Goal: Task Accomplishment & Management: Complete application form

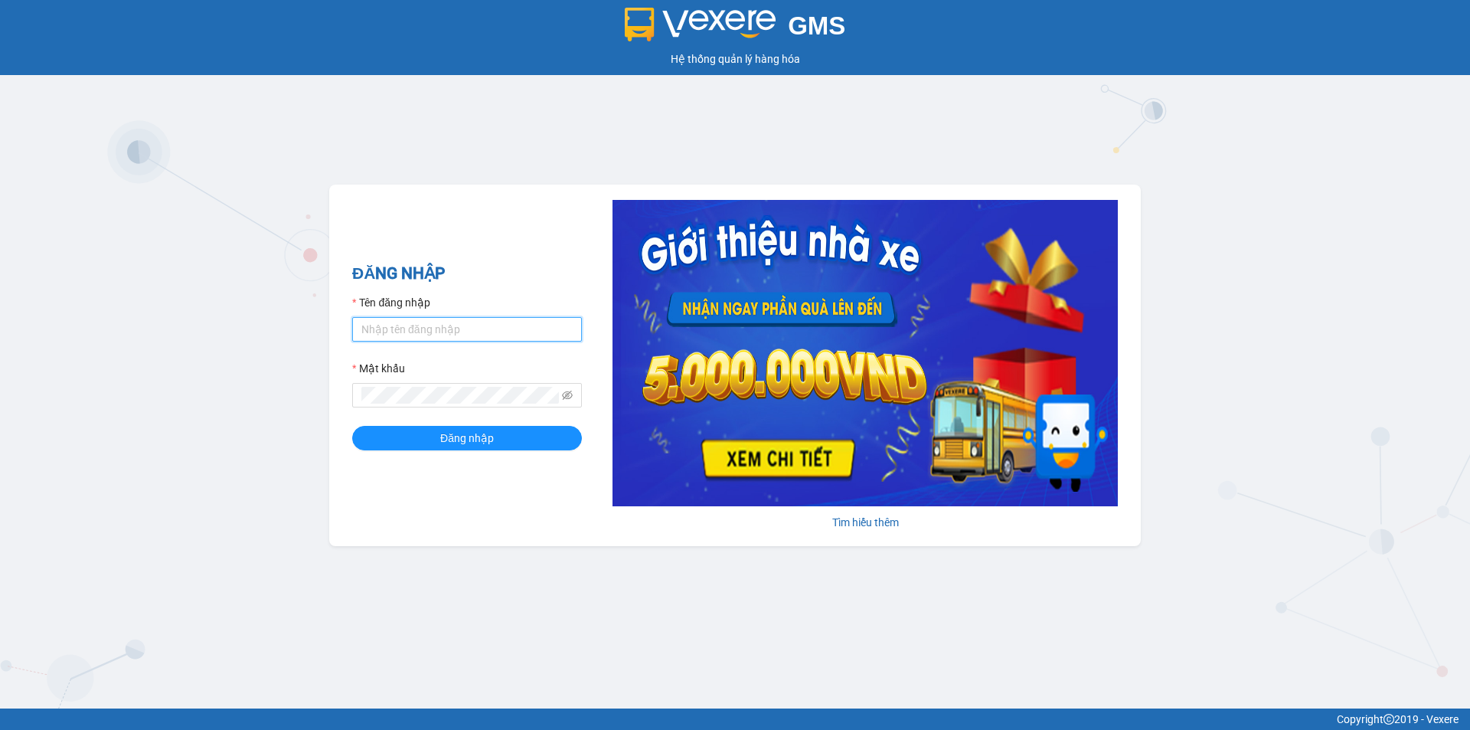
click at [419, 332] on input "Tên đăng nhập" at bounding box center [467, 329] width 230 height 24
type input "bich.quochoang"
click at [459, 435] on span "Đăng nhập" at bounding box center [467, 437] width 54 height 17
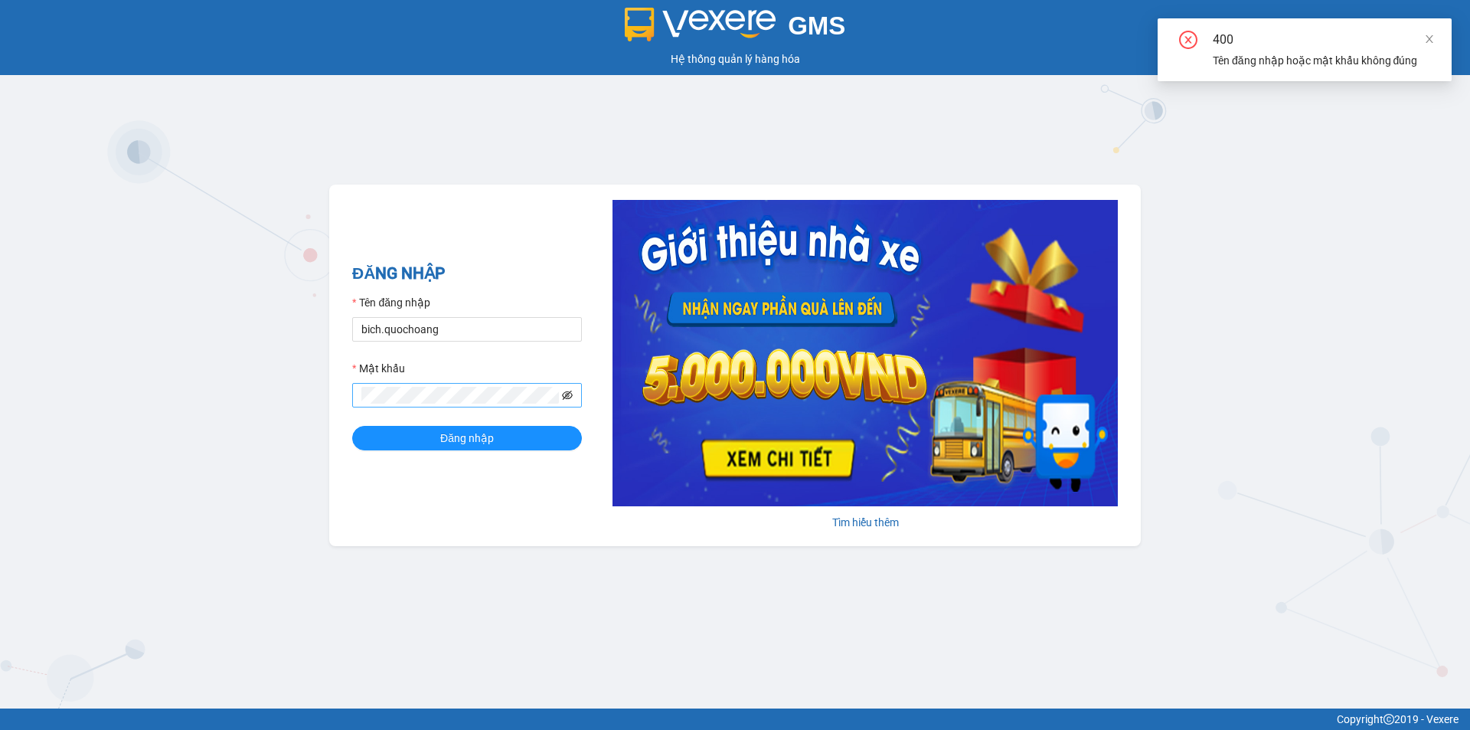
click at [564, 394] on icon "eye-invisible" at bounding box center [567, 395] width 11 height 11
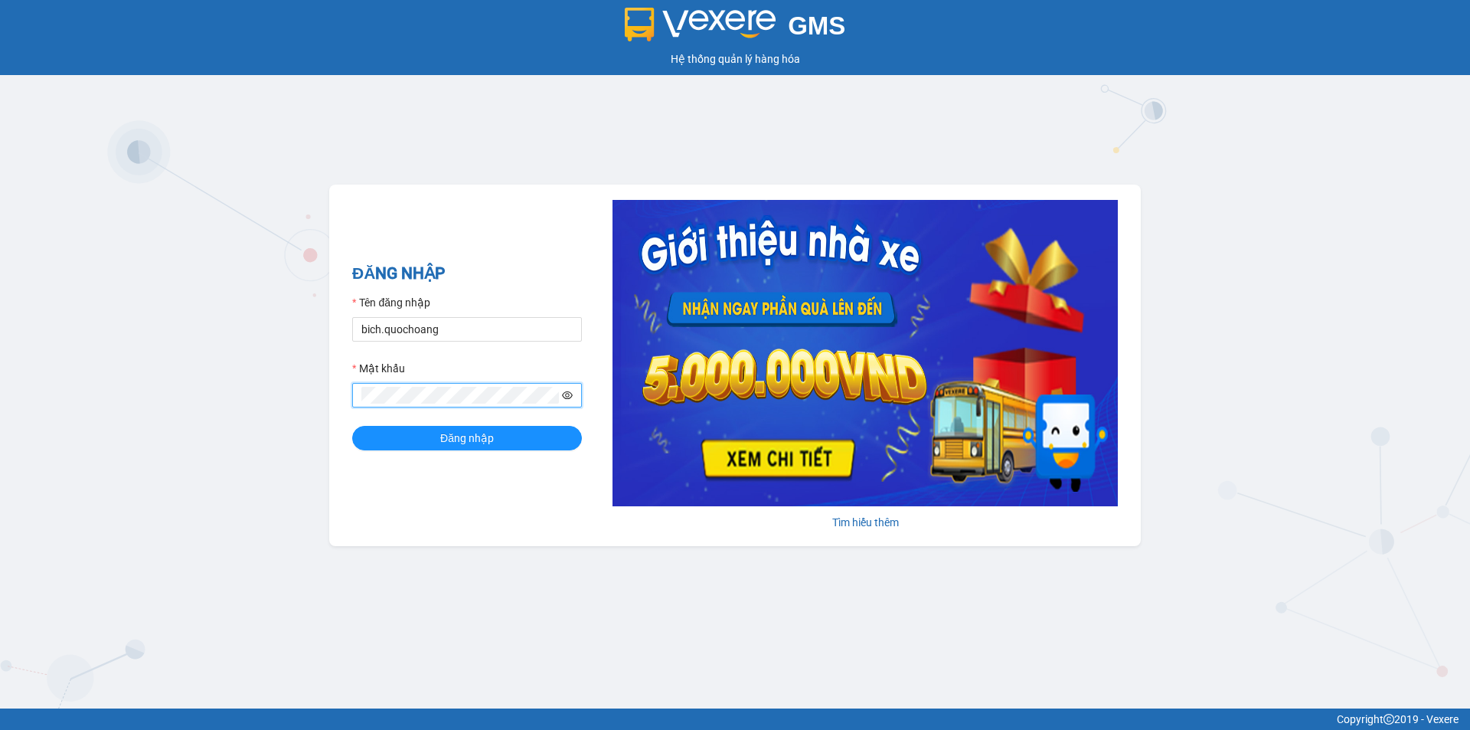
click at [566, 396] on icon "eye" at bounding box center [567, 395] width 11 height 8
click at [518, 434] on button "Đăng nhập" at bounding box center [467, 438] width 230 height 24
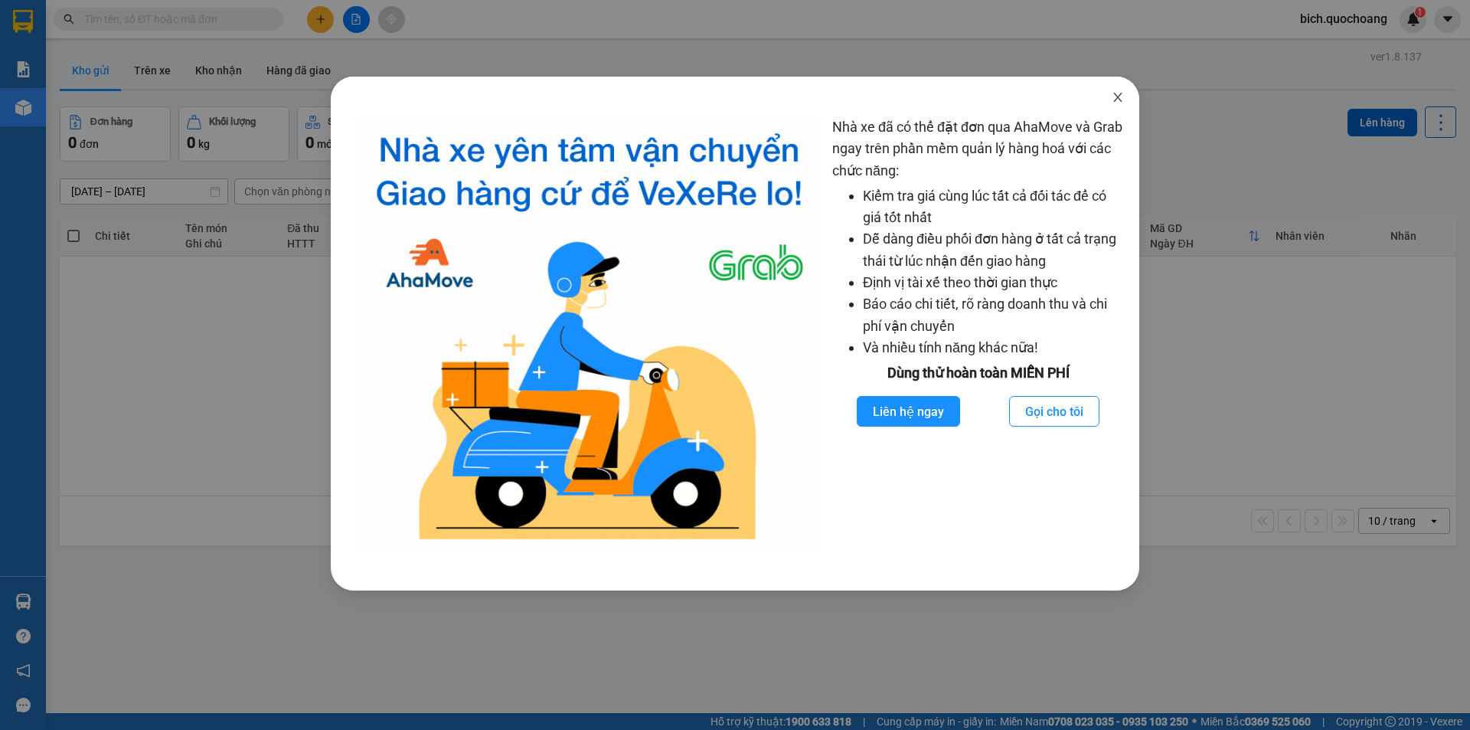
click at [1122, 108] on span "Close" at bounding box center [1117, 98] width 43 height 43
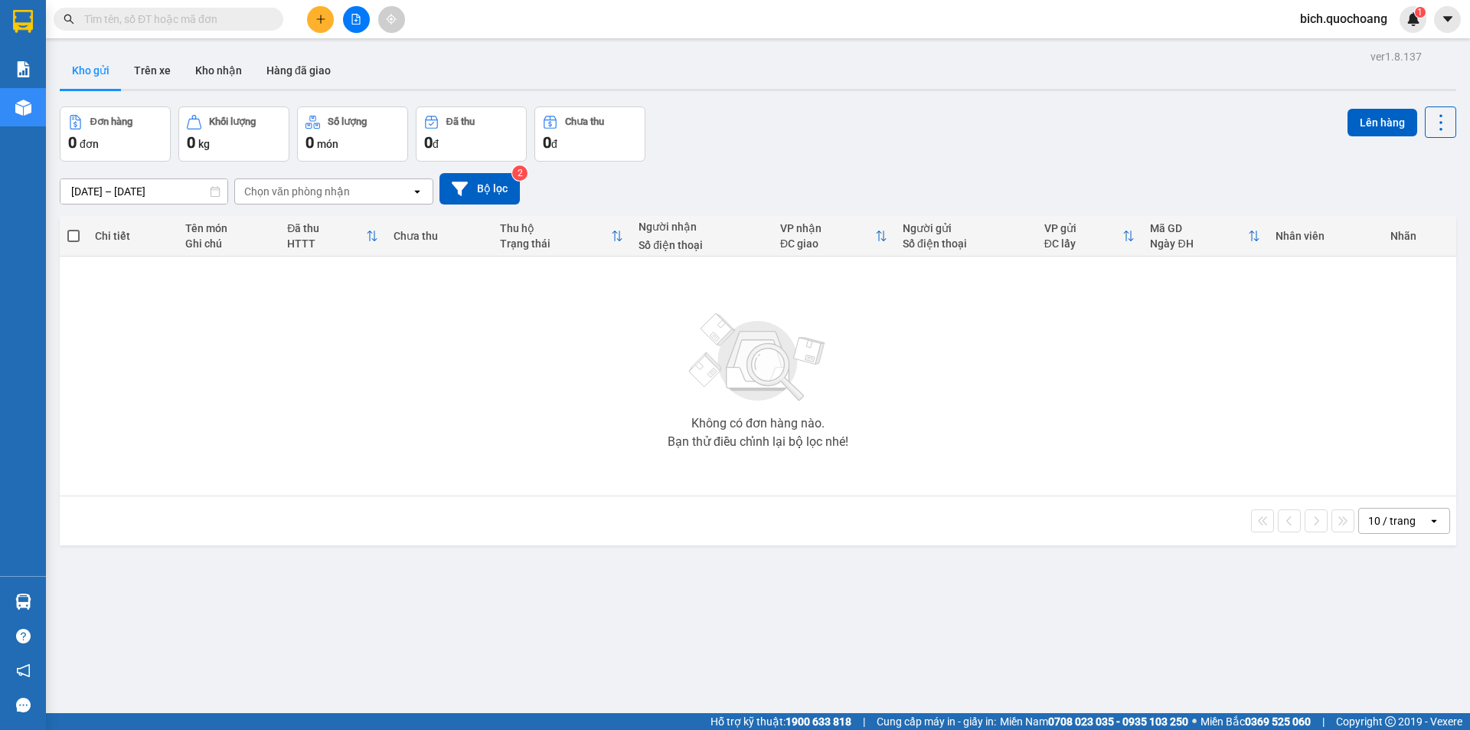
click at [1380, 509] on div "10 / trang" at bounding box center [1393, 520] width 69 height 24
click at [1370, 693] on span "100 / trang" at bounding box center [1386, 690] width 55 height 15
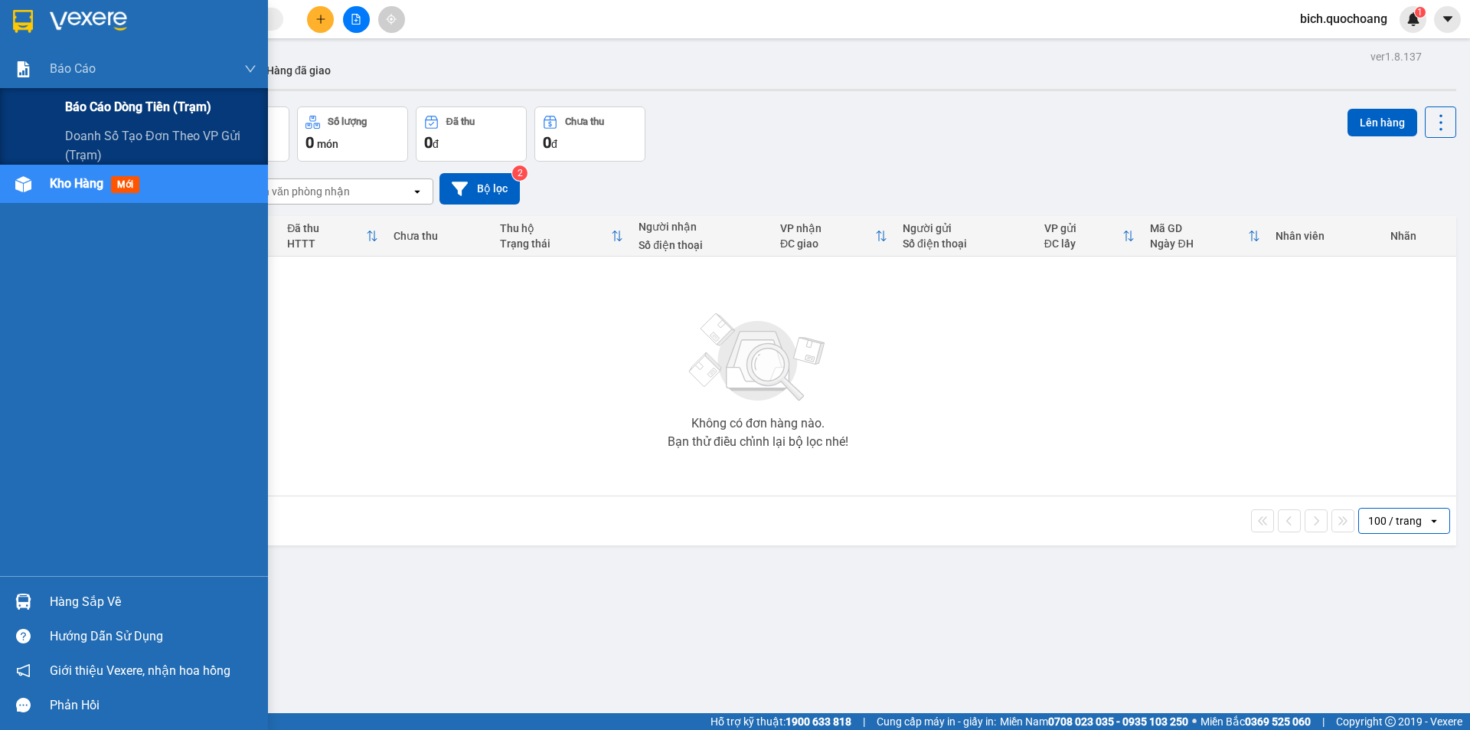
click at [87, 100] on span "Báo cáo dòng tiền (trạm)" at bounding box center [138, 106] width 146 height 19
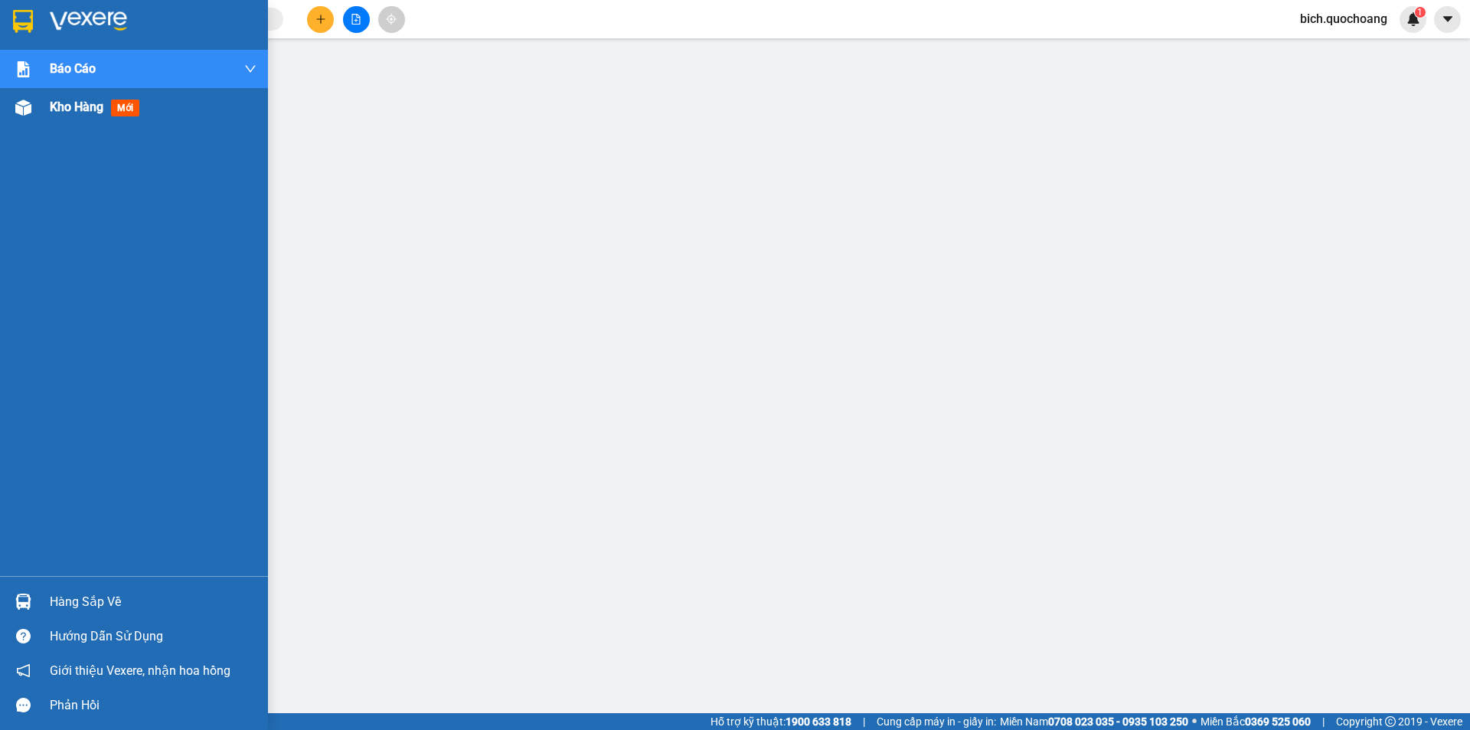
click at [98, 103] on span "Kho hàng" at bounding box center [77, 107] width 54 height 15
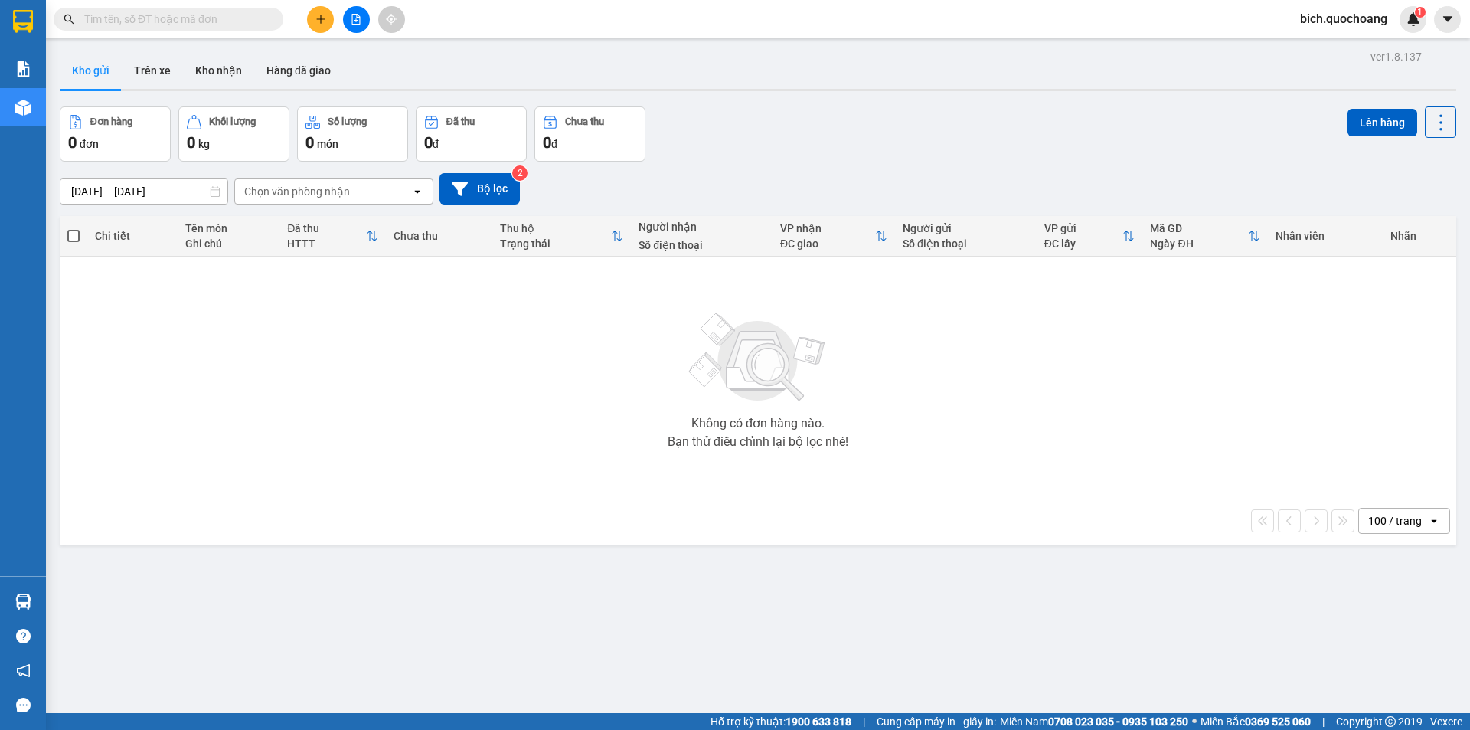
click at [191, 24] on input "text" at bounding box center [174, 19] width 181 height 17
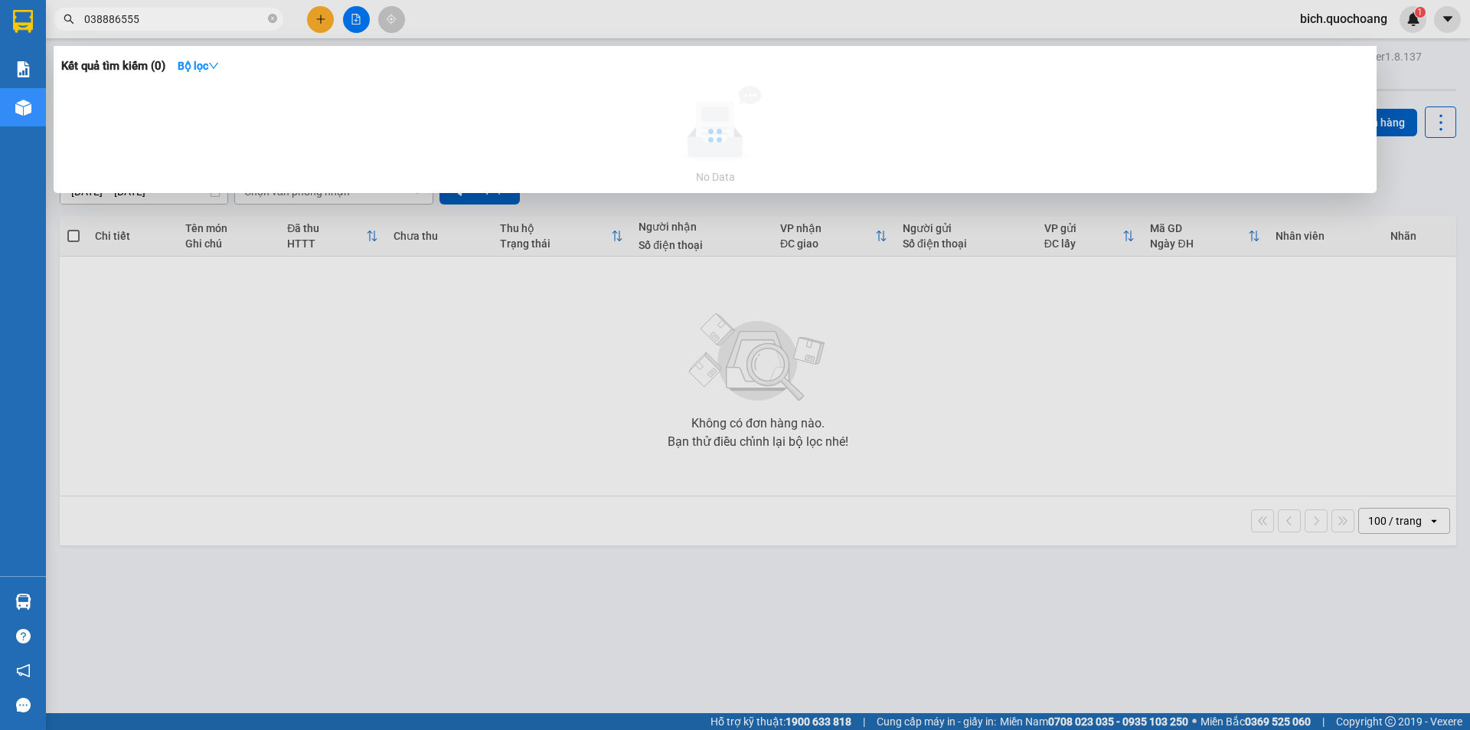
type input "0388865551"
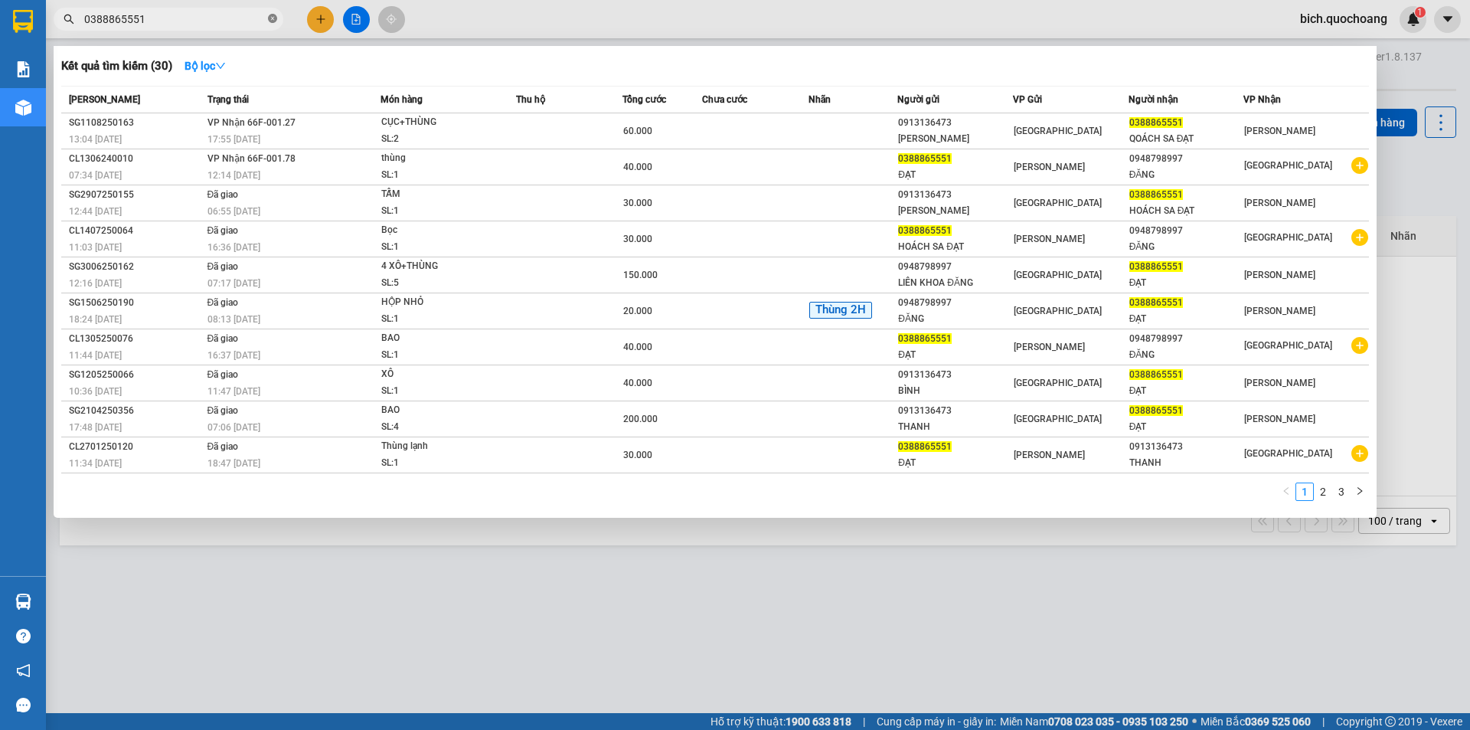
click at [269, 19] on icon "close-circle" at bounding box center [272, 18] width 9 height 9
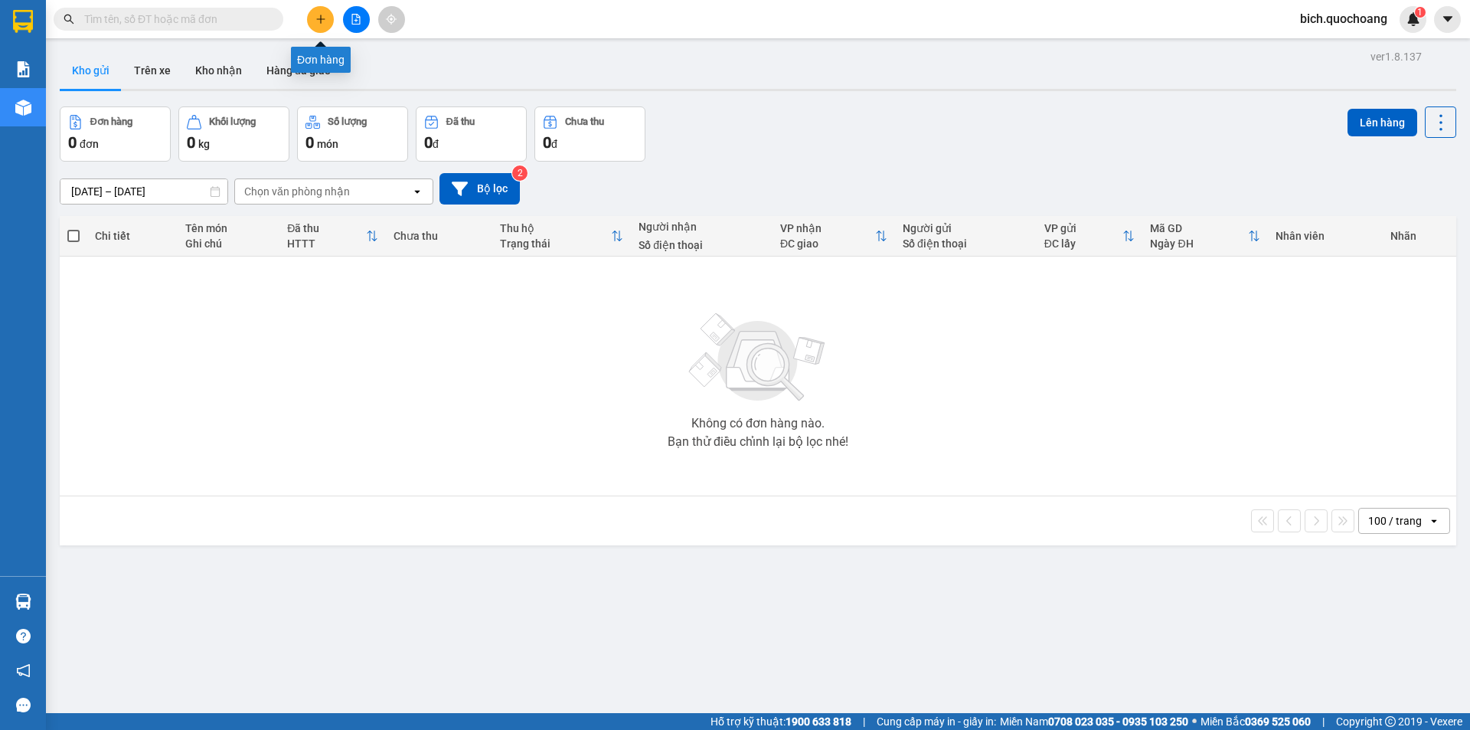
click at [325, 14] on icon "plus" at bounding box center [320, 19] width 11 height 11
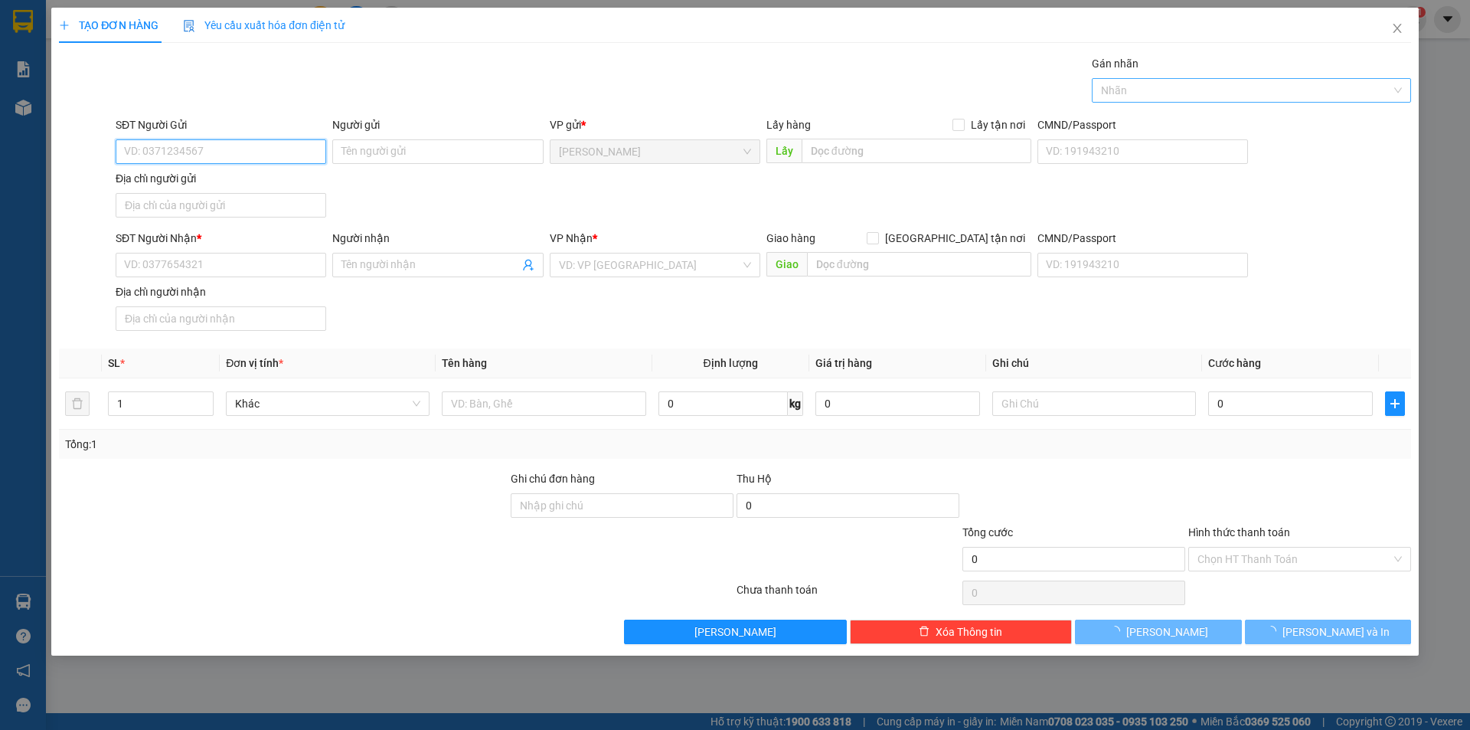
click at [1171, 84] on div at bounding box center [1244, 90] width 296 height 18
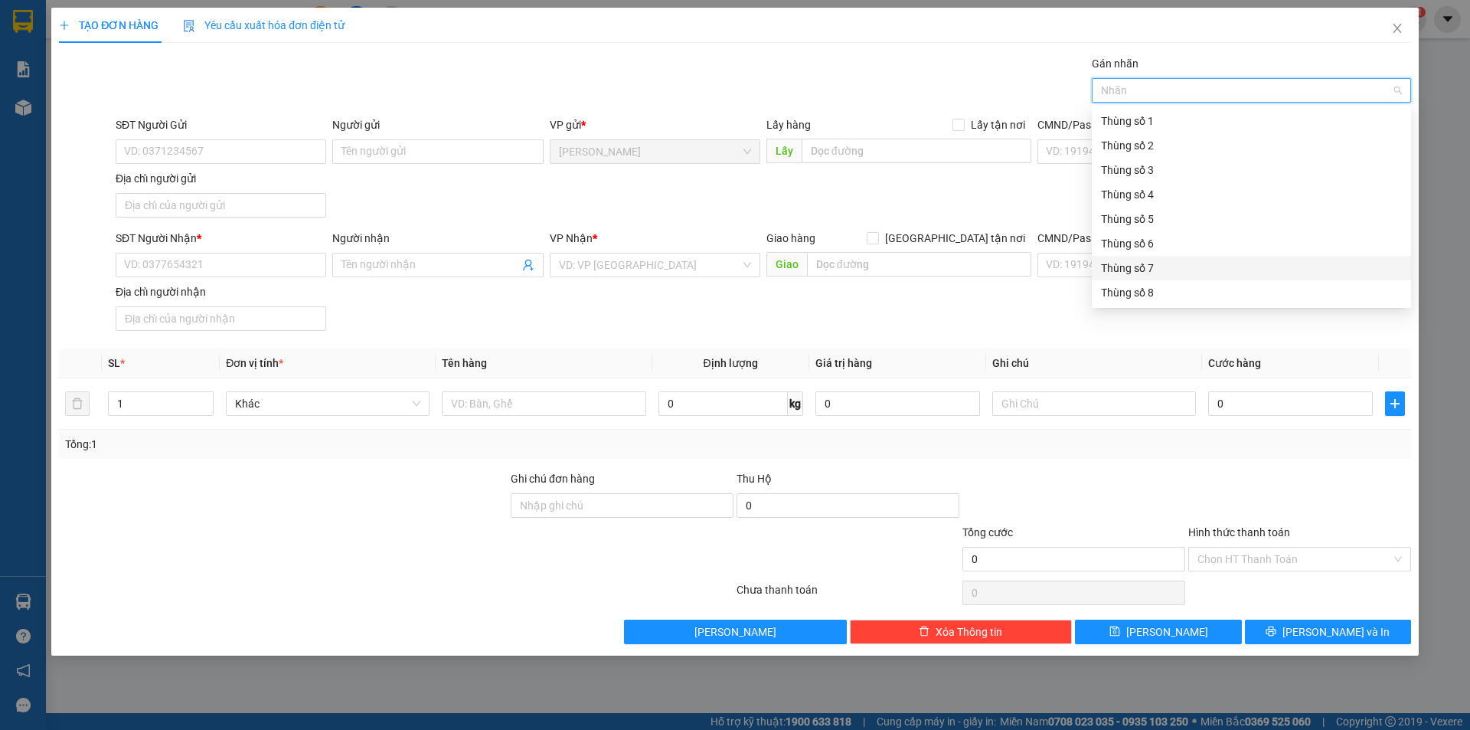
click at [1141, 273] on div "Thùng số 7" at bounding box center [1251, 268] width 301 height 17
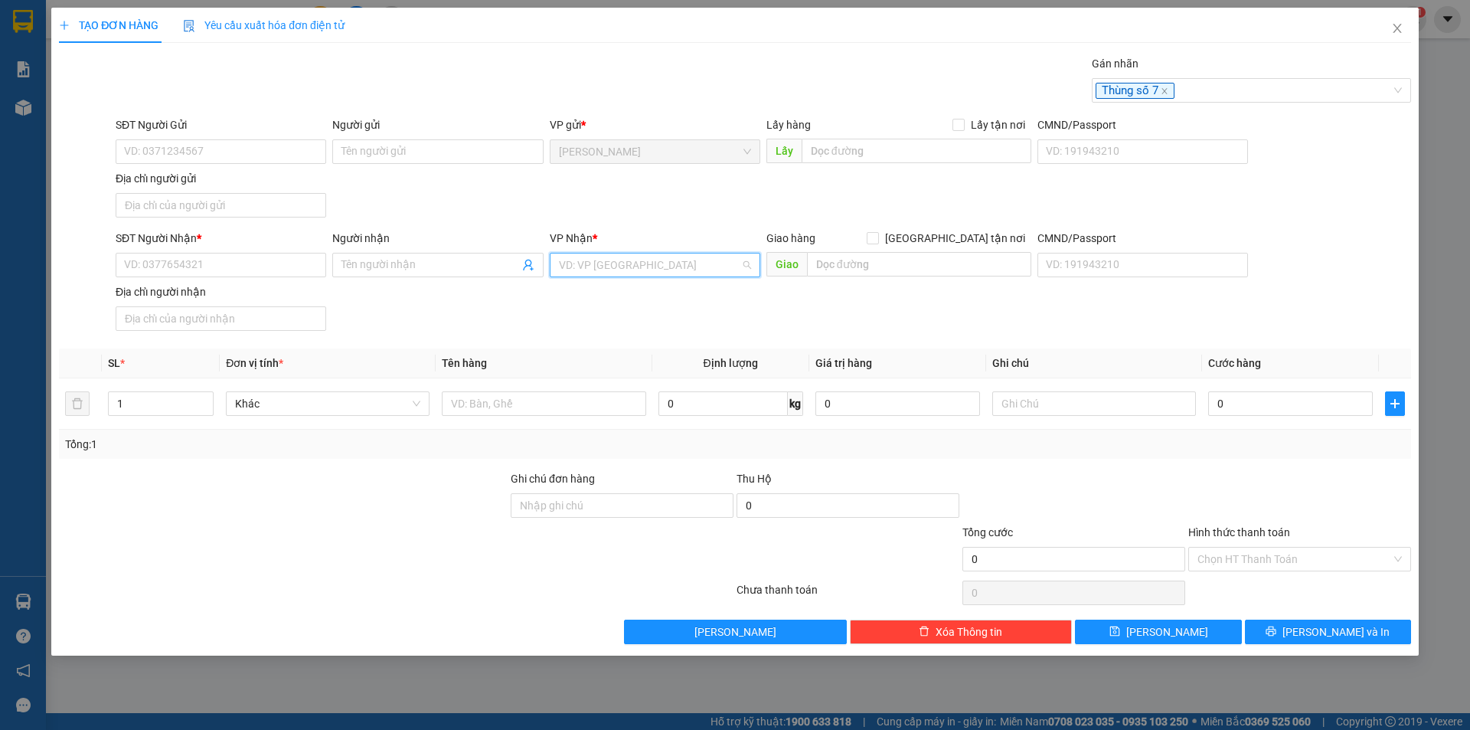
click at [639, 271] on input "search" at bounding box center [649, 264] width 181 height 23
click at [589, 294] on div "[GEOGRAPHIC_DATA]" at bounding box center [655, 295] width 192 height 17
click at [491, 393] on input "text" at bounding box center [544, 403] width 204 height 24
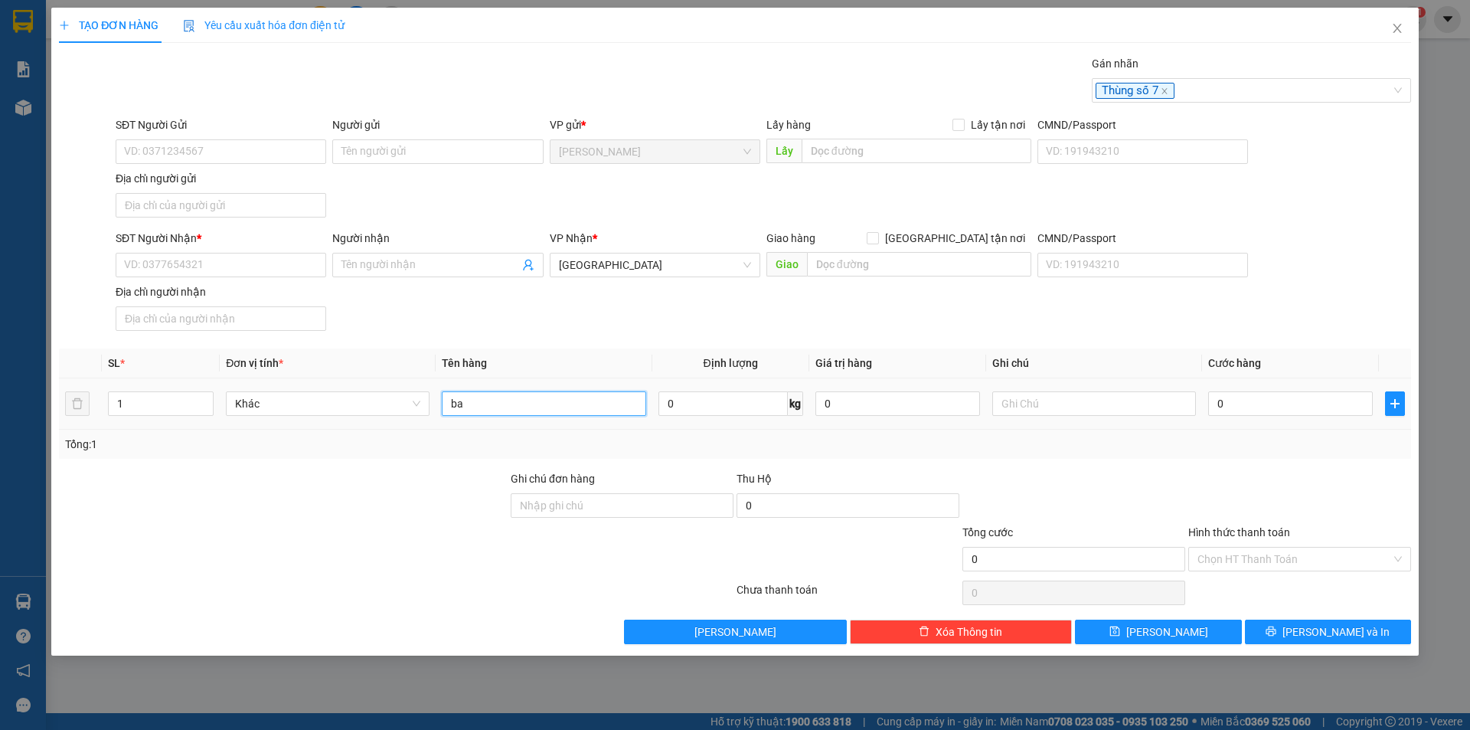
type input "b"
type input "BAO THƯ"
click at [237, 263] on input "SĐT Người Nhận *" at bounding box center [221, 265] width 211 height 24
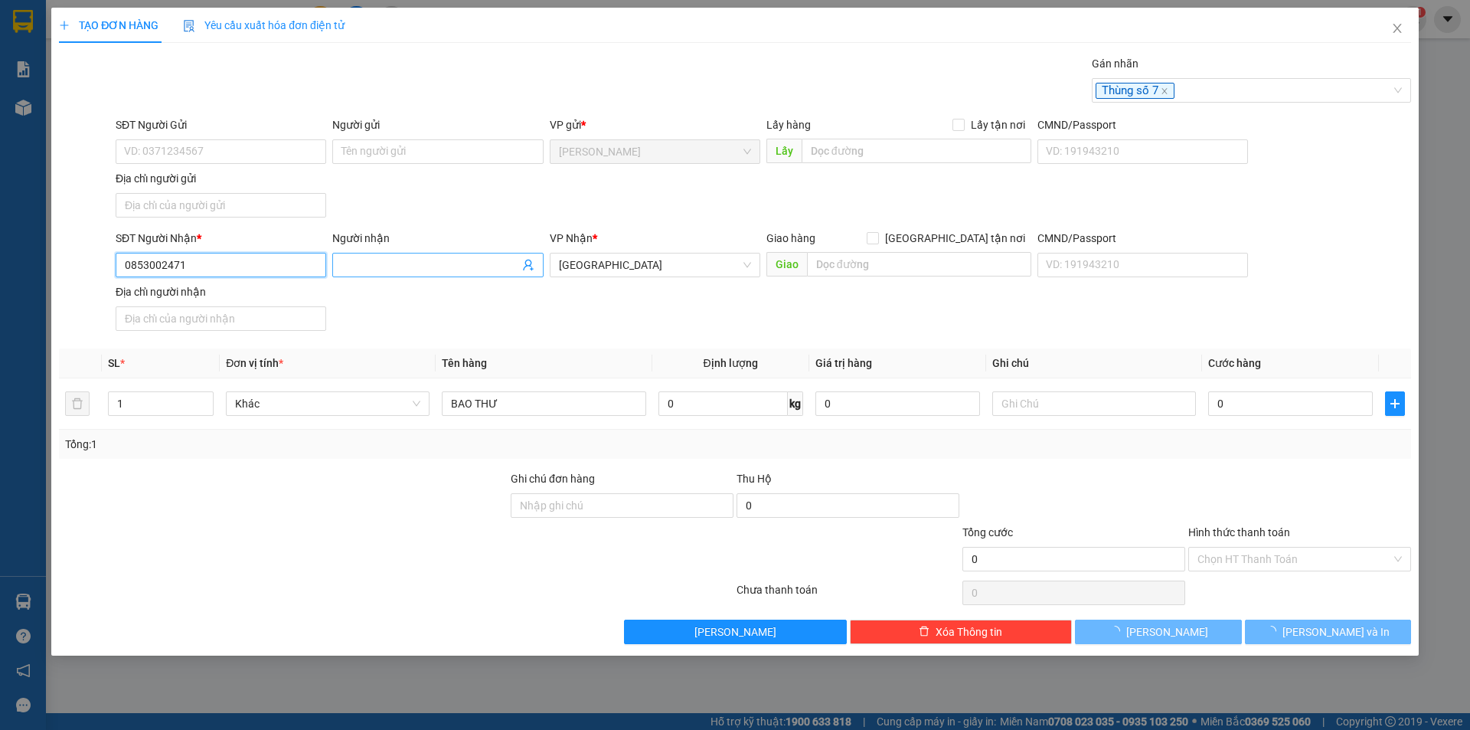
type input "0853002471"
click at [375, 253] on span at bounding box center [437, 265] width 211 height 24
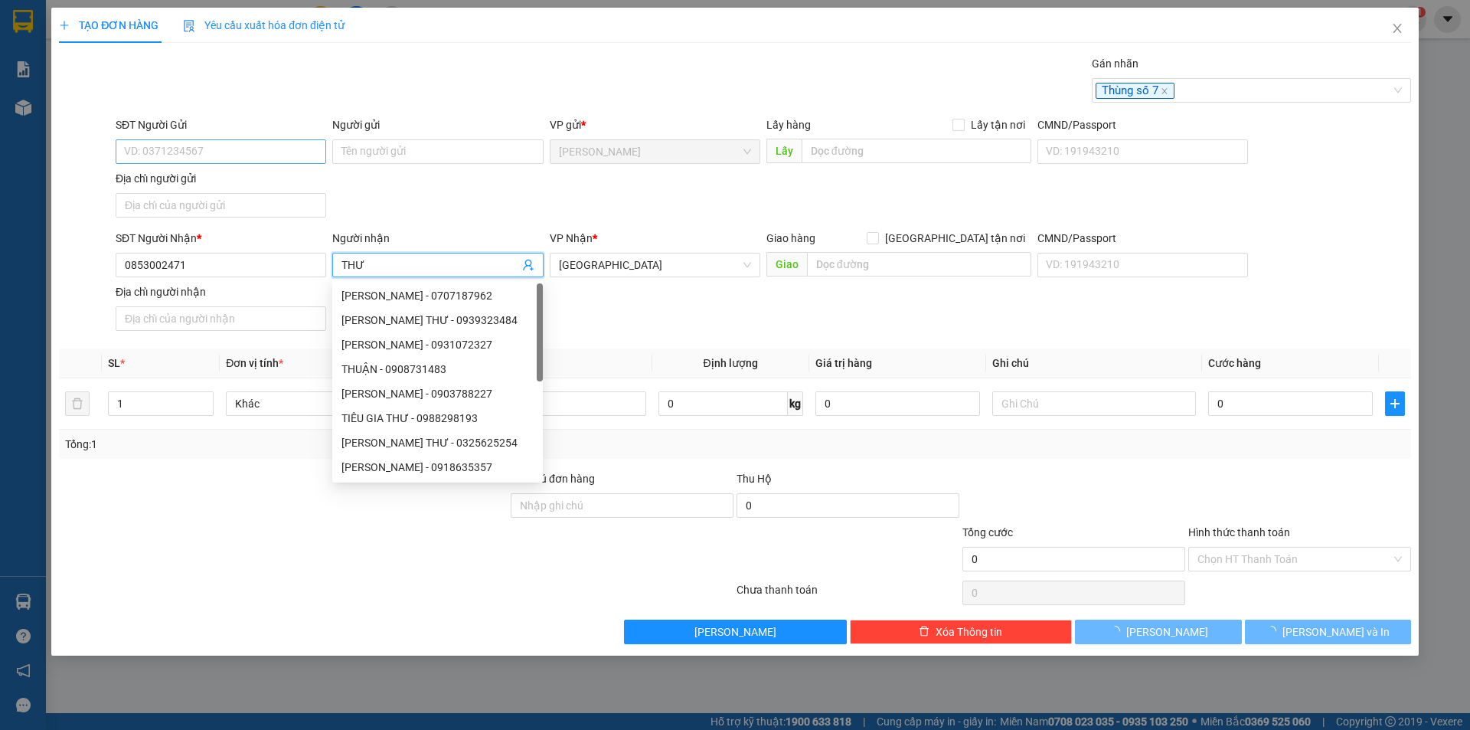
type input "THƯ"
click at [240, 147] on input "SĐT Người Gửi" at bounding box center [221, 151] width 211 height 24
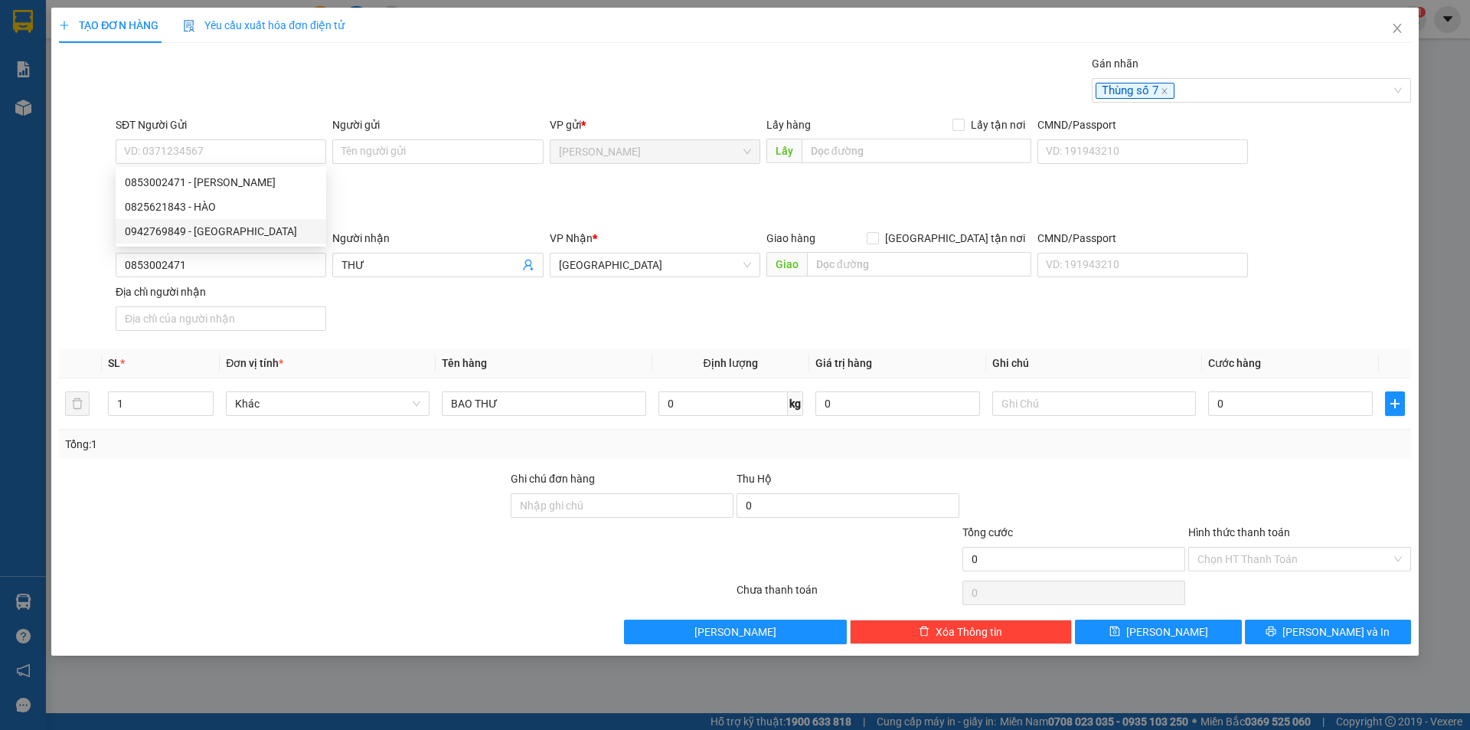
click at [377, 324] on div "SĐT Người Nhận * 0853002471 Người nhận THƯ VP Nhận * Sài Gòn Giao hàng Giao tận…" at bounding box center [763, 283] width 1301 height 107
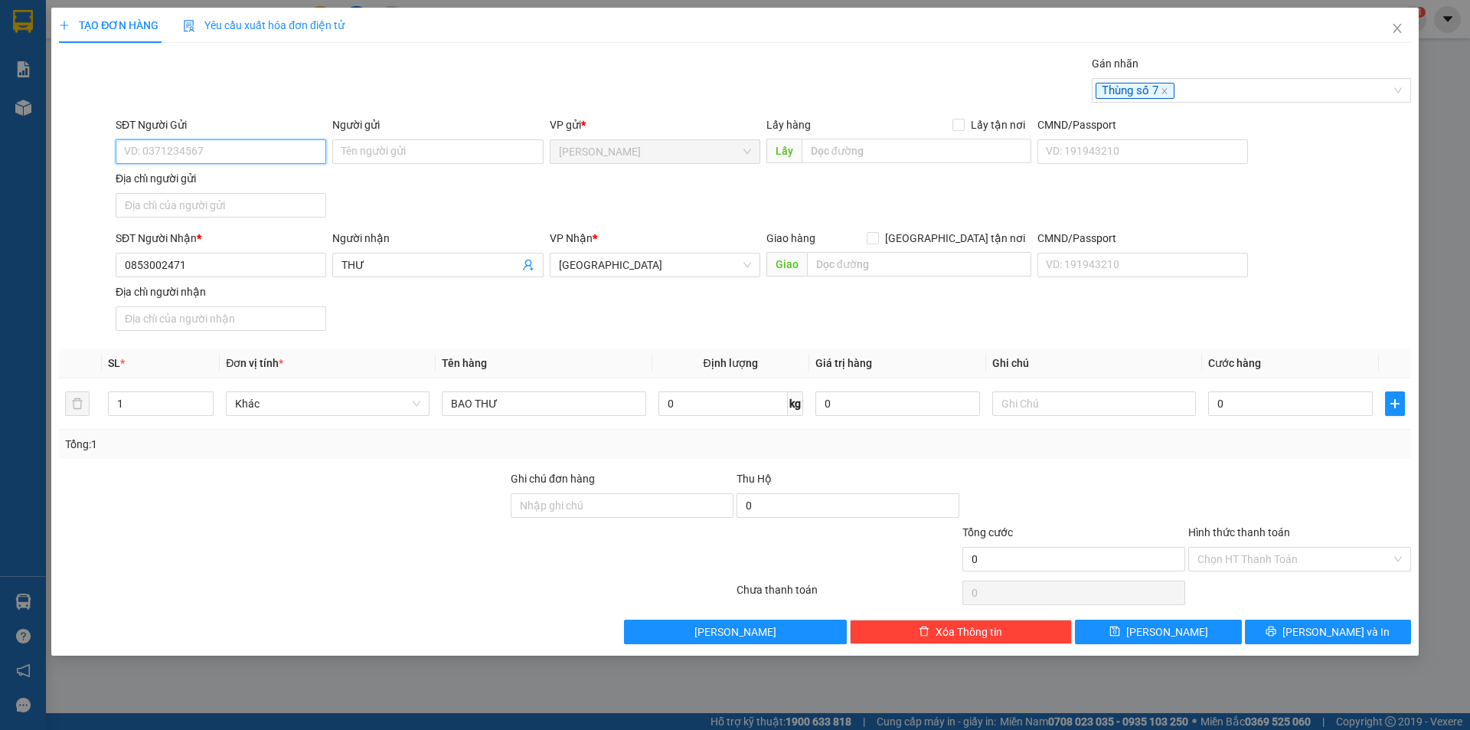
click at [231, 151] on input "SĐT Người Gửi" at bounding box center [221, 151] width 211 height 24
click at [230, 151] on input "SĐT Người Gửi" at bounding box center [221, 151] width 211 height 24
type input "0907347123"
click at [404, 147] on input "Người gửi" at bounding box center [437, 151] width 211 height 24
type input "[PERSON_NAME]"
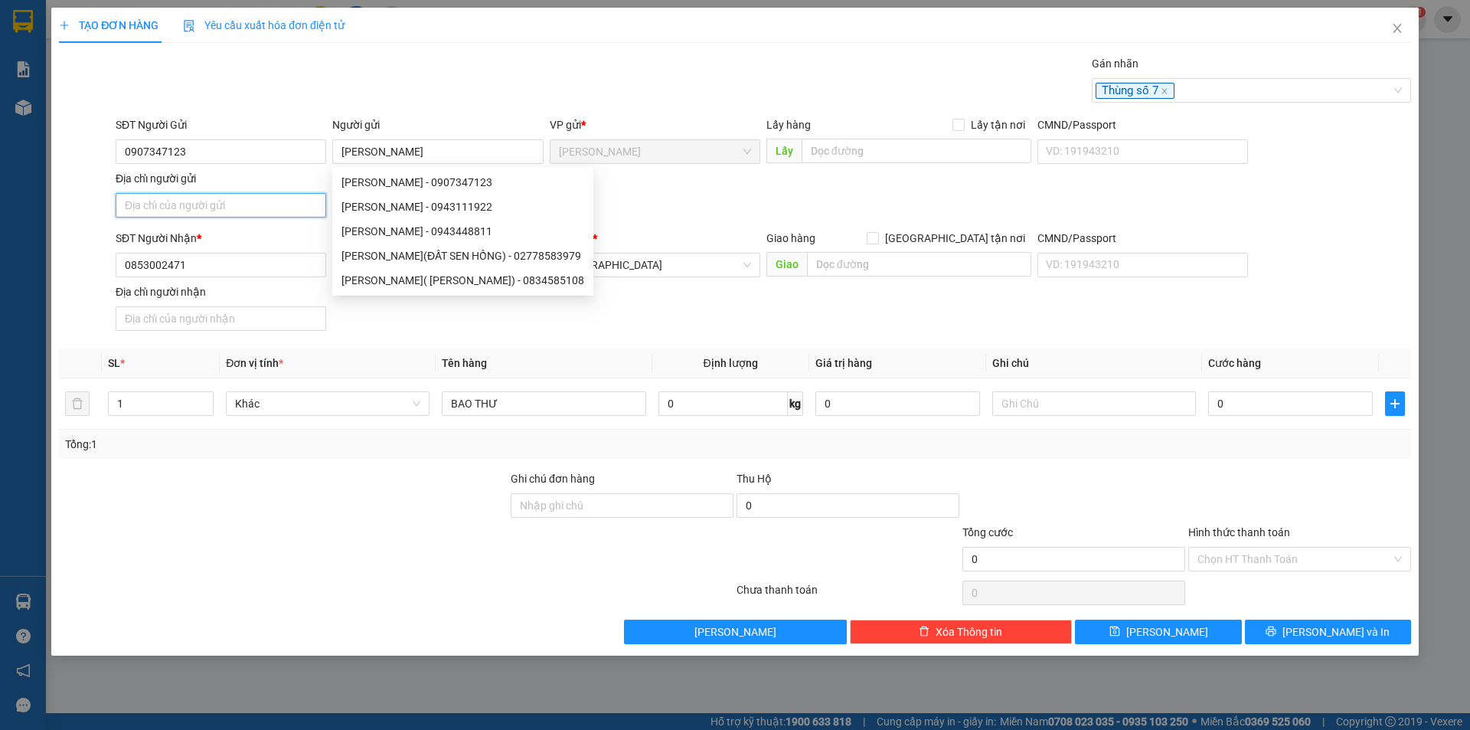
click at [192, 204] on input "Địa chỉ người gửi" at bounding box center [221, 205] width 211 height 24
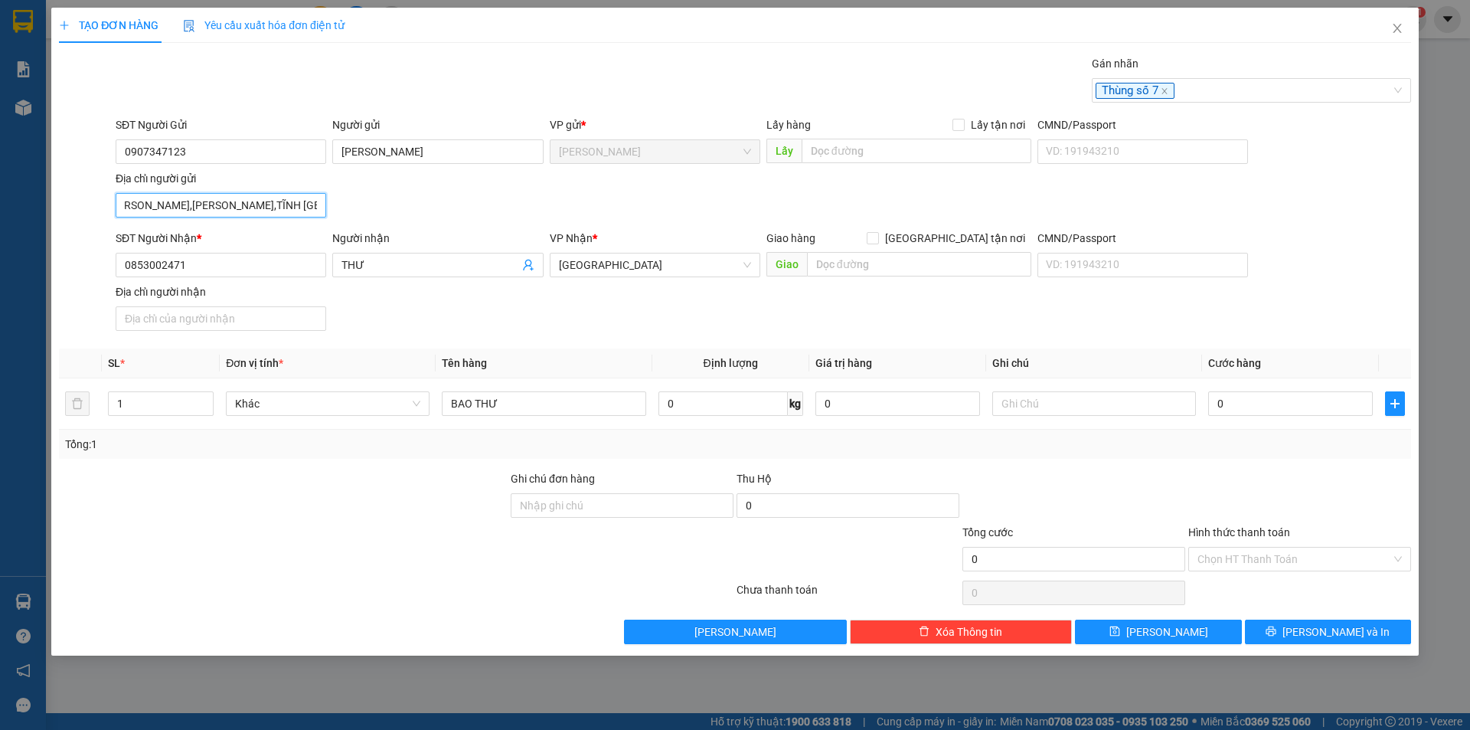
scroll to position [0, 38]
type input "316 NGUYỄN HUỆ,CAO LÃNH,TĨNH ĐỒNG THÁP"
click at [1242, 403] on input "0" at bounding box center [1290, 403] width 165 height 24
type input "2"
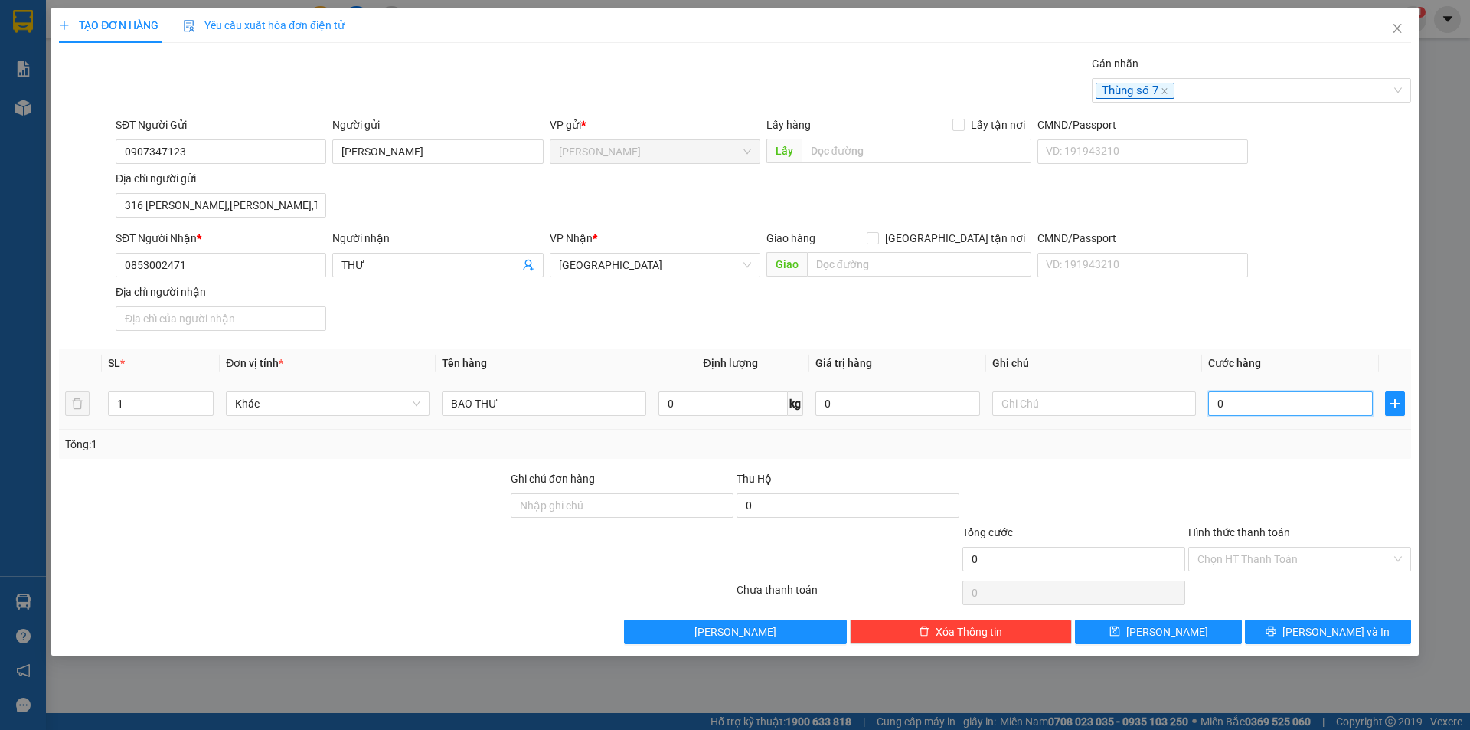
type input "2"
type input "20"
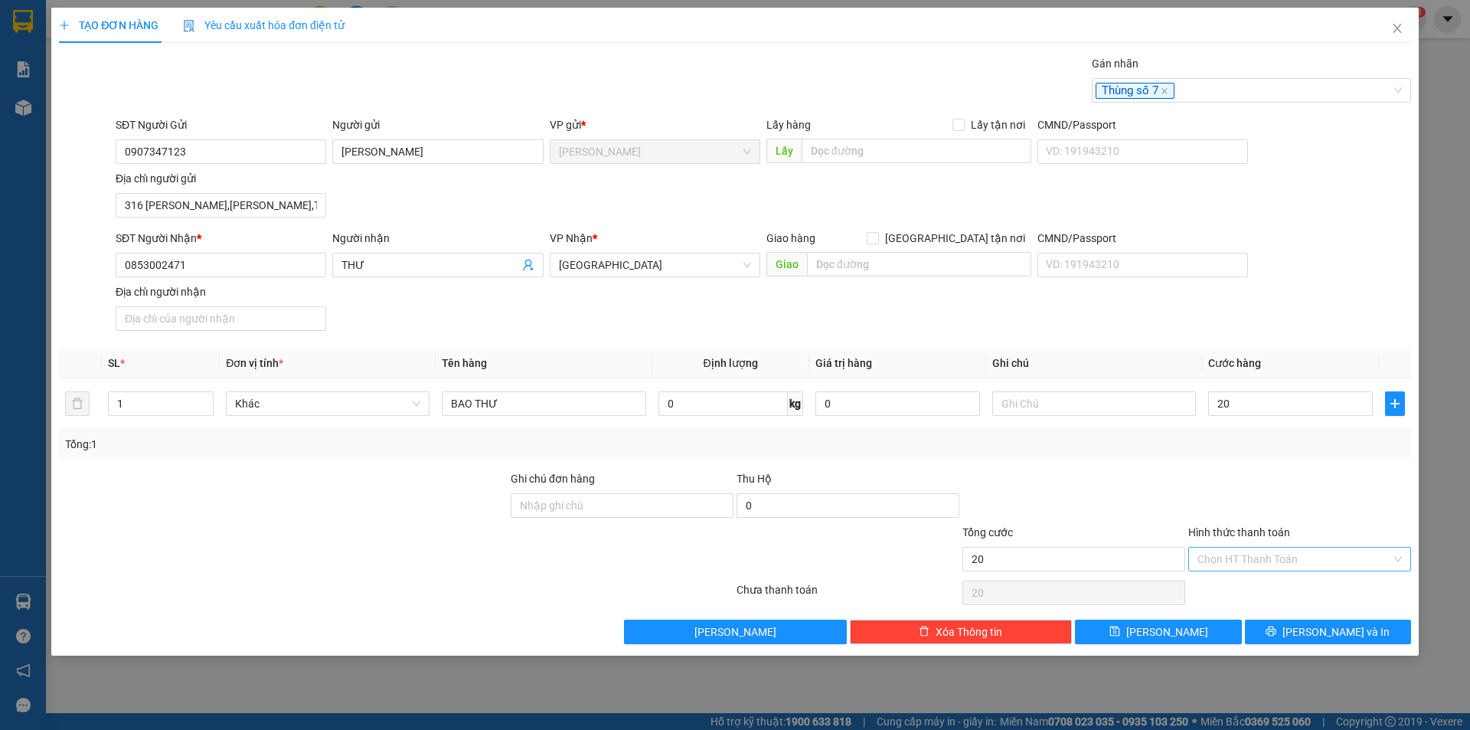
type input "20.000"
click at [1236, 565] on input "Hình thức thanh toán" at bounding box center [1294, 558] width 194 height 23
click at [1245, 589] on div "Tại văn phòng" at bounding box center [1299, 589] width 204 height 17
type input "0"
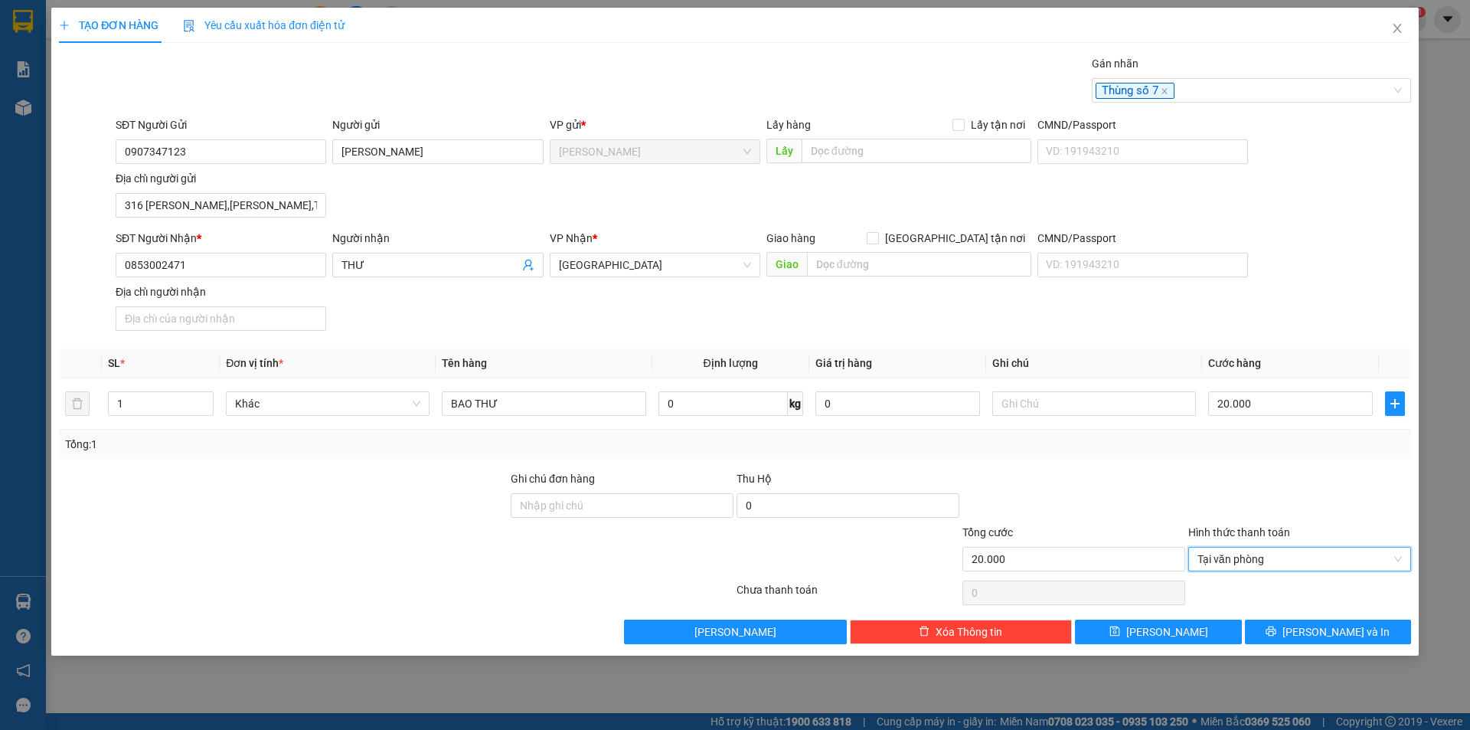
click at [1238, 493] on div at bounding box center [1300, 497] width 226 height 54
click at [1276, 628] on icon "printer" at bounding box center [1271, 631] width 10 height 10
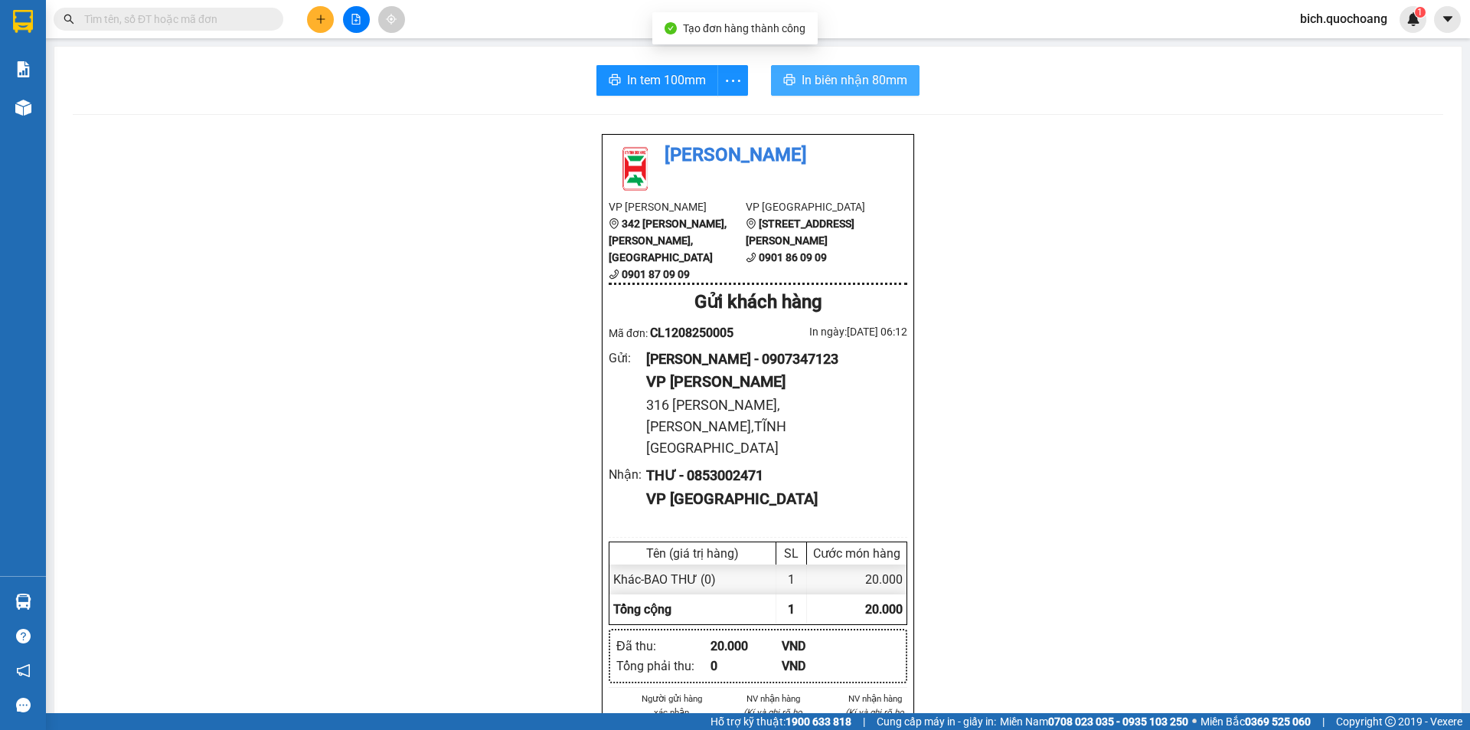
click at [841, 80] on span "In biên nhận 80mm" at bounding box center [855, 79] width 106 height 19
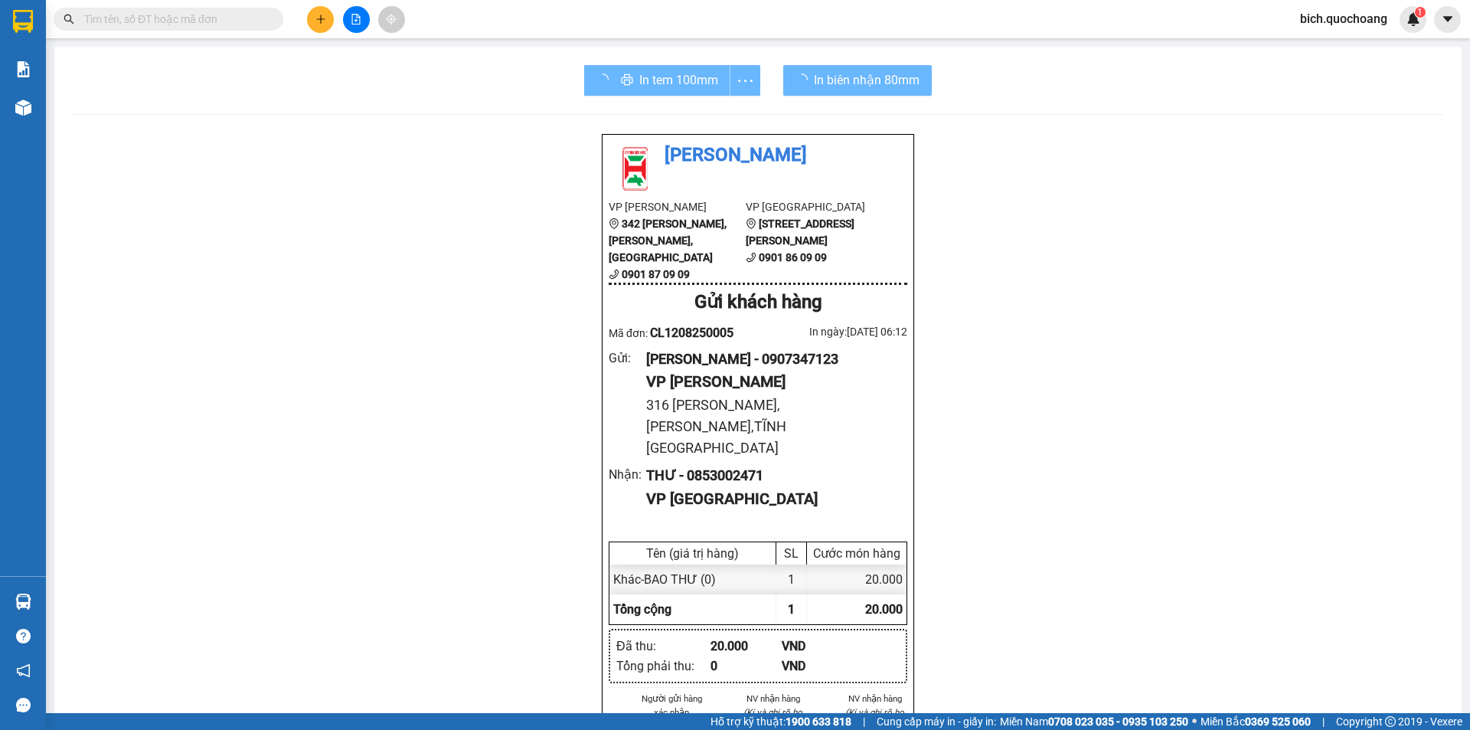
click at [650, 87] on div "In tem 100mm" at bounding box center [672, 80] width 176 height 31
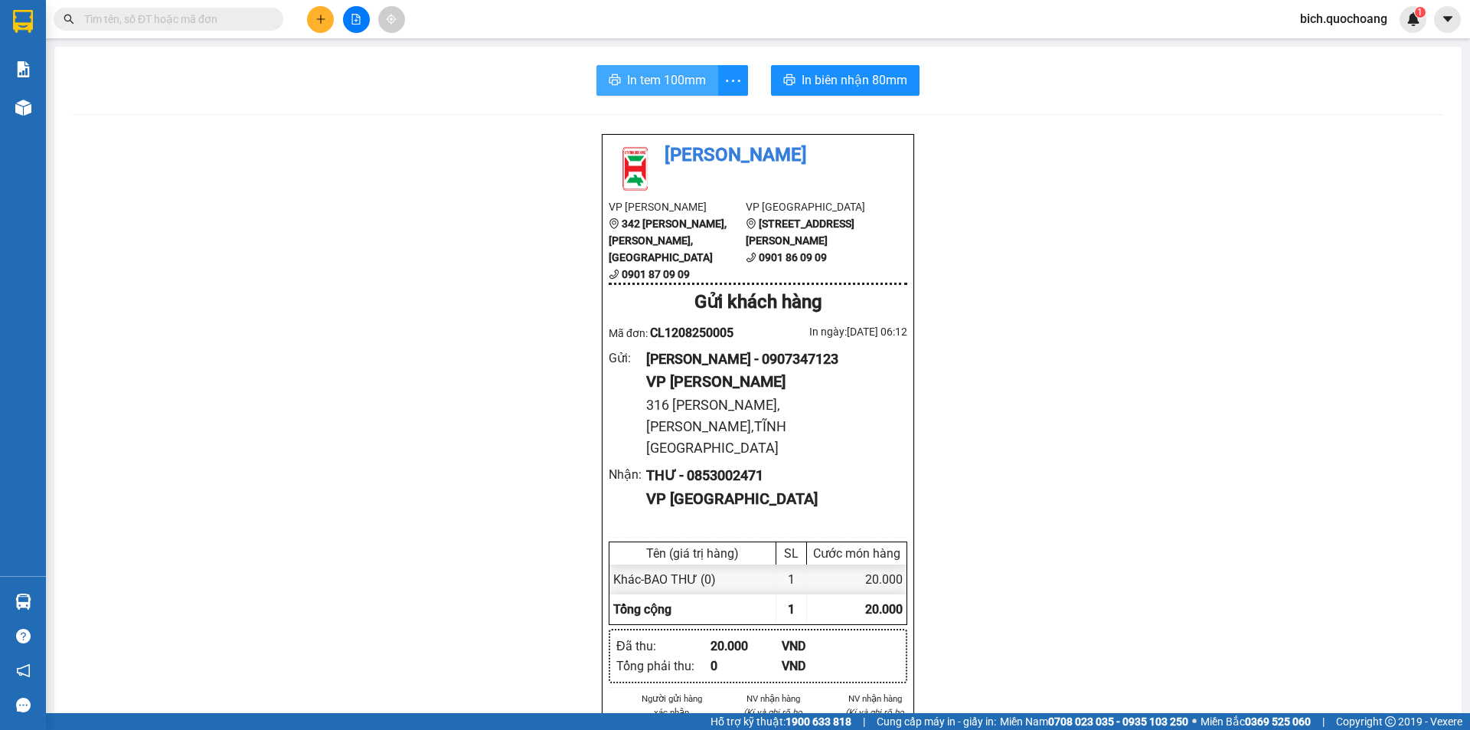
click at [627, 90] on span "In tem 100mm" at bounding box center [666, 79] width 79 height 19
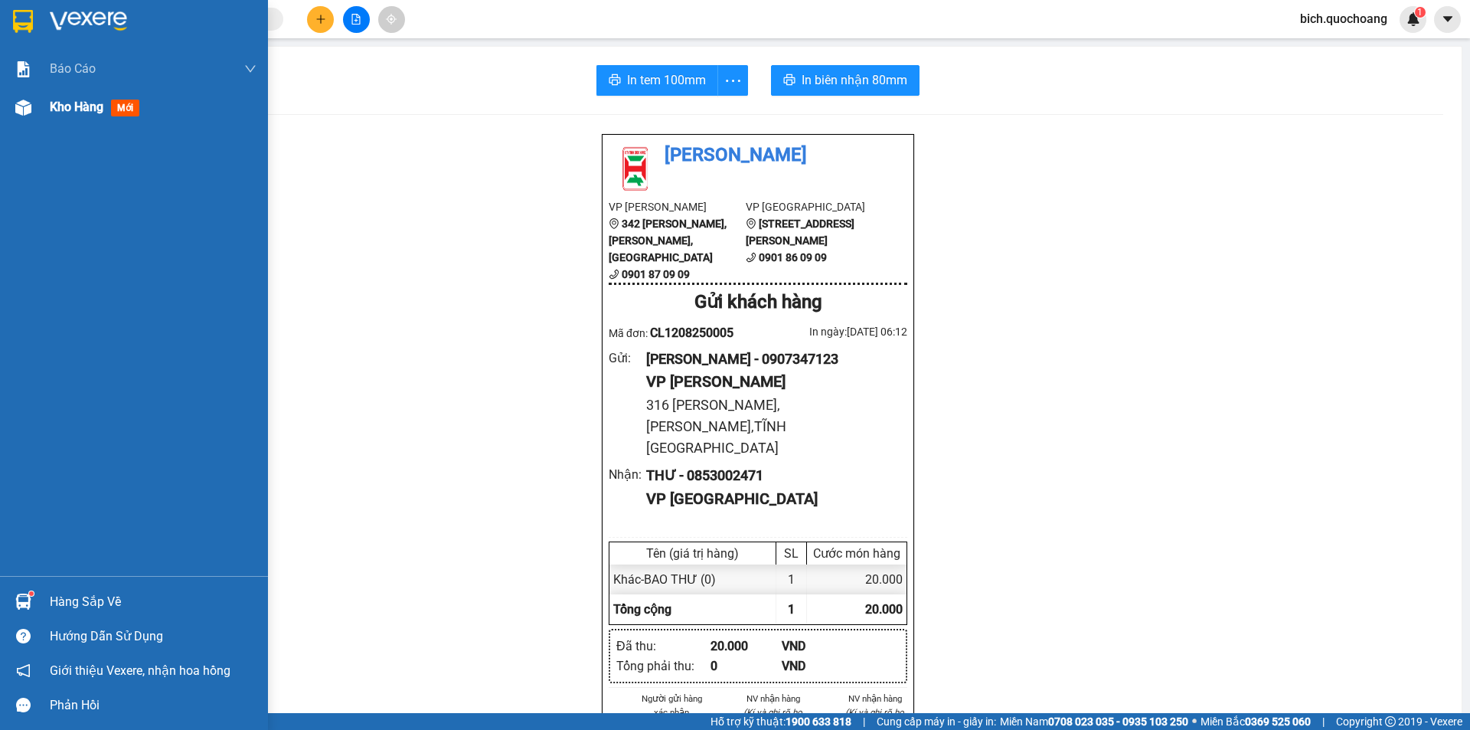
click at [58, 110] on span "Kho hàng" at bounding box center [77, 107] width 54 height 15
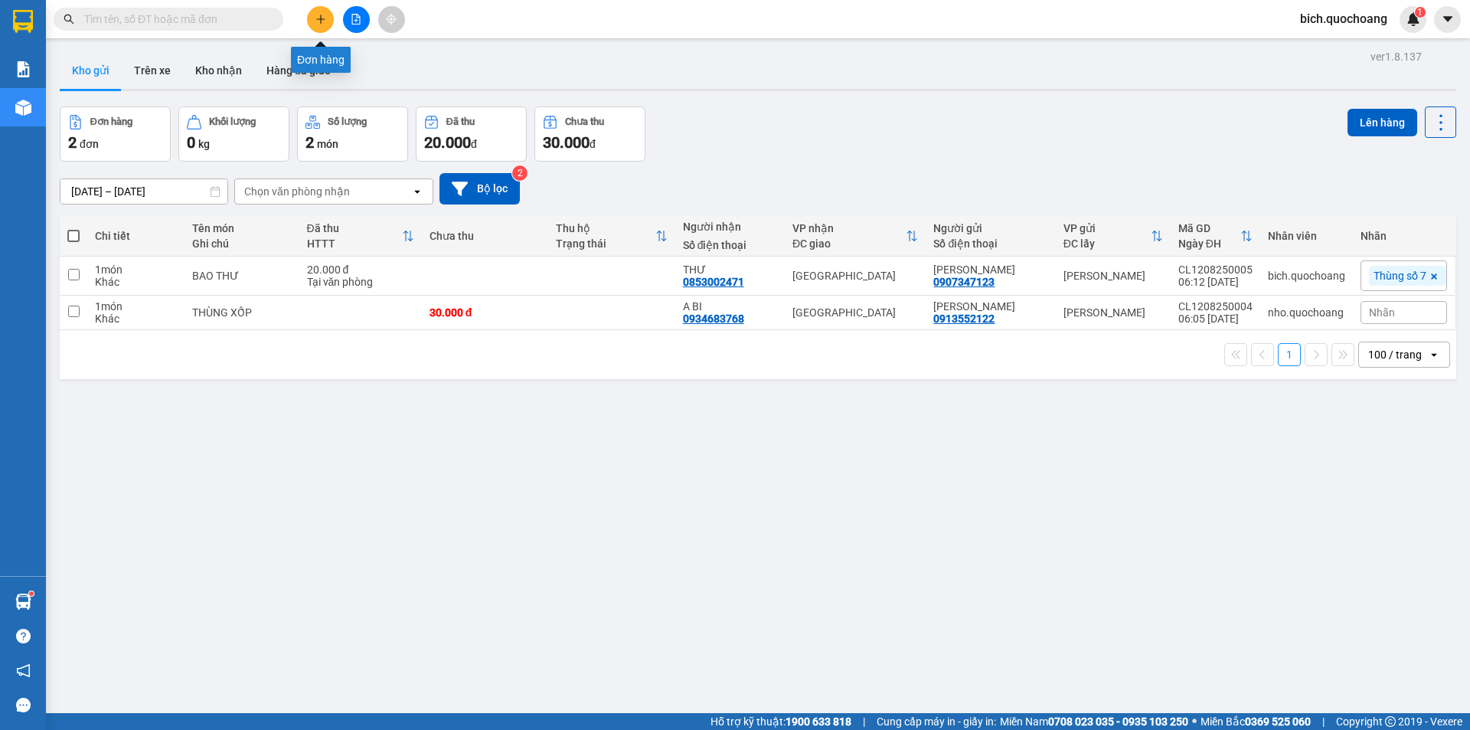
click at [325, 6] on button at bounding box center [320, 19] width 27 height 27
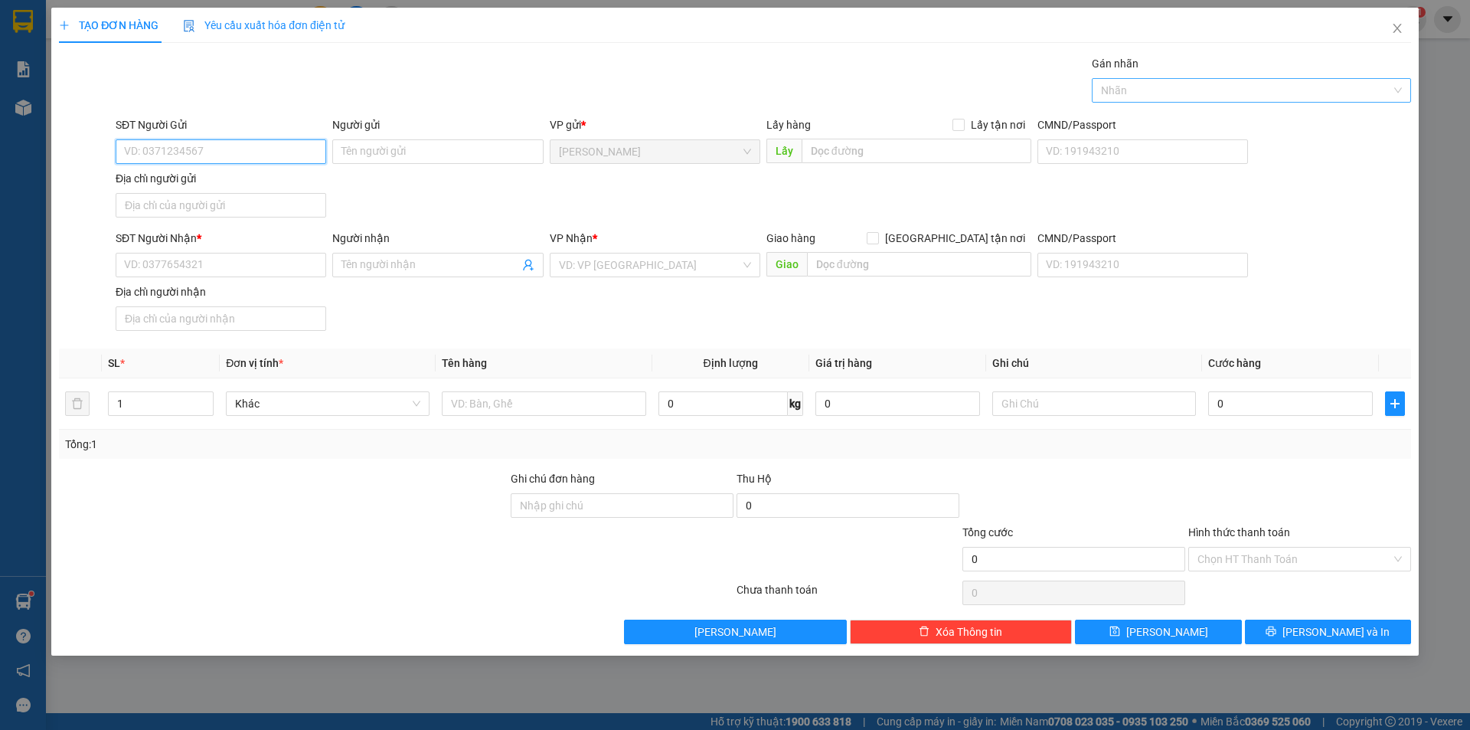
click at [1188, 86] on div at bounding box center [1244, 90] width 296 height 18
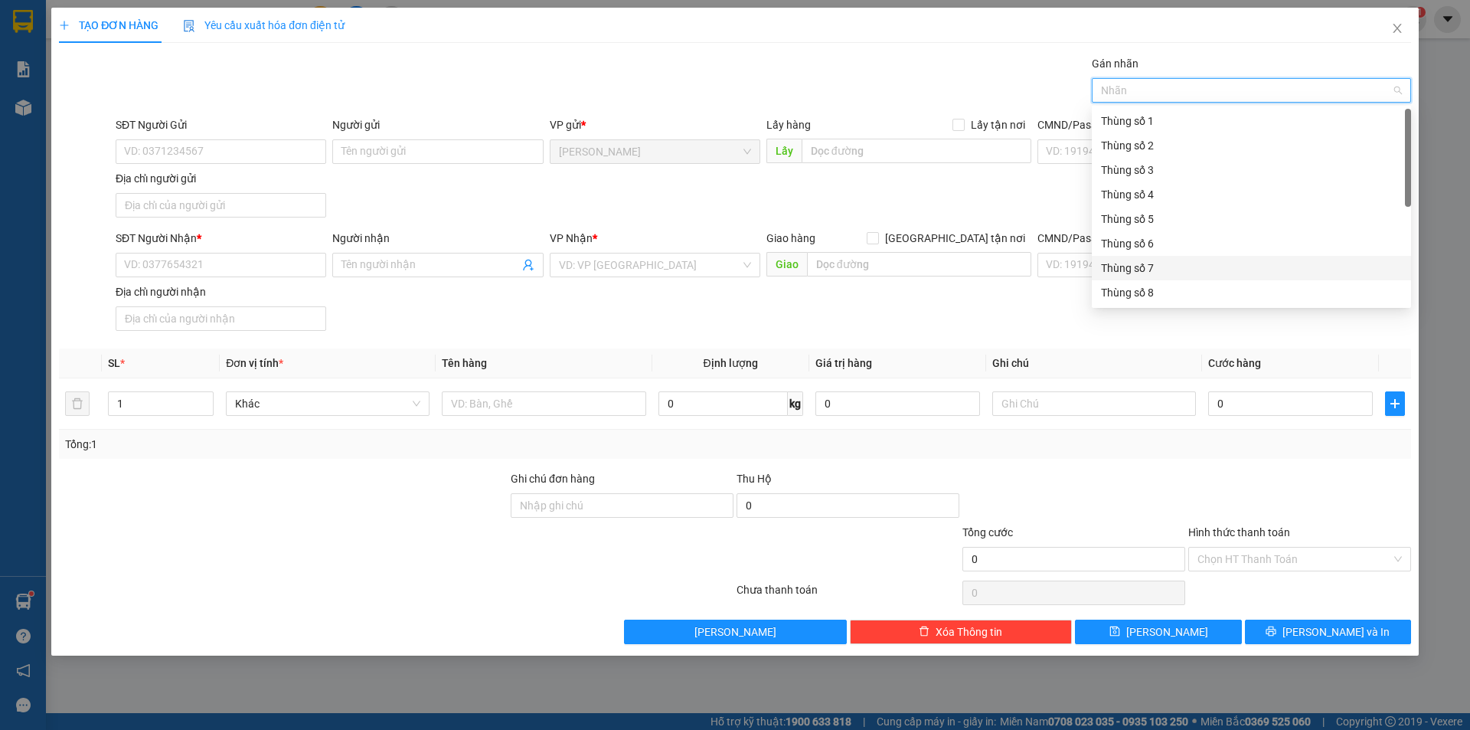
click at [1145, 265] on div "Thùng số 7" at bounding box center [1251, 268] width 301 height 17
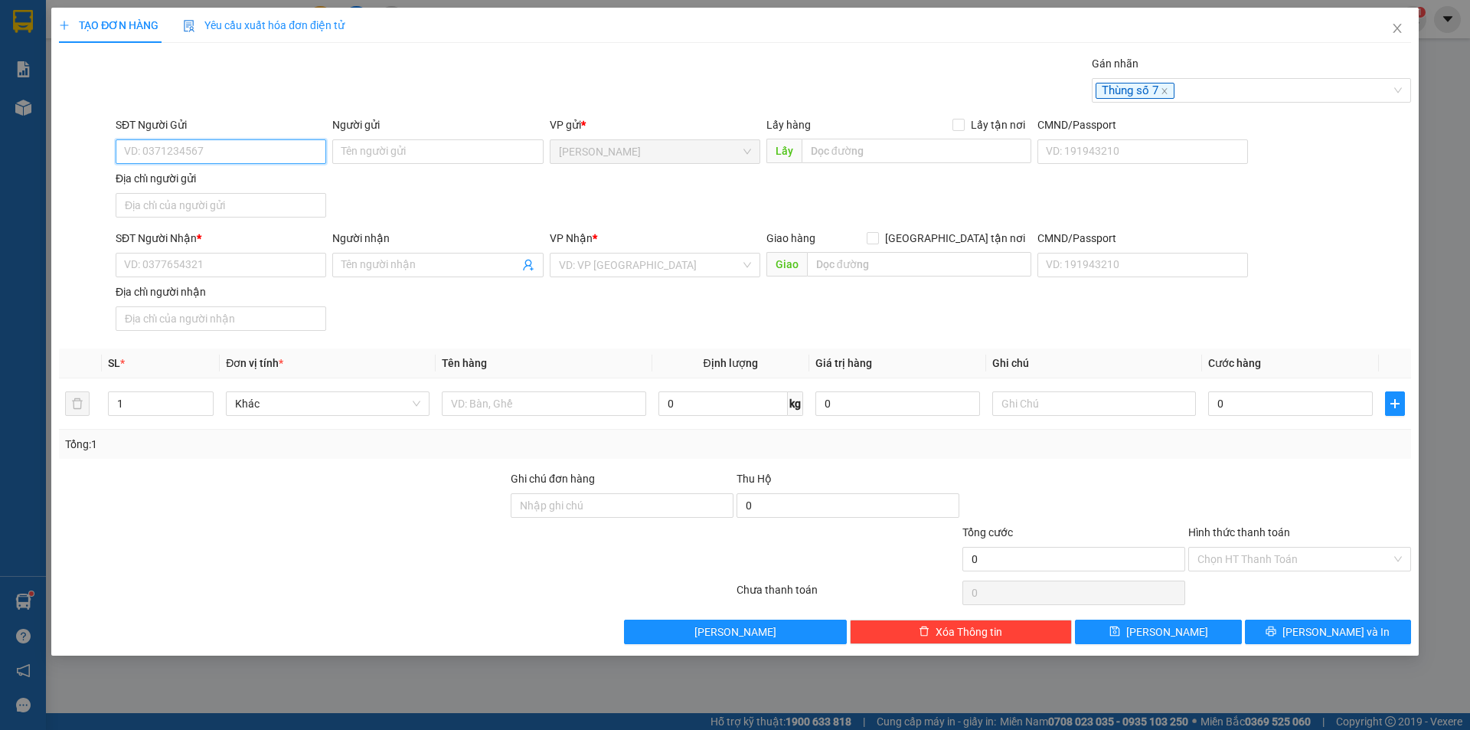
click at [192, 143] on input "SĐT Người Gửi" at bounding box center [221, 151] width 211 height 24
type input "0908319955"
click at [273, 194] on div "0908319955 - TRẦN THANH PHONG" at bounding box center [221, 182] width 211 height 24
type input "TRẦN THANH PHONG"
type input "0908319955"
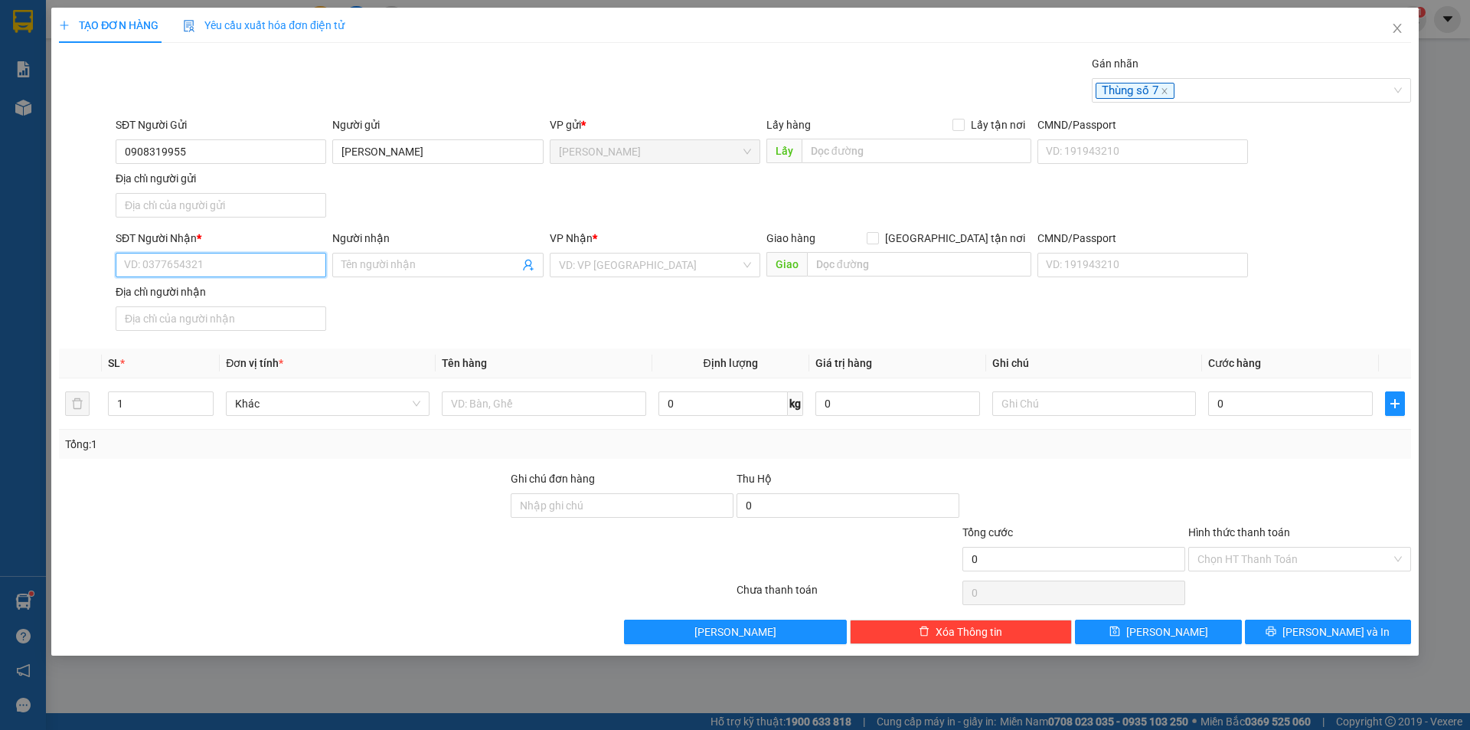
click at [194, 269] on input "SĐT Người Nhận *" at bounding box center [221, 265] width 211 height 24
type input "0981208143"
click at [207, 297] on div "0981208143 - HÀ" at bounding box center [221, 295] width 192 height 17
type input "HÀ"
type input "0981208143"
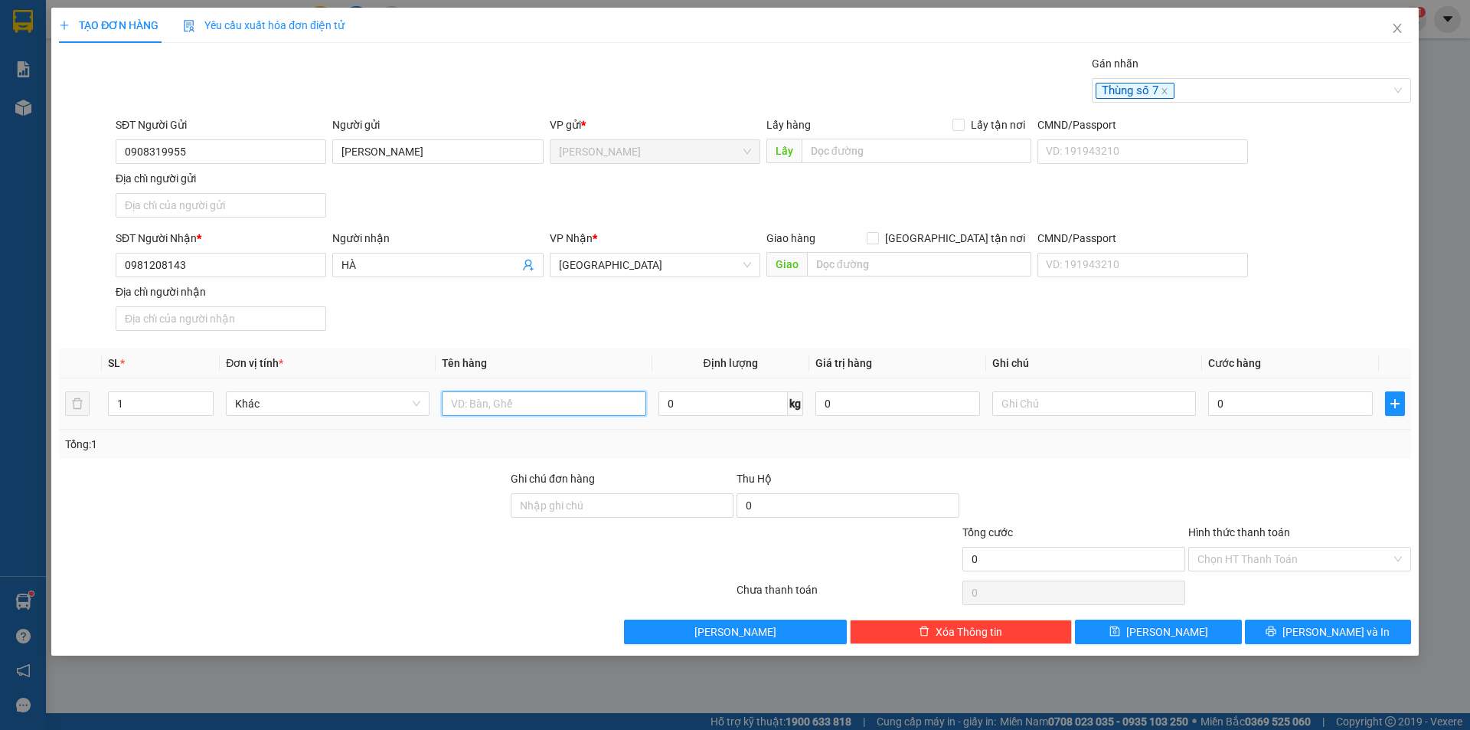
click at [481, 400] on input "text" at bounding box center [544, 403] width 204 height 24
type input "HỒ SƠ"
drag, startPoint x: 202, startPoint y: 153, endPoint x: 90, endPoint y: 168, distance: 113.5
click at [90, 168] on div "SĐT Người Gửi 0908319955 0908319955 Người gửi TRẦN THANH PHONG VP gửi * Cao Lãn…" at bounding box center [734, 169] width 1355 height 107
click at [155, 203] on input "Địa chỉ người gửi" at bounding box center [221, 205] width 211 height 24
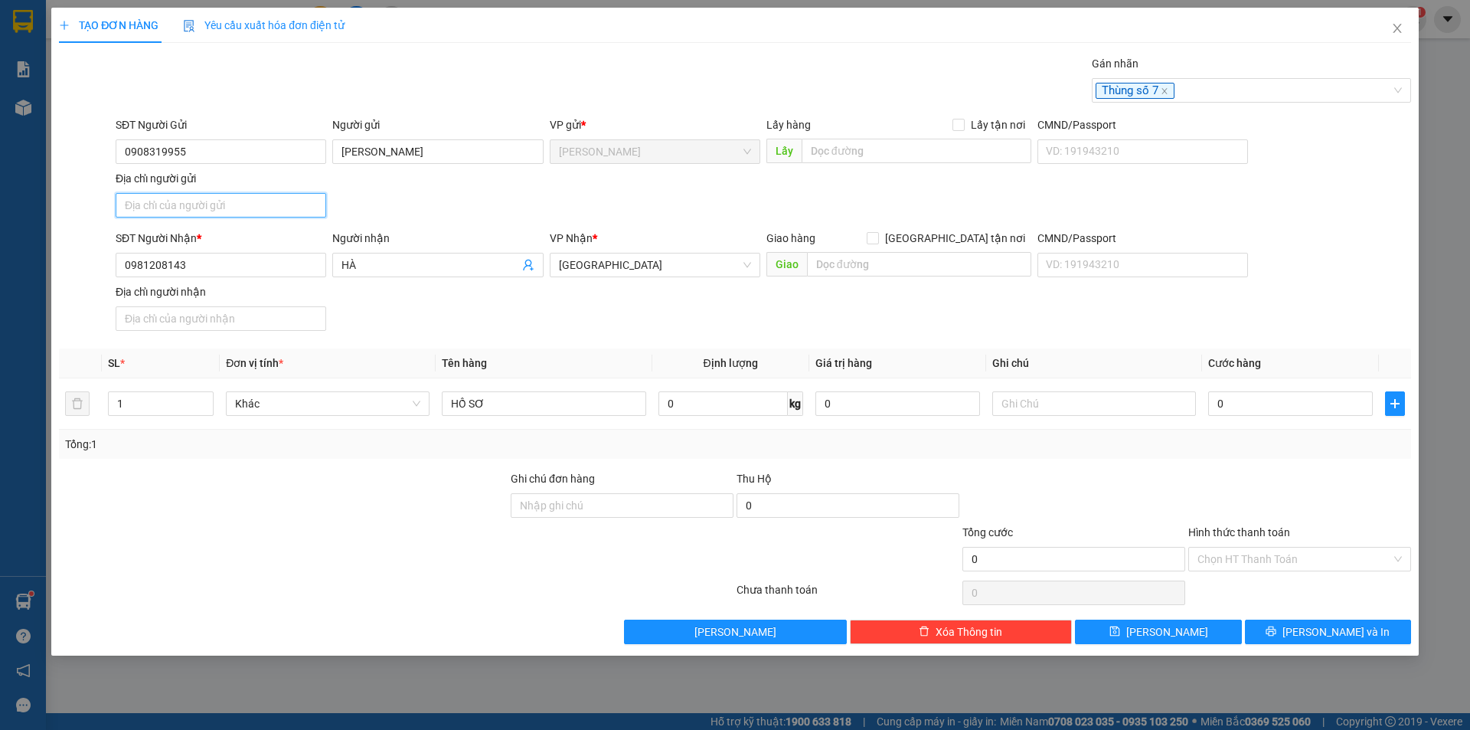
paste input "486 NGUYỄN T THÁI HỌC,P CAO LÃNH, ĐỒNG THÁP"
type input "486 NGUYỄN T THÁI HỌC,P CAO LÃNH, ĐỒNG THÁP"
click at [1246, 398] on input "0" at bounding box center [1290, 403] width 165 height 24
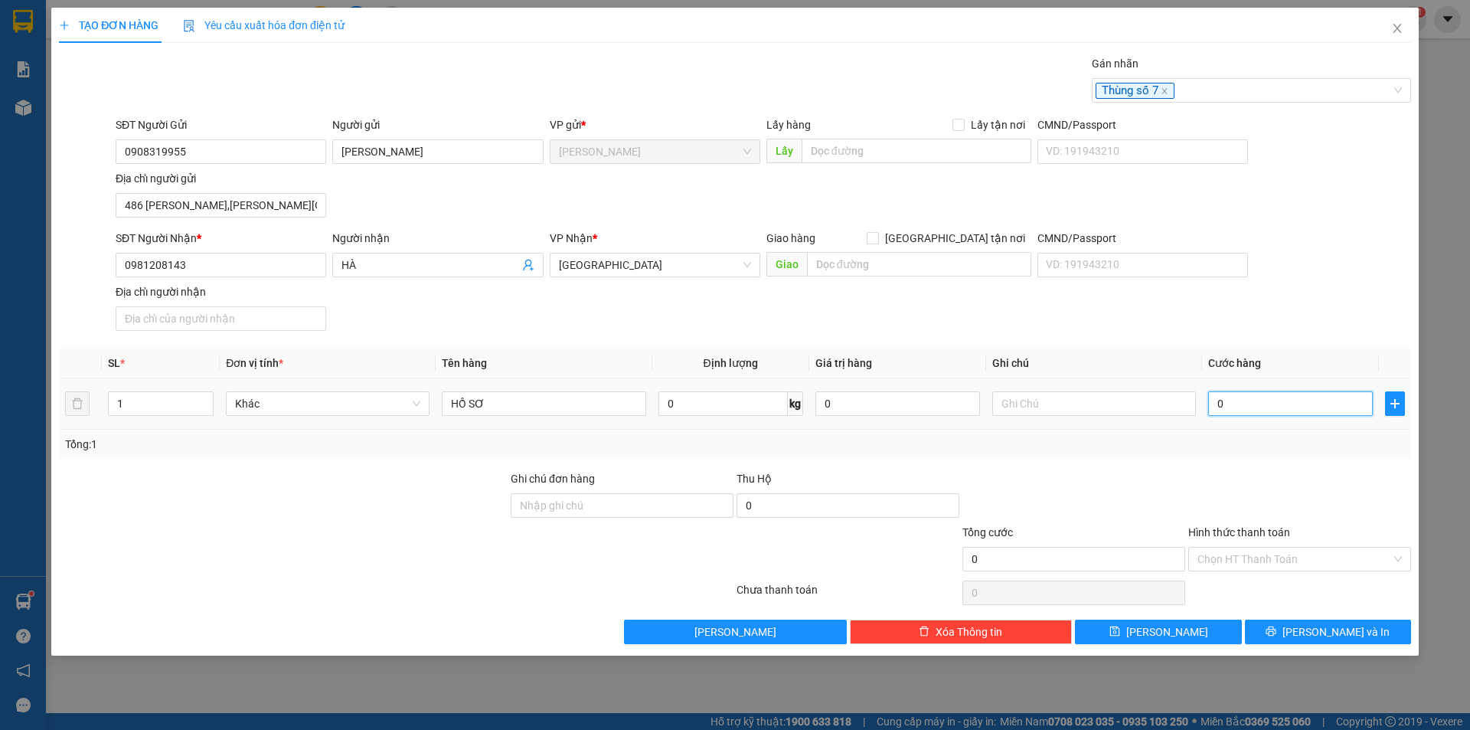
type input "3"
type input "30"
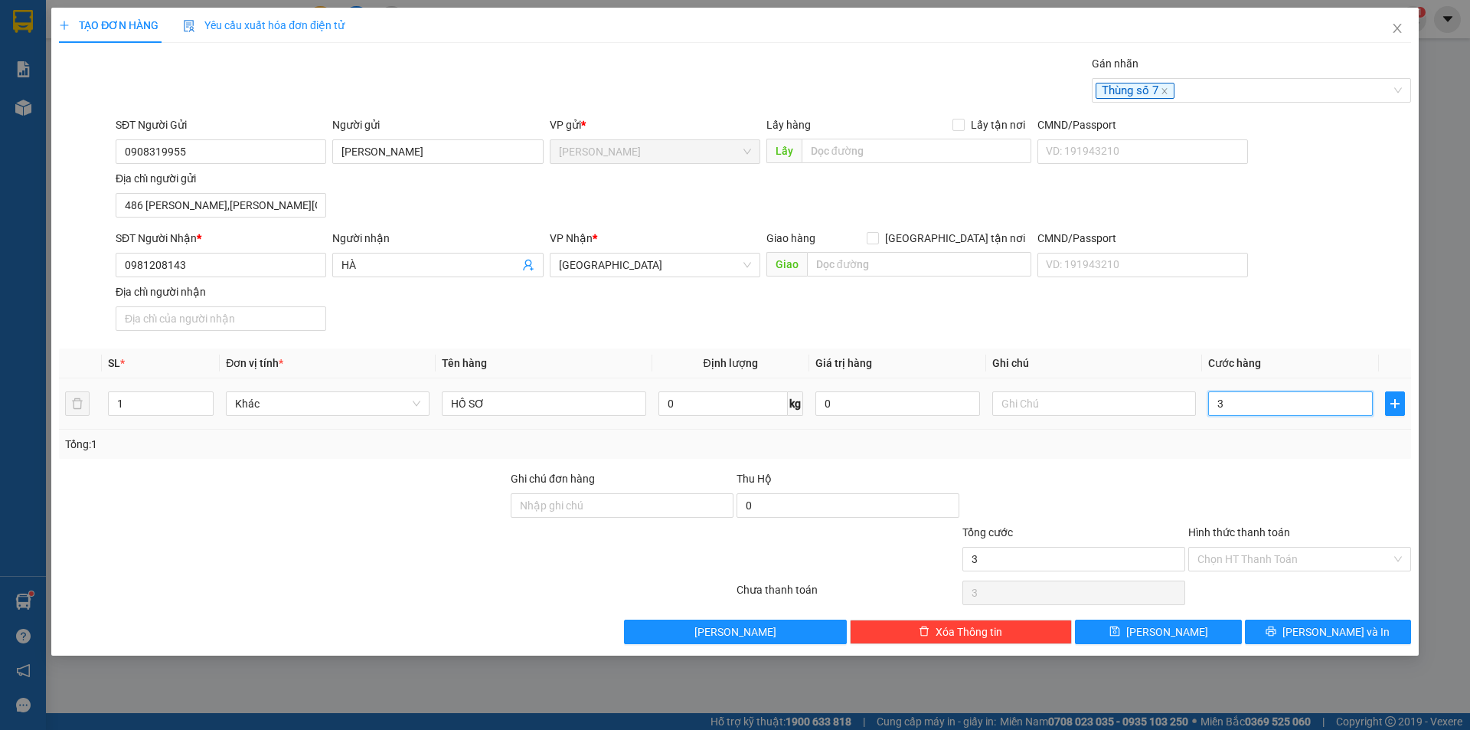
type input "30"
type input "30.000"
click at [1319, 558] on input "Hình thức thanh toán" at bounding box center [1294, 558] width 194 height 23
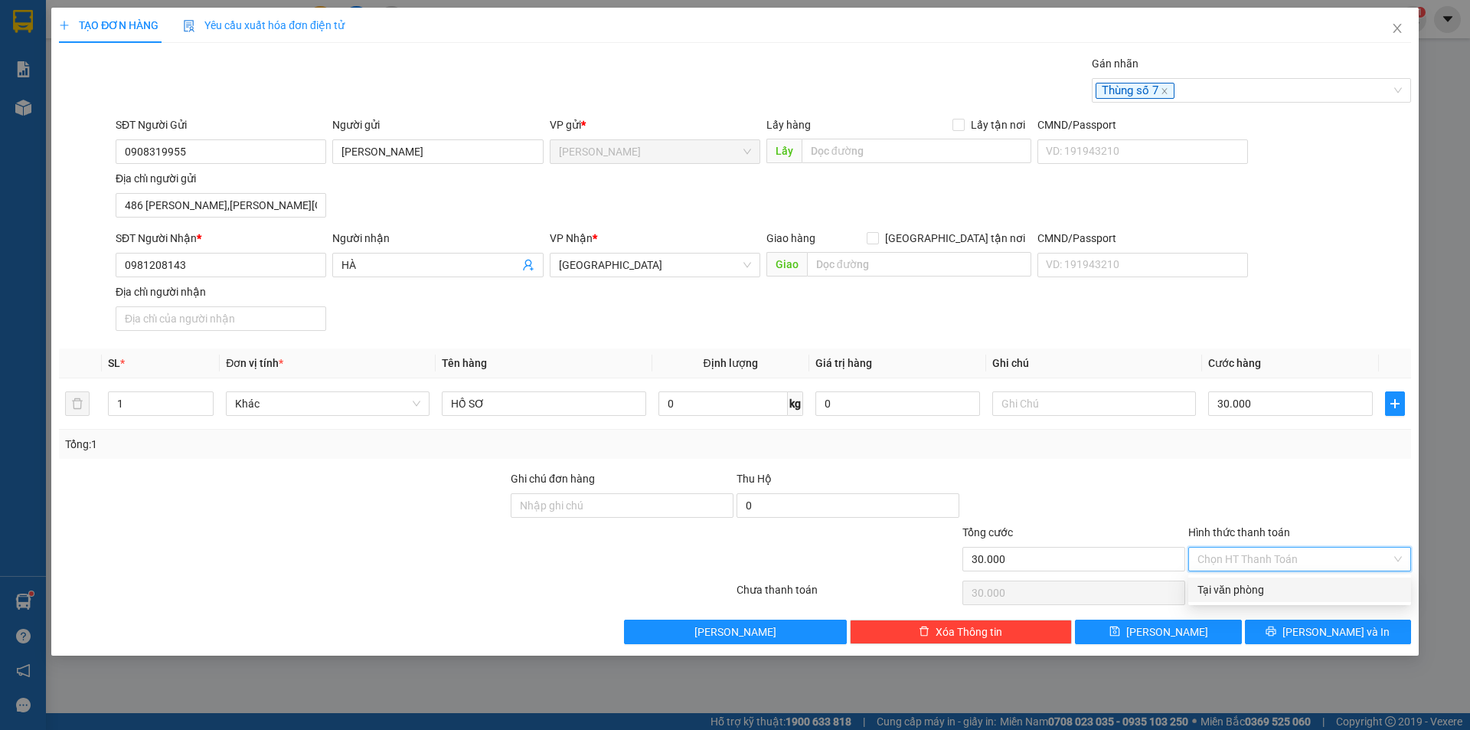
click at [1308, 587] on div "Tại văn phòng" at bounding box center [1299, 589] width 204 height 17
type input "0"
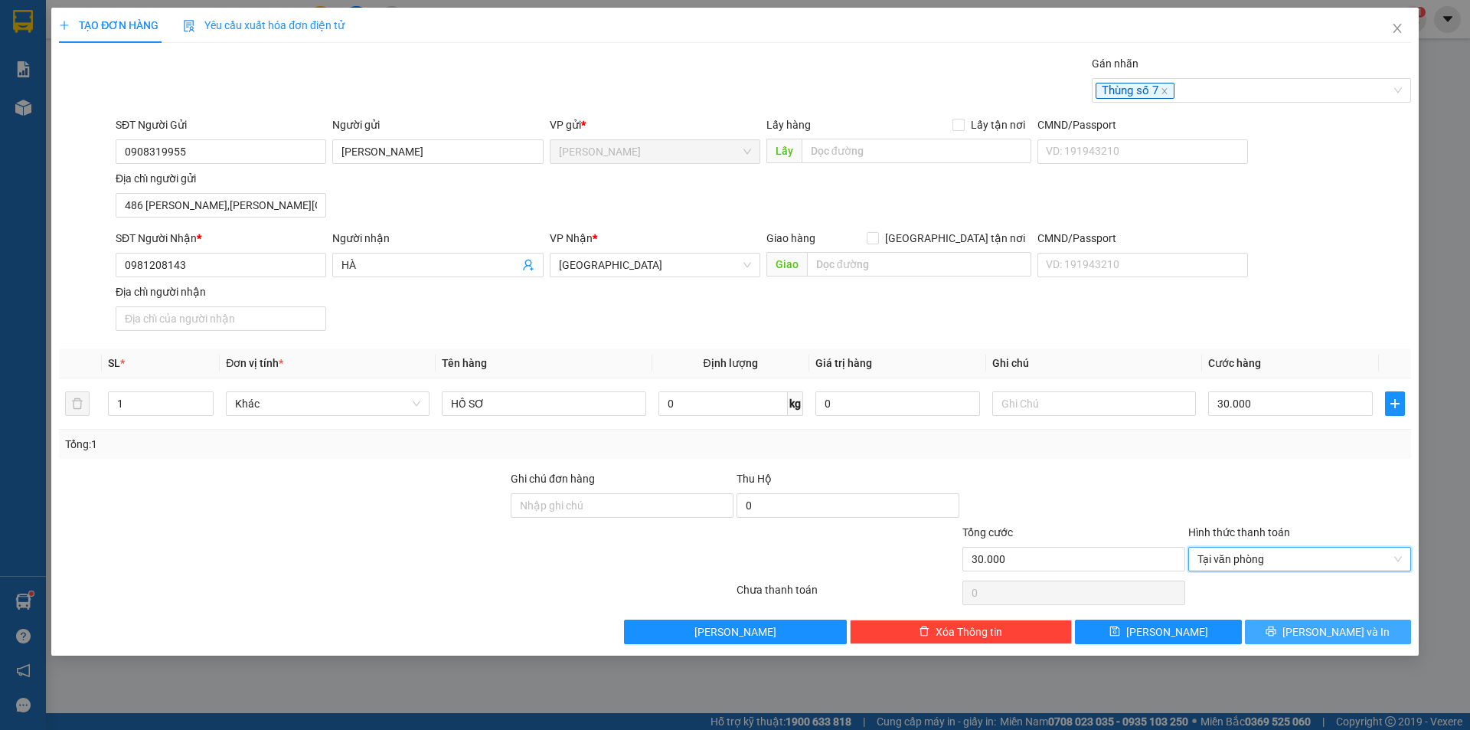
click at [1302, 638] on button "[PERSON_NAME] và In" at bounding box center [1328, 631] width 166 height 24
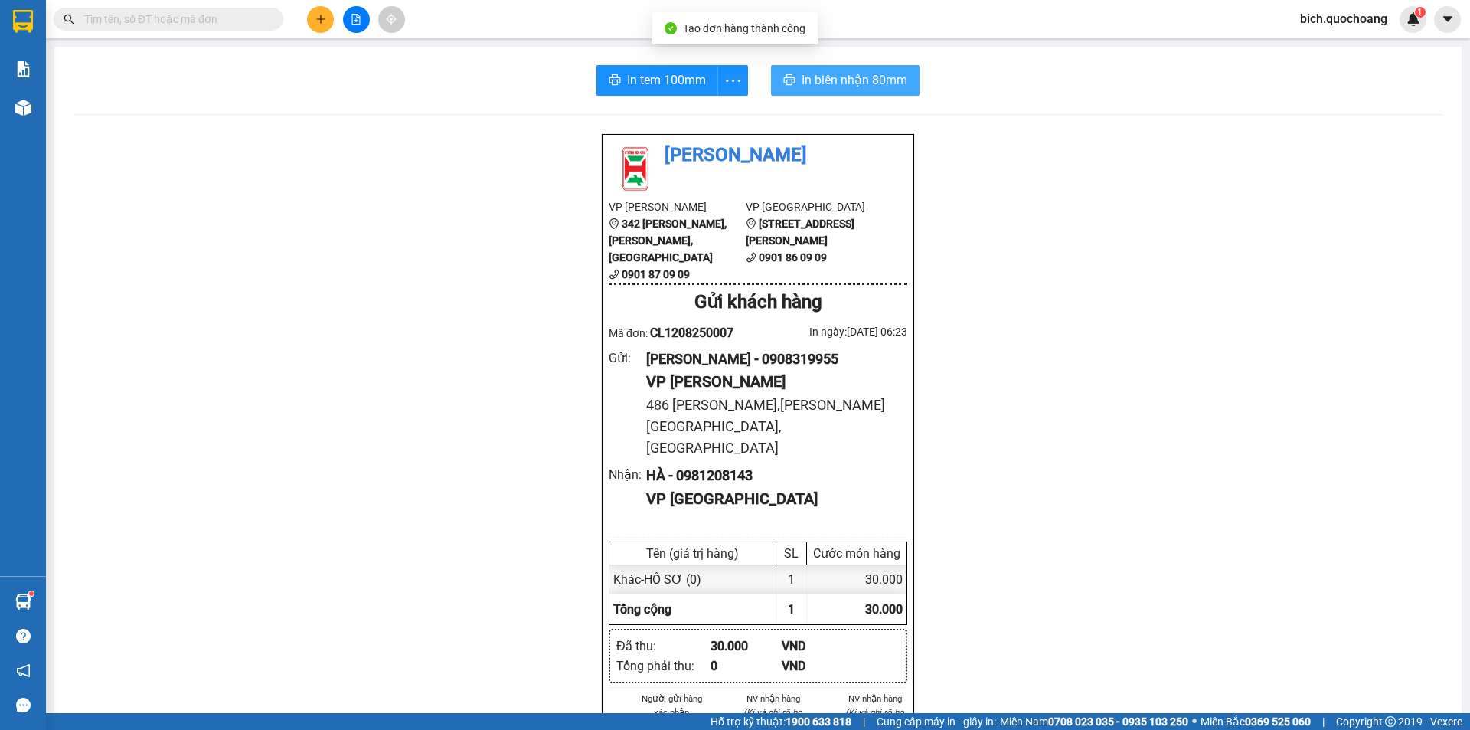
click at [774, 74] on button "In biên nhận 80mm" at bounding box center [845, 80] width 149 height 31
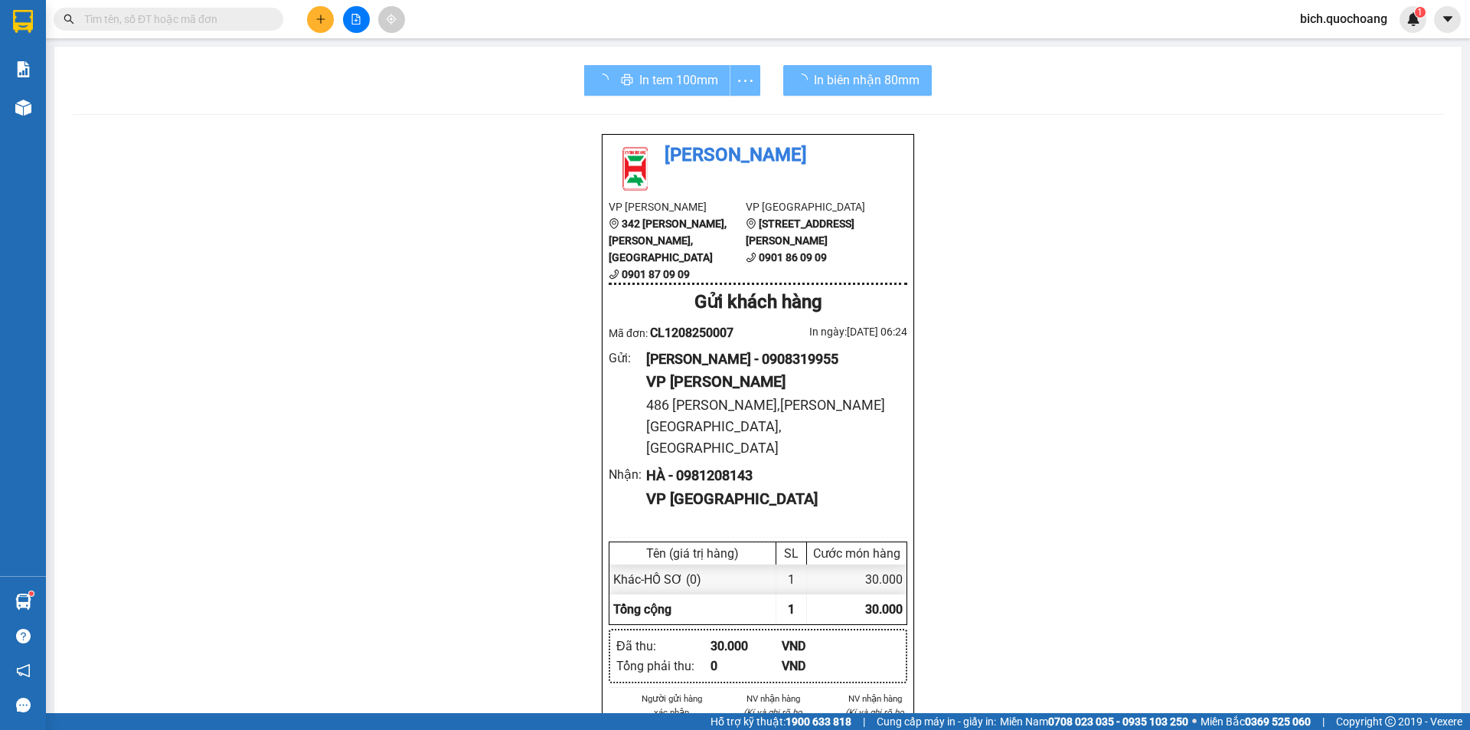
click at [620, 84] on div "In tem 100mm" at bounding box center [672, 80] width 176 height 31
click at [682, 88] on div "In tem 100mm" at bounding box center [672, 80] width 176 height 31
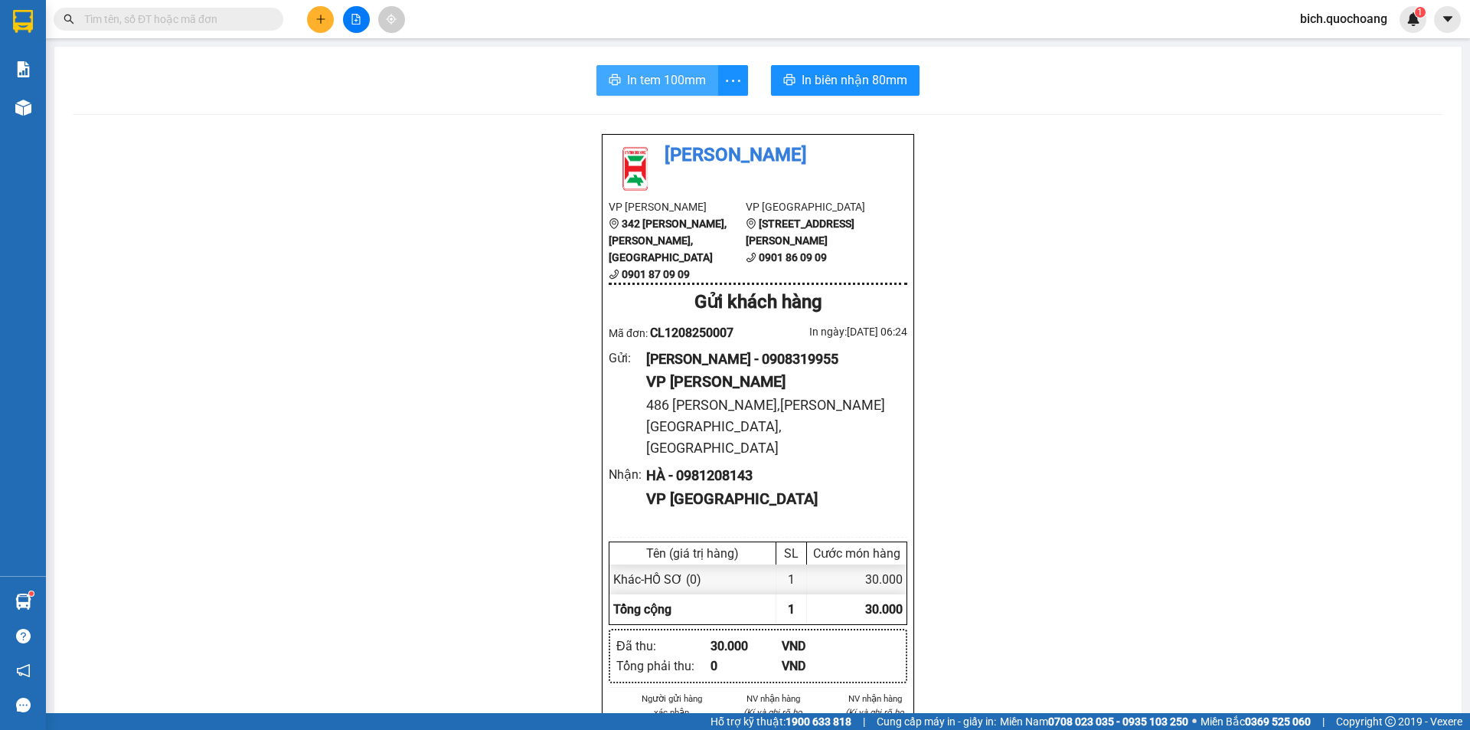
click at [682, 88] on span "In tem 100mm" at bounding box center [666, 79] width 79 height 19
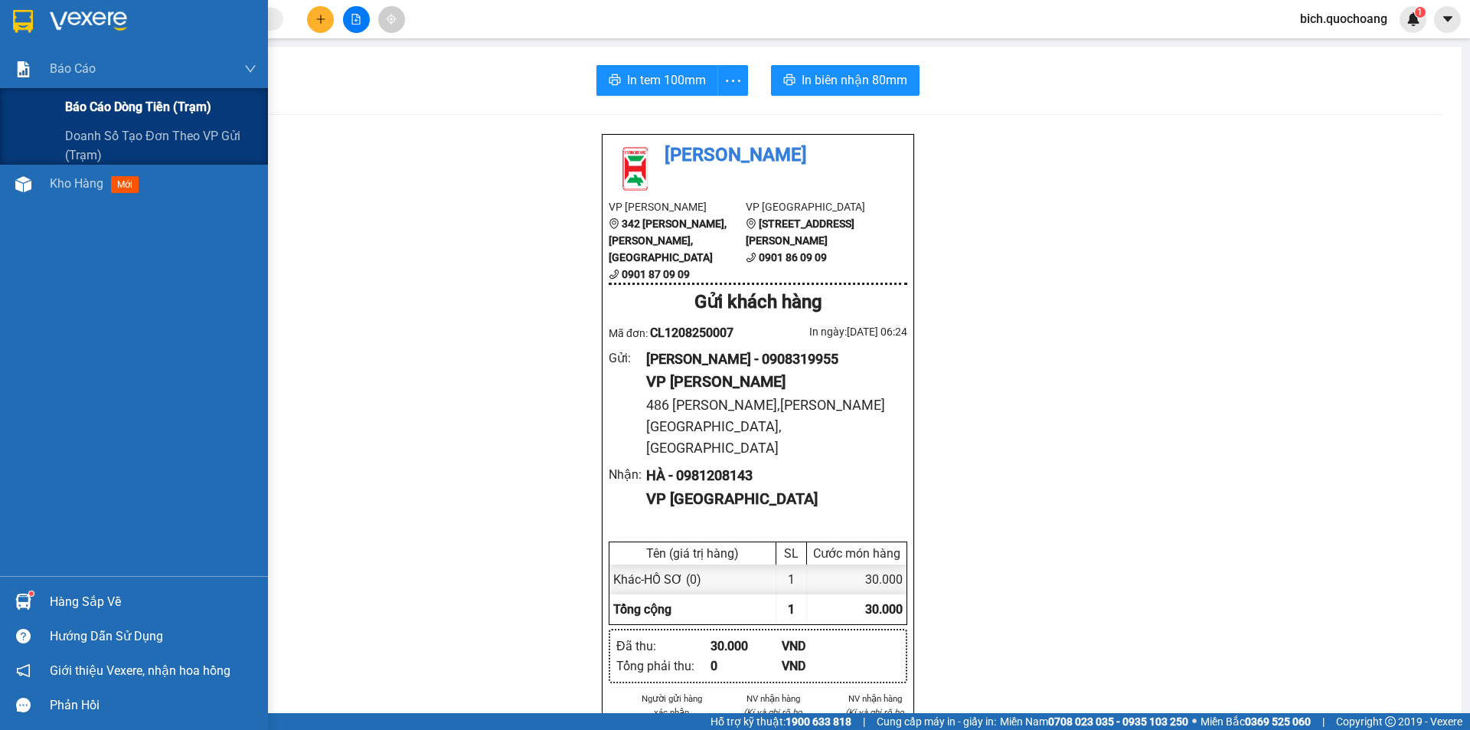
click at [113, 101] on span "Báo cáo dòng tiền (trạm)" at bounding box center [138, 106] width 146 height 19
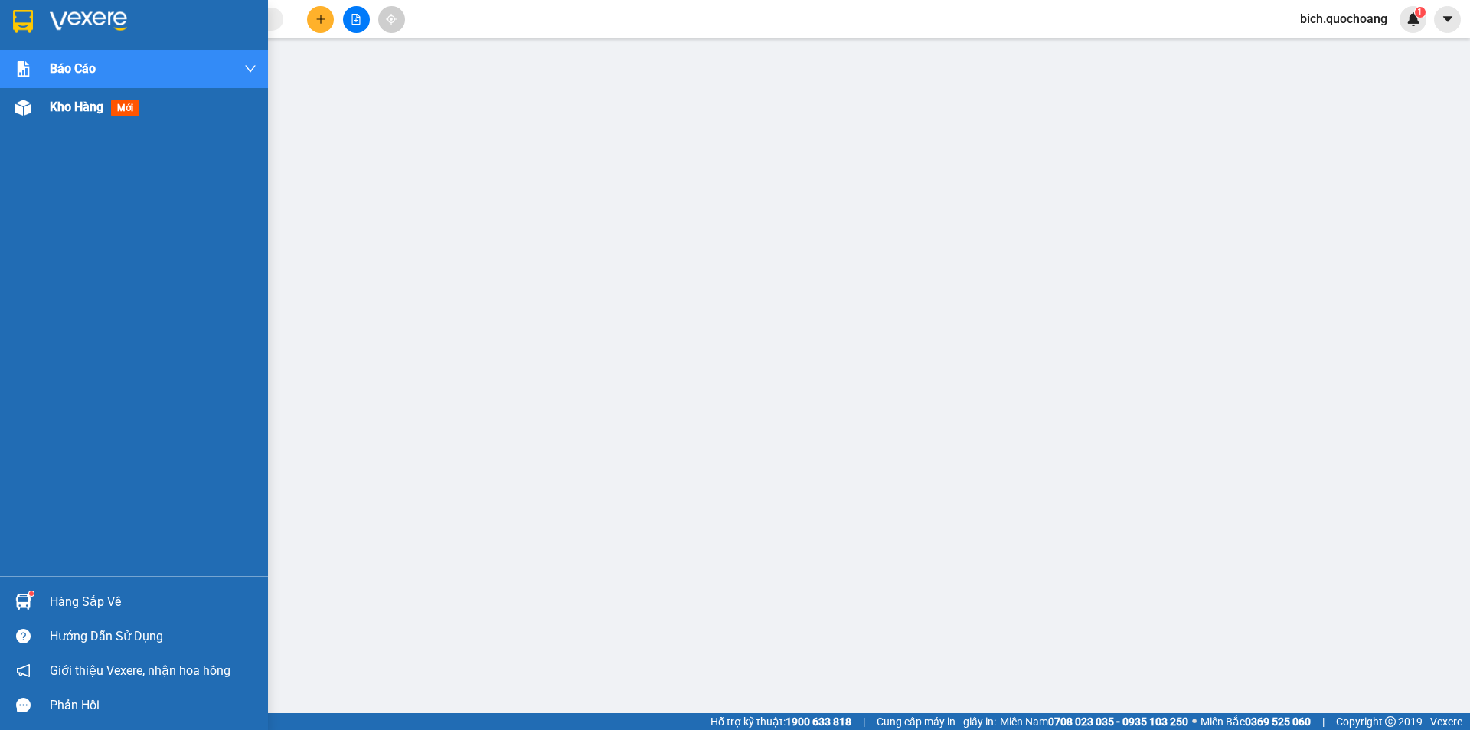
click at [87, 115] on div "Kho hàng mới" at bounding box center [98, 106] width 96 height 19
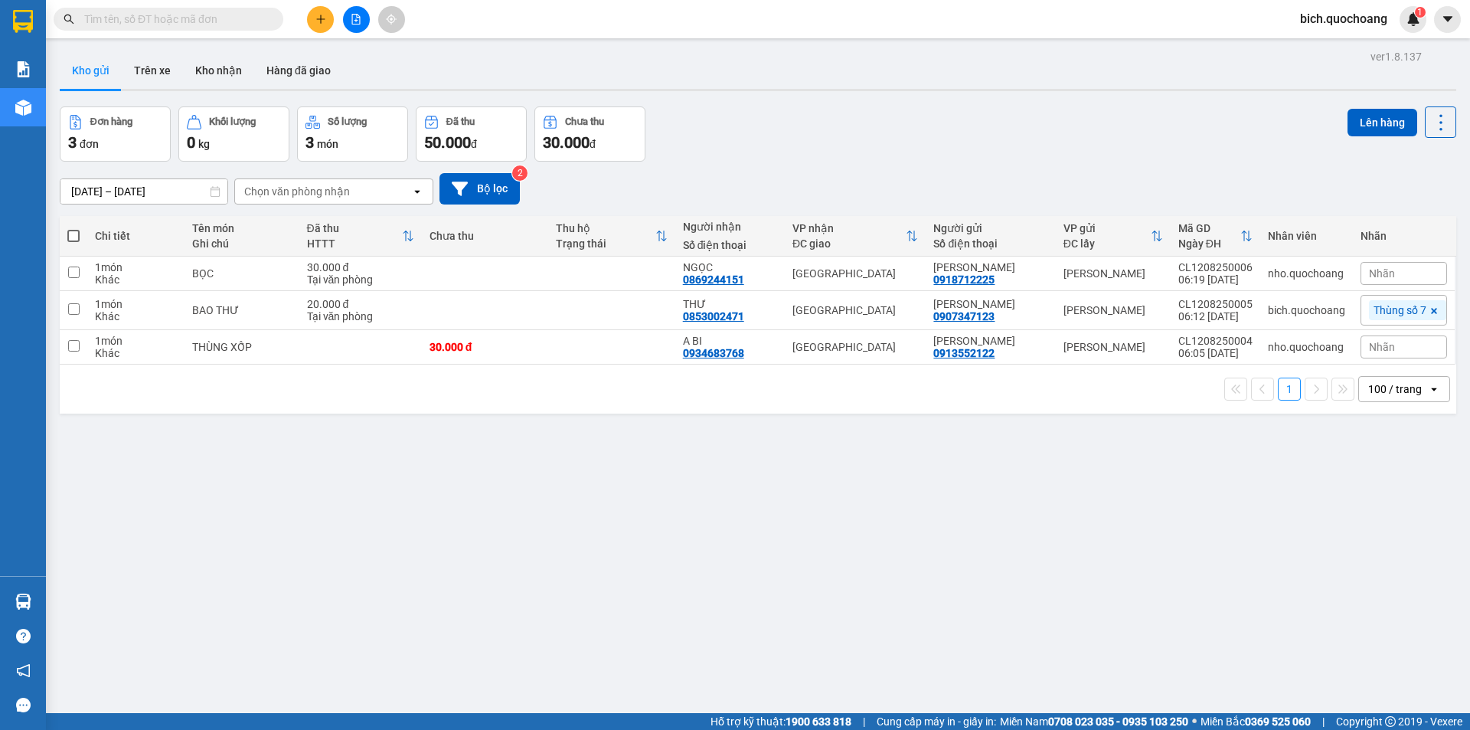
click at [212, 15] on input "text" at bounding box center [174, 19] width 181 height 17
paste input "0908319955"
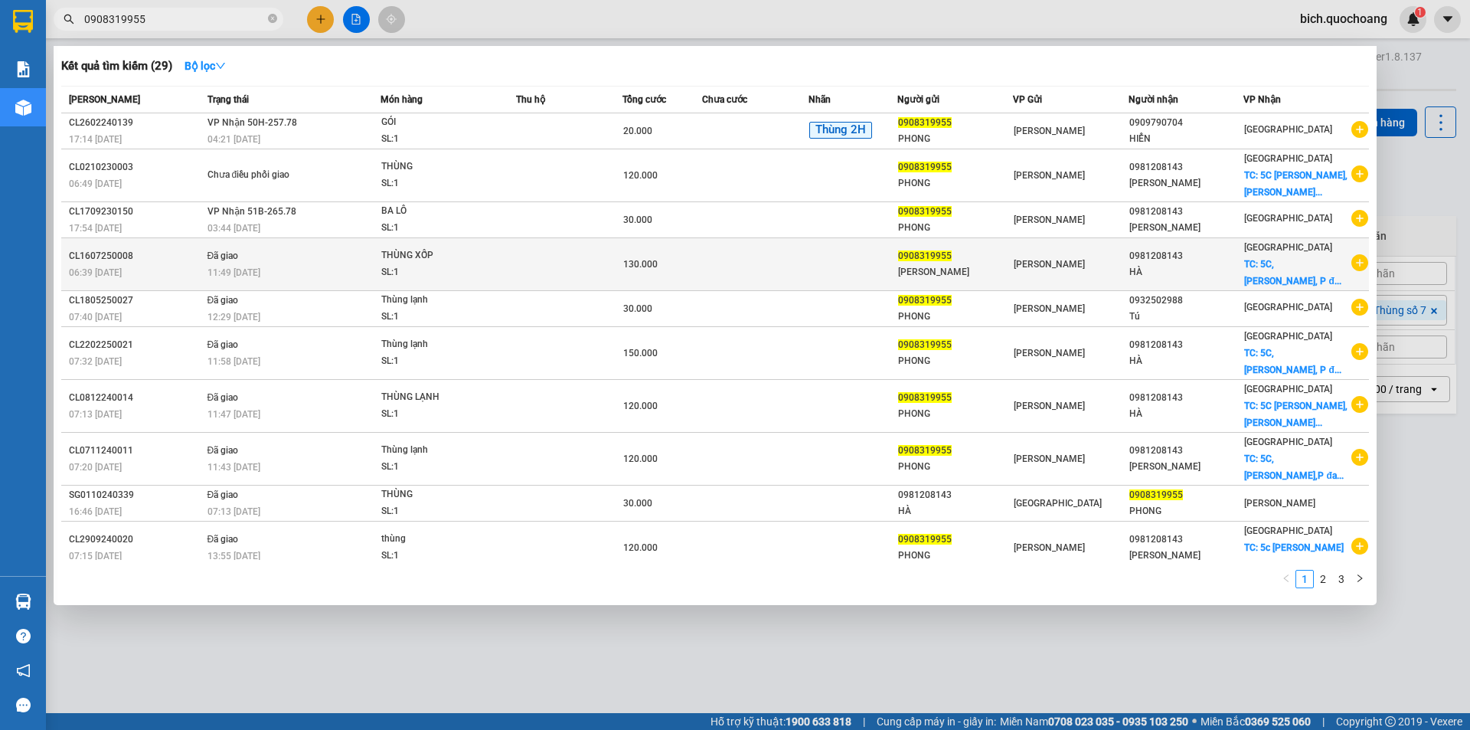
type input "0908319955"
click at [803, 273] on td at bounding box center [755, 264] width 106 height 53
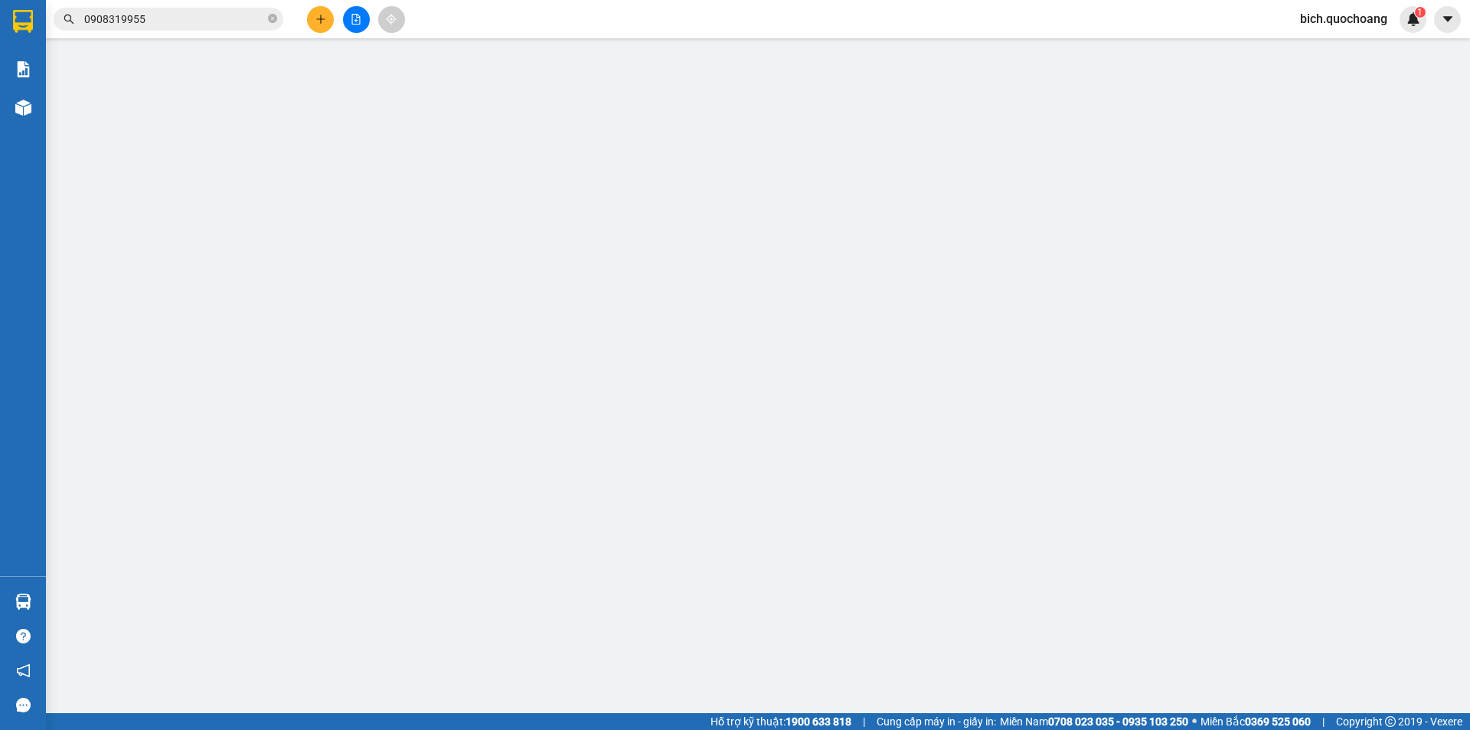
type input "0908319955"
type input "[PERSON_NAME] [PERSON_NAME]"
type input "486 NGUYỄN T THÁI HỌC,P CAO LÃNH, ĐỒNG THÁP"
type input "0981208143"
type input "HÀ"
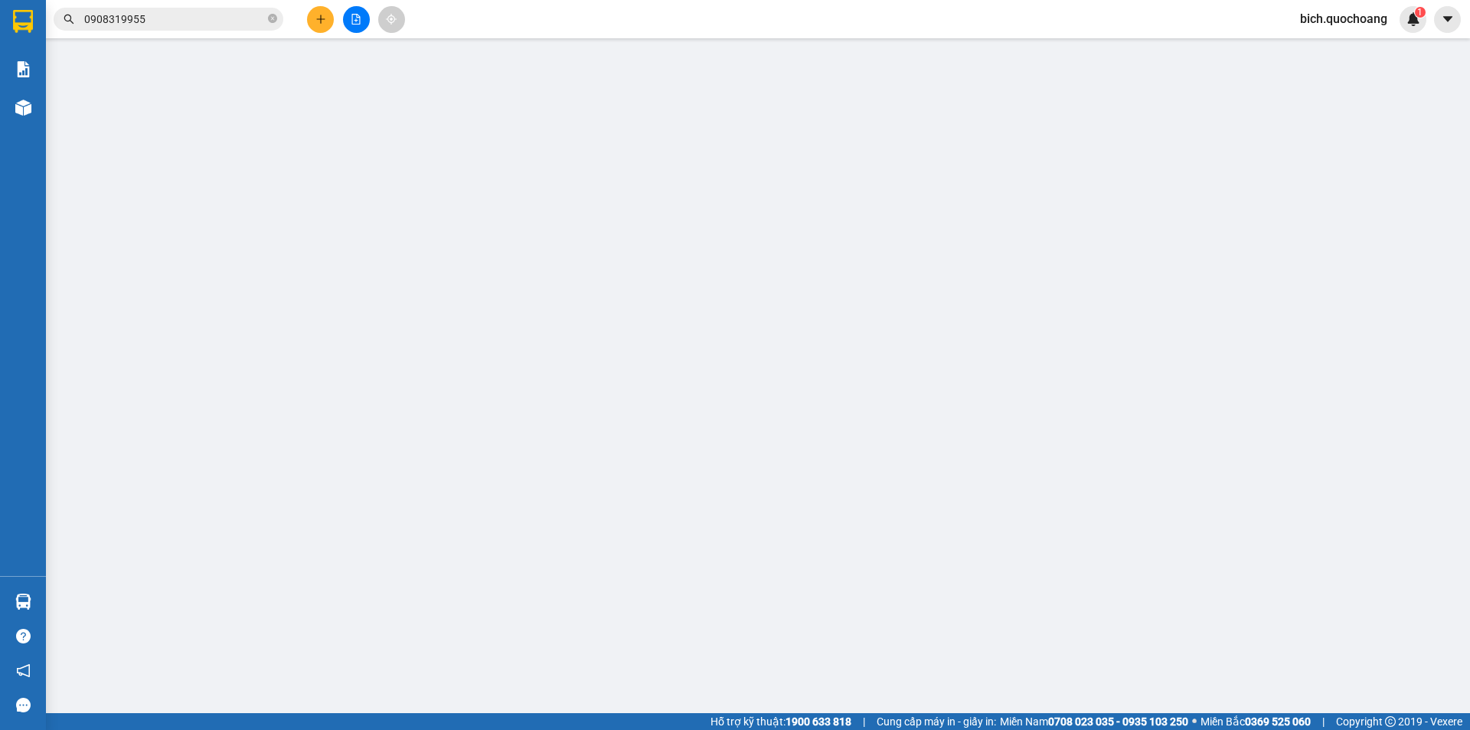
checkbox input "true"
type input "5C, nguyễn đình chiểu, P đa Kao Q 1"
type input "130.000"
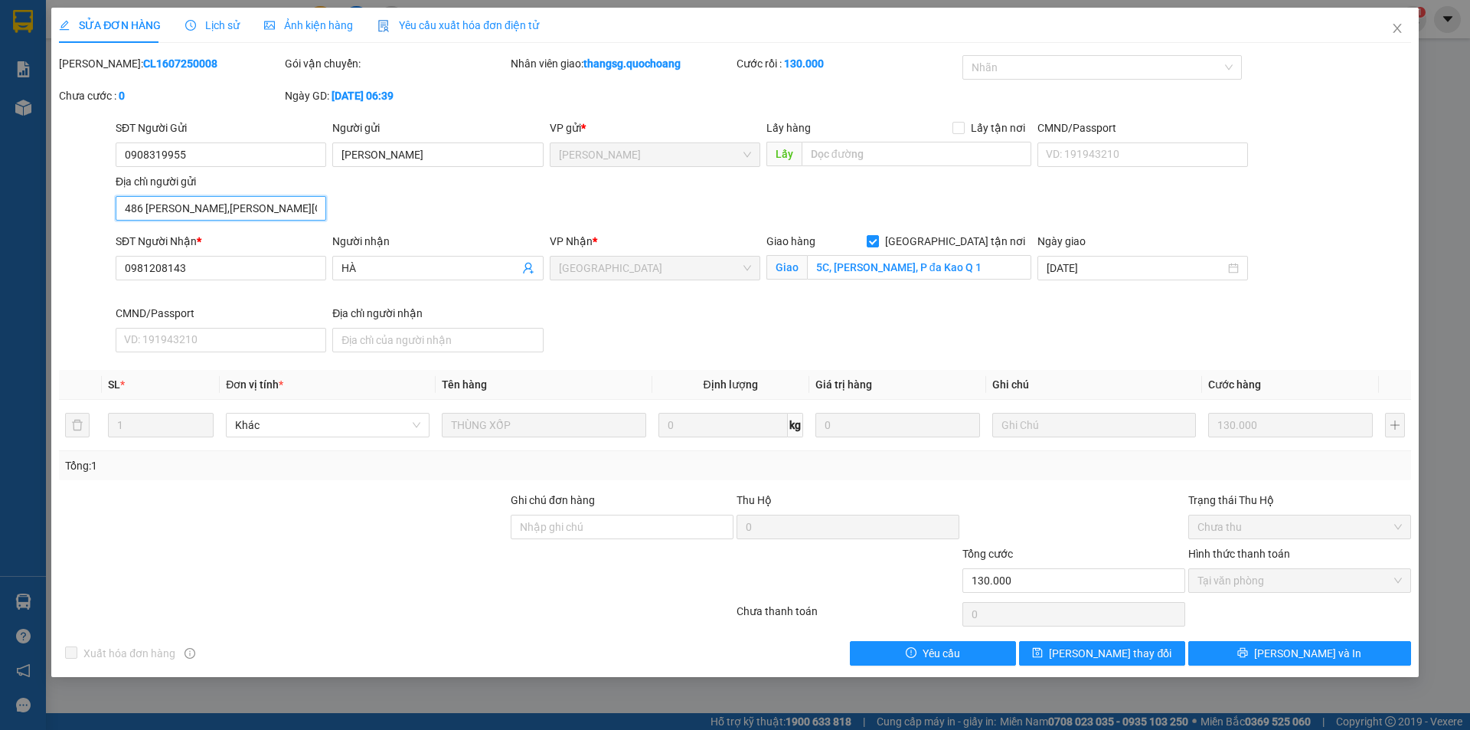
click at [312, 201] on input "486 NGUYỄN T THÁI HỌC,P CAO LÃNH, ĐỒNG THÁP" at bounding box center [221, 208] width 211 height 24
click at [1392, 23] on icon "close" at bounding box center [1397, 28] width 12 height 12
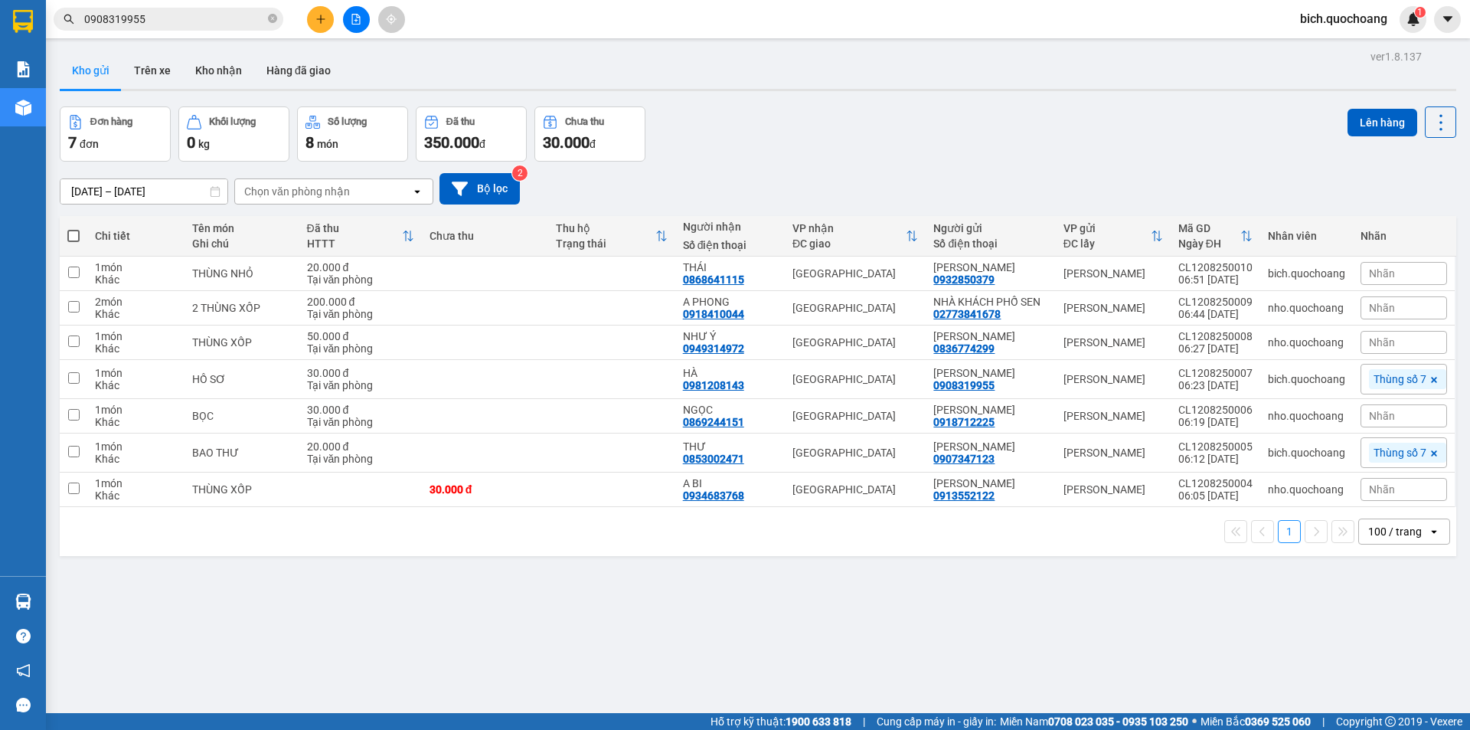
click at [273, 14] on span at bounding box center [272, 19] width 9 height 15
click at [239, 8] on span at bounding box center [169, 19] width 230 height 23
click at [230, 22] on input "text" at bounding box center [174, 19] width 181 height 17
paste input "0932850379"
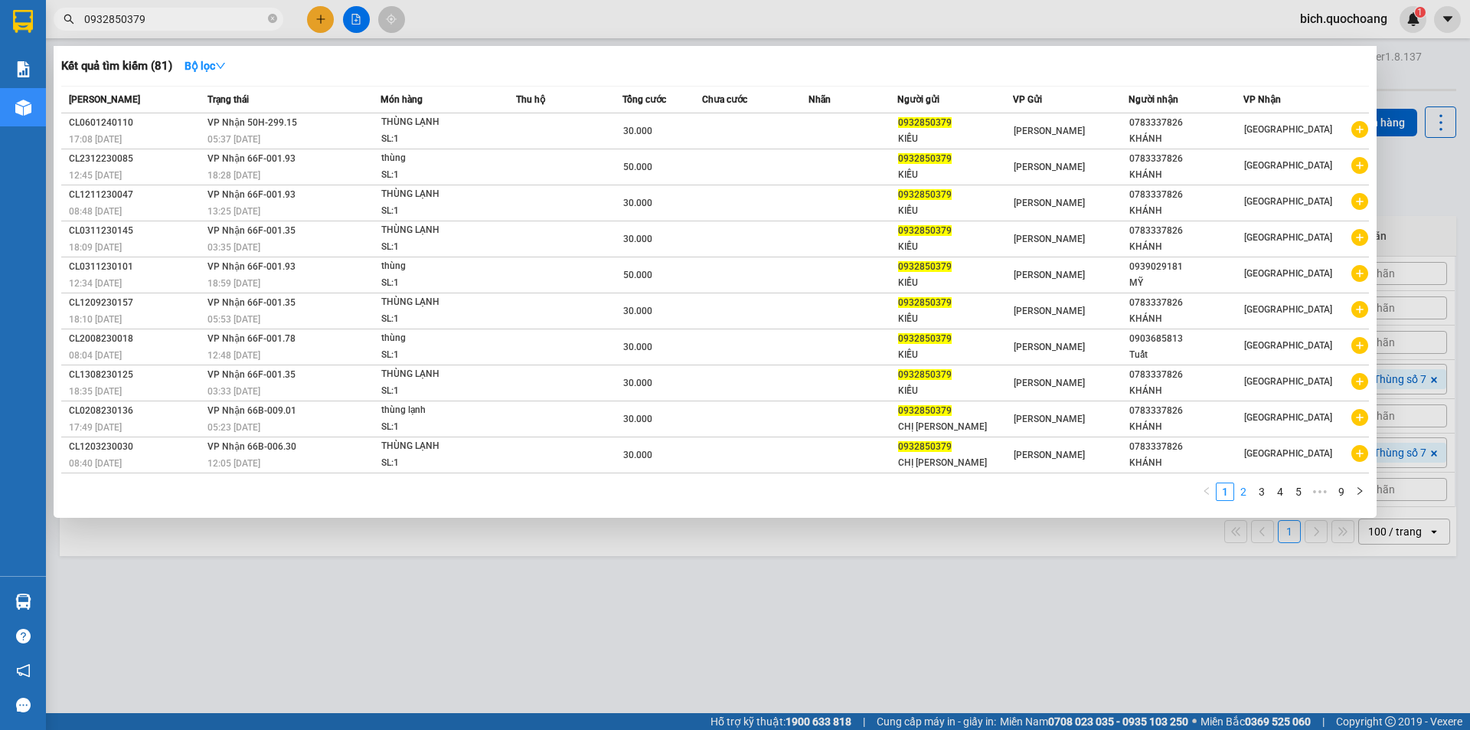
type input "0932850379"
click at [1241, 495] on link "2" at bounding box center [1243, 491] width 17 height 17
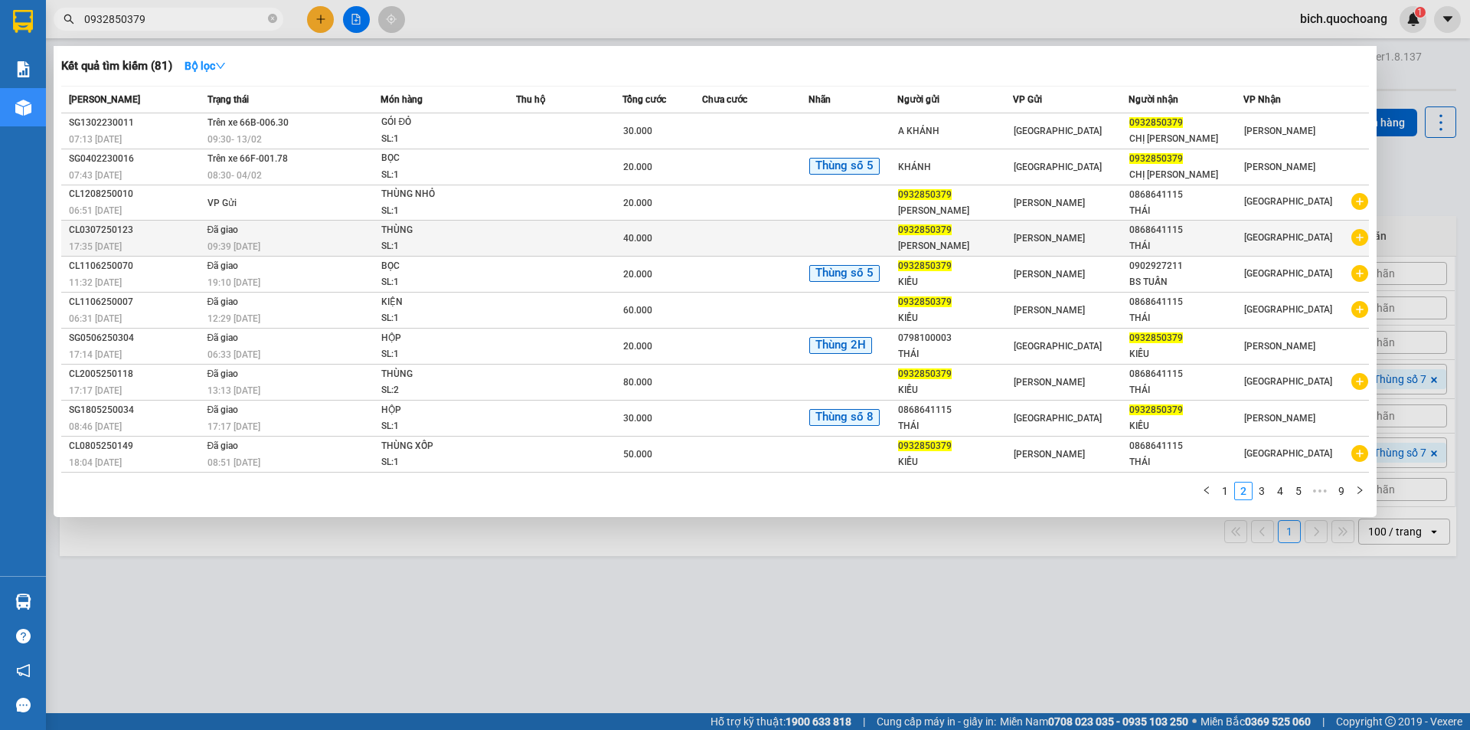
click at [730, 240] on td at bounding box center [755, 238] width 106 height 36
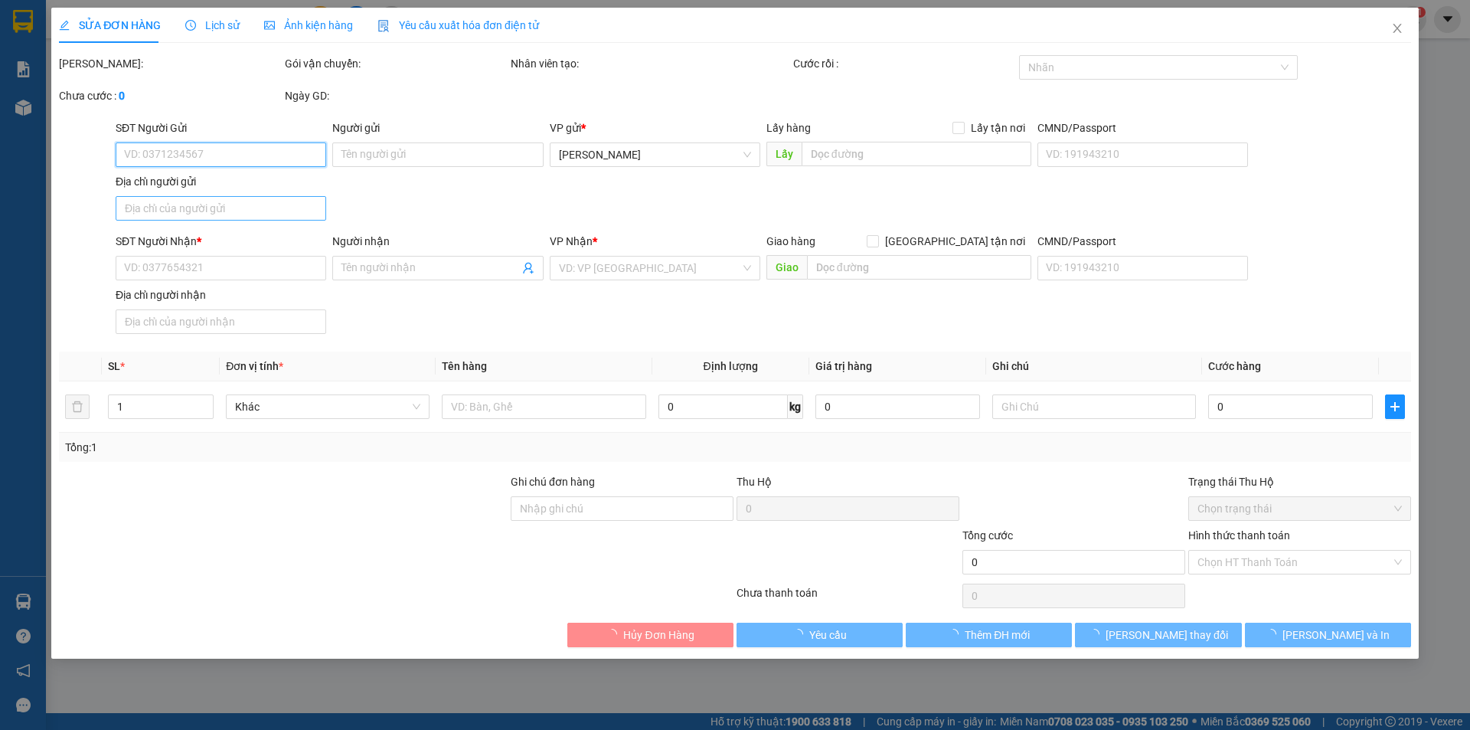
type input "0932850379"
type input "VÕ THỊ THUÝ KIỀU"
type input "P3 , TPCL , ĐỒNG THÁP"
type input "0868641115"
type input "THÁI"
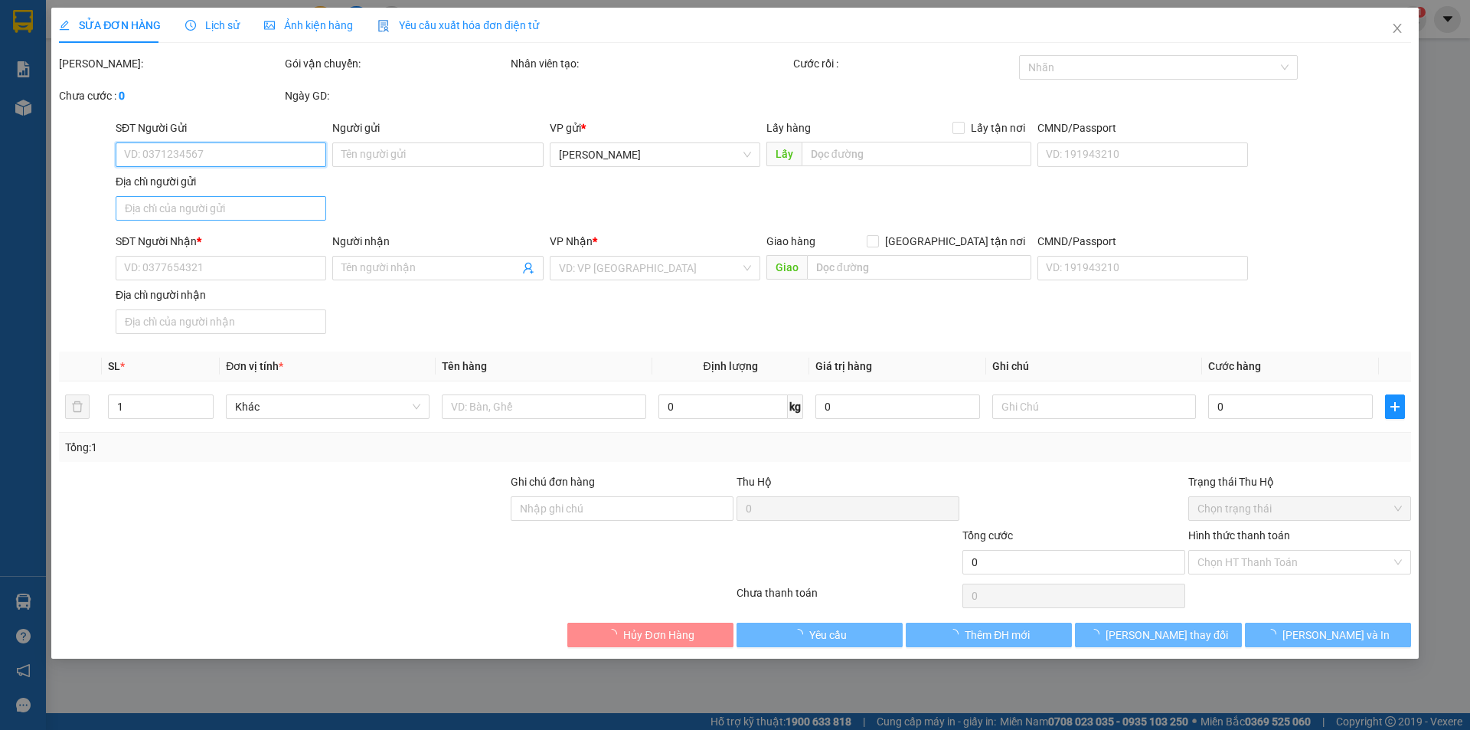
type input "40.000"
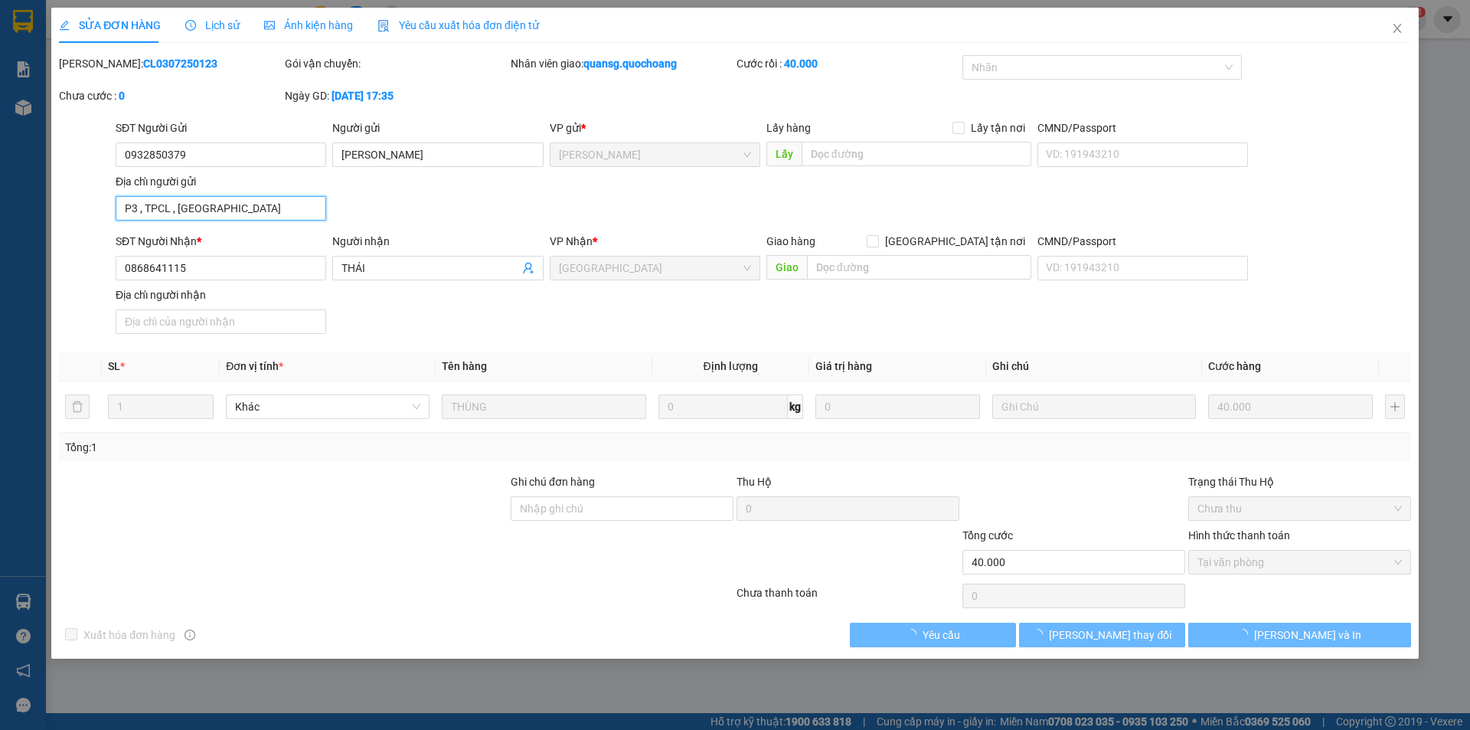
click at [276, 201] on input "P3 , TPCL , ĐỒNG THÁP" at bounding box center [221, 208] width 211 height 24
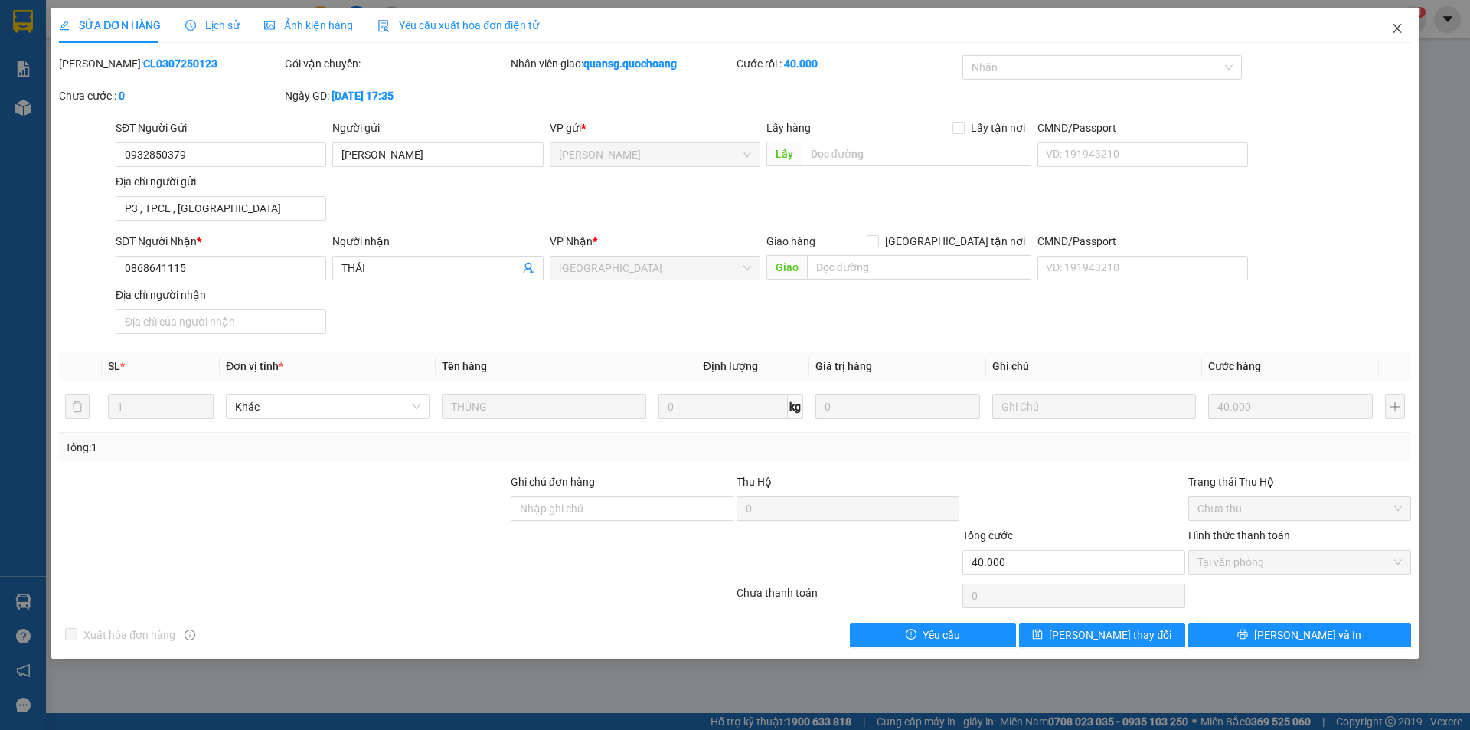
click at [1401, 28] on icon "close" at bounding box center [1397, 28] width 12 height 12
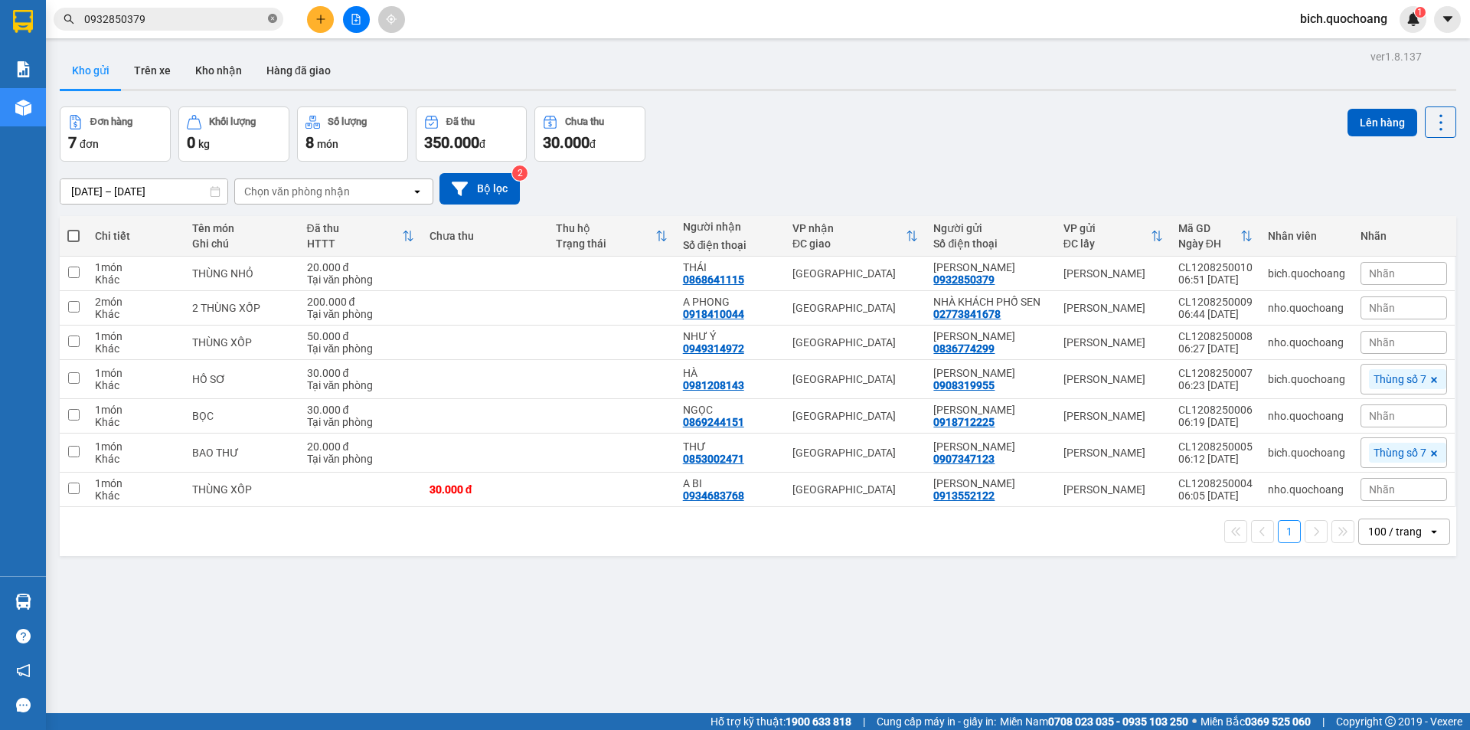
click at [273, 19] on icon "close-circle" at bounding box center [272, 18] width 9 height 9
click at [313, 10] on button at bounding box center [320, 19] width 27 height 27
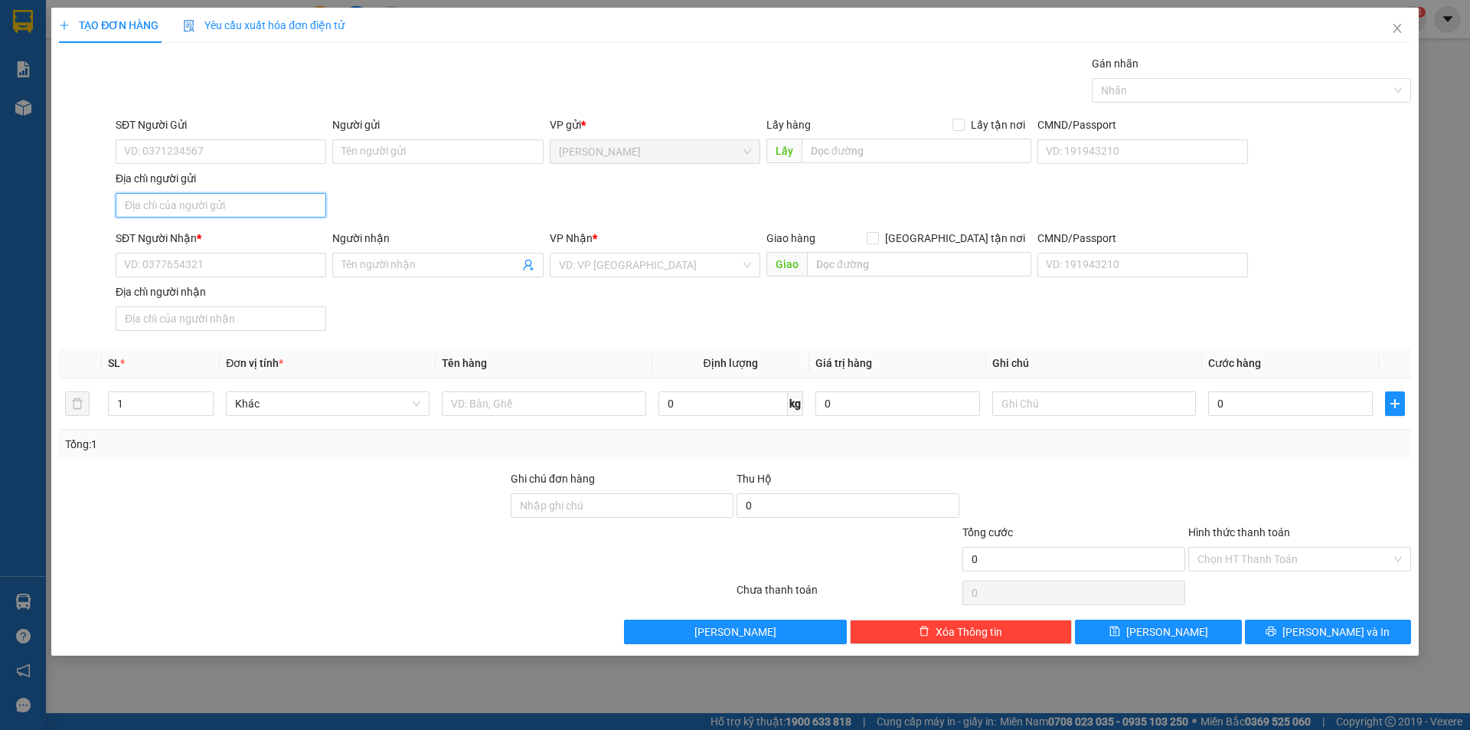
click at [204, 198] on input "Địa chỉ người gửi" at bounding box center [221, 205] width 211 height 24
paste input "HÙNG VƯƠNG,P CAO LÃNH,ĐỒNG THÁP"
type input "HÙNG VƯƠNG,P CAO LÃNH,ĐỒNG THÁP"
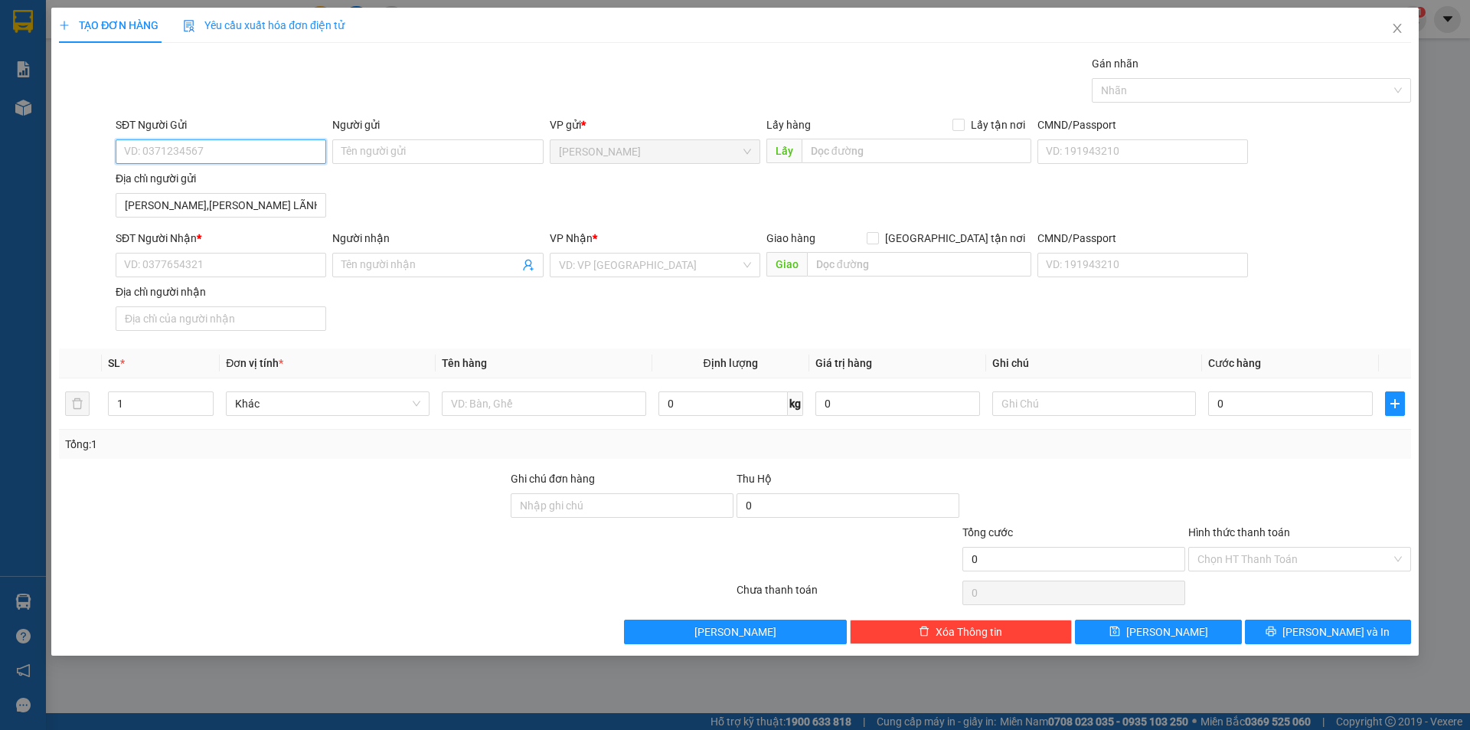
click at [234, 161] on input "SĐT Người Gửi" at bounding box center [221, 151] width 211 height 24
type input "0913622556"
click at [221, 179] on div "0913622556 - LÊ VĂN CÔNG" at bounding box center [221, 182] width 192 height 17
type input "LÊ VĂN CÔNG"
type input "0913622556"
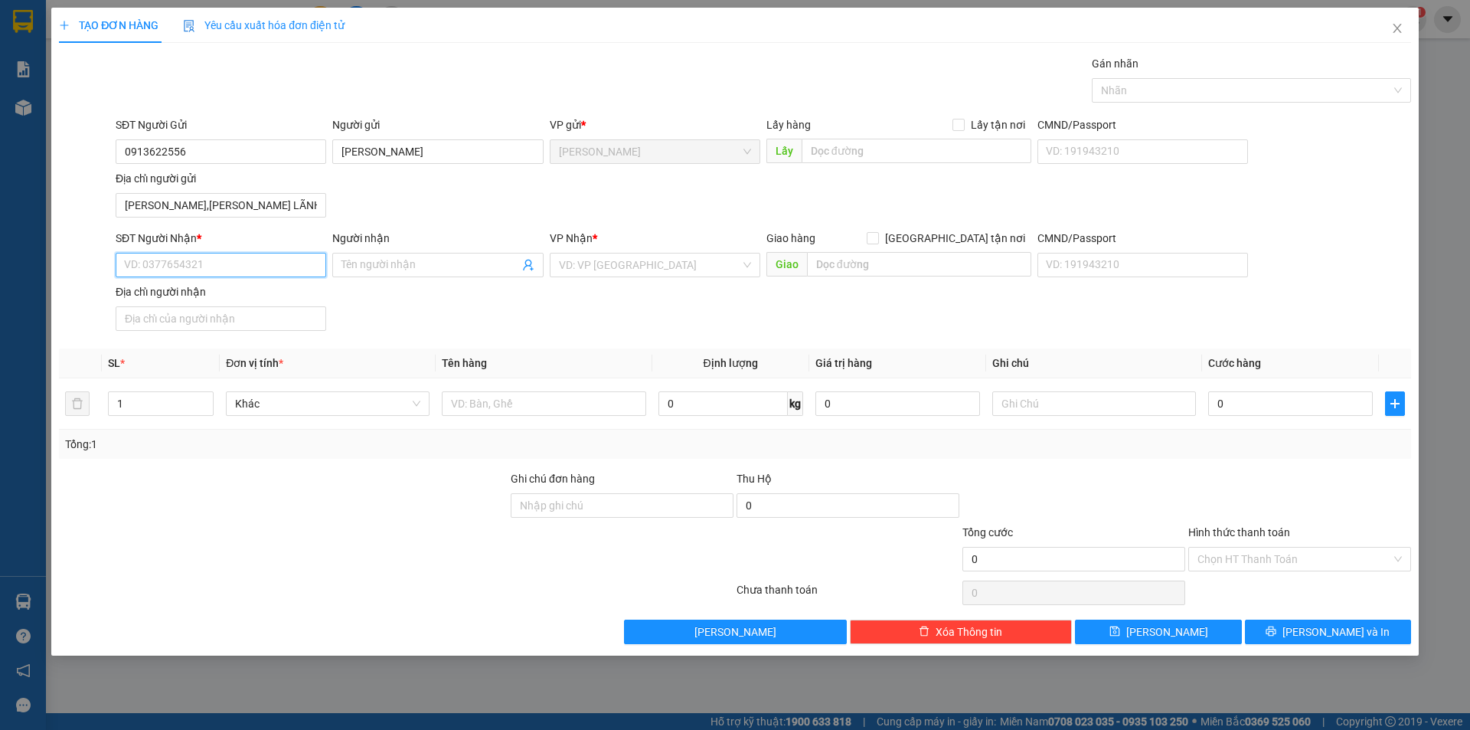
click at [212, 261] on input "SĐT Người Nhận *" at bounding box center [221, 265] width 211 height 24
type input "0288356367"
click at [217, 294] on div "0288356367 - LABO VŨ" at bounding box center [221, 295] width 192 height 17
type input "LABO VŨ"
type input "0288356367"
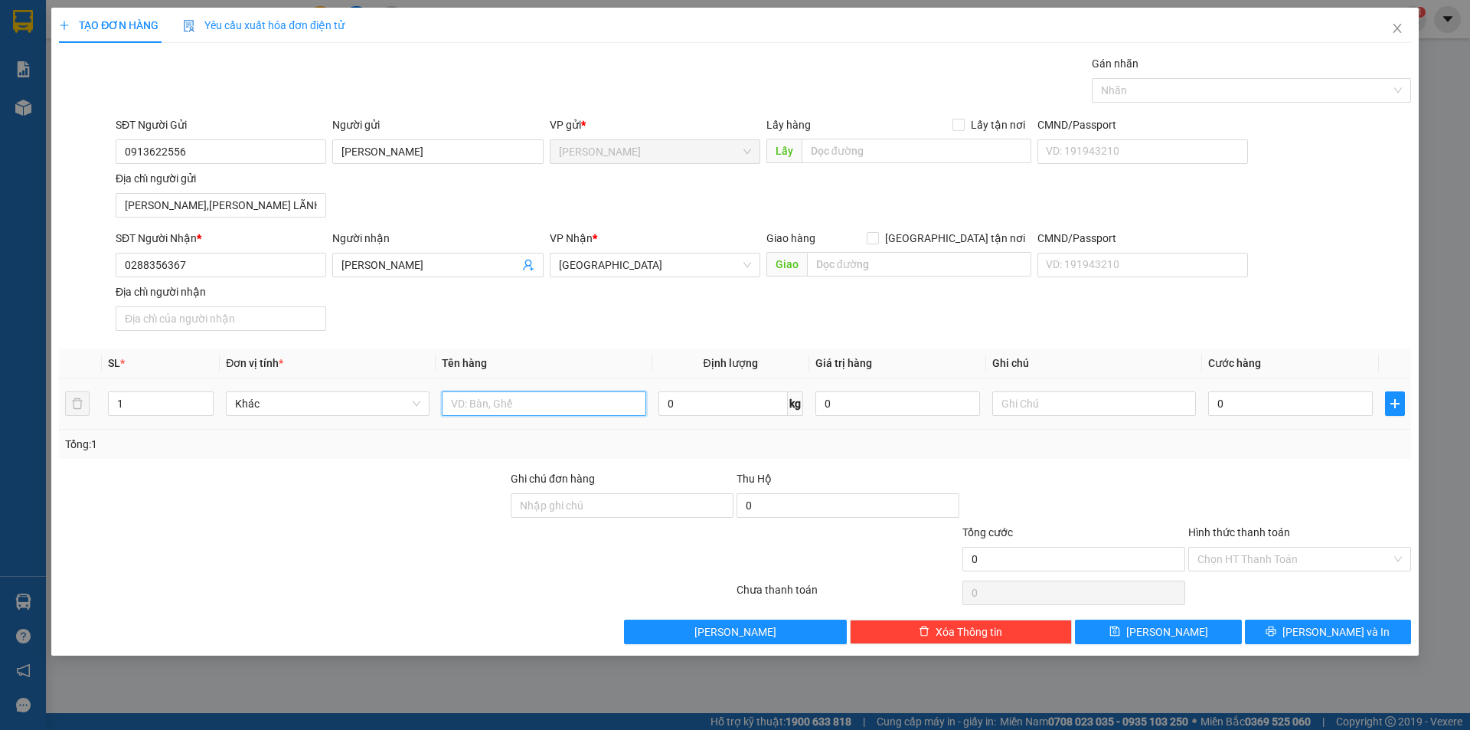
click at [465, 394] on input "text" at bounding box center [544, 403] width 204 height 24
type input "HỘP"
click at [1236, 404] on input "0" at bounding box center [1290, 403] width 165 height 24
type input "2"
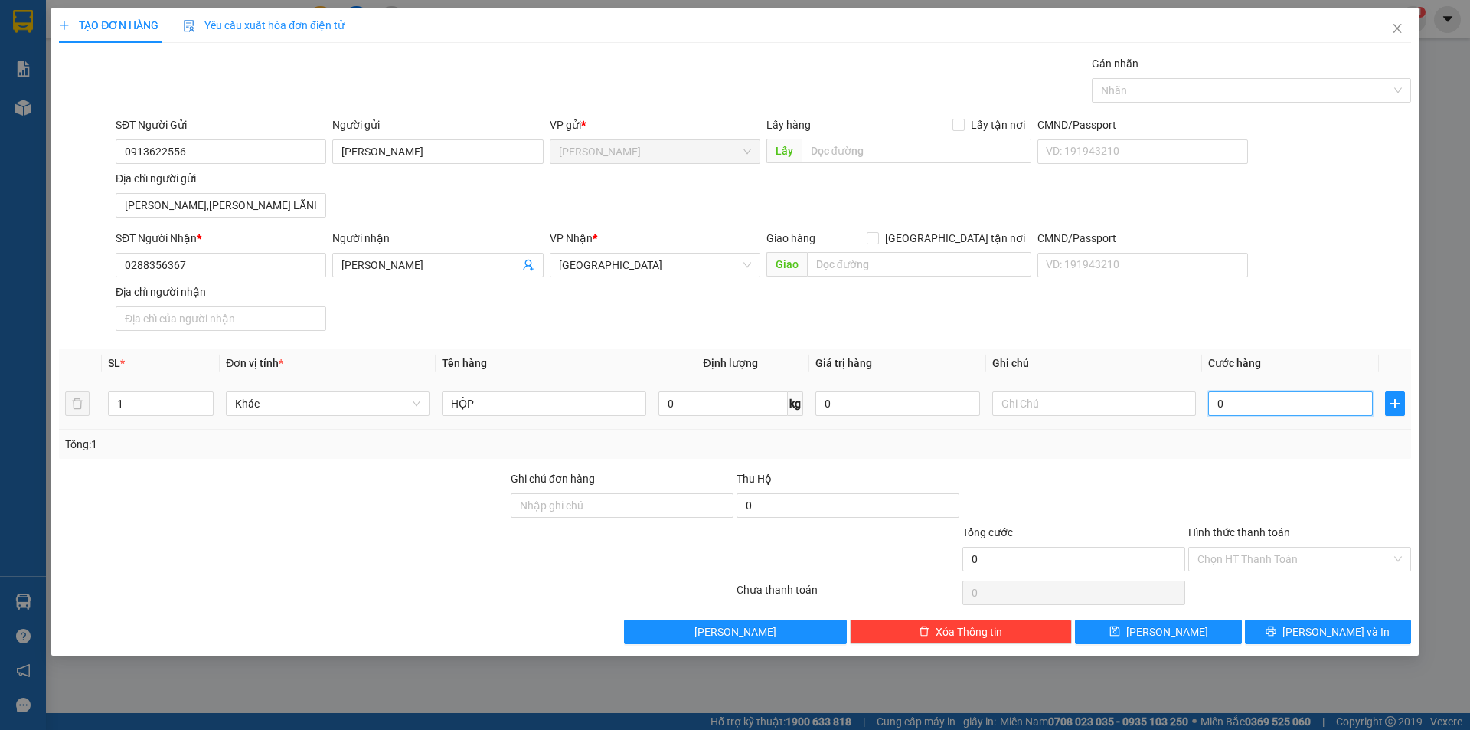
type input "2"
type input "20"
click at [1161, 87] on div at bounding box center [1244, 90] width 296 height 18
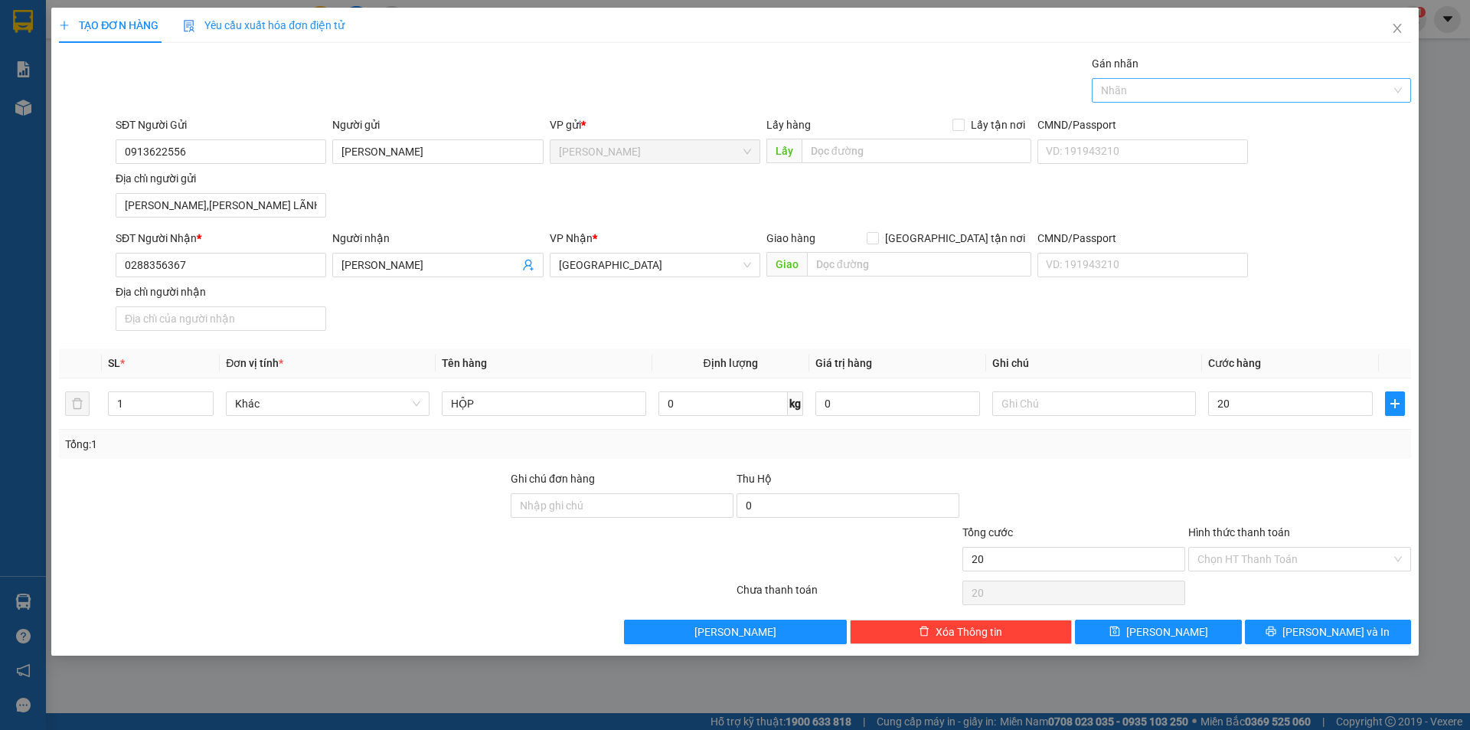
type input "20.000"
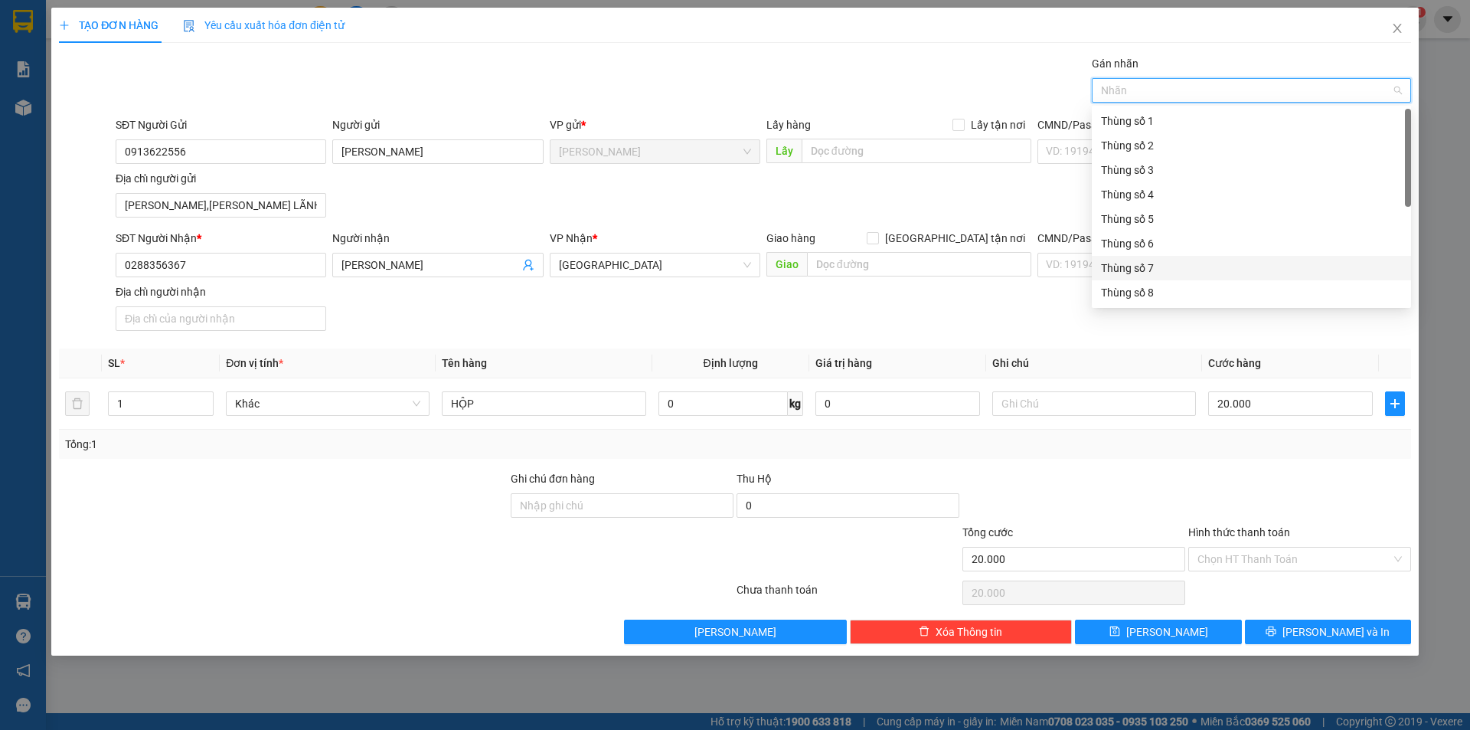
click at [1172, 273] on div "Thùng số 7" at bounding box center [1251, 268] width 301 height 17
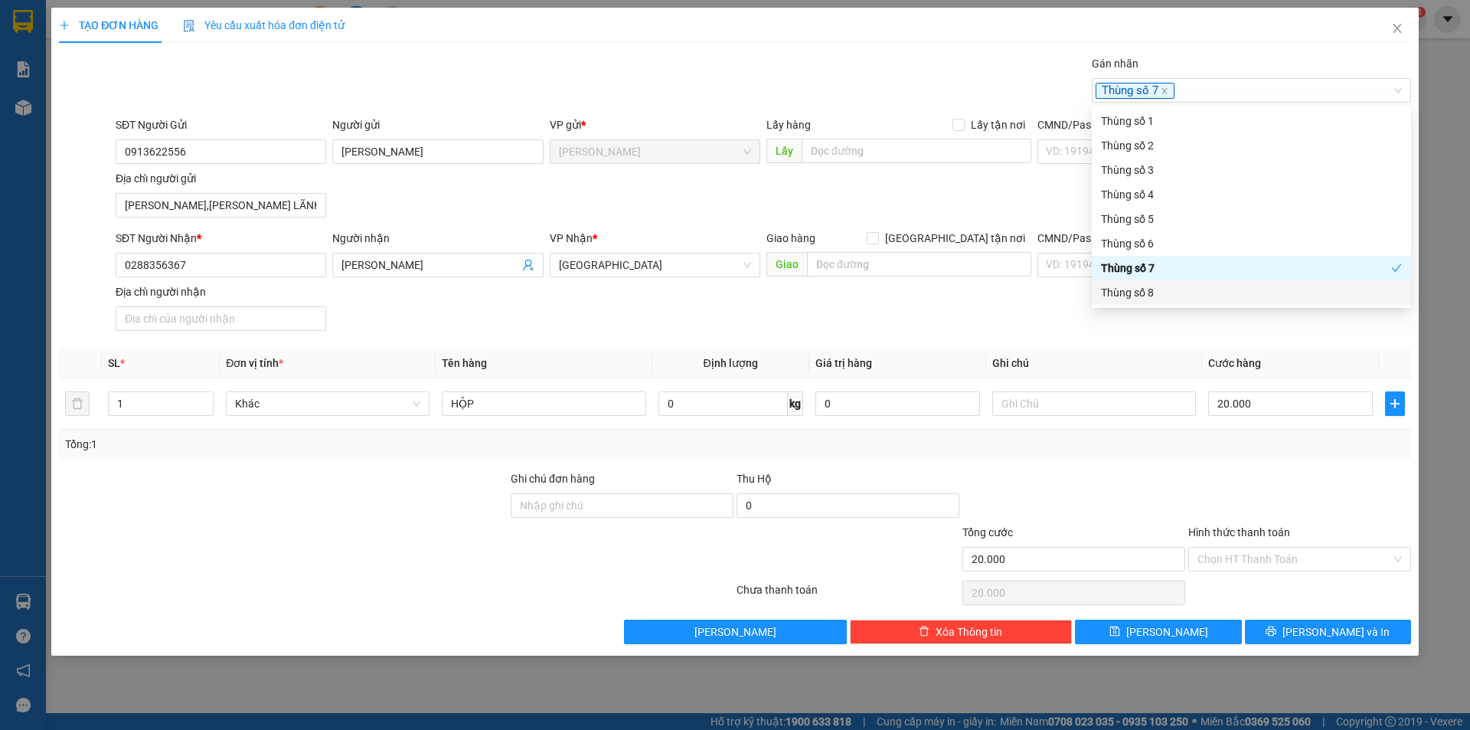
click at [1140, 367] on th "Ghi chú" at bounding box center [1094, 363] width 216 height 30
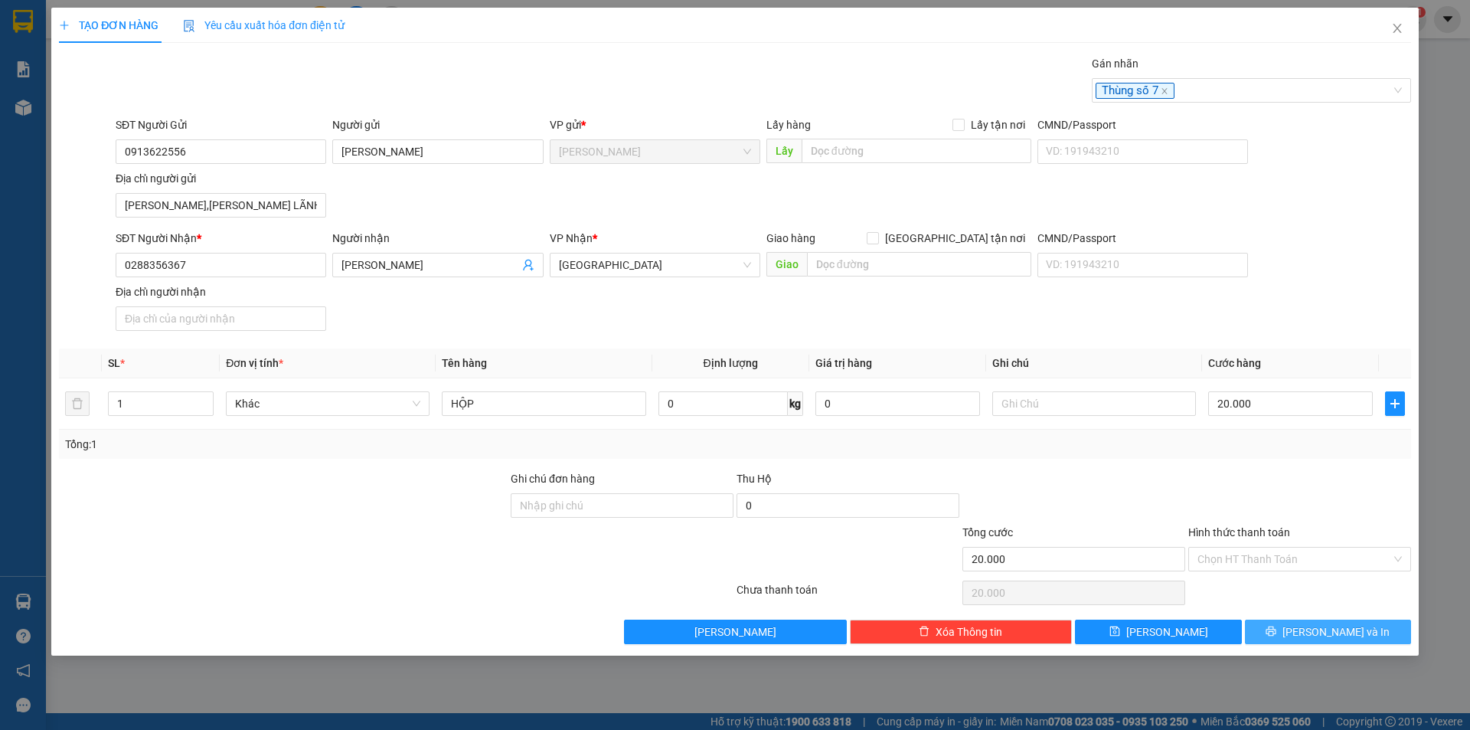
click at [1291, 626] on button "[PERSON_NAME] và In" at bounding box center [1328, 631] width 166 height 24
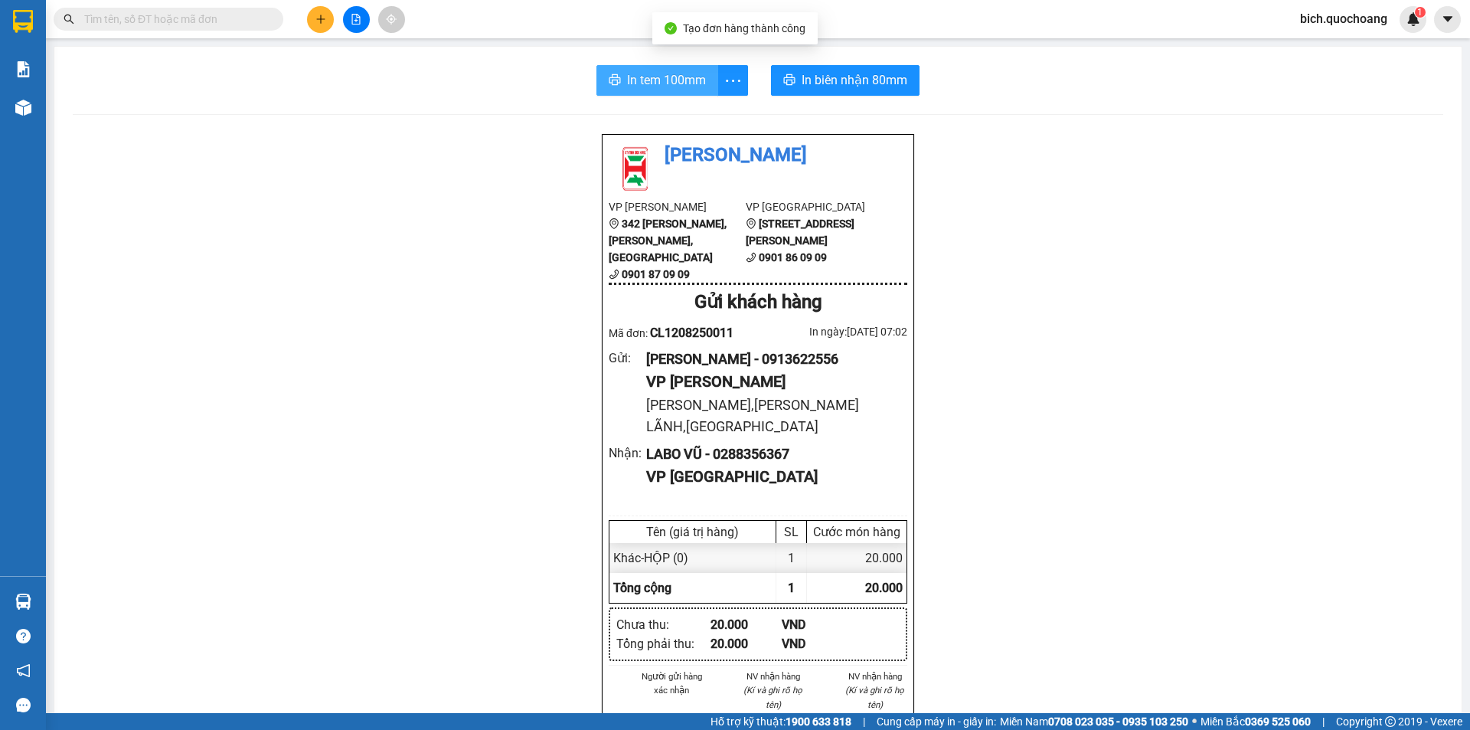
click at [642, 86] on span "In tem 100mm" at bounding box center [666, 79] width 79 height 19
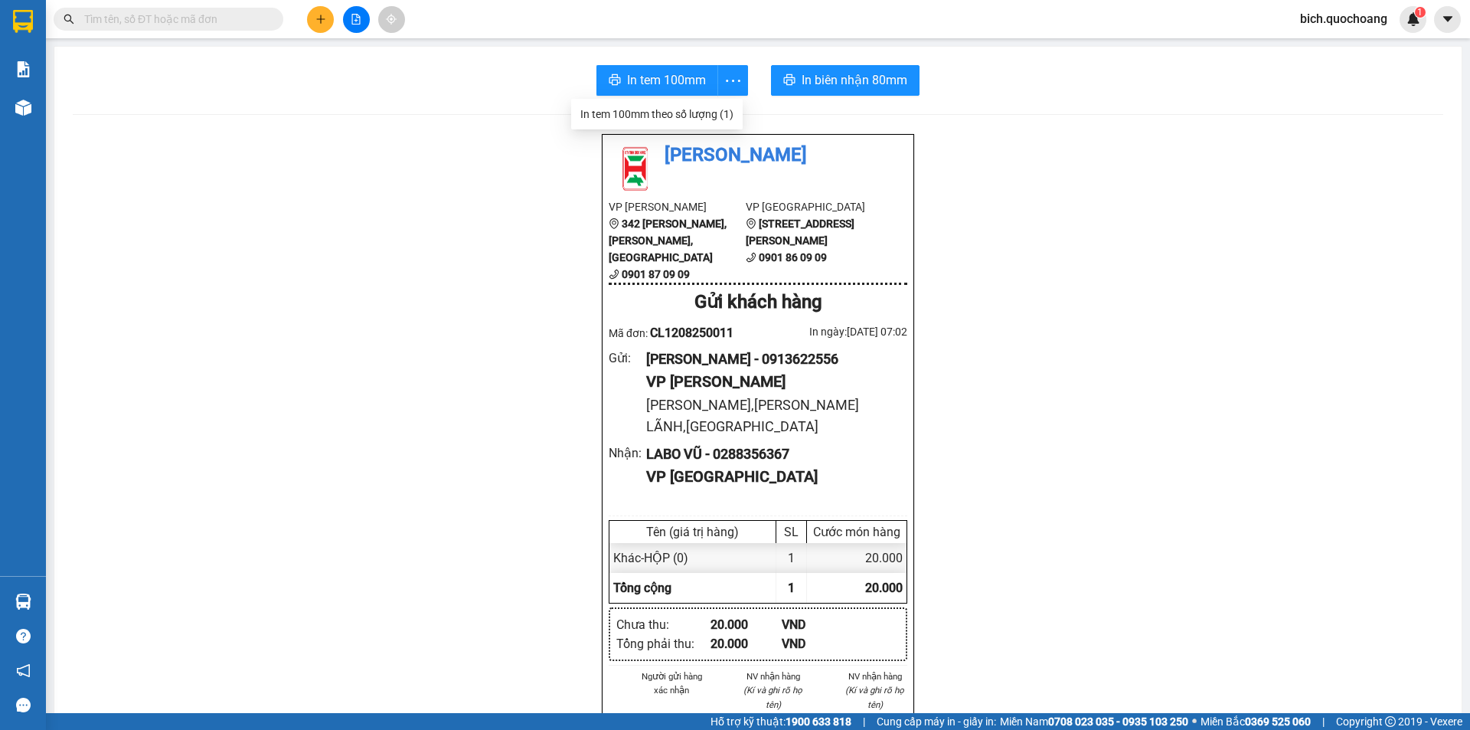
click at [263, 24] on input "text" at bounding box center [174, 19] width 181 height 17
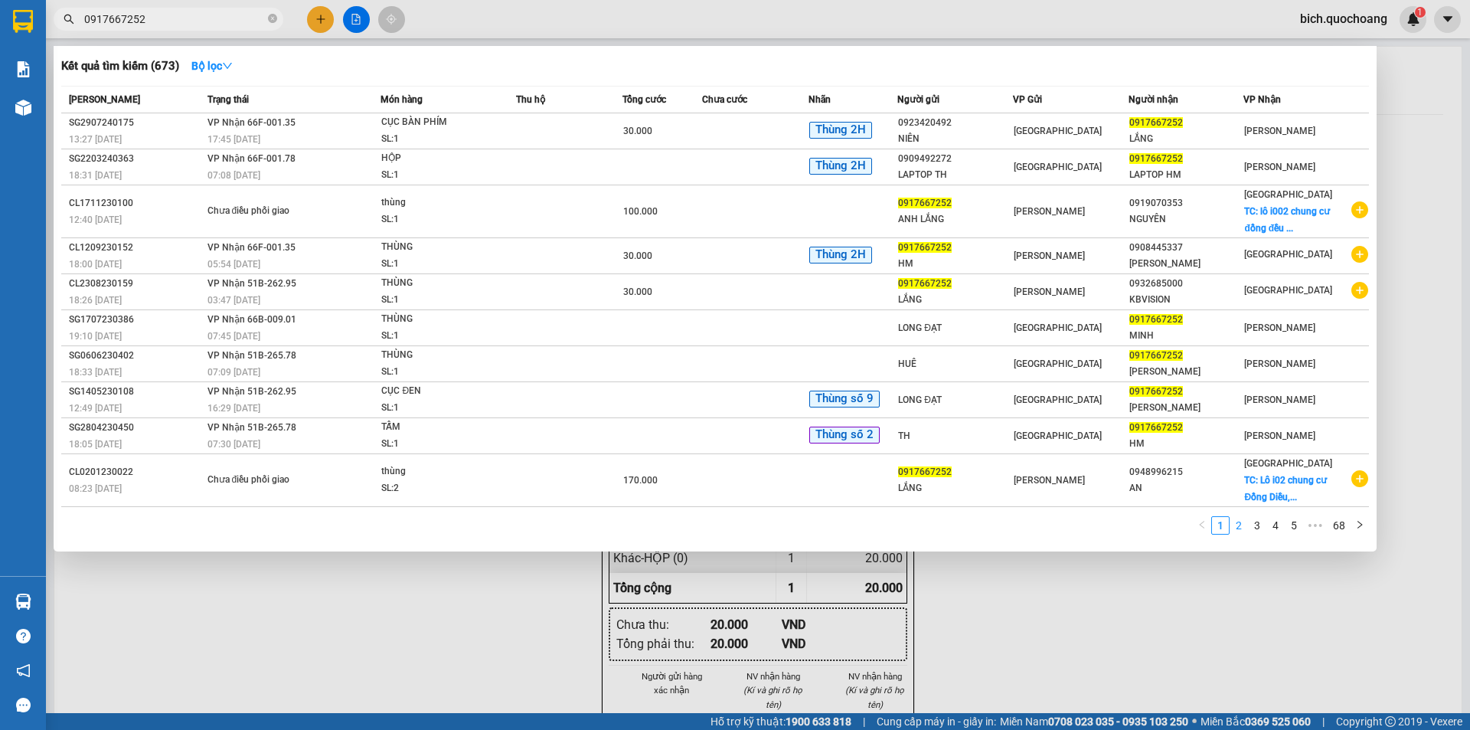
type input "0917667252"
click at [1233, 525] on link "2" at bounding box center [1238, 525] width 17 height 17
click at [1263, 524] on link "3" at bounding box center [1257, 525] width 17 height 17
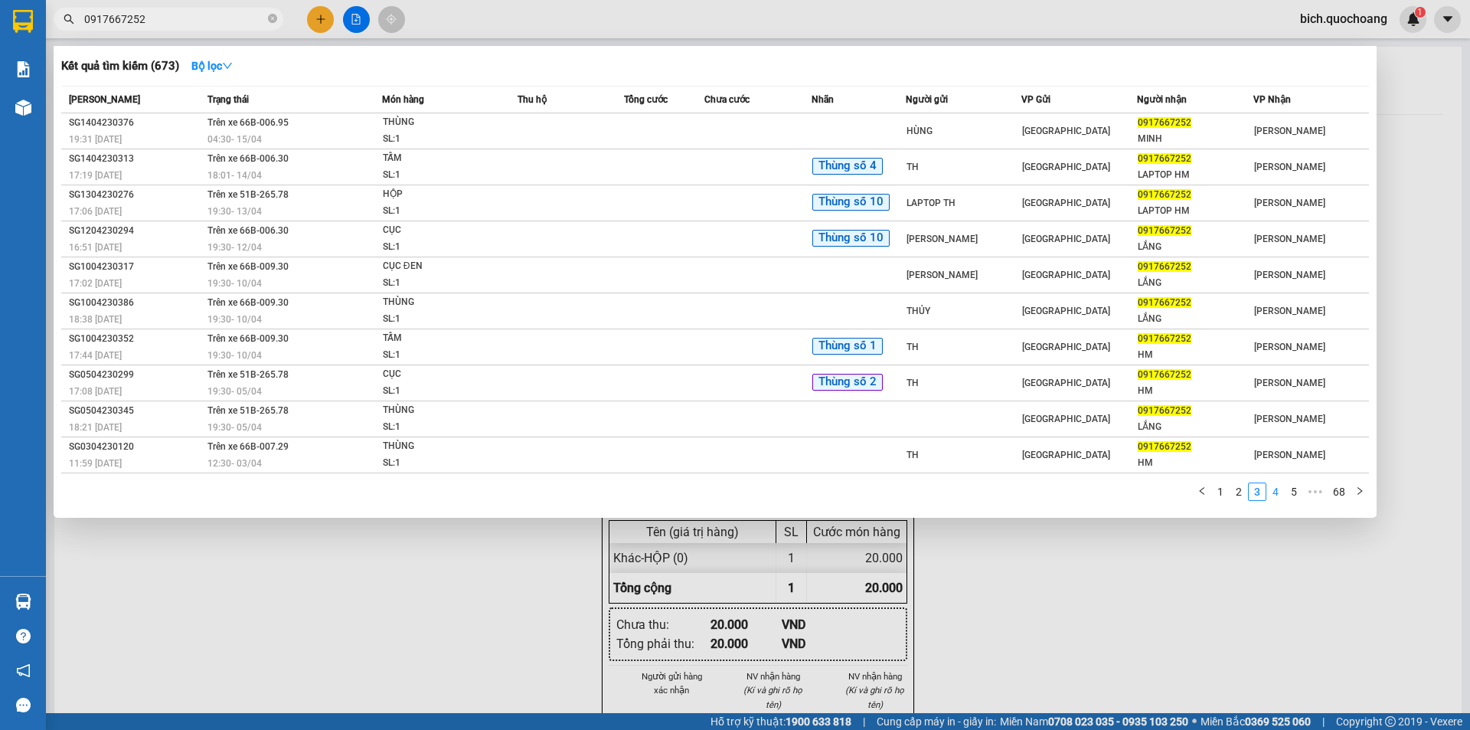
click at [1272, 491] on link "4" at bounding box center [1275, 491] width 17 height 17
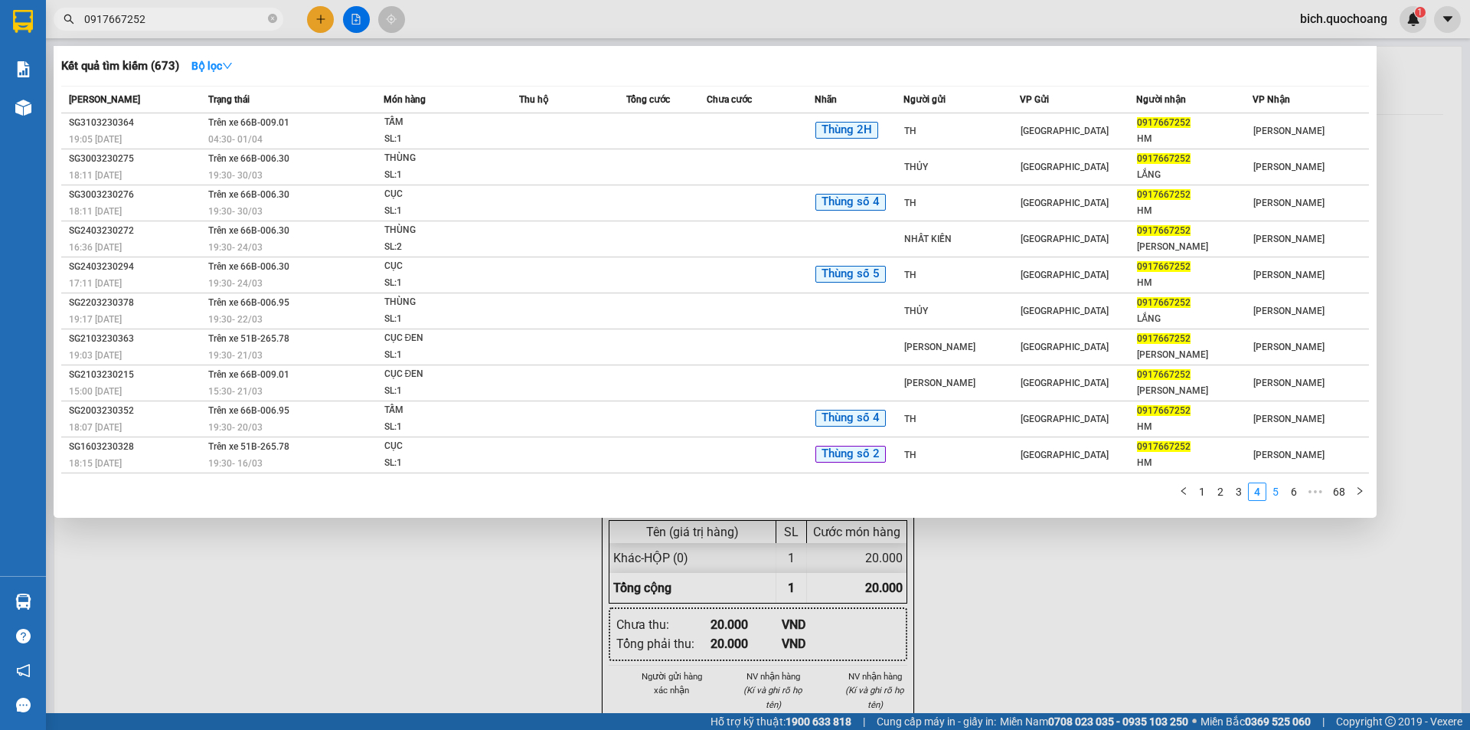
click at [1273, 495] on link "5" at bounding box center [1275, 491] width 17 height 17
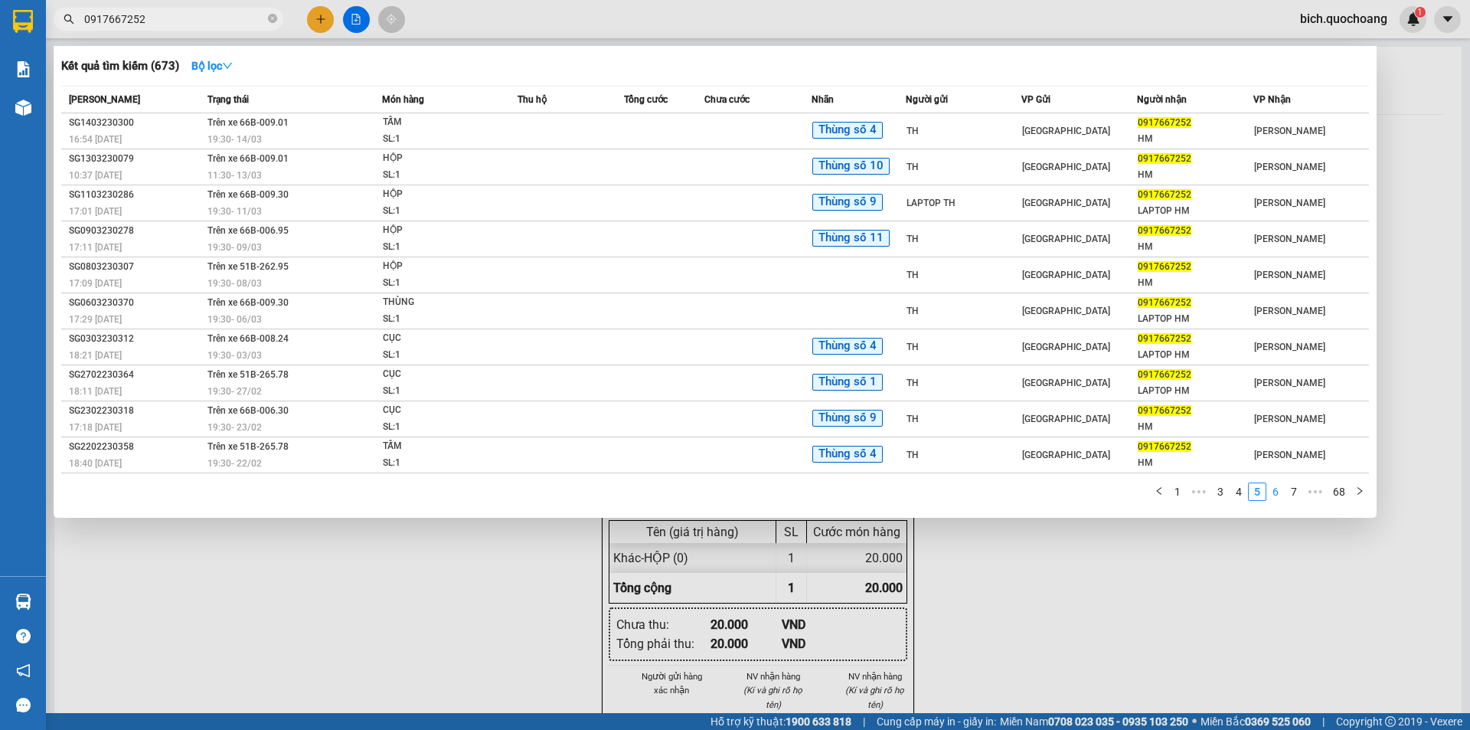
click at [1277, 492] on link "6" at bounding box center [1275, 491] width 17 height 17
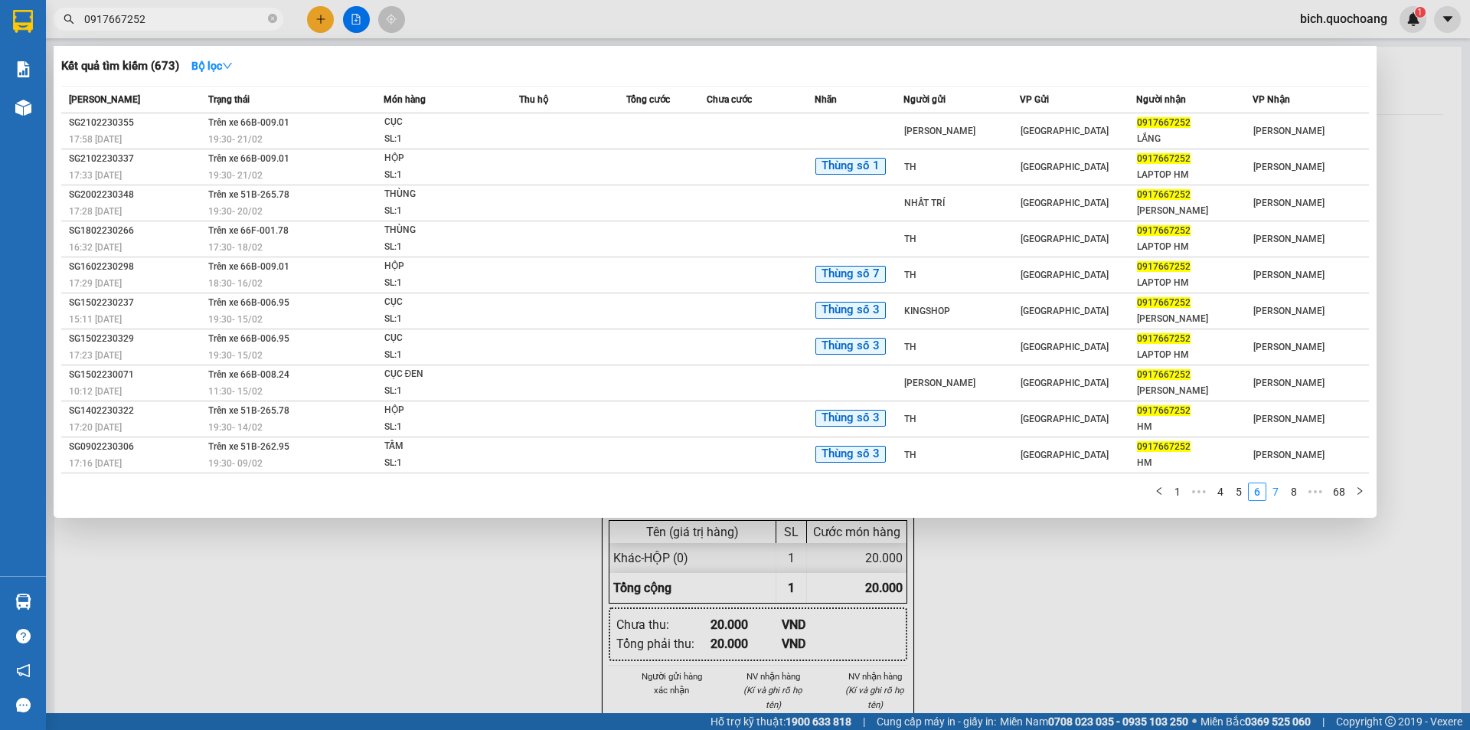
click at [1280, 491] on link "7" at bounding box center [1275, 491] width 17 height 17
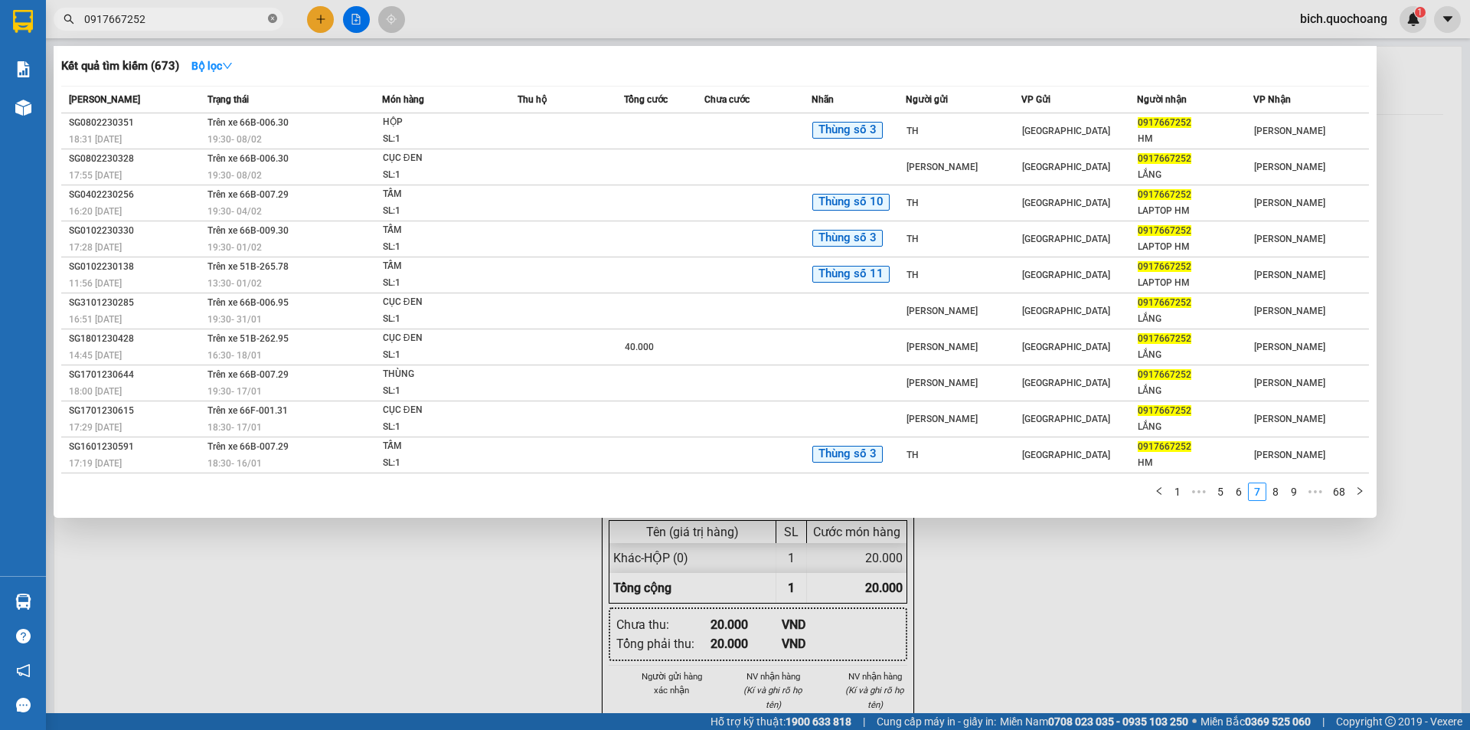
click at [270, 19] on icon "close-circle" at bounding box center [272, 18] width 9 height 9
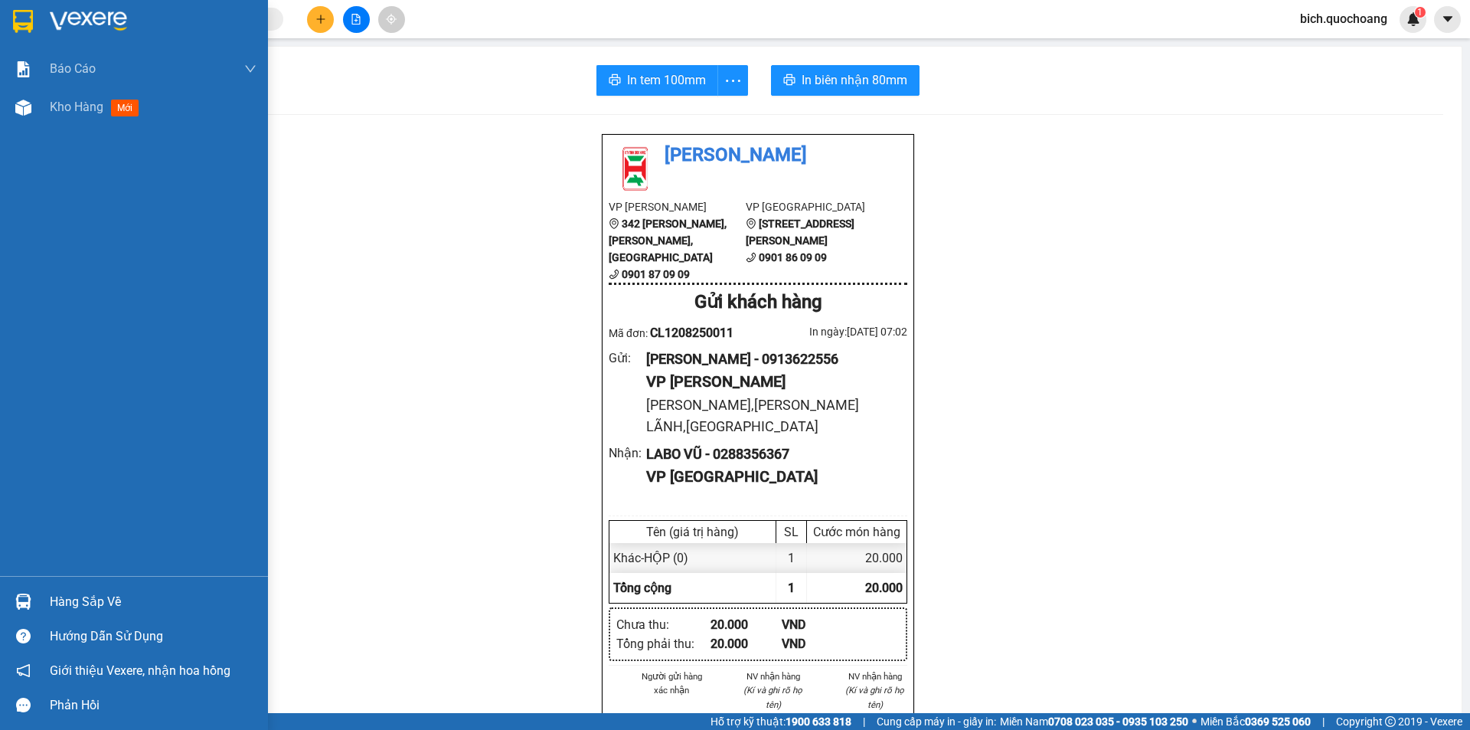
click at [101, 605] on div "Hàng sắp về" at bounding box center [153, 601] width 207 height 23
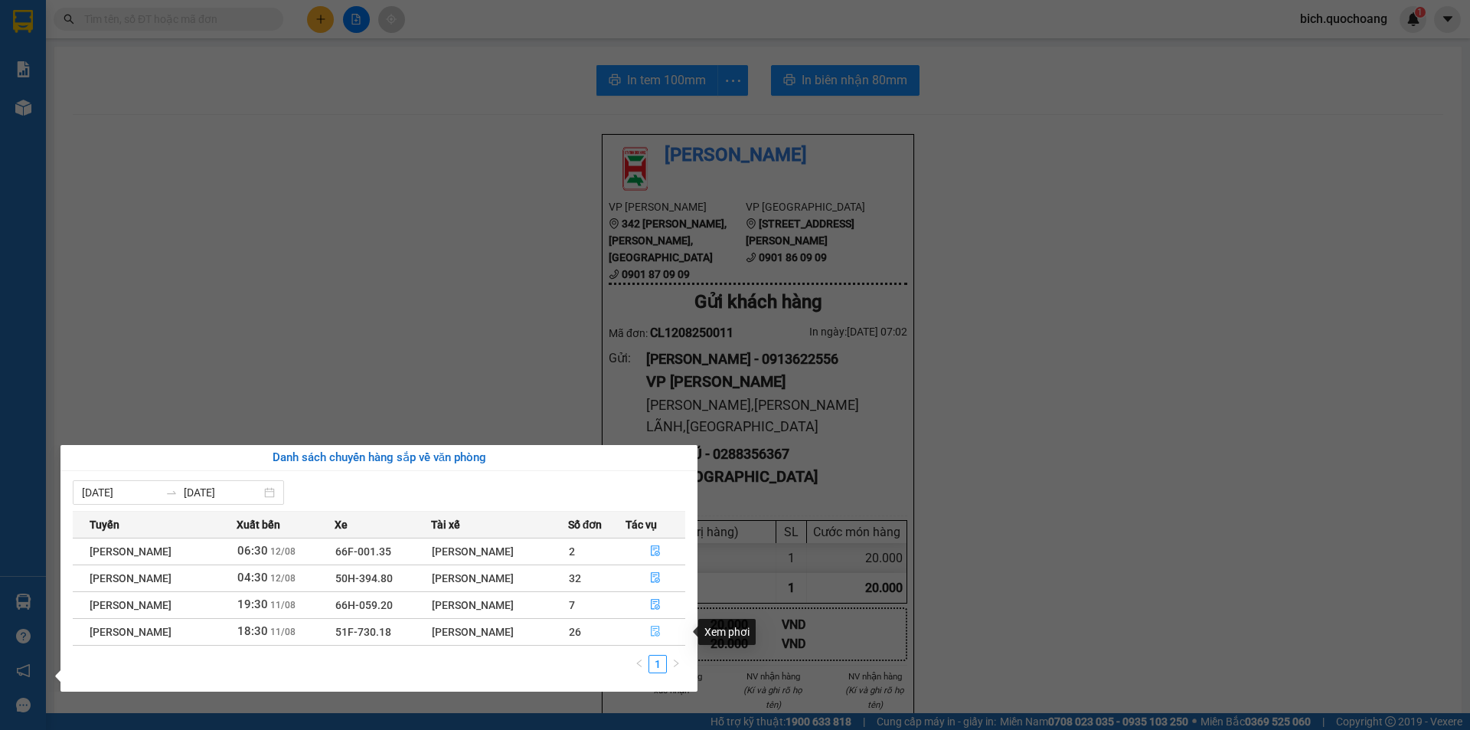
click at [655, 629] on icon "file-done" at bounding box center [655, 630] width 11 height 11
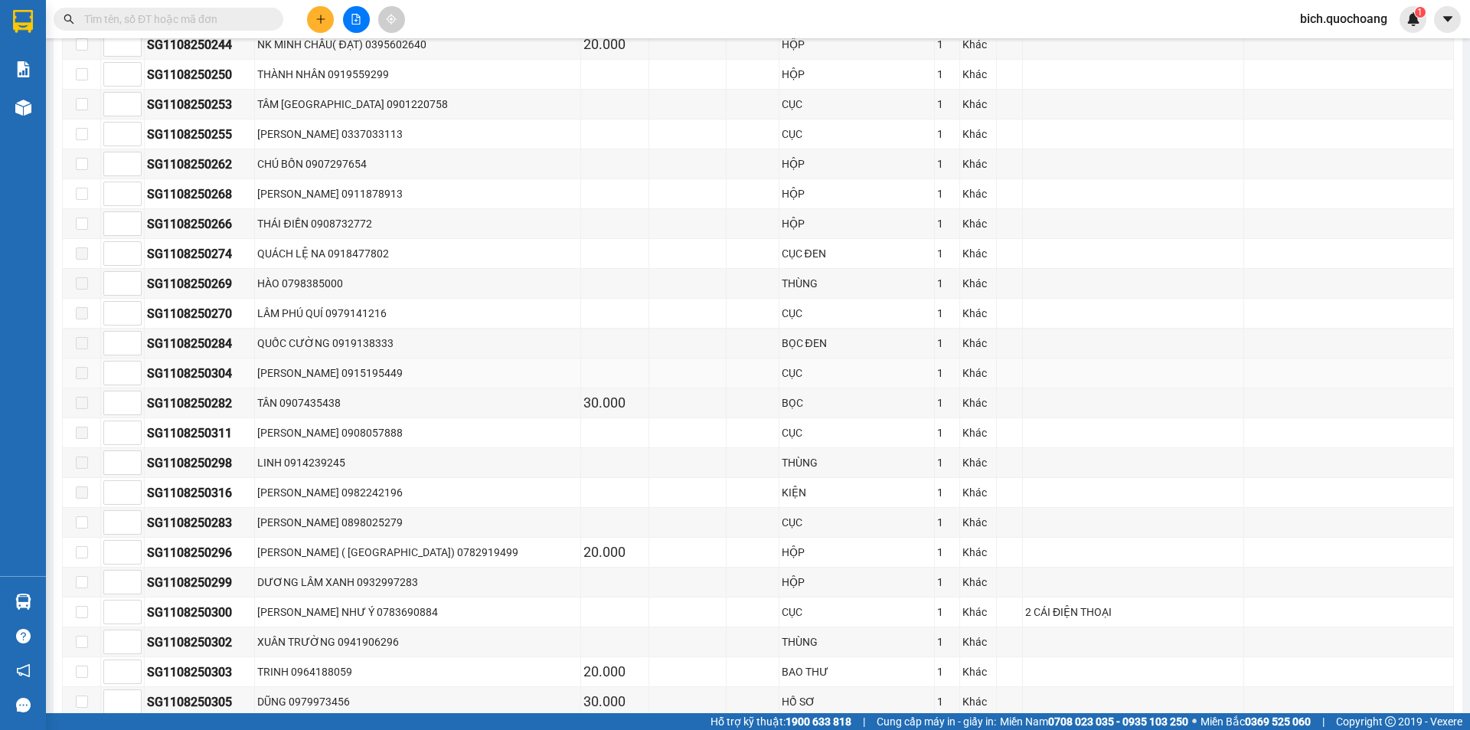
scroll to position [1072, 0]
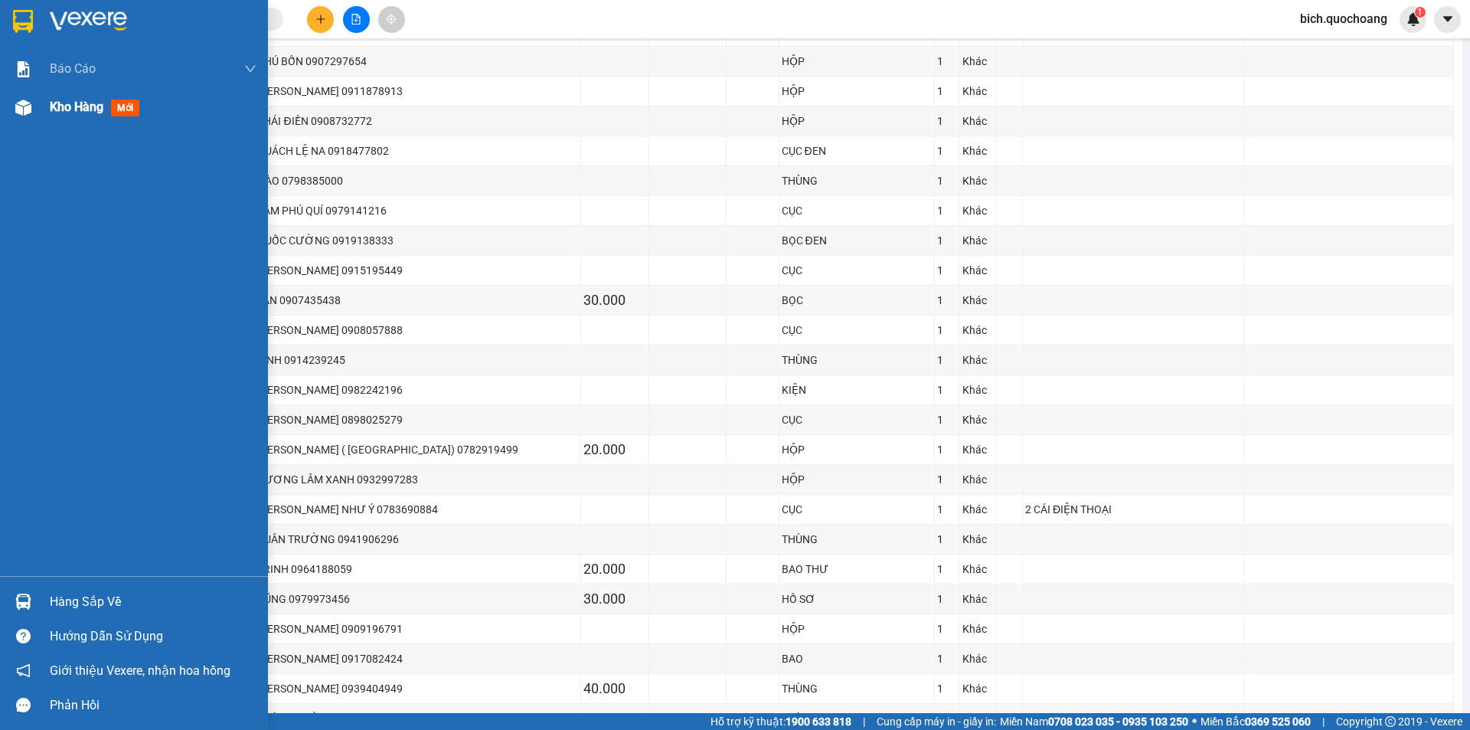
click at [70, 109] on span "Kho hàng" at bounding box center [77, 107] width 54 height 15
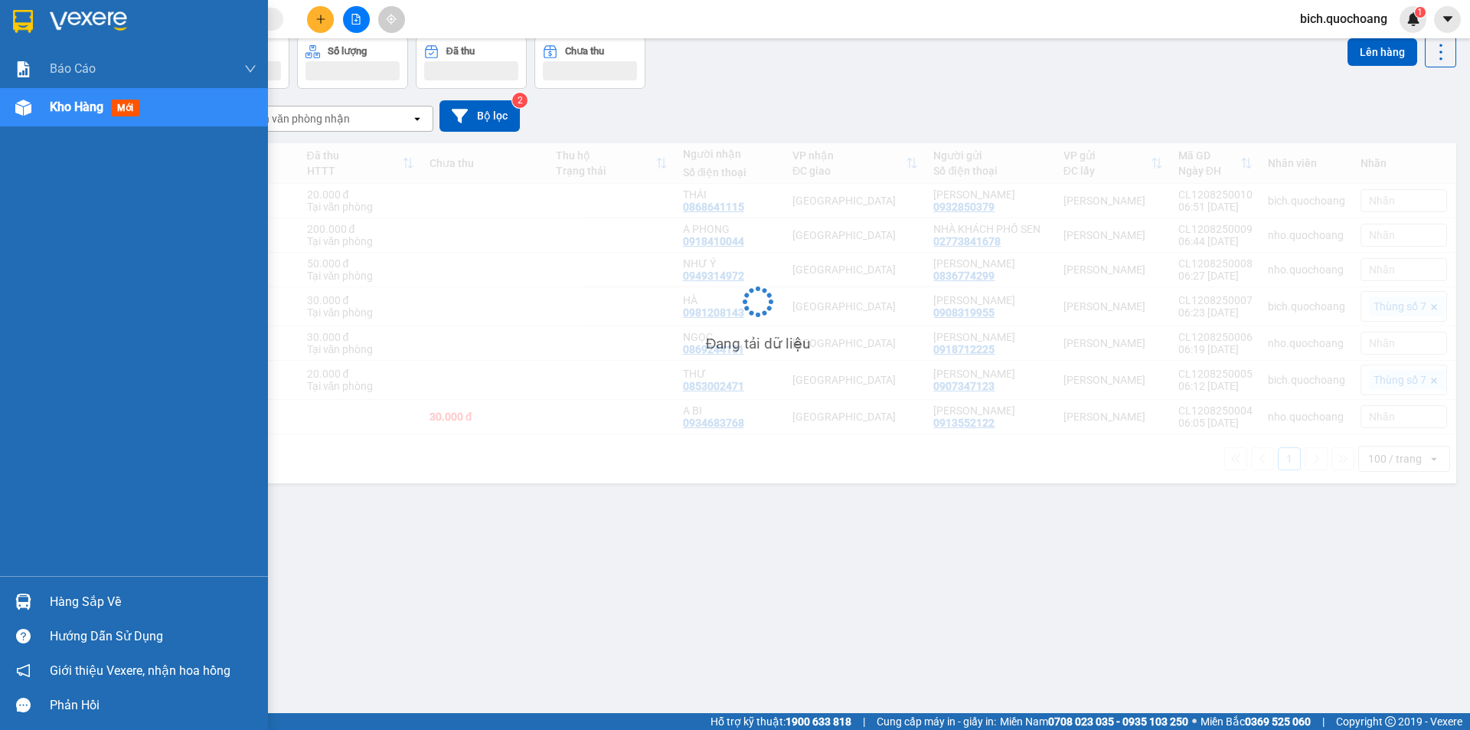
scroll to position [70, 0]
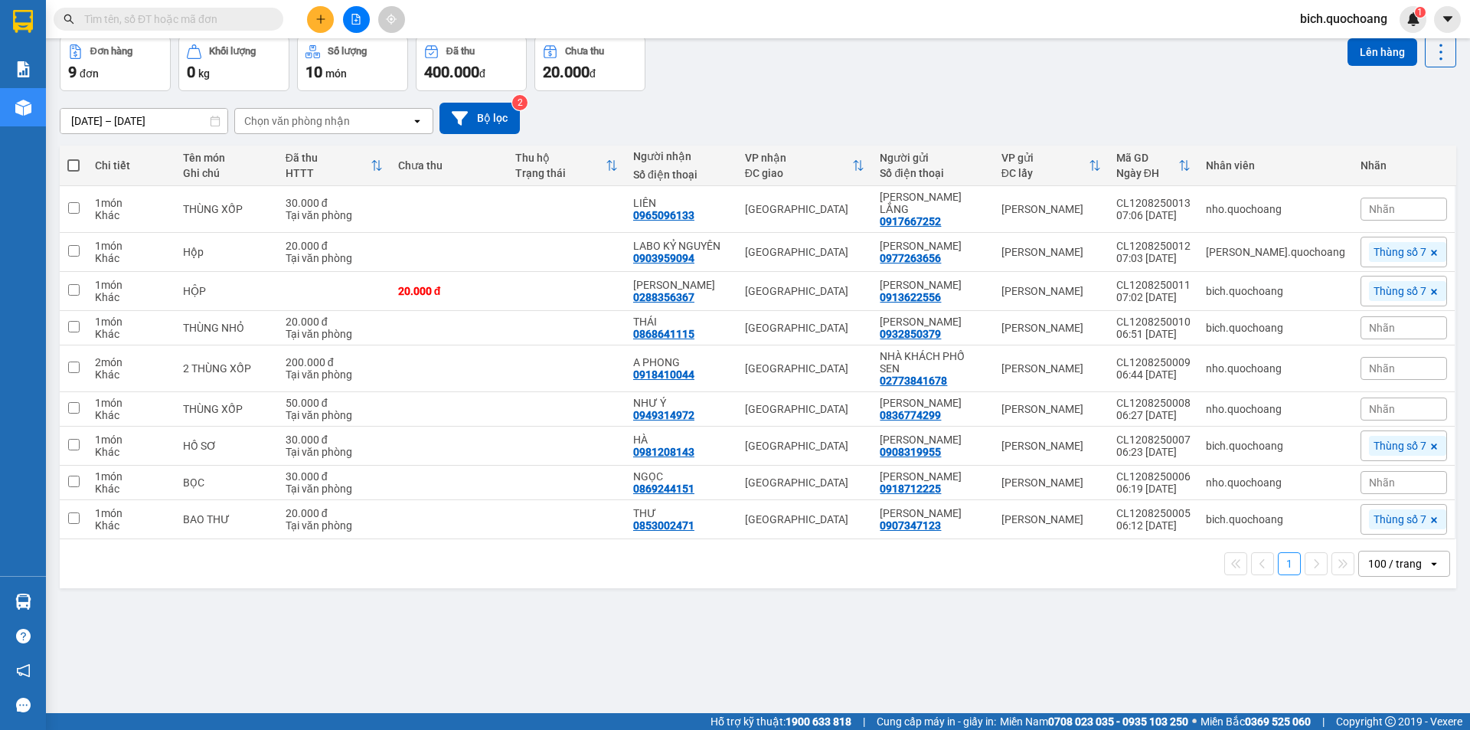
click at [212, 13] on input "text" at bounding box center [174, 19] width 181 height 17
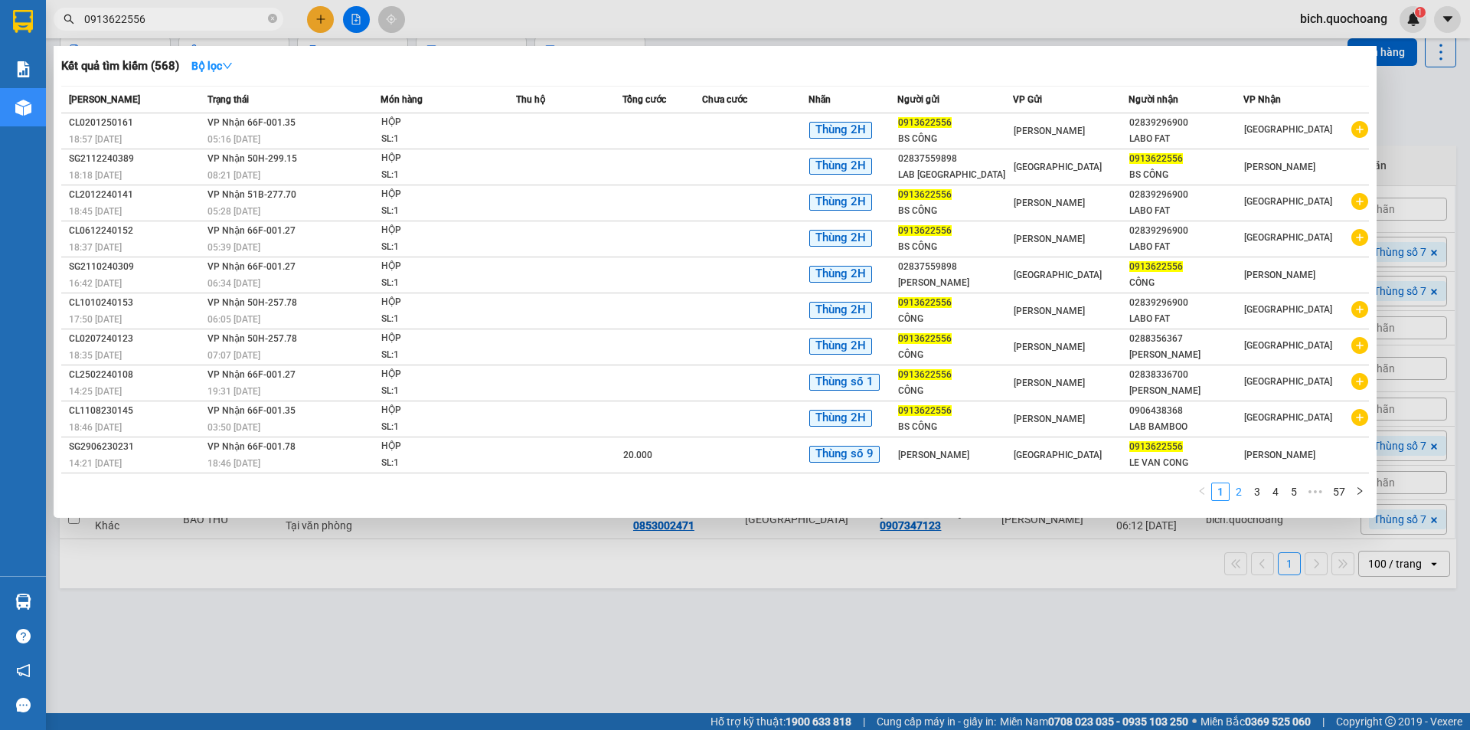
type input "0913622556"
click at [1236, 486] on link "2" at bounding box center [1238, 491] width 17 height 17
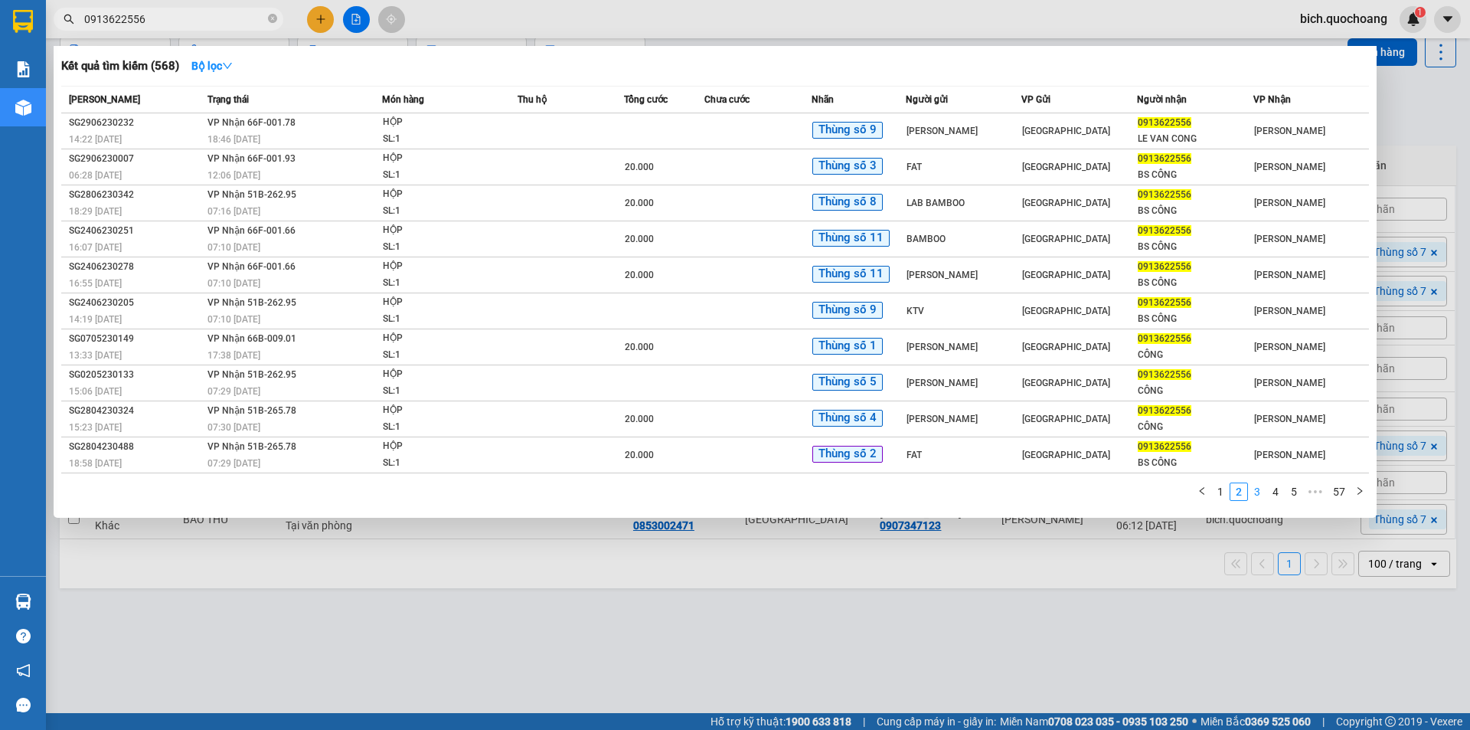
click at [1259, 492] on link "3" at bounding box center [1257, 491] width 17 height 17
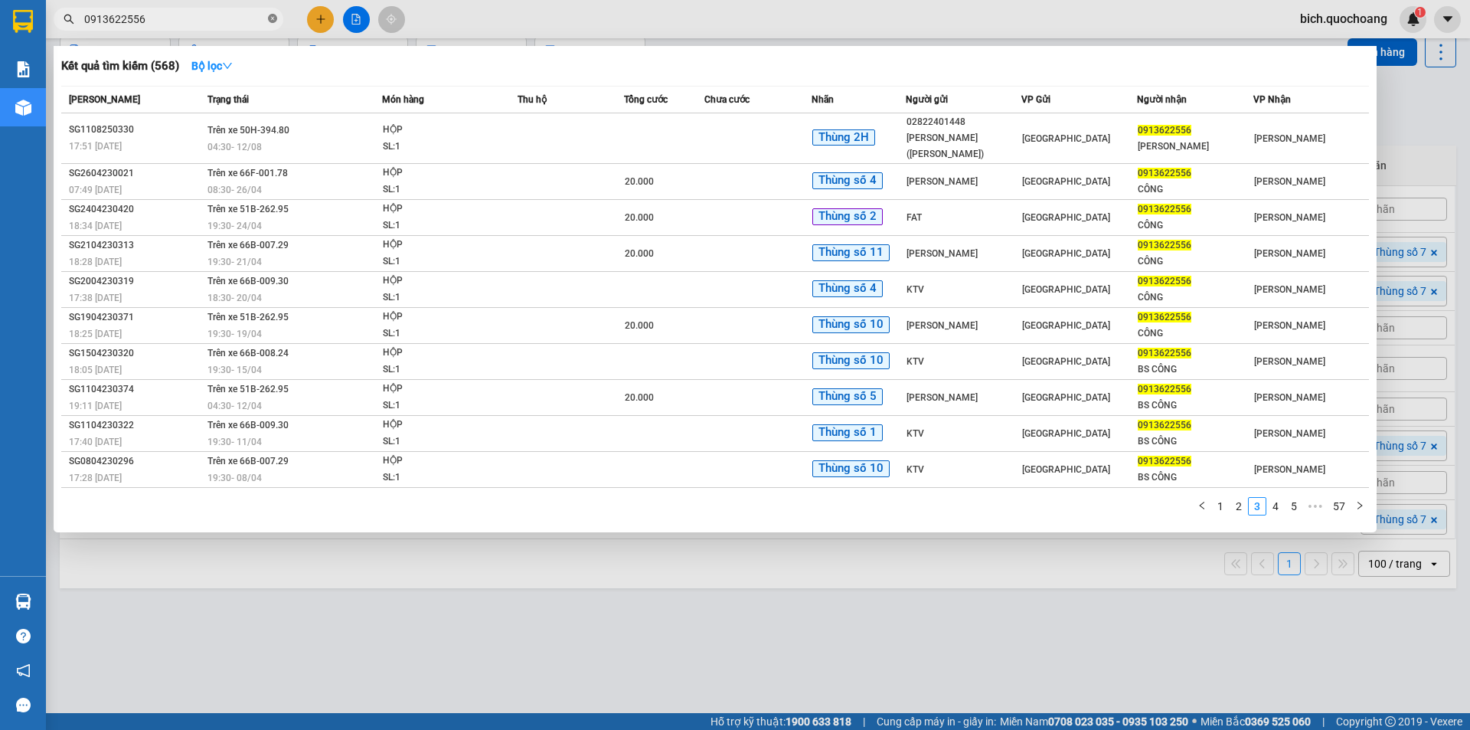
click at [273, 21] on icon "close-circle" at bounding box center [272, 18] width 9 height 9
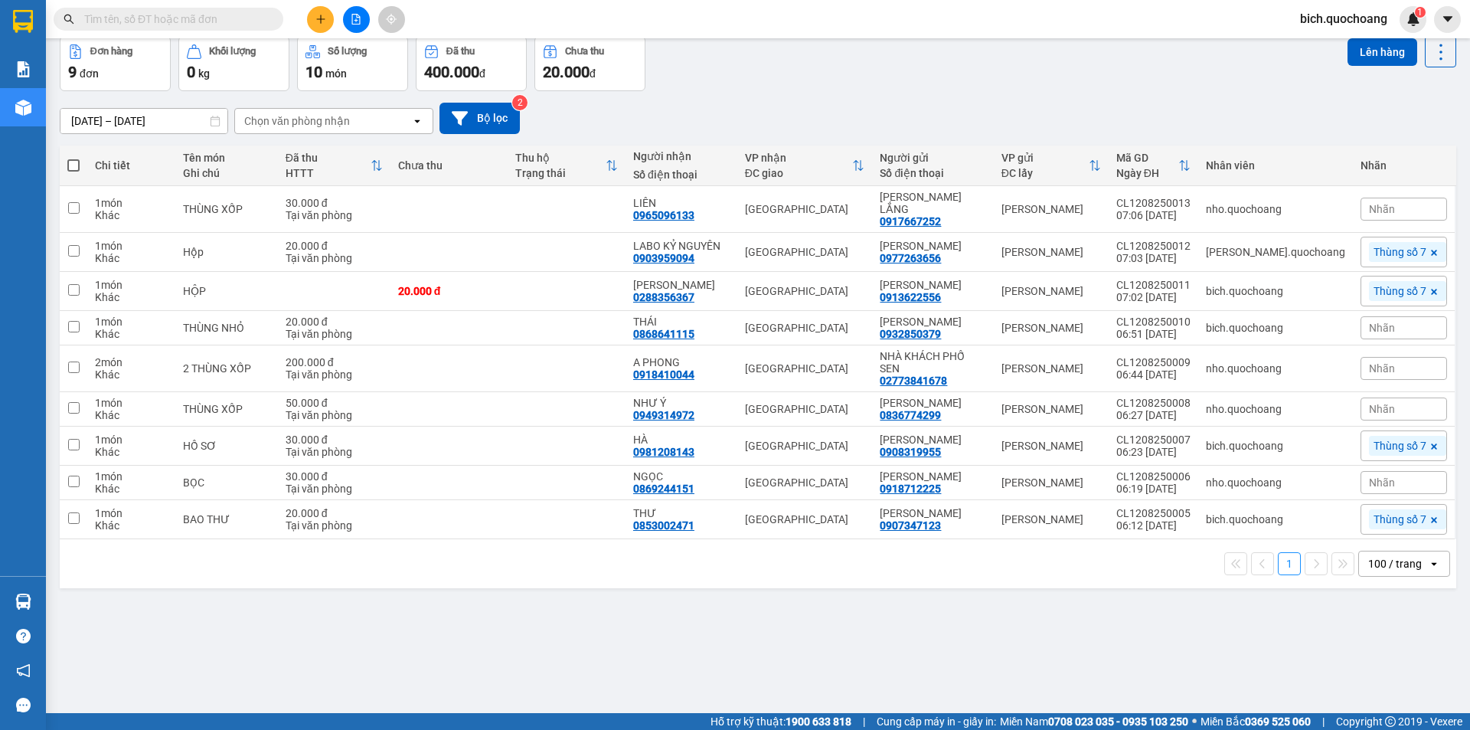
click at [216, 8] on span at bounding box center [169, 19] width 230 height 23
click at [207, 20] on input "text" at bounding box center [174, 19] width 181 height 17
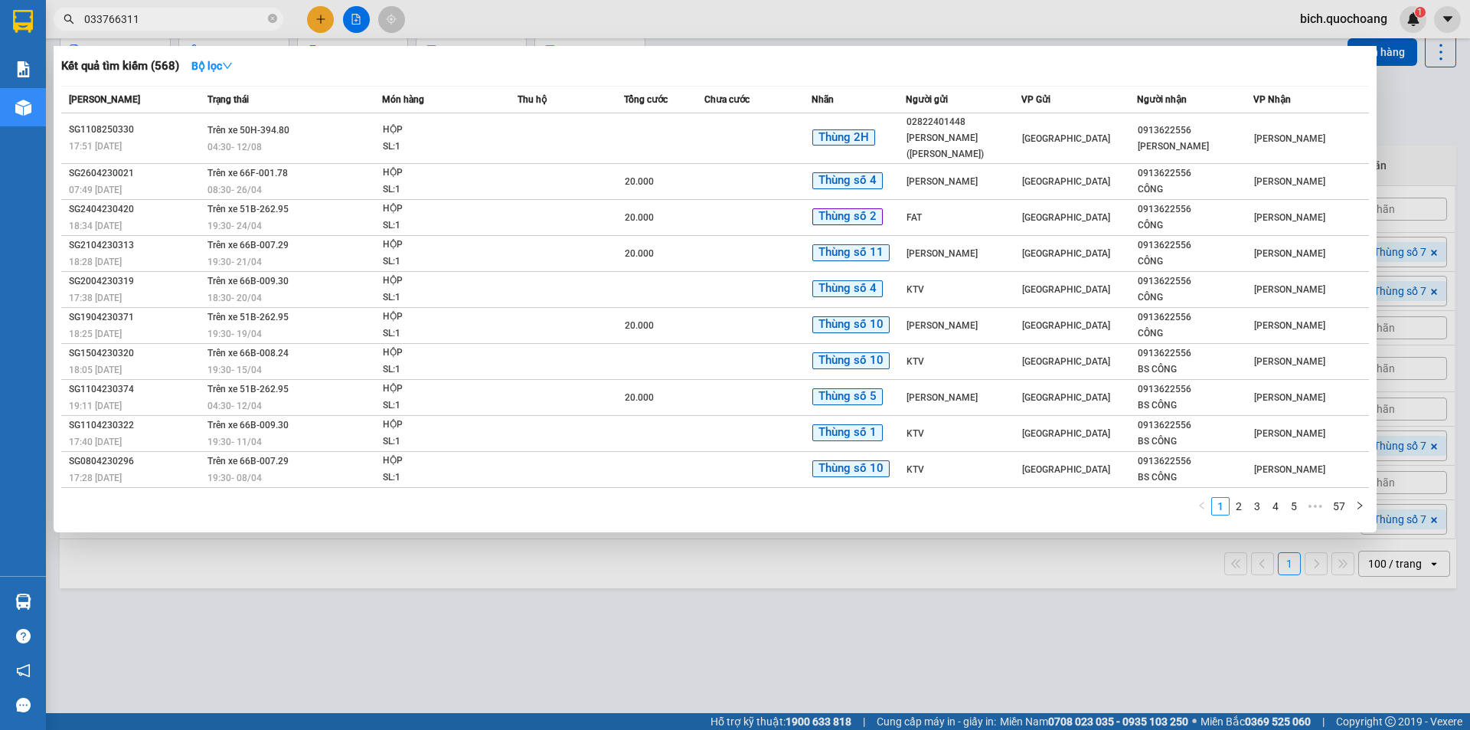
type input "0337663113"
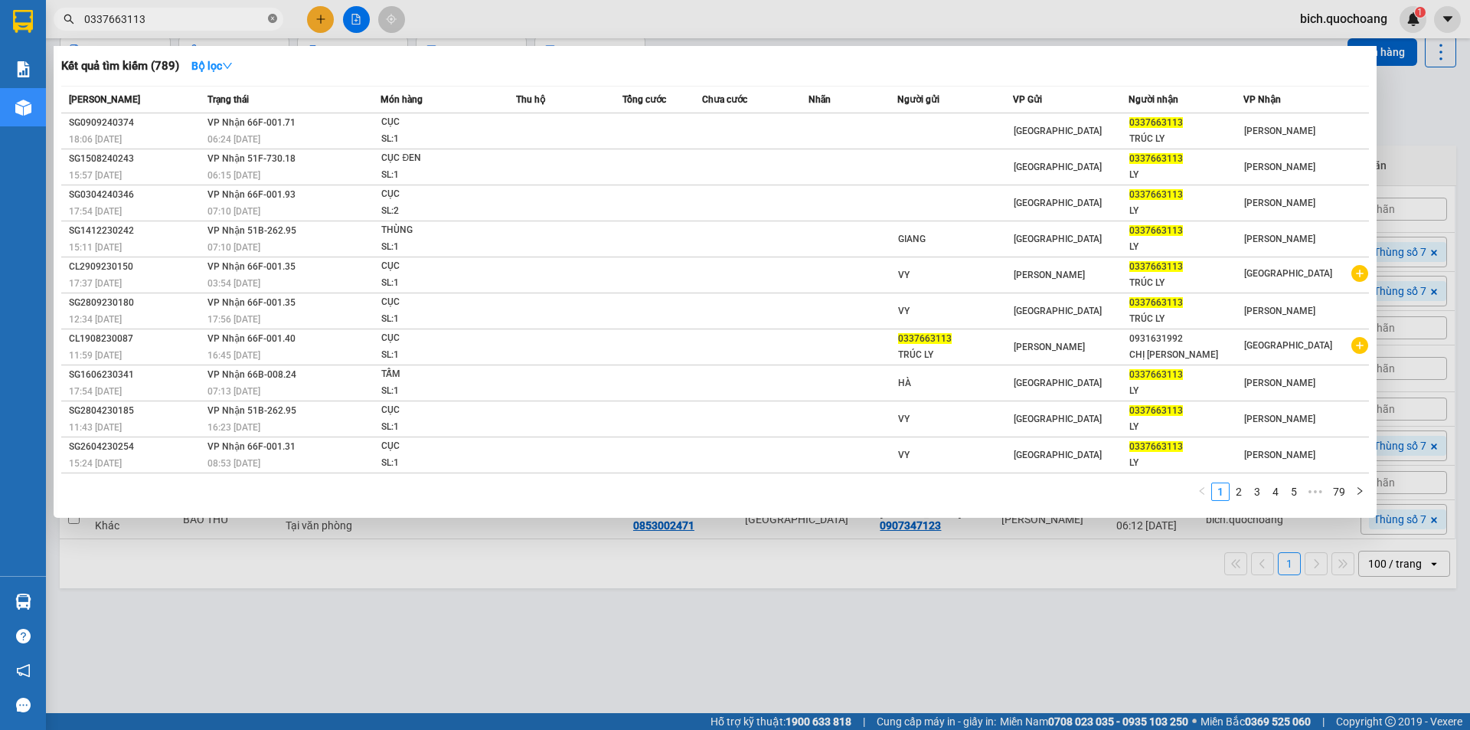
click at [273, 21] on icon "close-circle" at bounding box center [272, 18] width 9 height 9
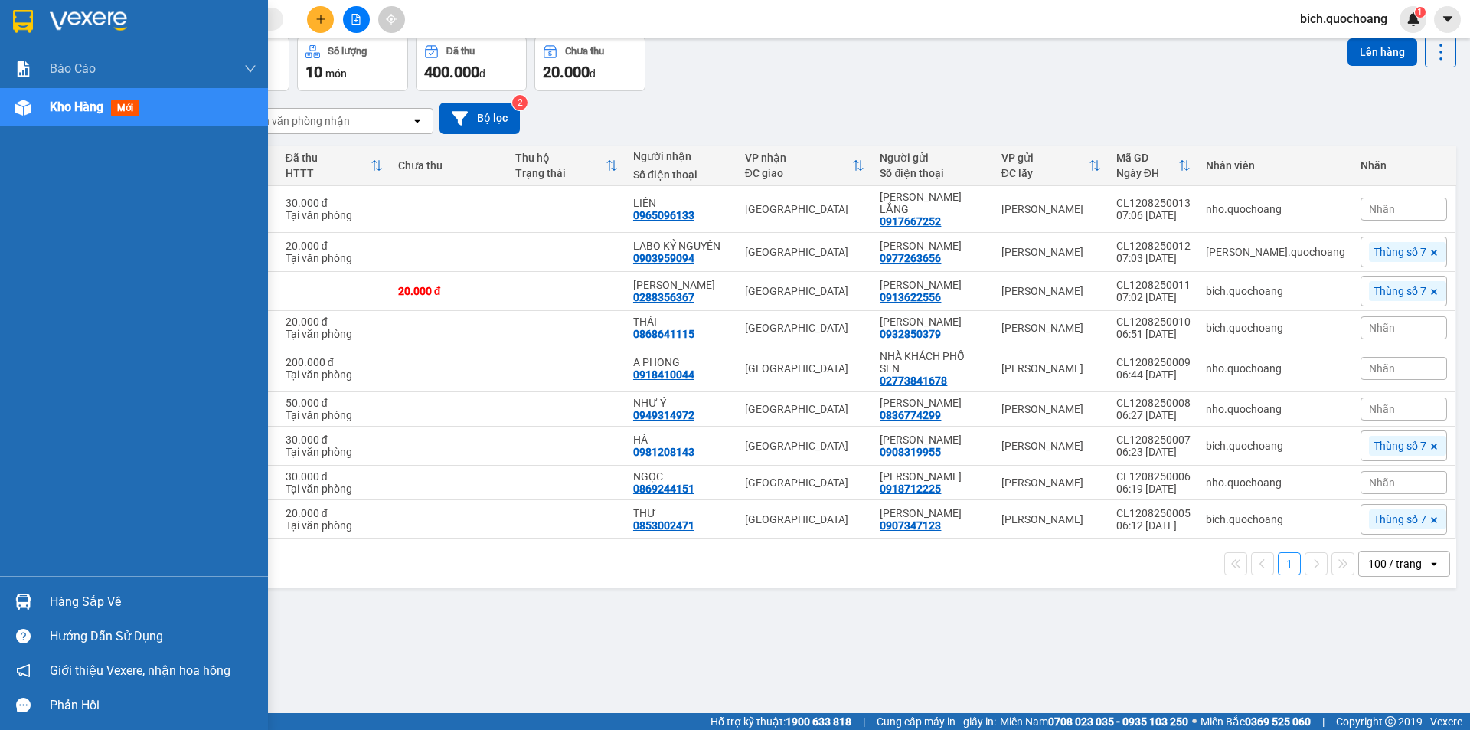
click at [67, 617] on div "Hàng sắp về" at bounding box center [134, 601] width 268 height 34
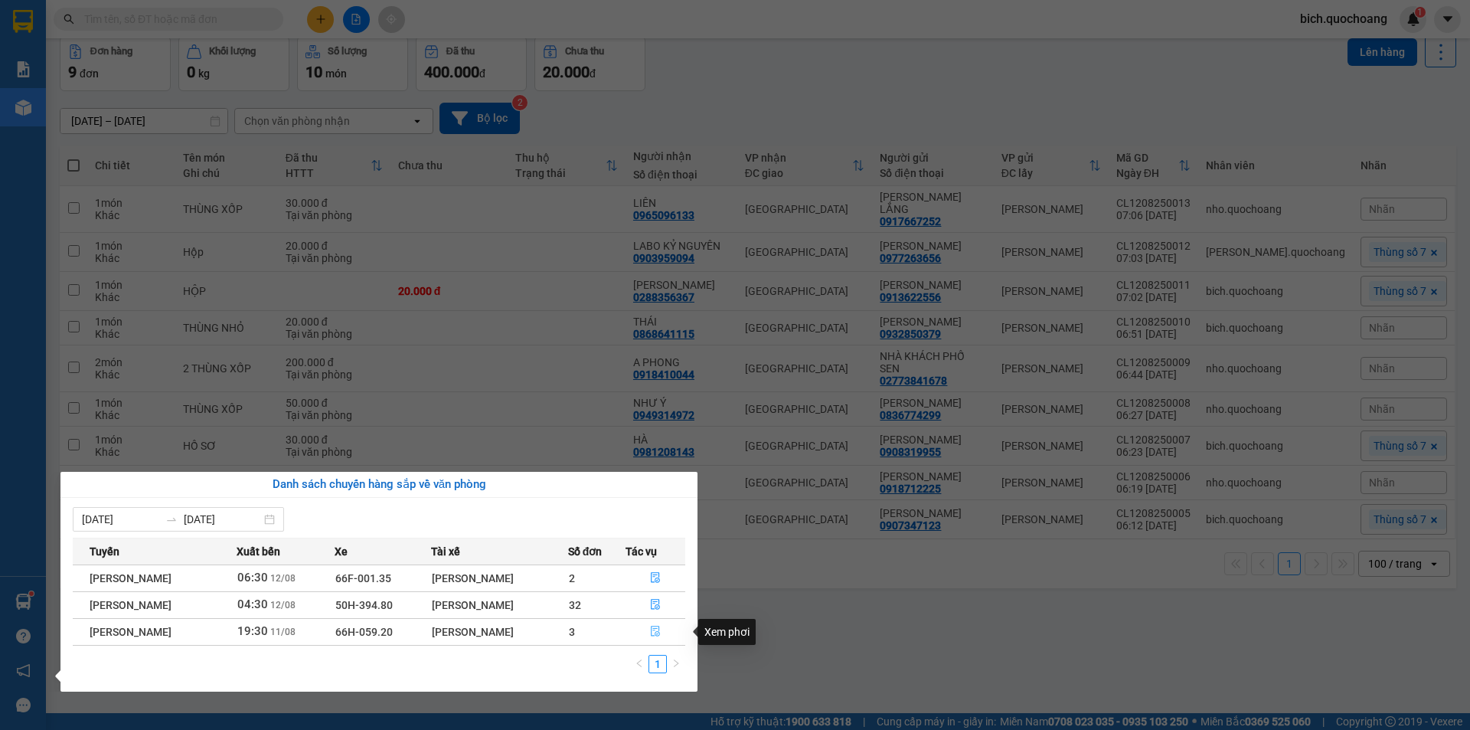
click at [661, 641] on button "button" at bounding box center [655, 631] width 59 height 24
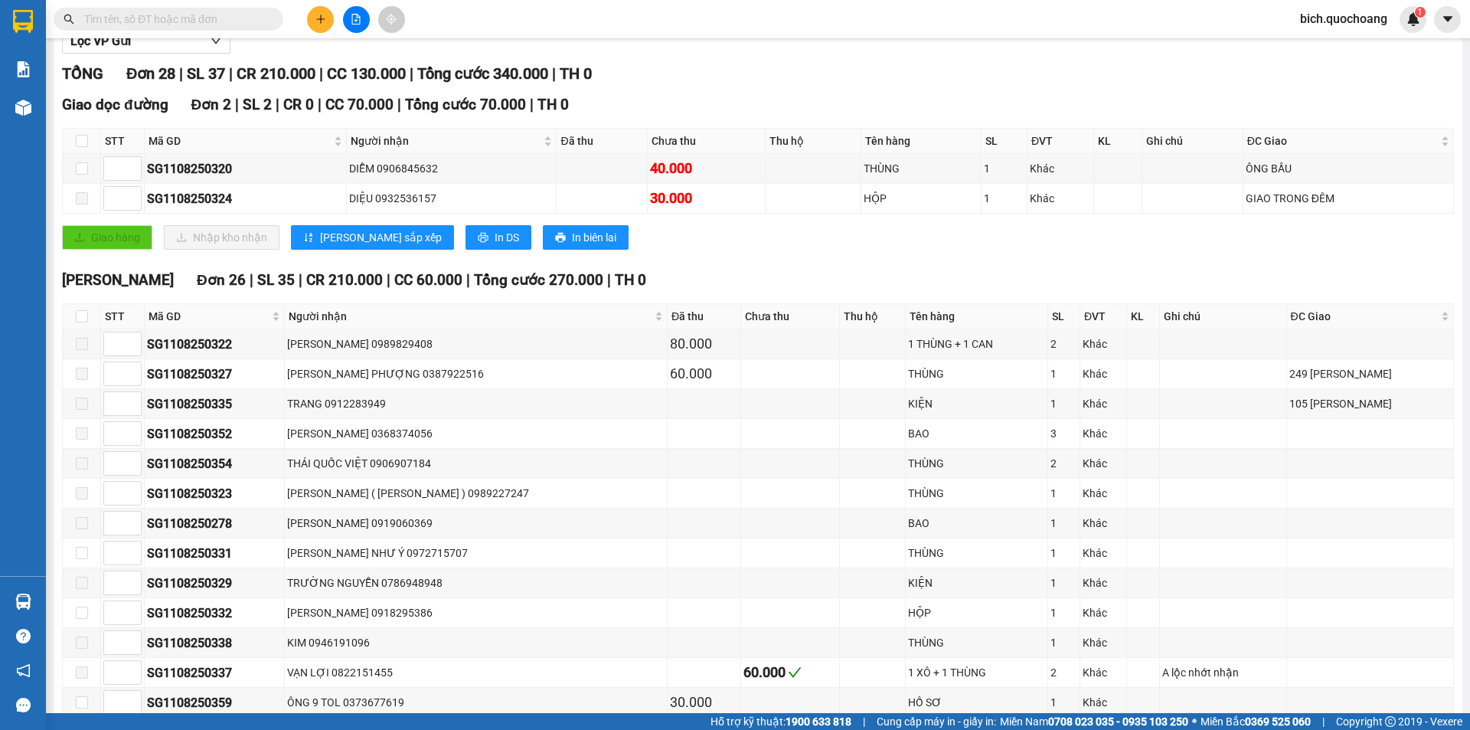
scroll to position [224, 0]
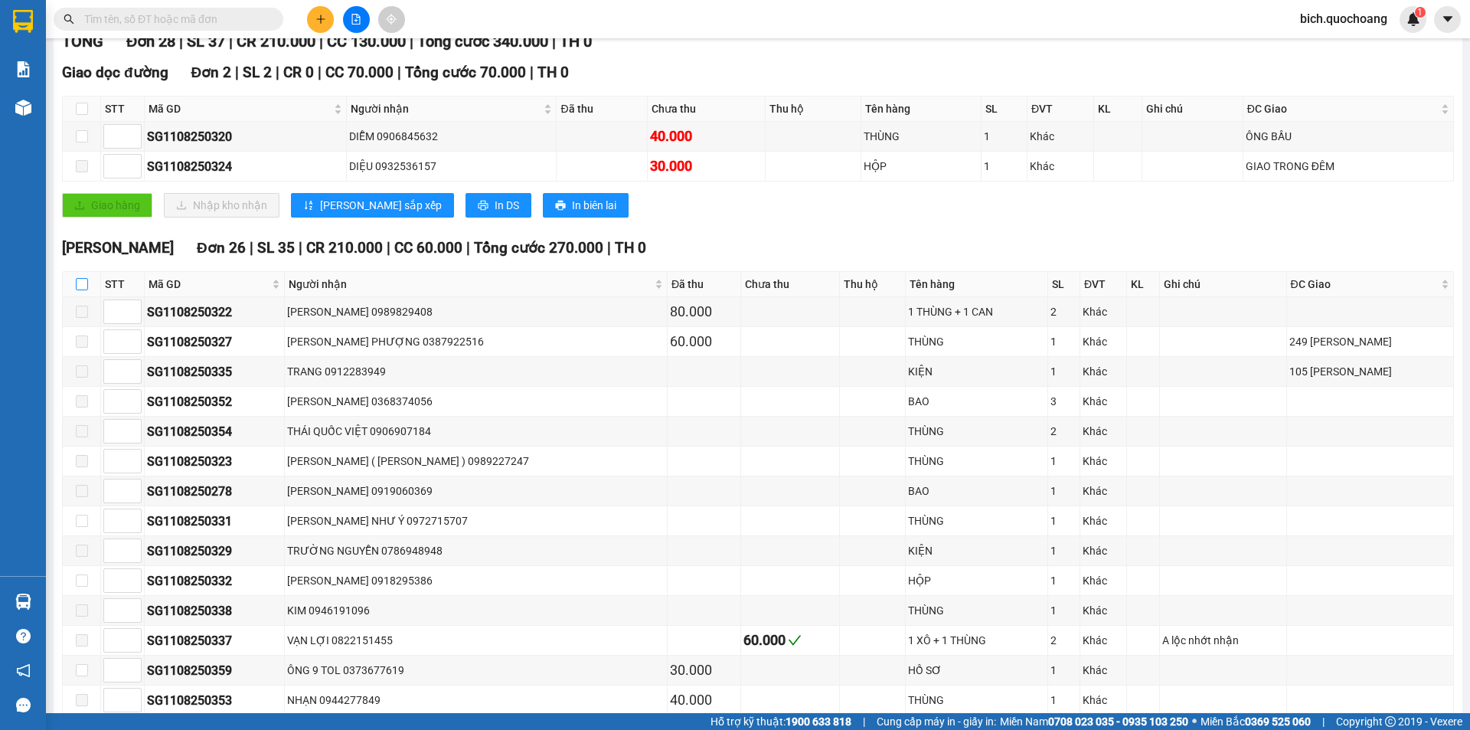
click at [84, 282] on input "checkbox" at bounding box center [82, 284] width 12 height 12
checkbox input "true"
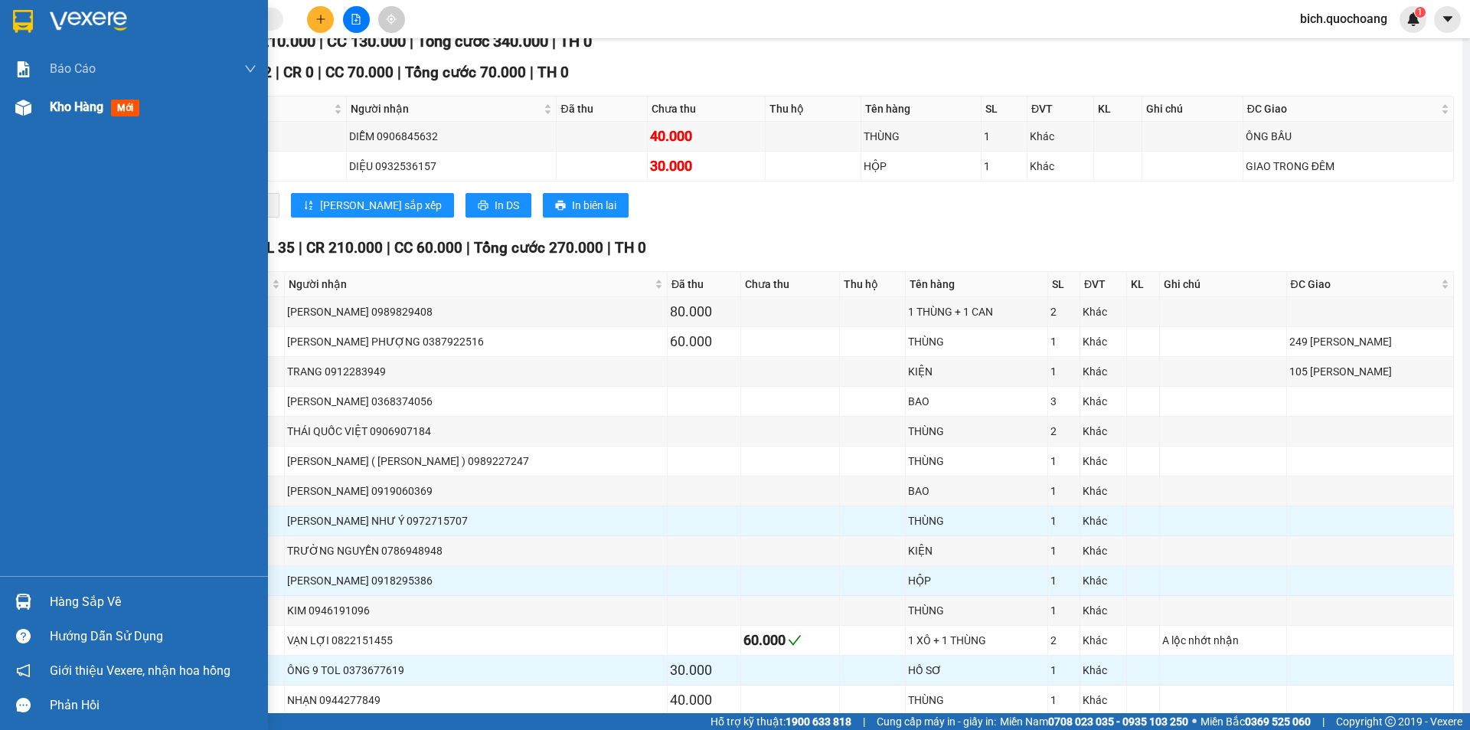
click at [73, 105] on span "Kho hàng" at bounding box center [77, 107] width 54 height 15
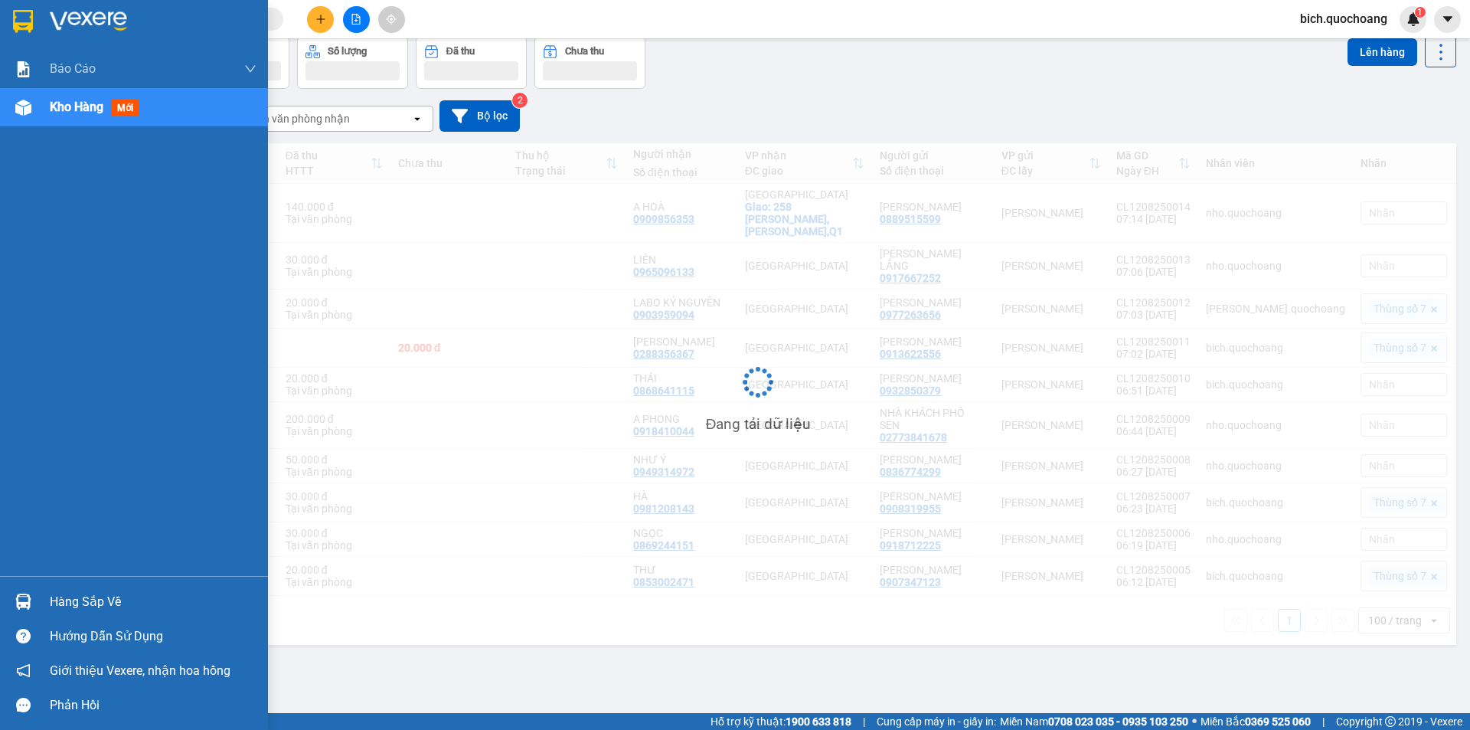
scroll to position [70, 0]
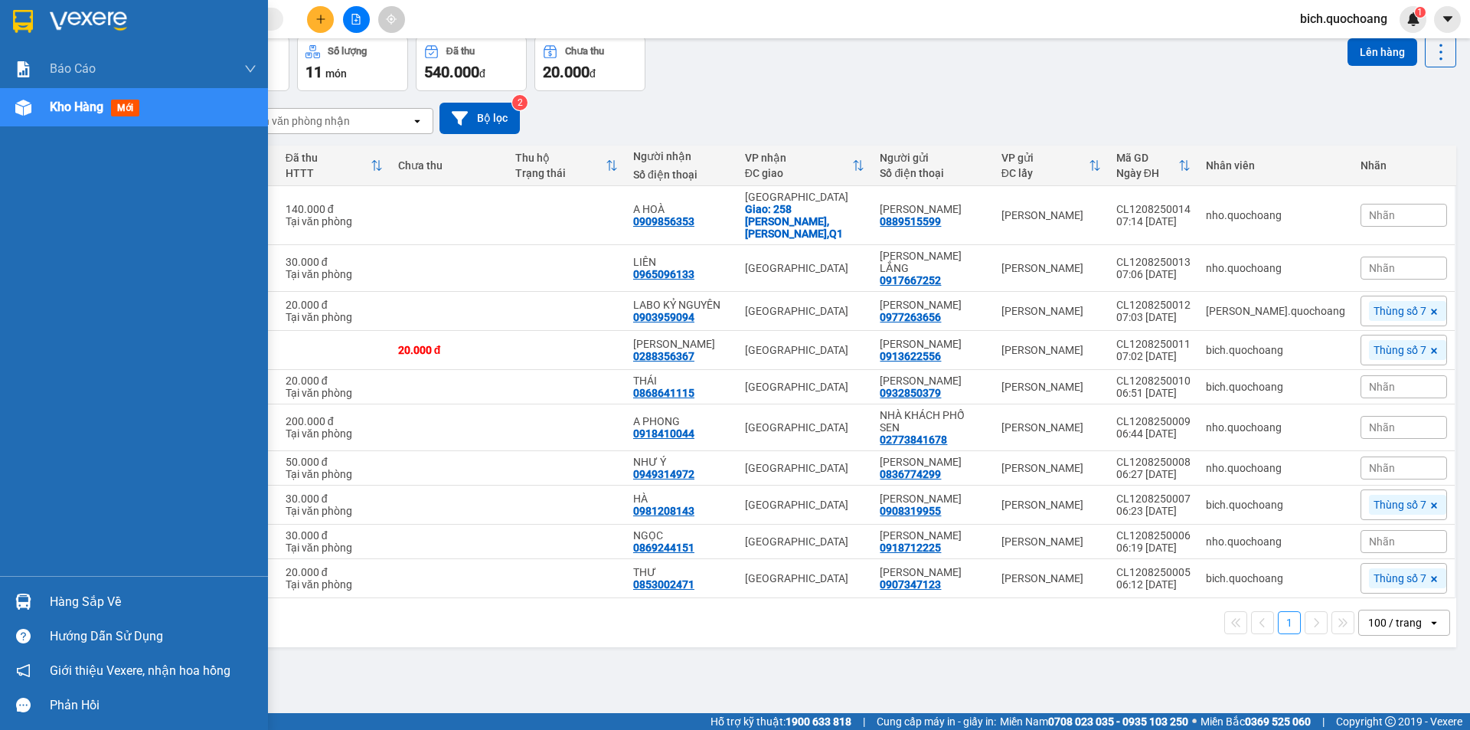
click at [53, 602] on div "Hàng sắp về" at bounding box center [153, 601] width 207 height 23
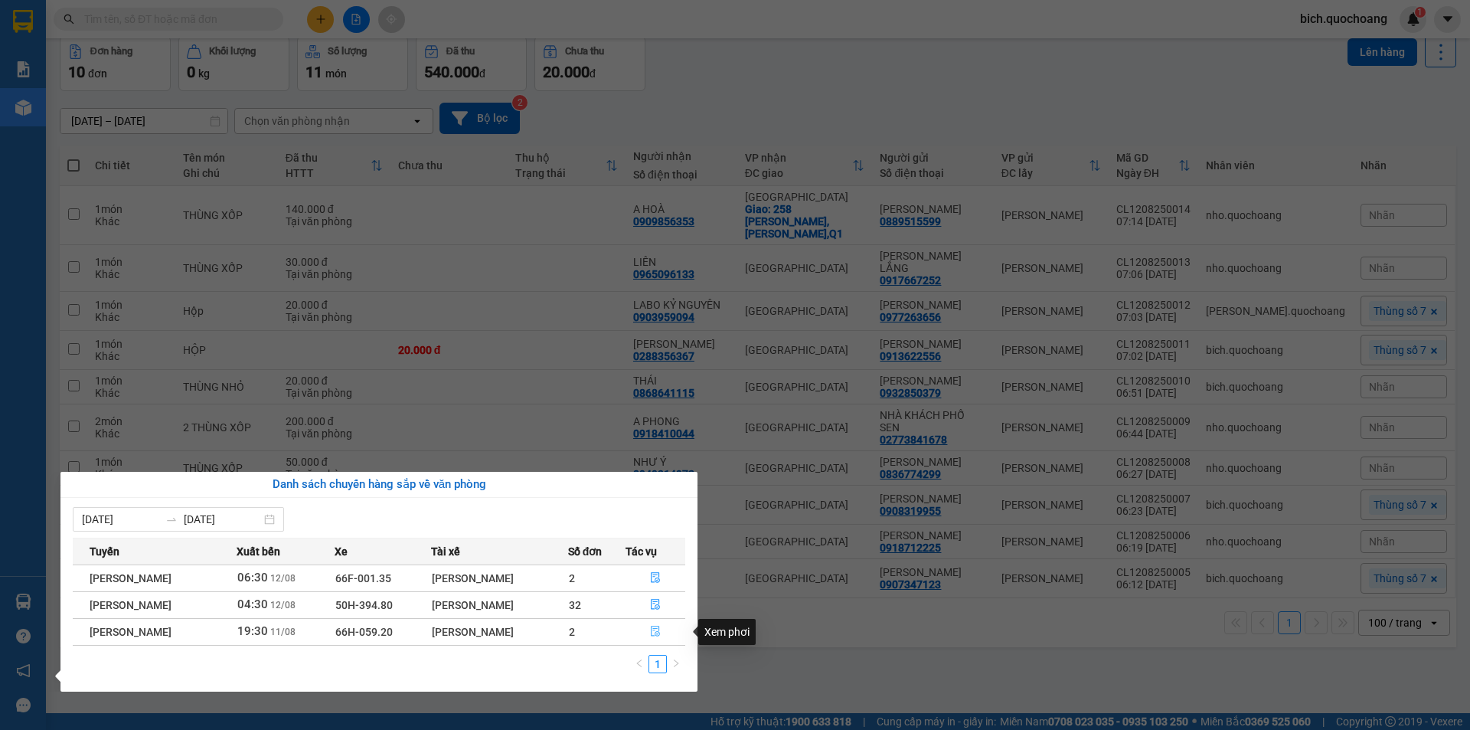
click at [655, 632] on icon "file-done" at bounding box center [655, 630] width 11 height 11
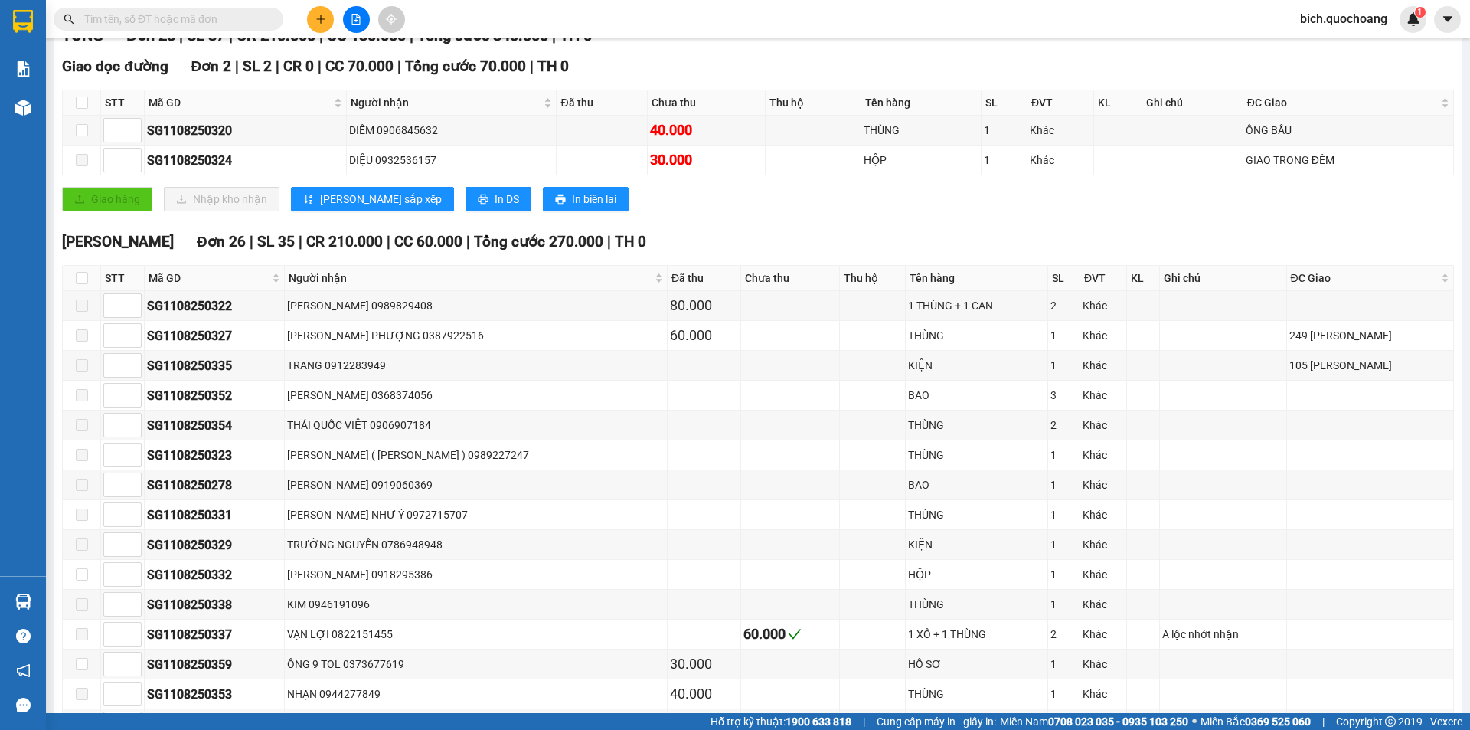
scroll to position [241, 0]
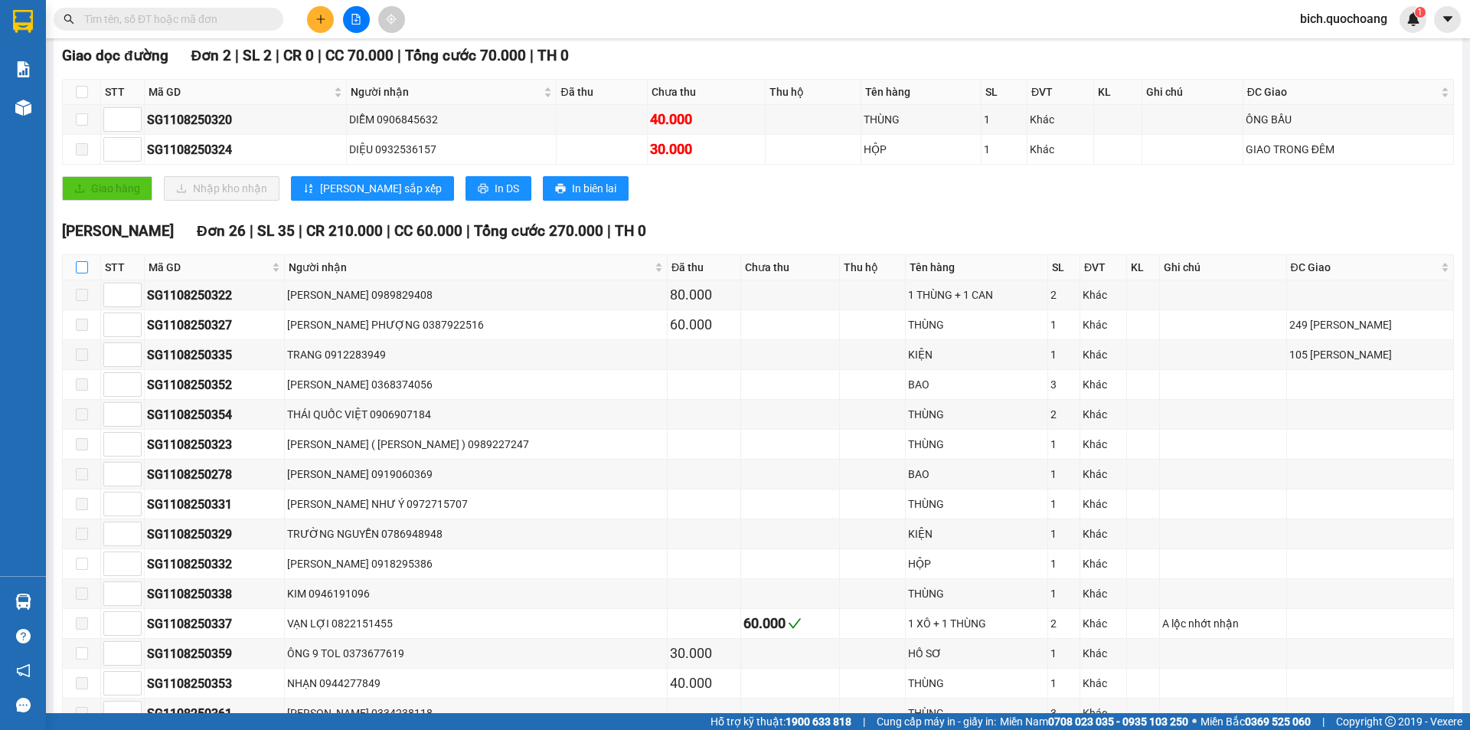
click at [83, 265] on input "checkbox" at bounding box center [82, 267] width 12 height 12
checkbox input "true"
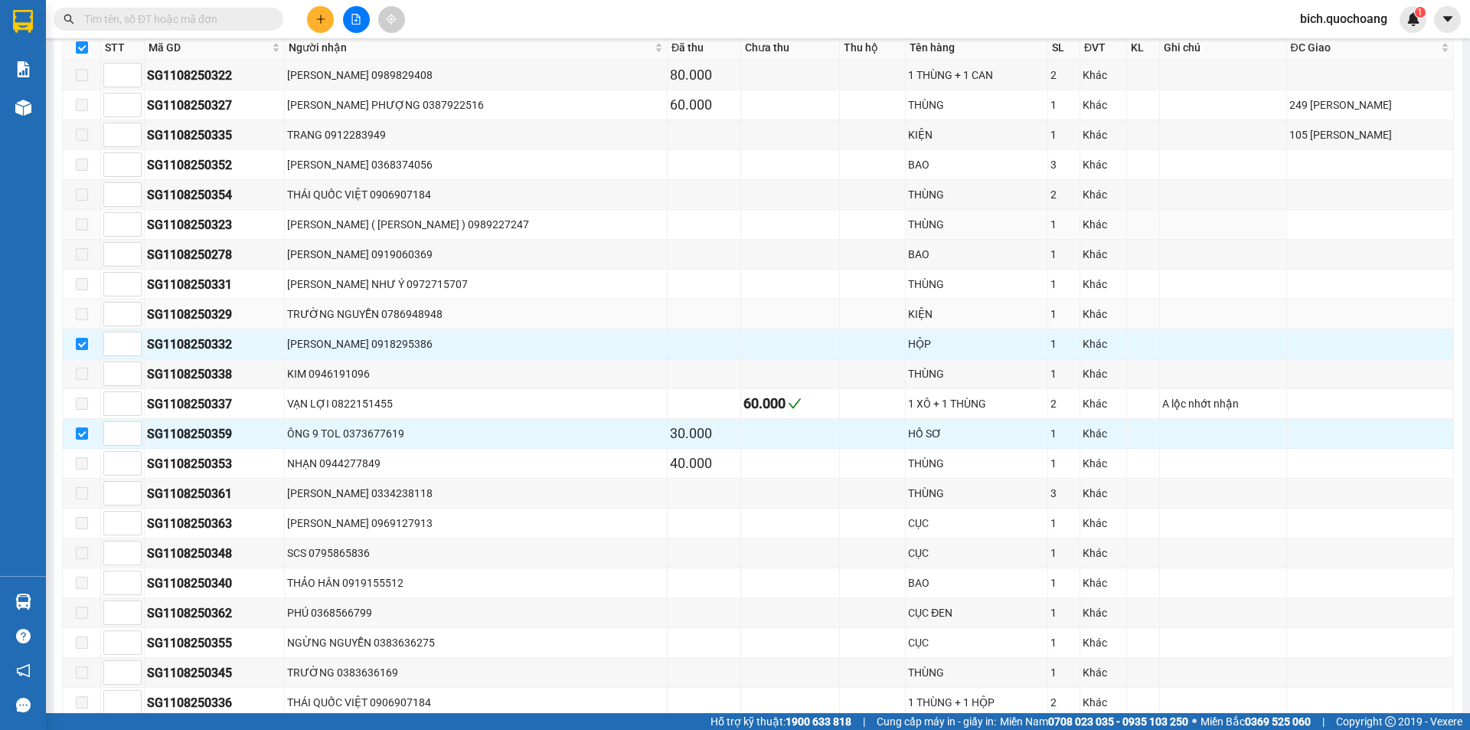
scroll to position [471, 0]
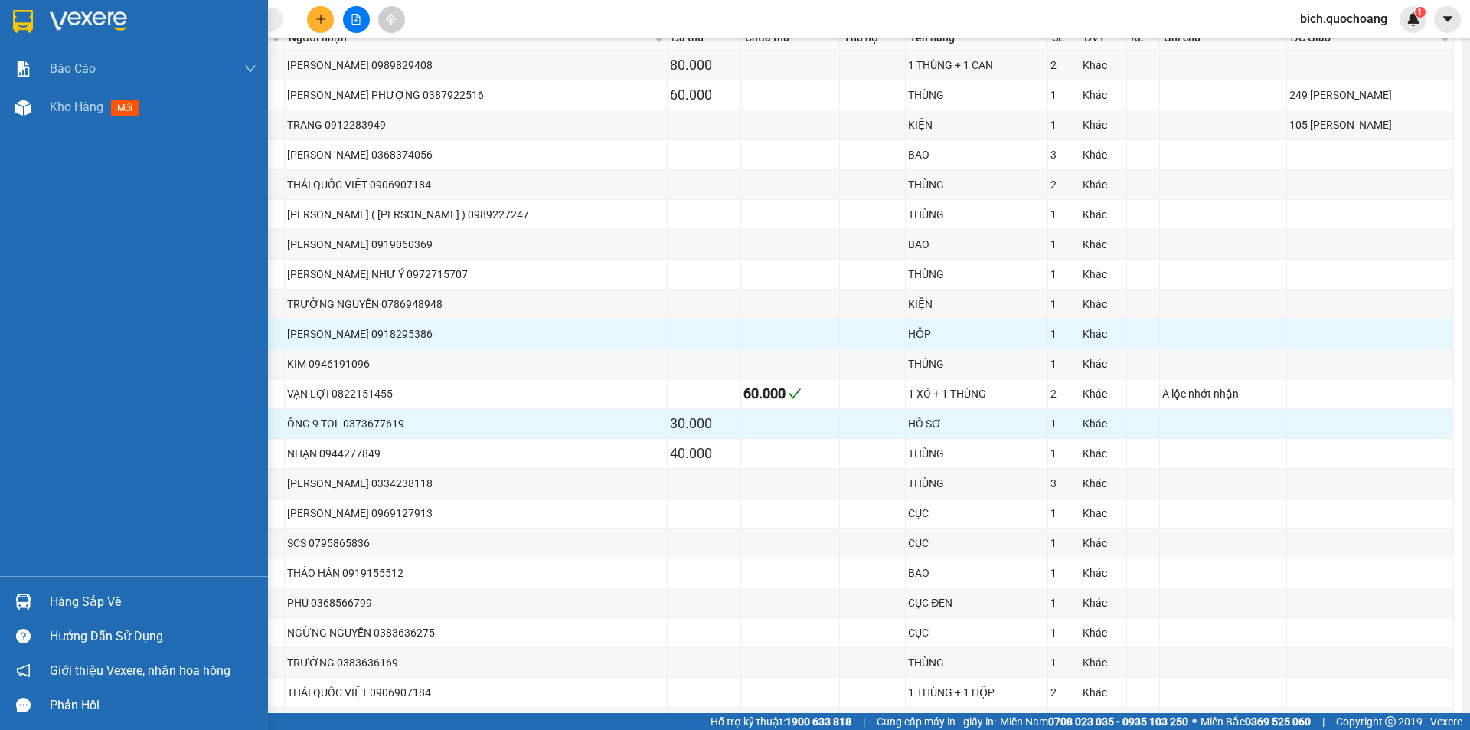
click at [72, 606] on div "Hàng sắp về" at bounding box center [153, 601] width 207 height 23
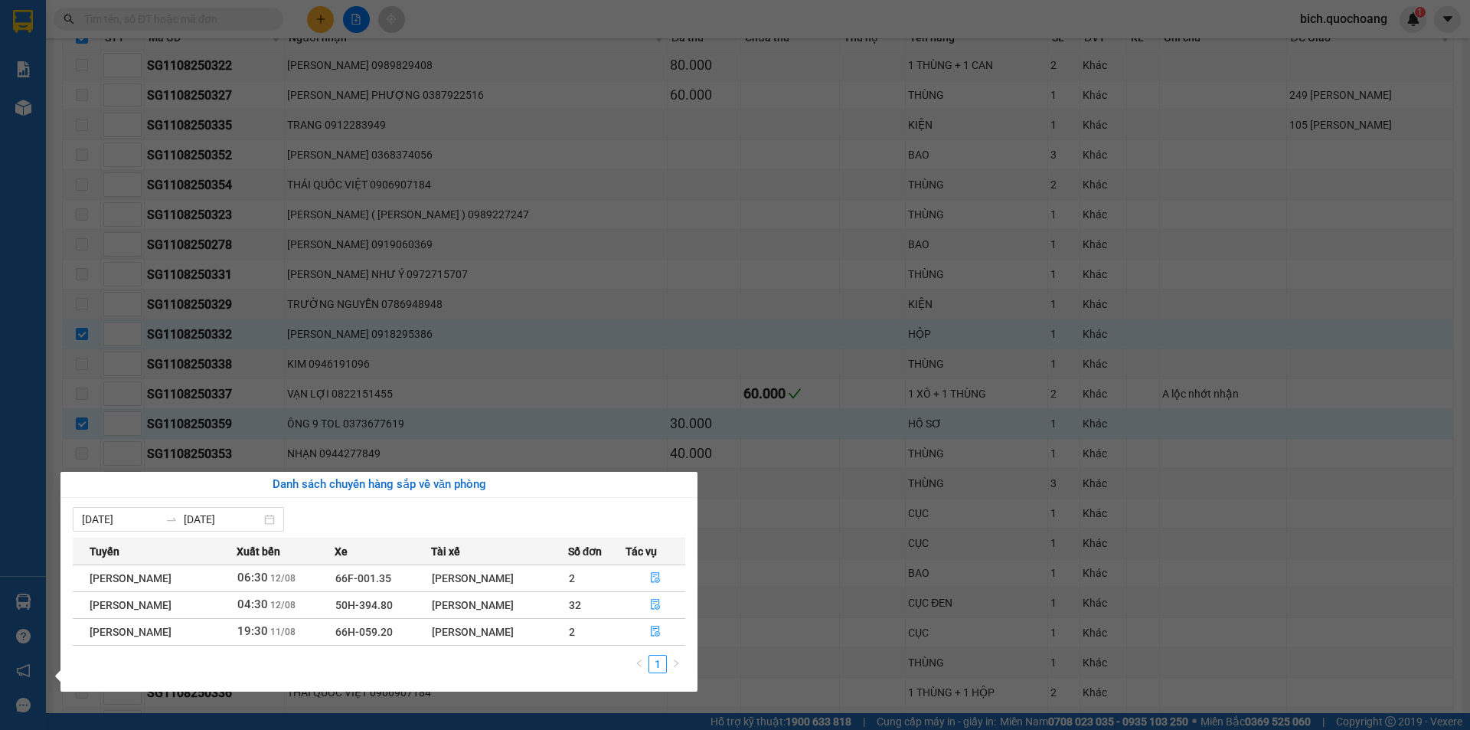
click at [0, 347] on div "Báo cáo Báo cáo dòng tiền (trạm) Doanh số tạo đơn theo VP gửi (trạm) Kho hàng m…" at bounding box center [23, 365] width 46 height 730
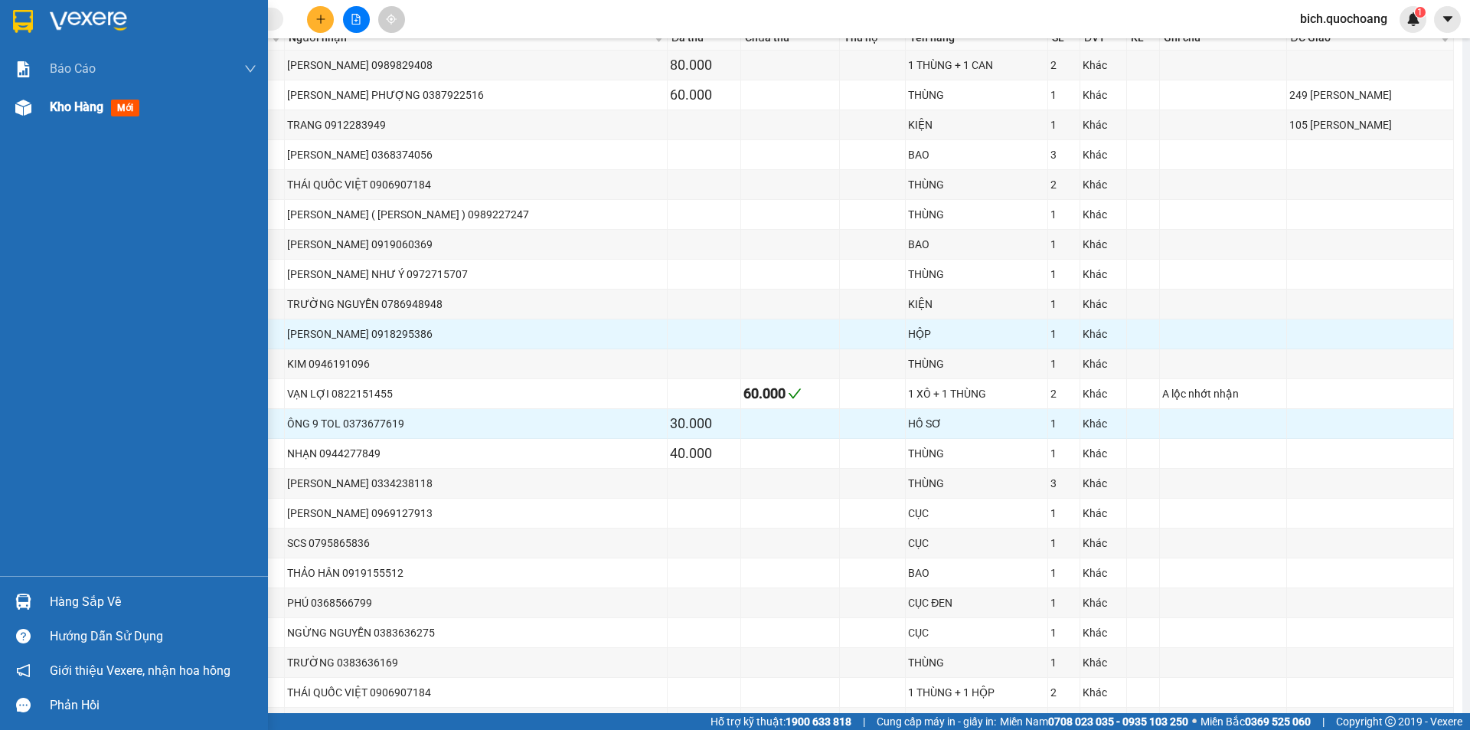
click at [64, 111] on span "Kho hàng" at bounding box center [77, 107] width 54 height 15
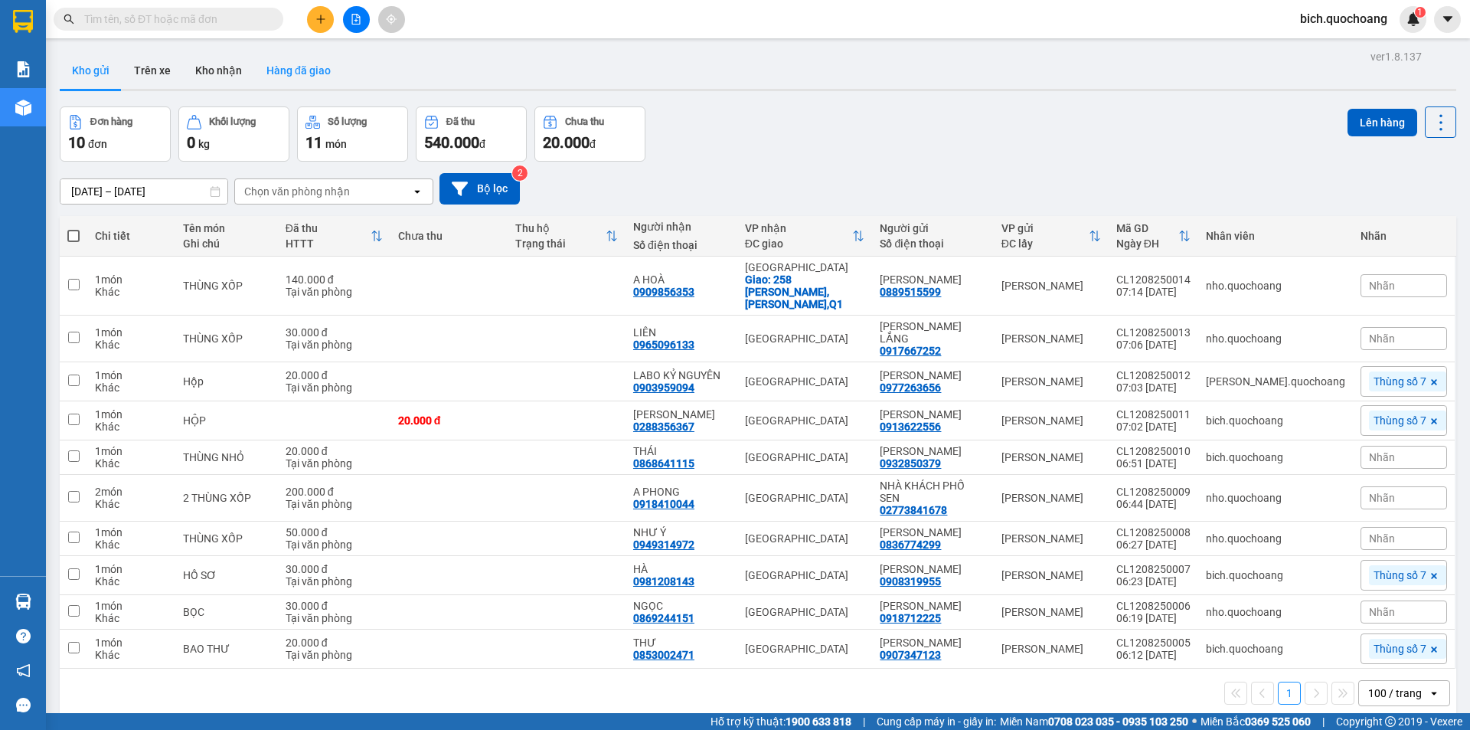
click at [272, 64] on button "Hàng đã giao" at bounding box center [298, 70] width 89 height 37
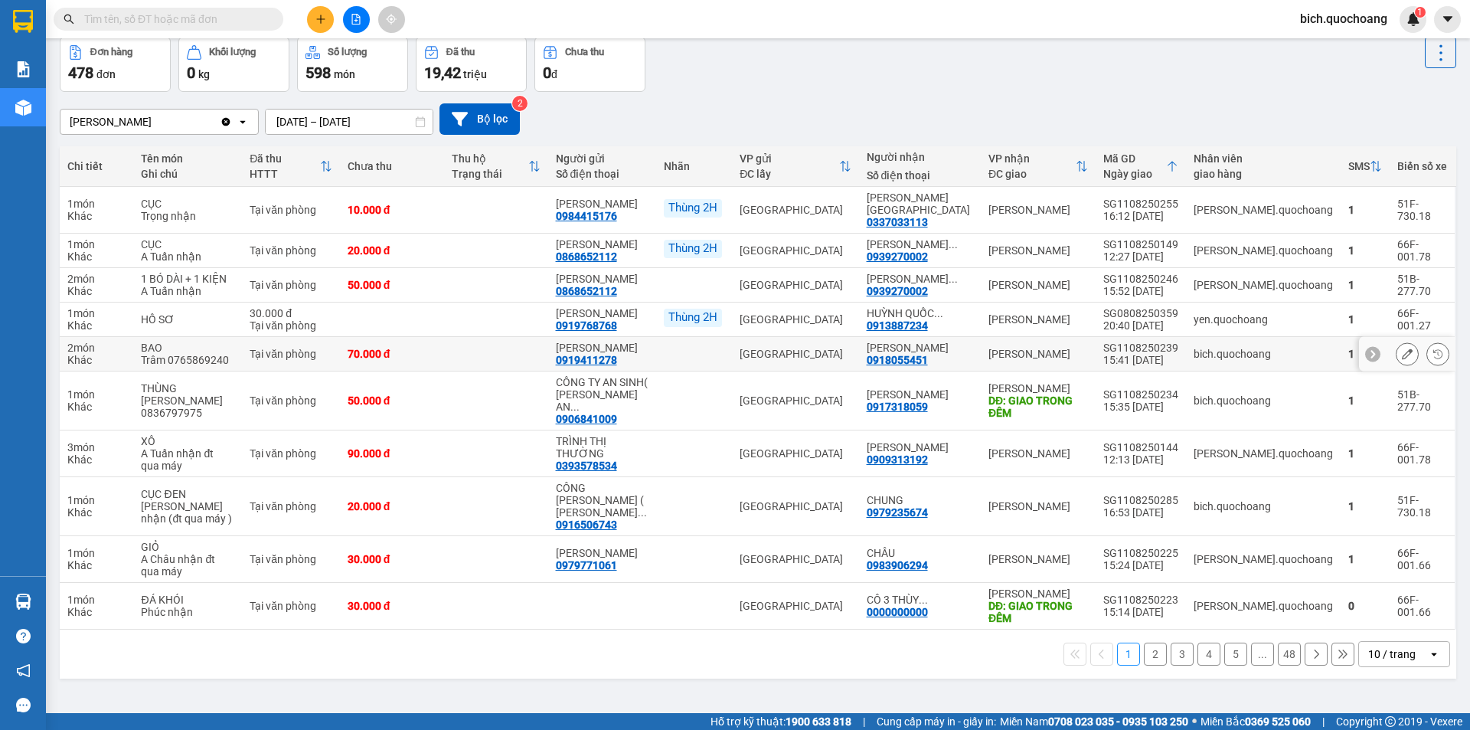
scroll to position [70, 0]
click at [1373, 647] on div "10 / trang" at bounding box center [1391, 652] width 47 height 15
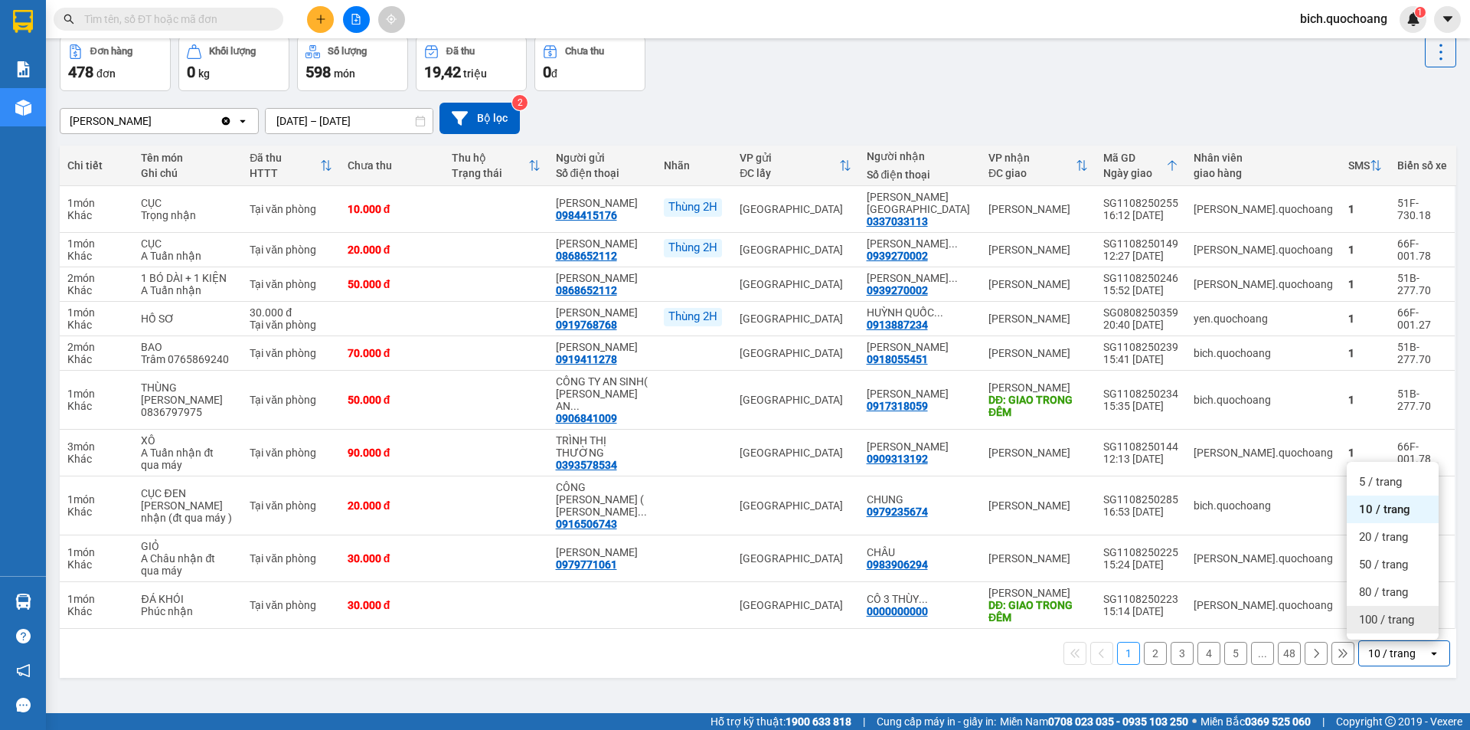
click at [1379, 629] on div "100 / trang" at bounding box center [1393, 620] width 92 height 28
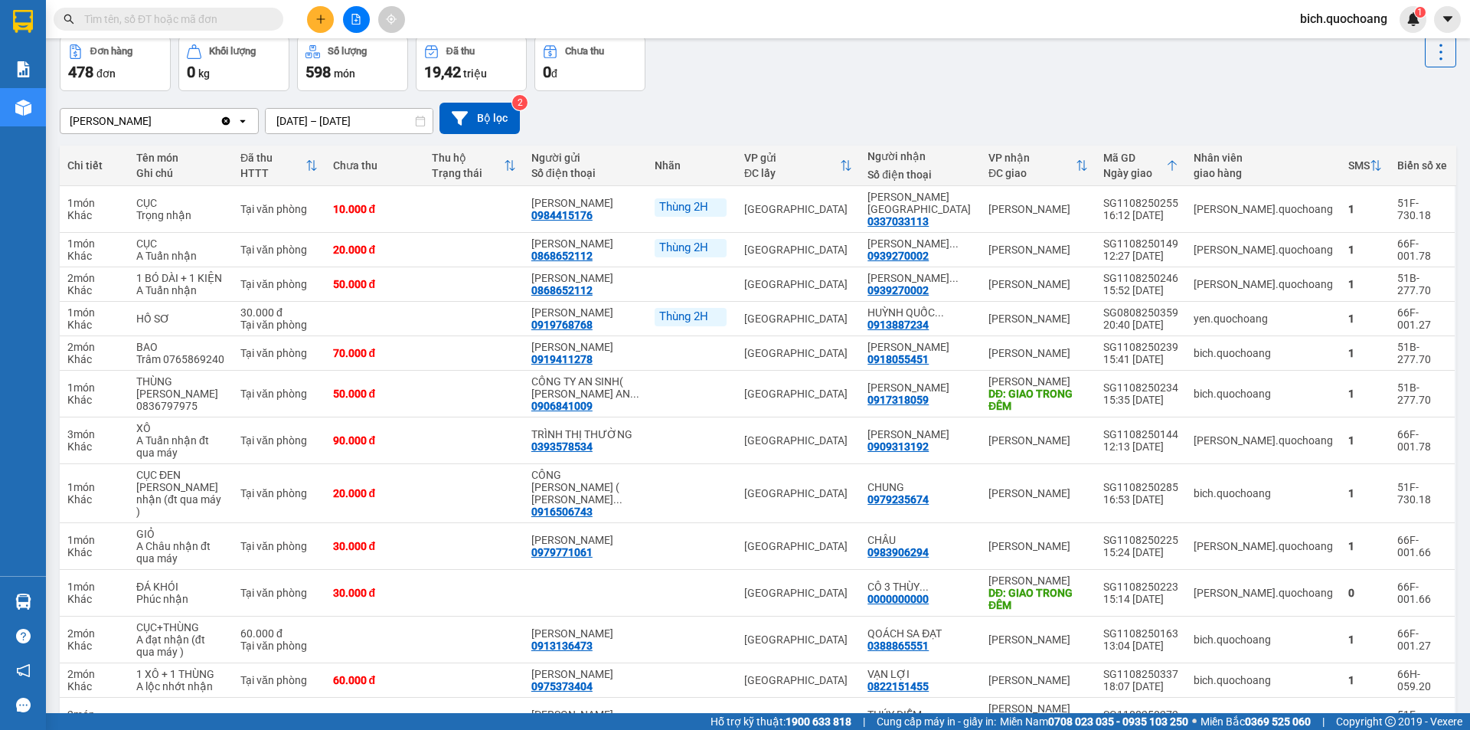
click at [178, 27] on input "text" at bounding box center [174, 19] width 181 height 17
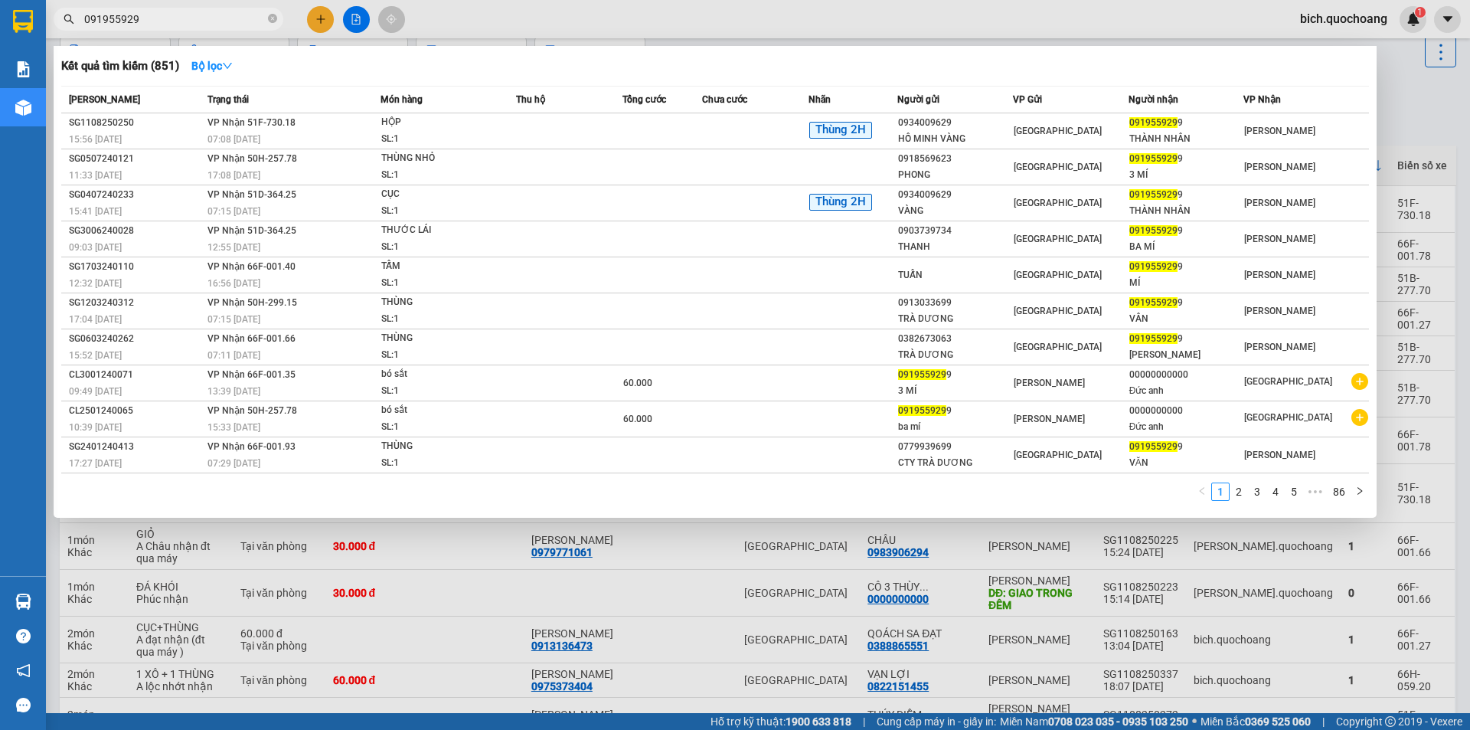
type input "0919559299"
click at [274, 21] on icon "close-circle" at bounding box center [272, 18] width 9 height 9
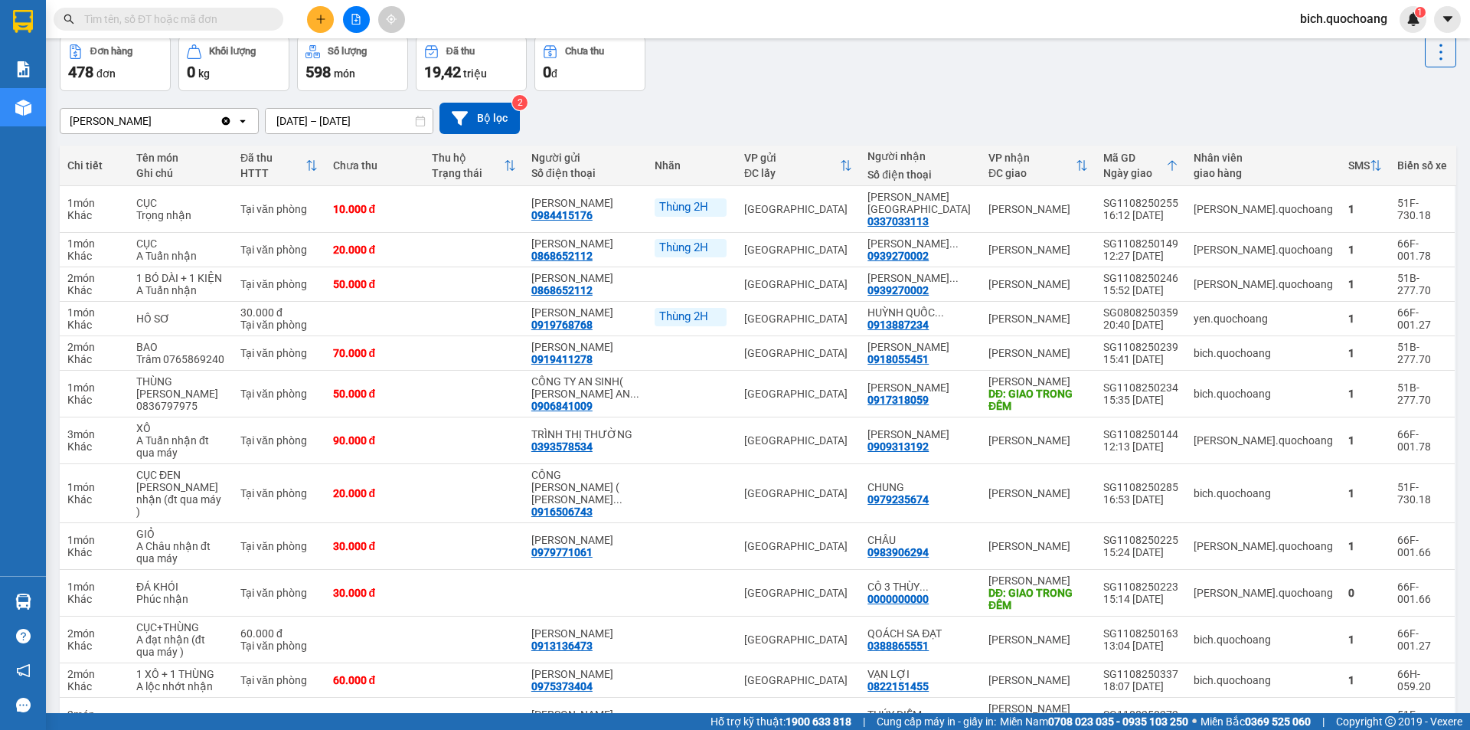
scroll to position [0, 0]
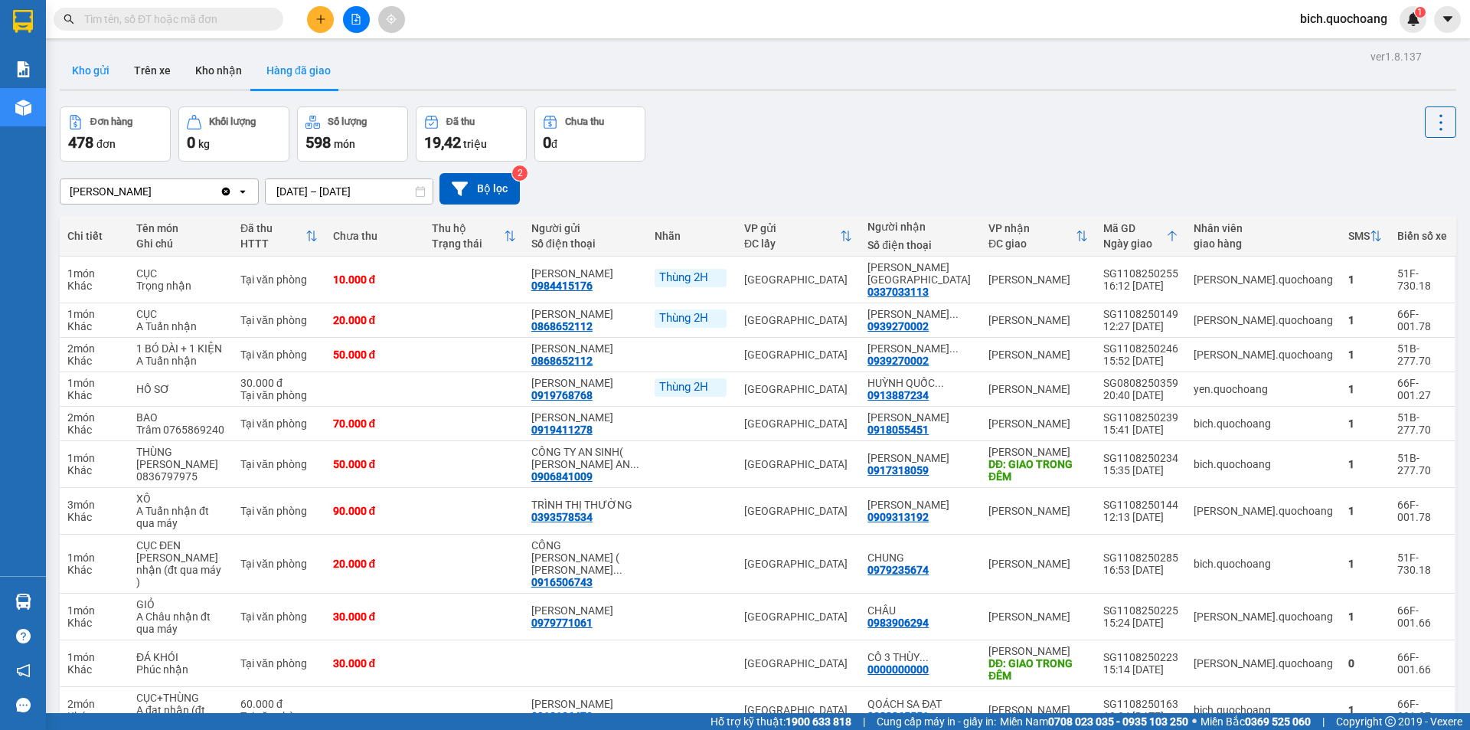
click at [85, 67] on button "Kho gửi" at bounding box center [91, 70] width 62 height 37
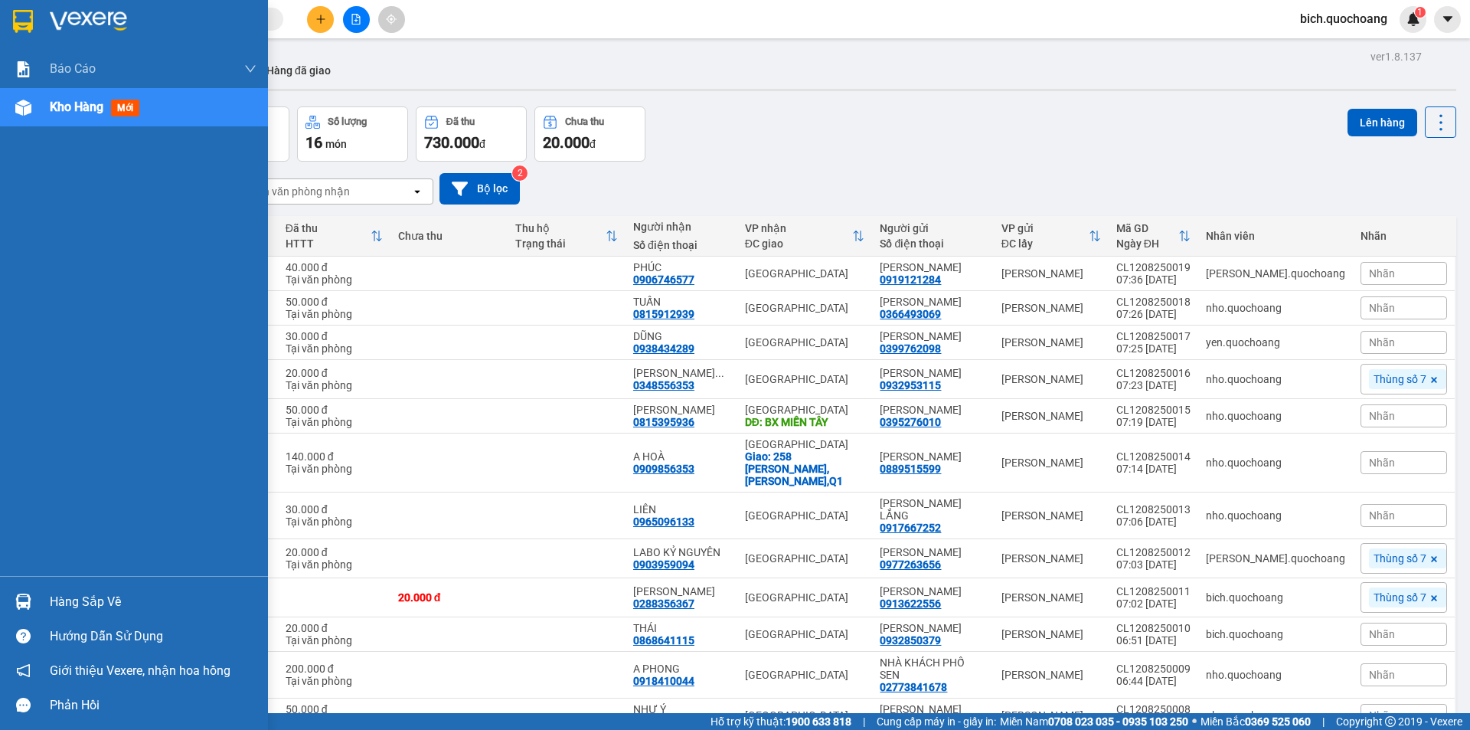
click at [100, 604] on div "Hàng sắp về" at bounding box center [153, 601] width 207 height 23
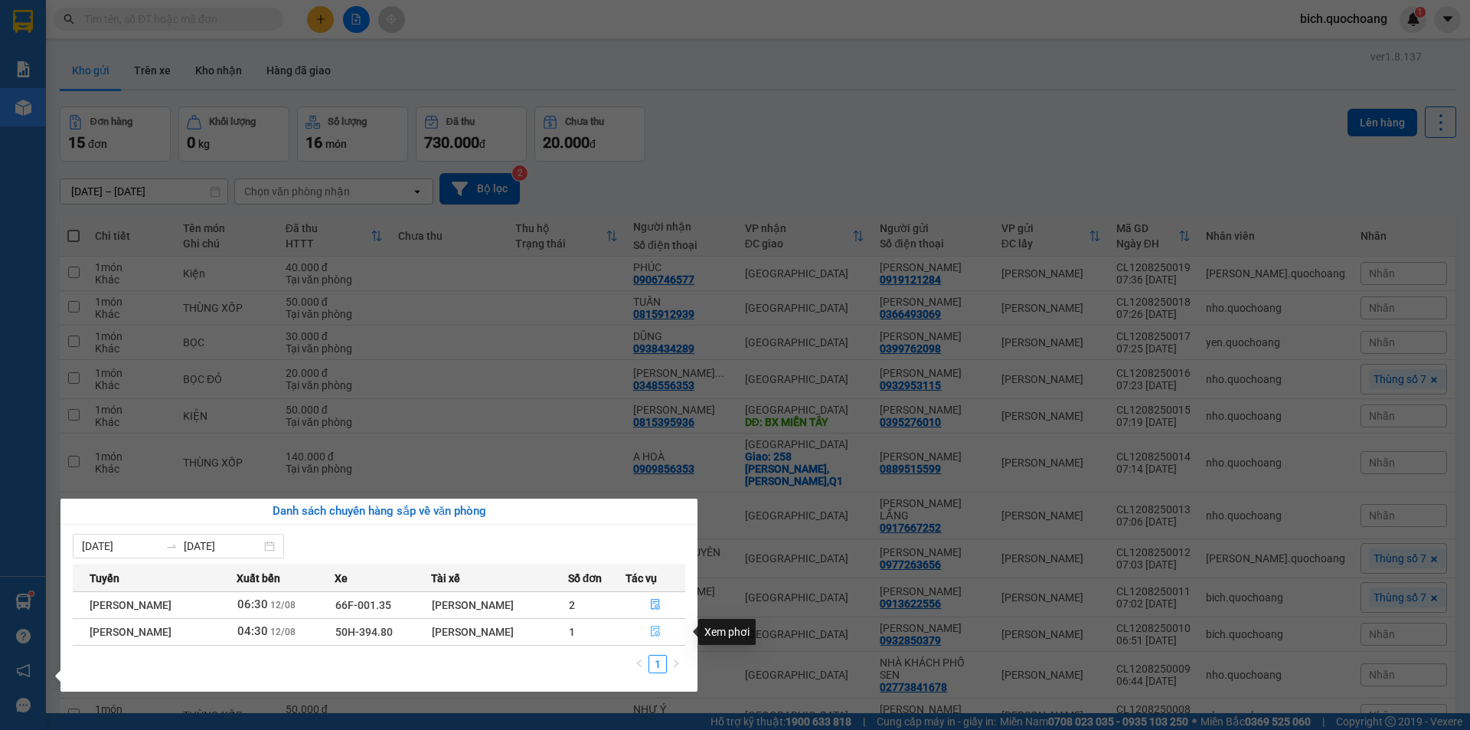
click at [661, 631] on icon "file-done" at bounding box center [655, 630] width 11 height 11
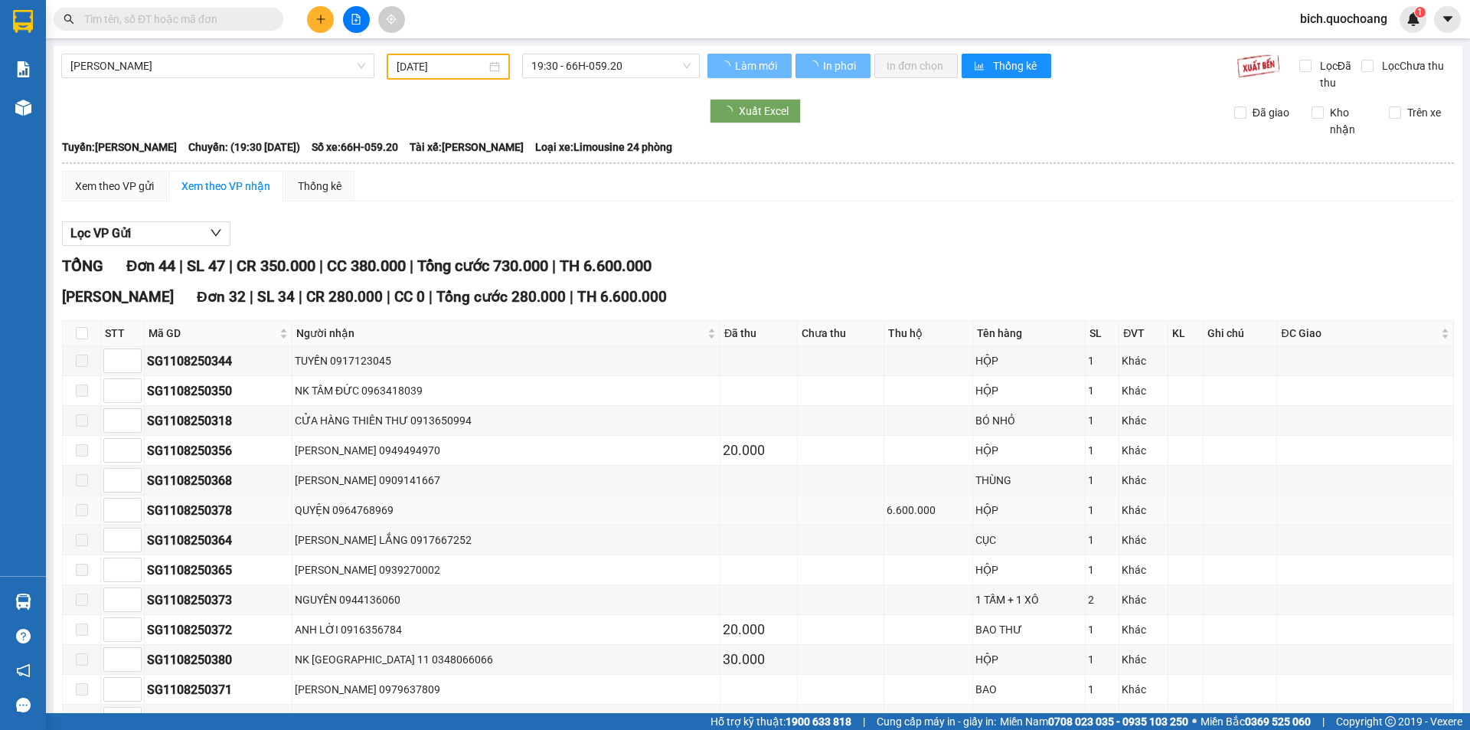
type input "12/08/2025"
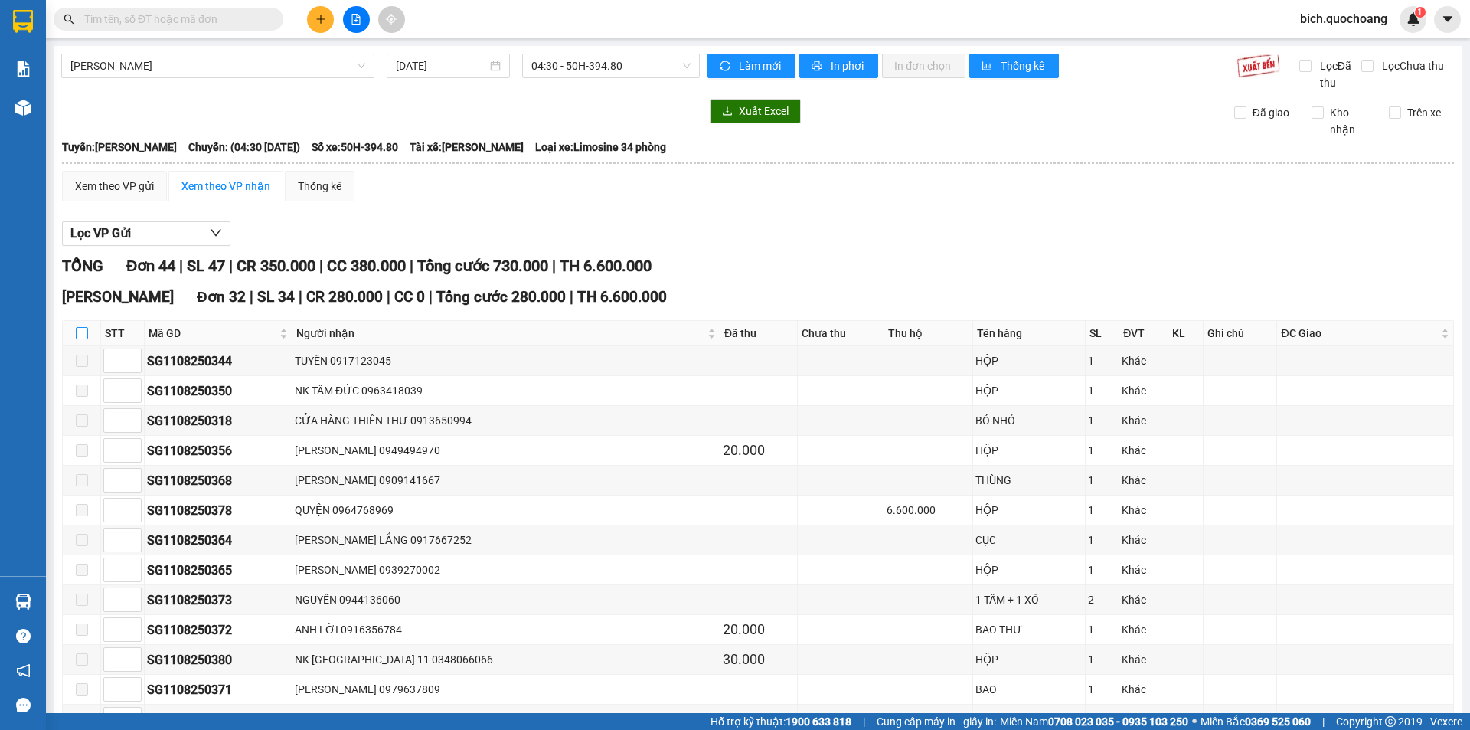
click at [76, 331] on input "checkbox" at bounding box center [82, 333] width 12 height 12
checkbox input "true"
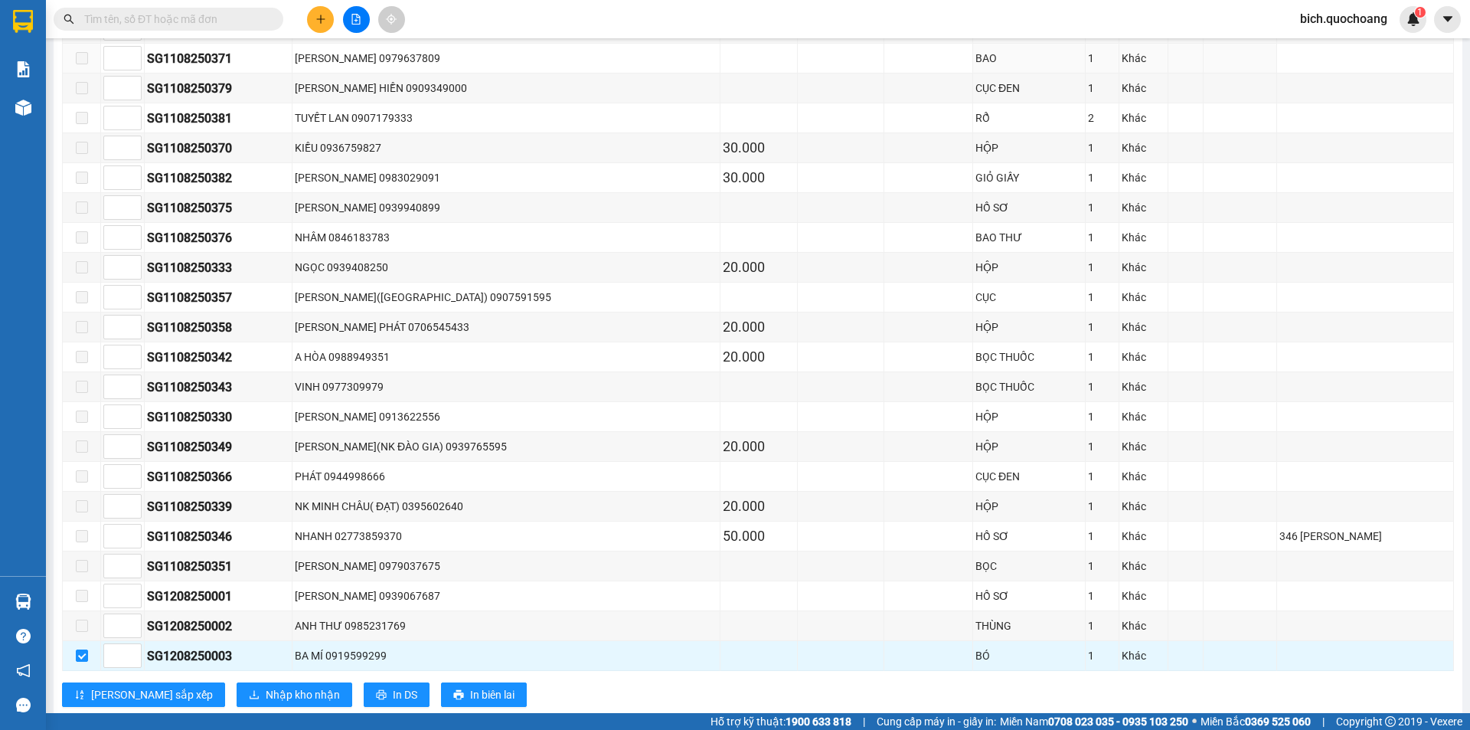
scroll to position [766, 0]
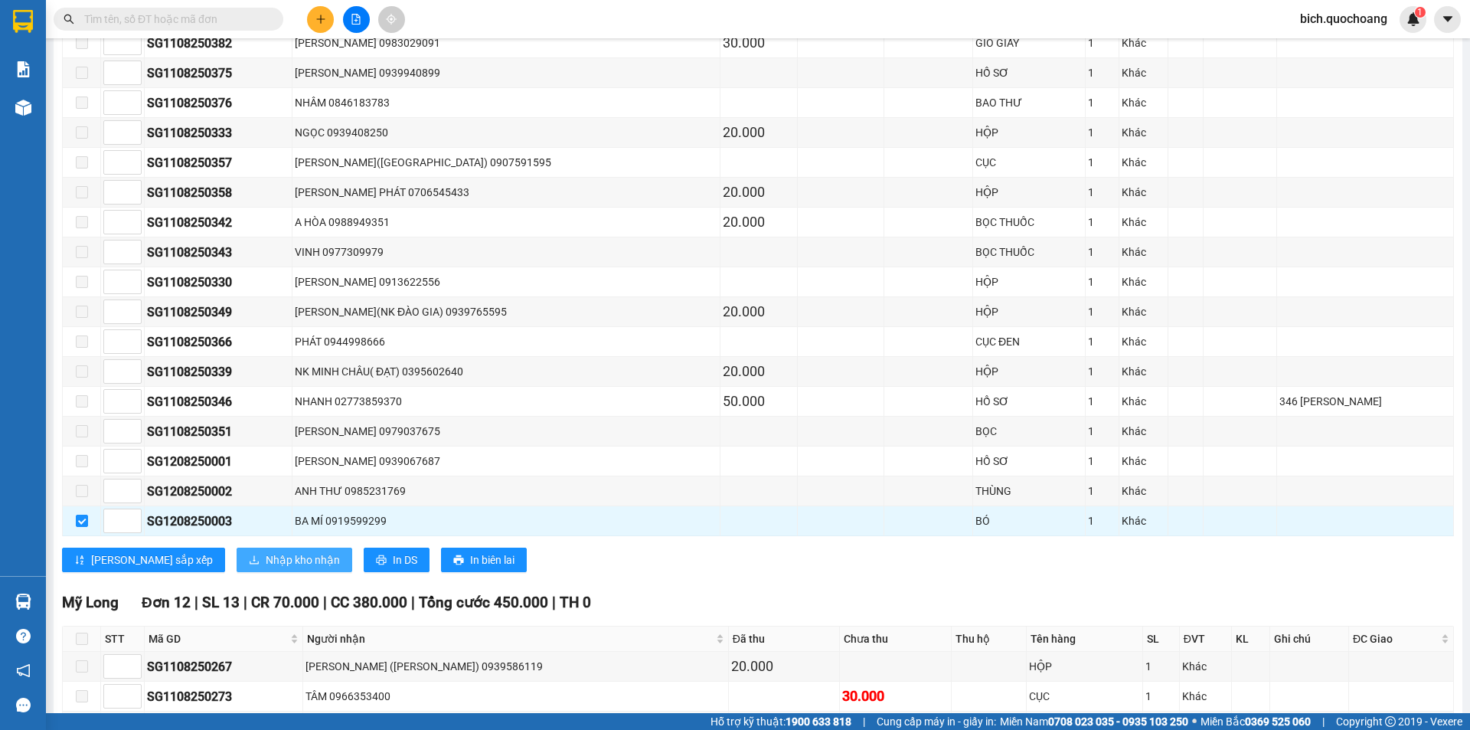
click at [266, 560] on span "Nhập kho nhận" at bounding box center [303, 559] width 74 height 17
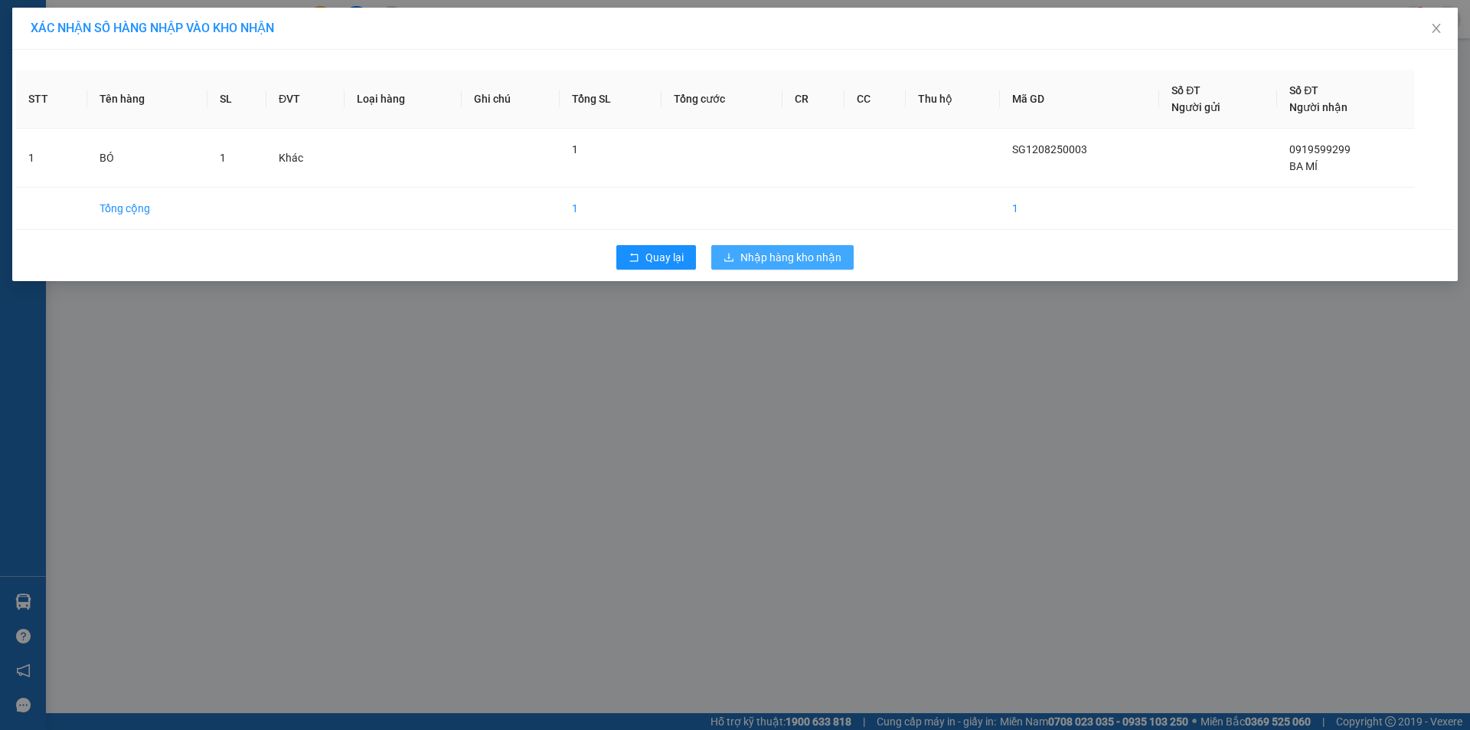
click at [776, 249] on span "Nhập hàng kho nhận" at bounding box center [790, 257] width 101 height 17
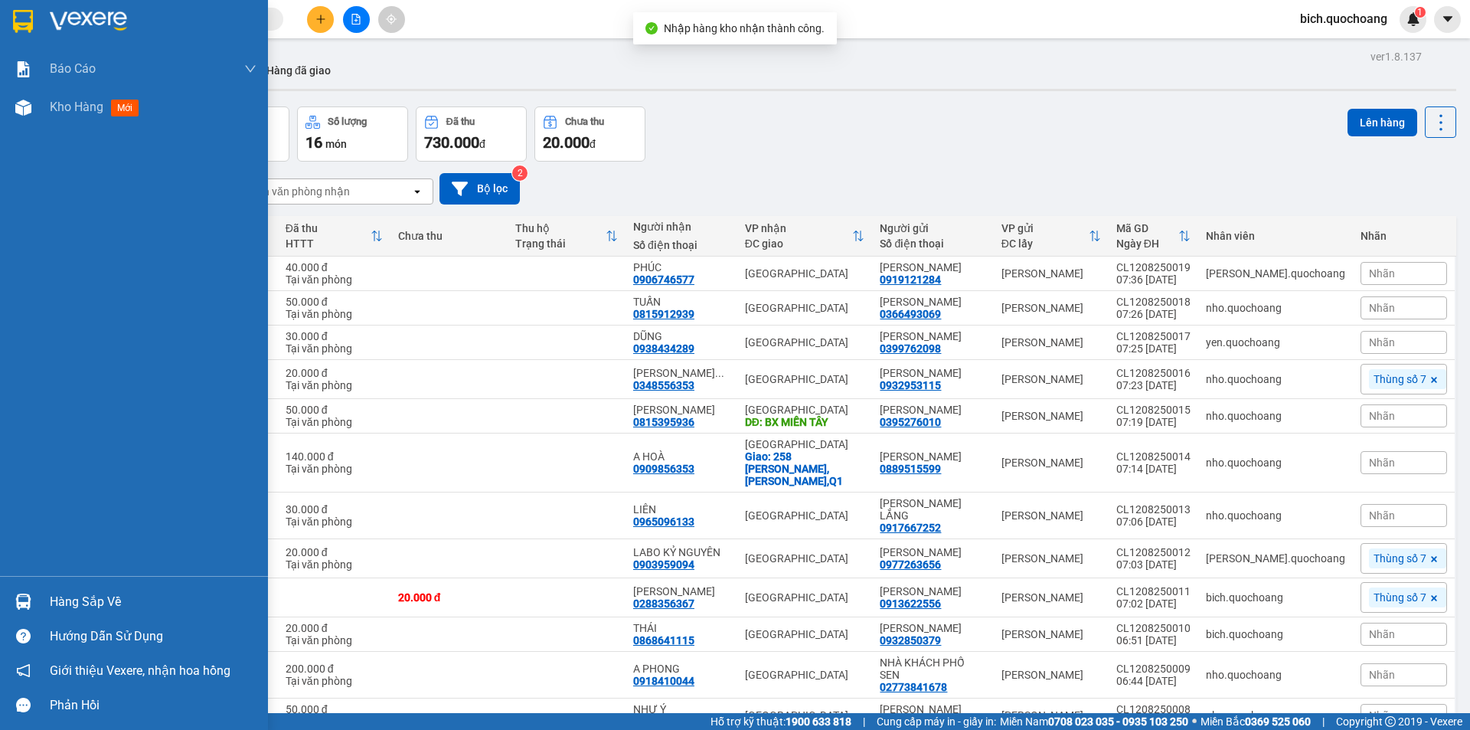
click at [70, 600] on div "Hàng sắp về" at bounding box center [153, 601] width 207 height 23
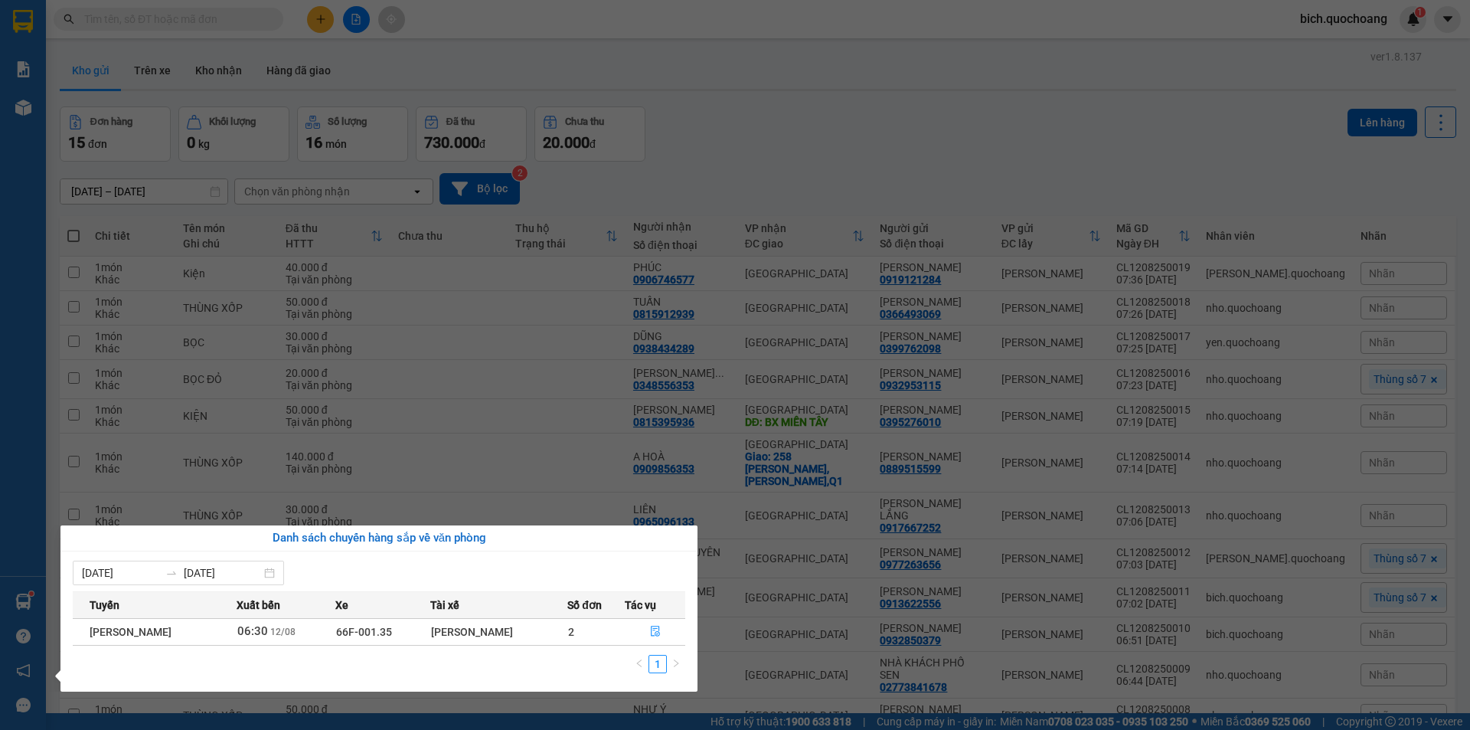
click at [943, 101] on section "Kết quả tìm kiếm ( 846 ) Bộ lọc Mã ĐH Trạng thái Món hàng Thu hộ Tổng cước Chưa…" at bounding box center [735, 365] width 1470 height 730
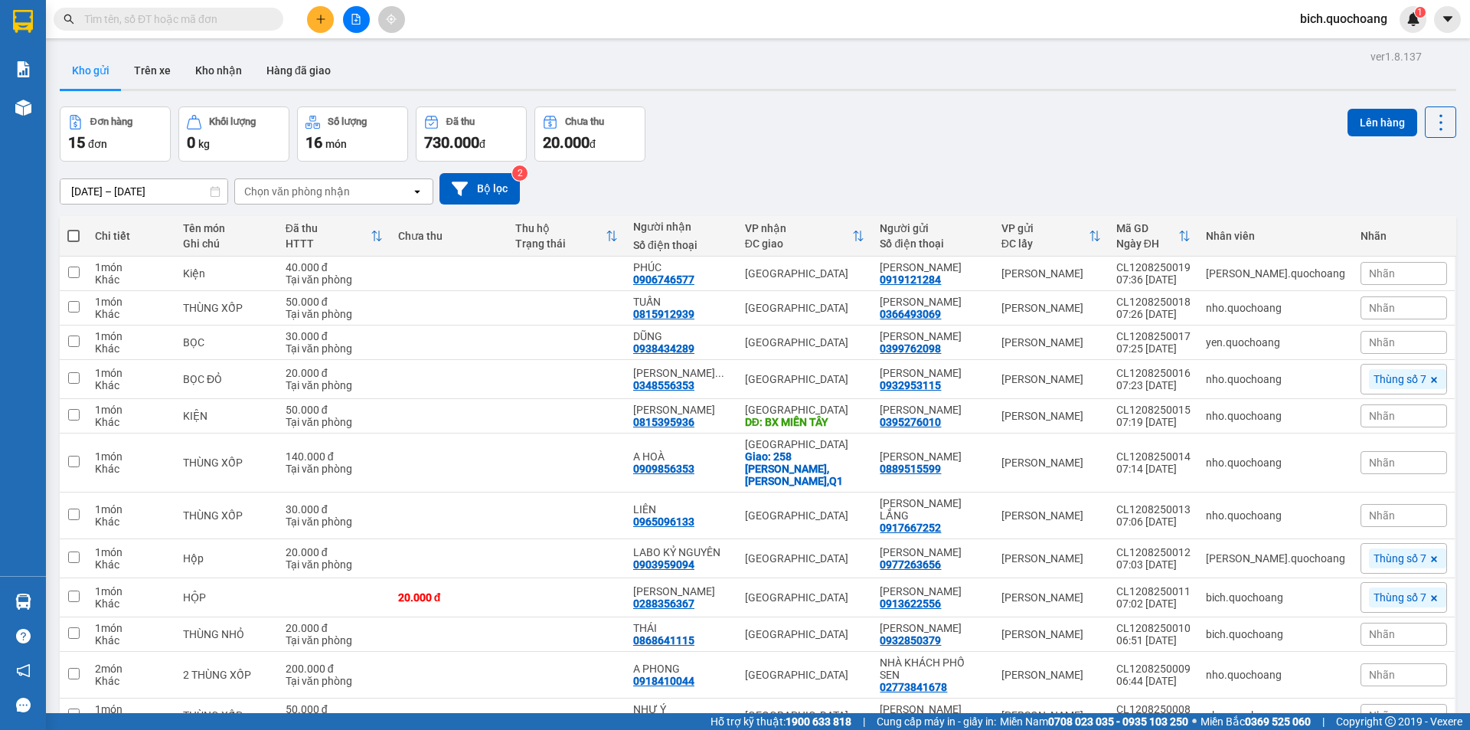
click at [149, 12] on input "text" at bounding box center [174, 19] width 181 height 17
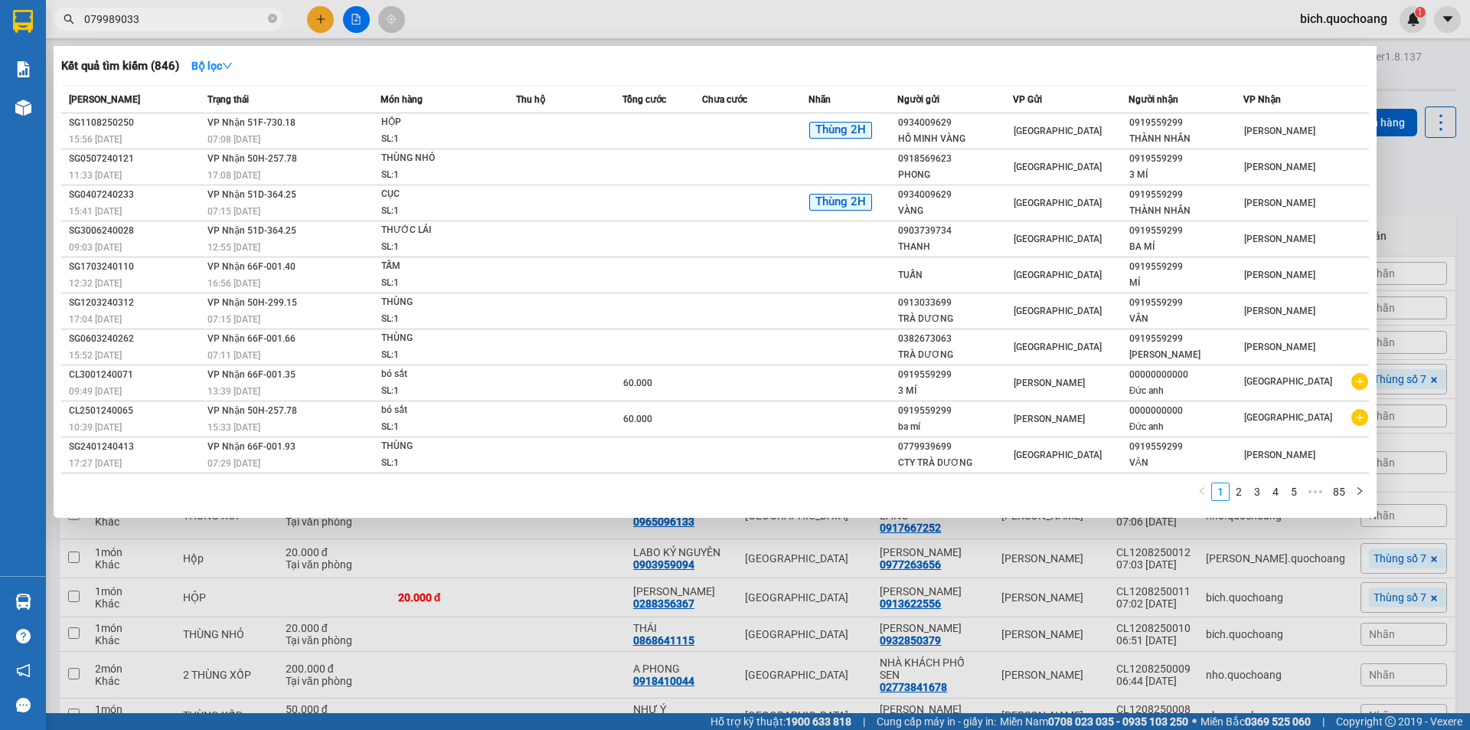
type input "0799890339"
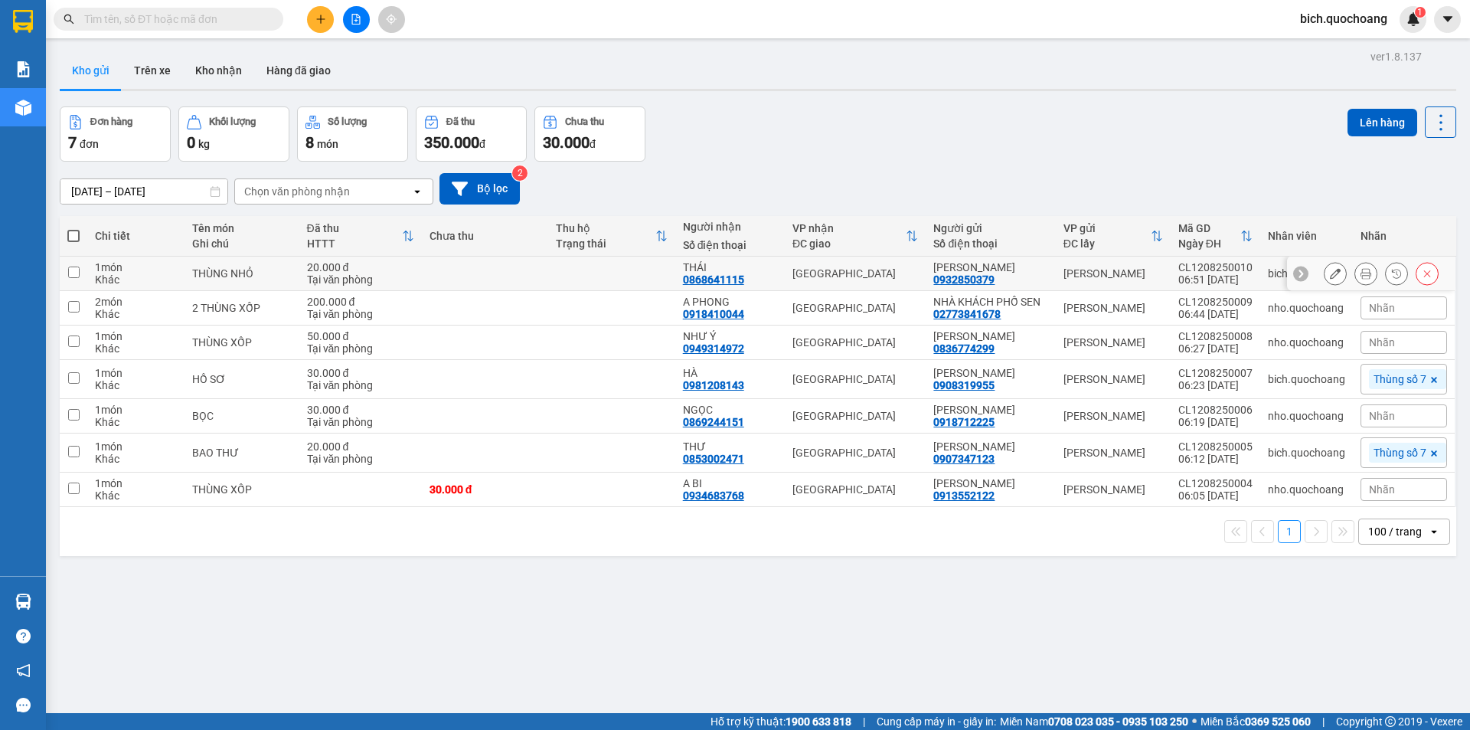
click at [1330, 274] on icon at bounding box center [1335, 273] width 11 height 11
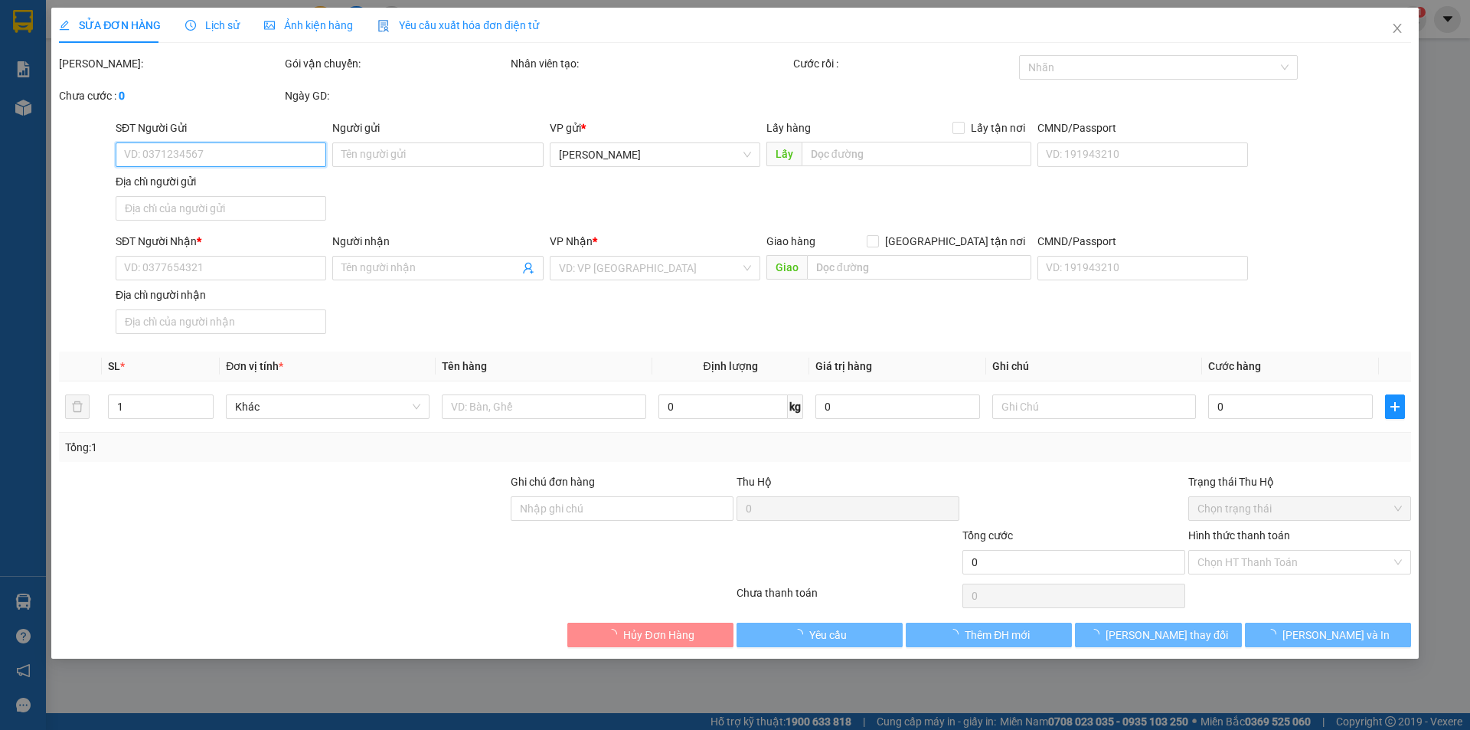
type input "0932850379"
type input "[PERSON_NAME]"
type input "0868641115"
type input "THÁI"
type input "20.000"
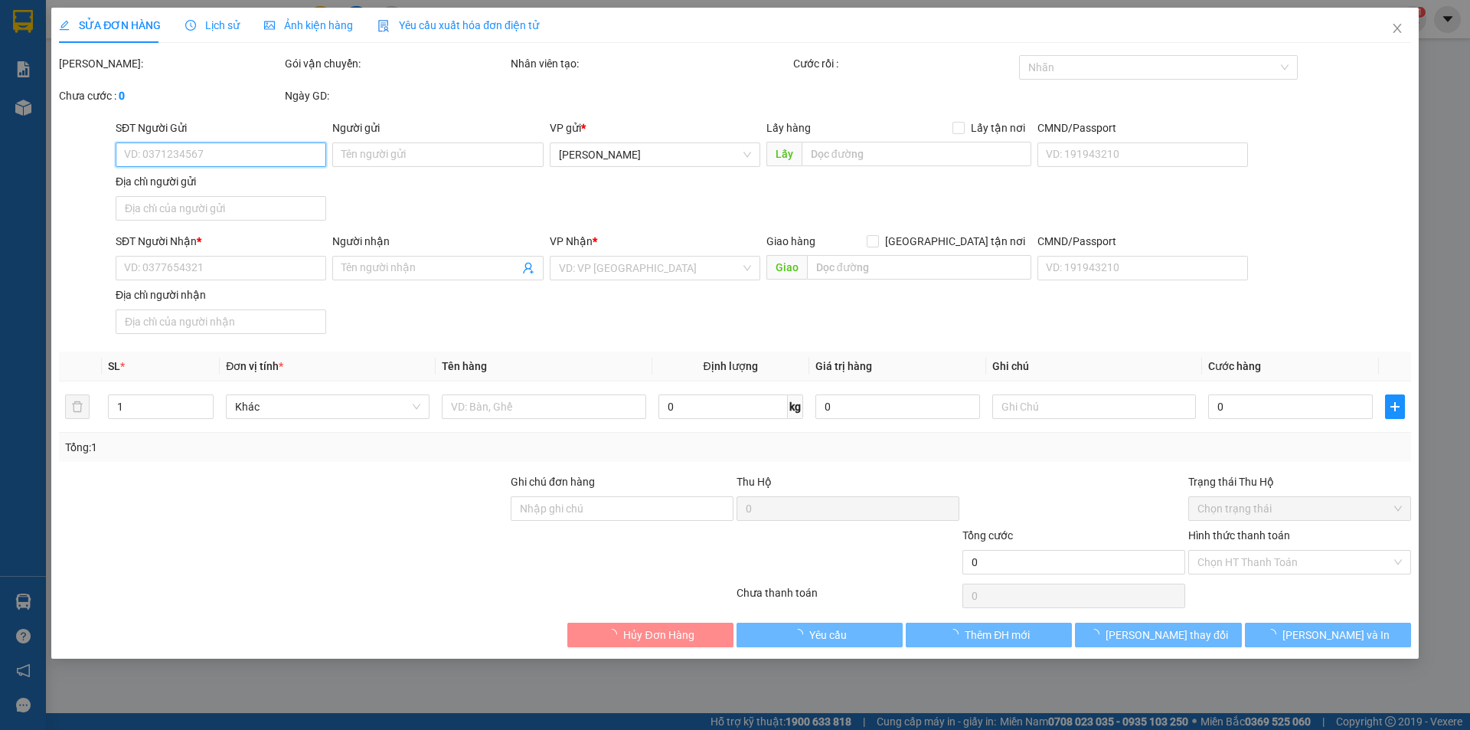
type input "0"
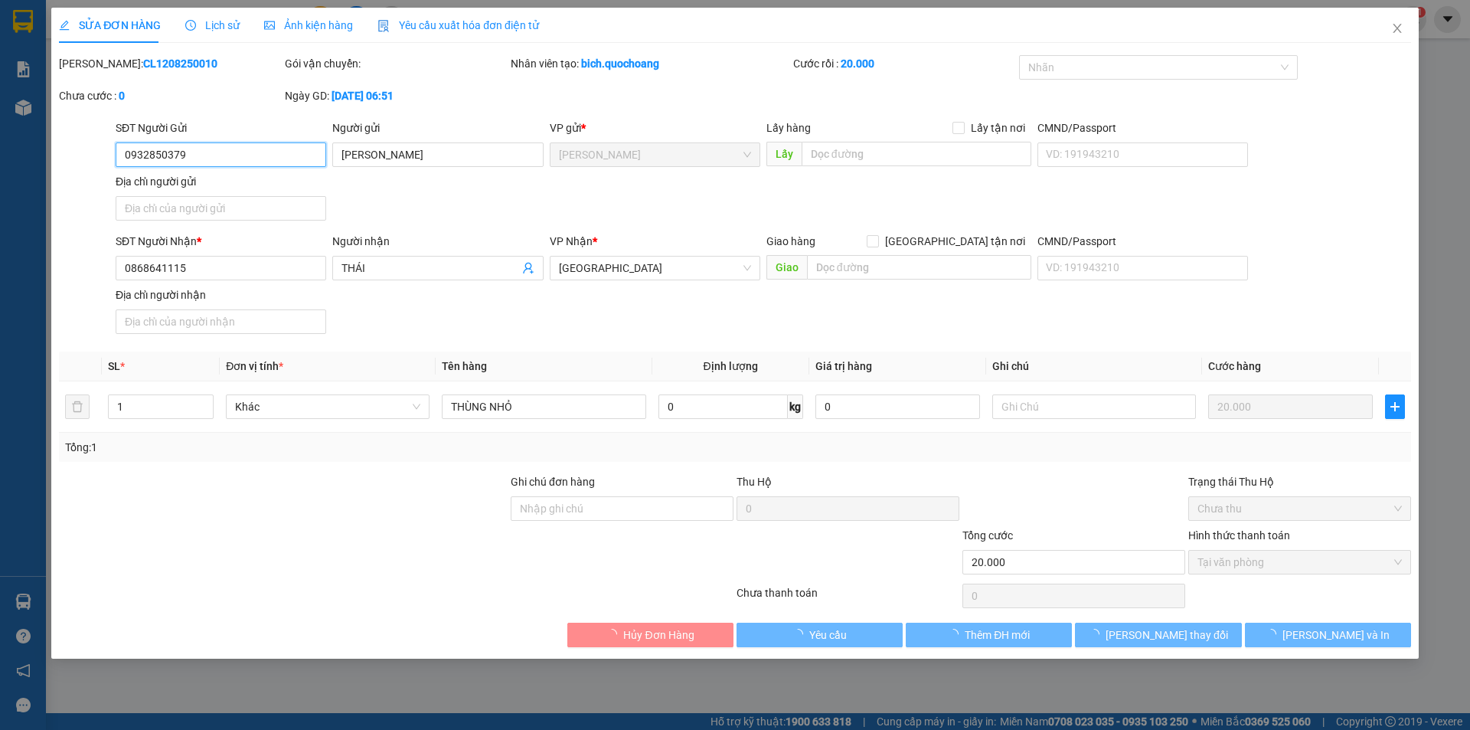
drag, startPoint x: 251, startPoint y: 157, endPoint x: 24, endPoint y: 167, distance: 226.8
click at [24, 167] on div "SỬA ĐƠN HÀNG Lịch sử Ảnh kiện hàng Yêu cầu xuất hóa đơn điện tử Total Paid Fee …" at bounding box center [735, 365] width 1470 height 730
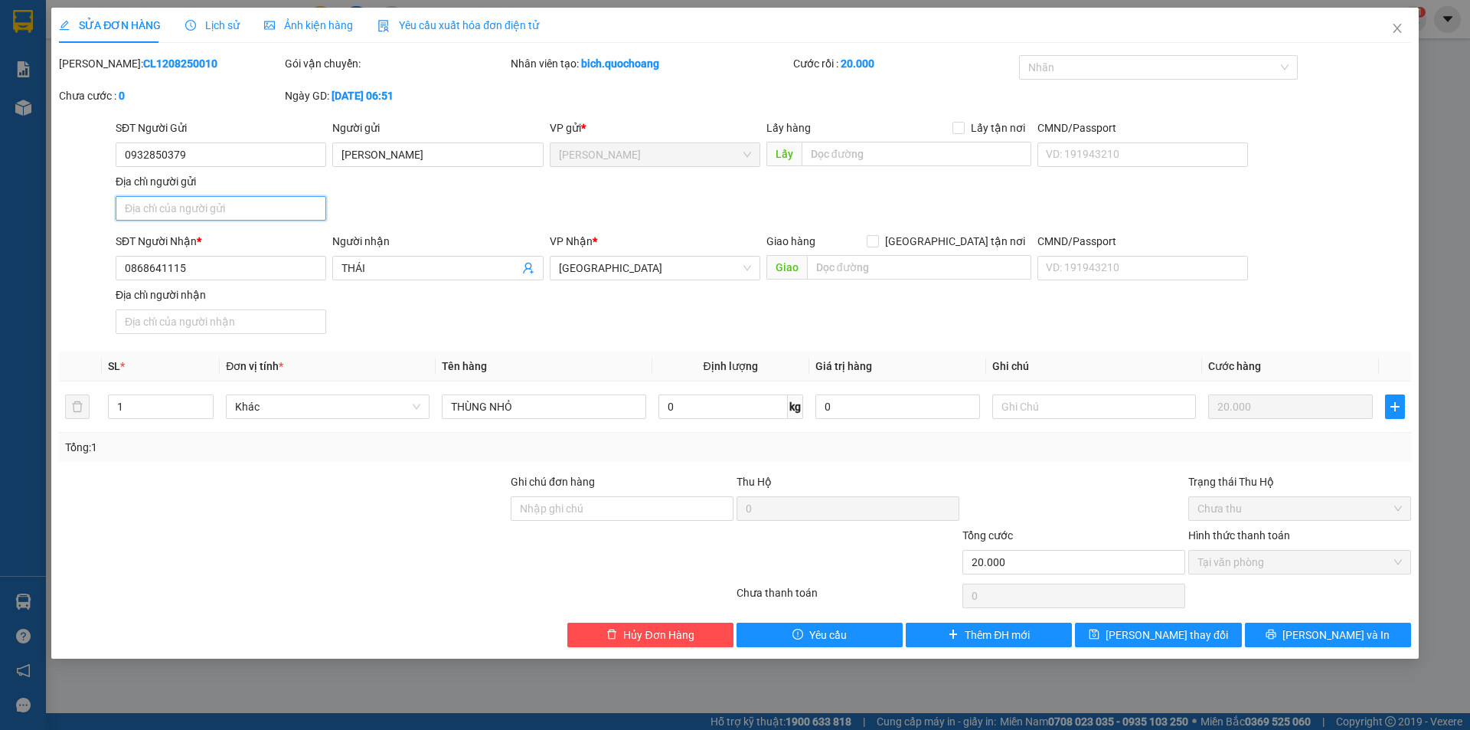
click at [216, 207] on input "Địa chỉ người gửi" at bounding box center [221, 208] width 211 height 24
paste input "P3 , TPCL , [GEOGRAPHIC_DATA]"
type input "P3 , TPCL , [GEOGRAPHIC_DATA]"
click at [1325, 636] on span "[PERSON_NAME] và In" at bounding box center [1335, 634] width 107 height 17
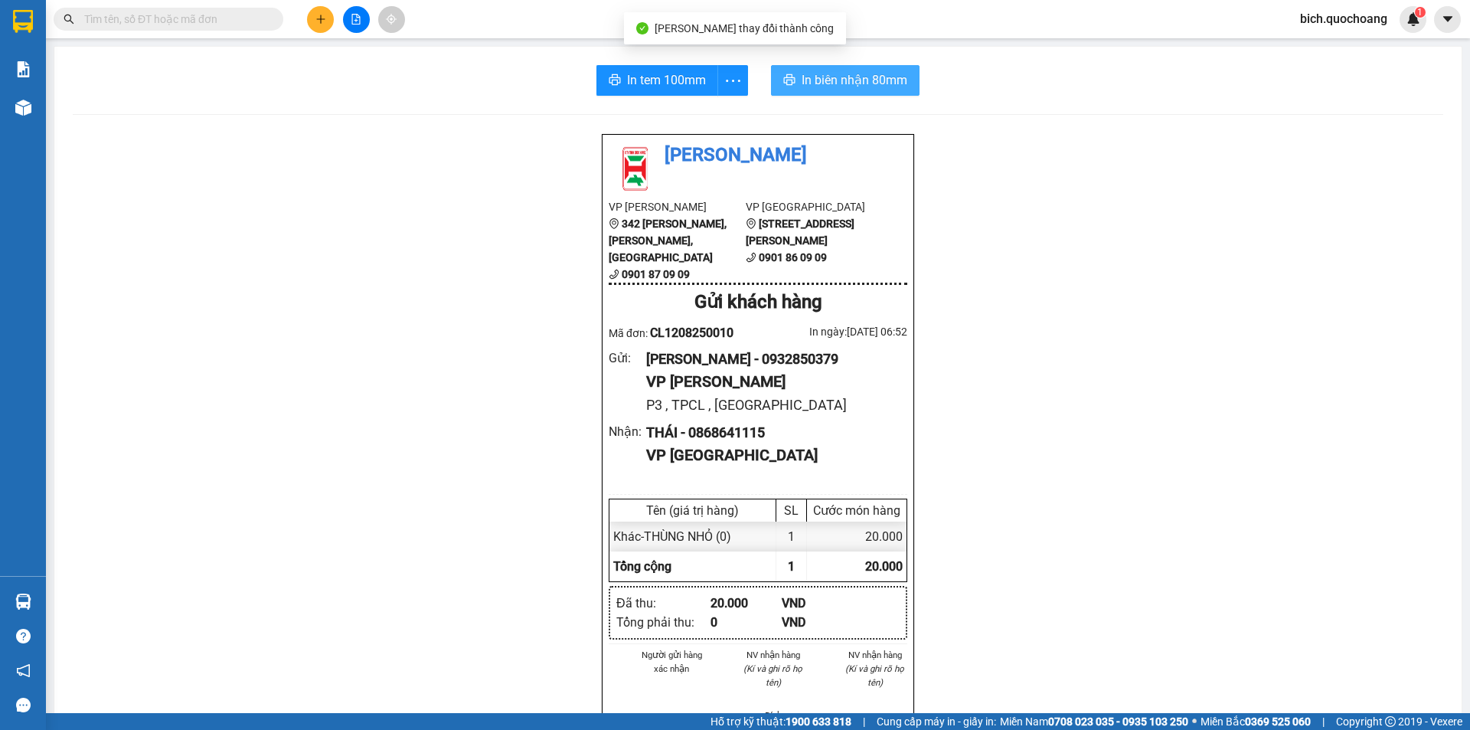
click at [824, 76] on span "In biên nhận 80mm" at bounding box center [855, 79] width 106 height 19
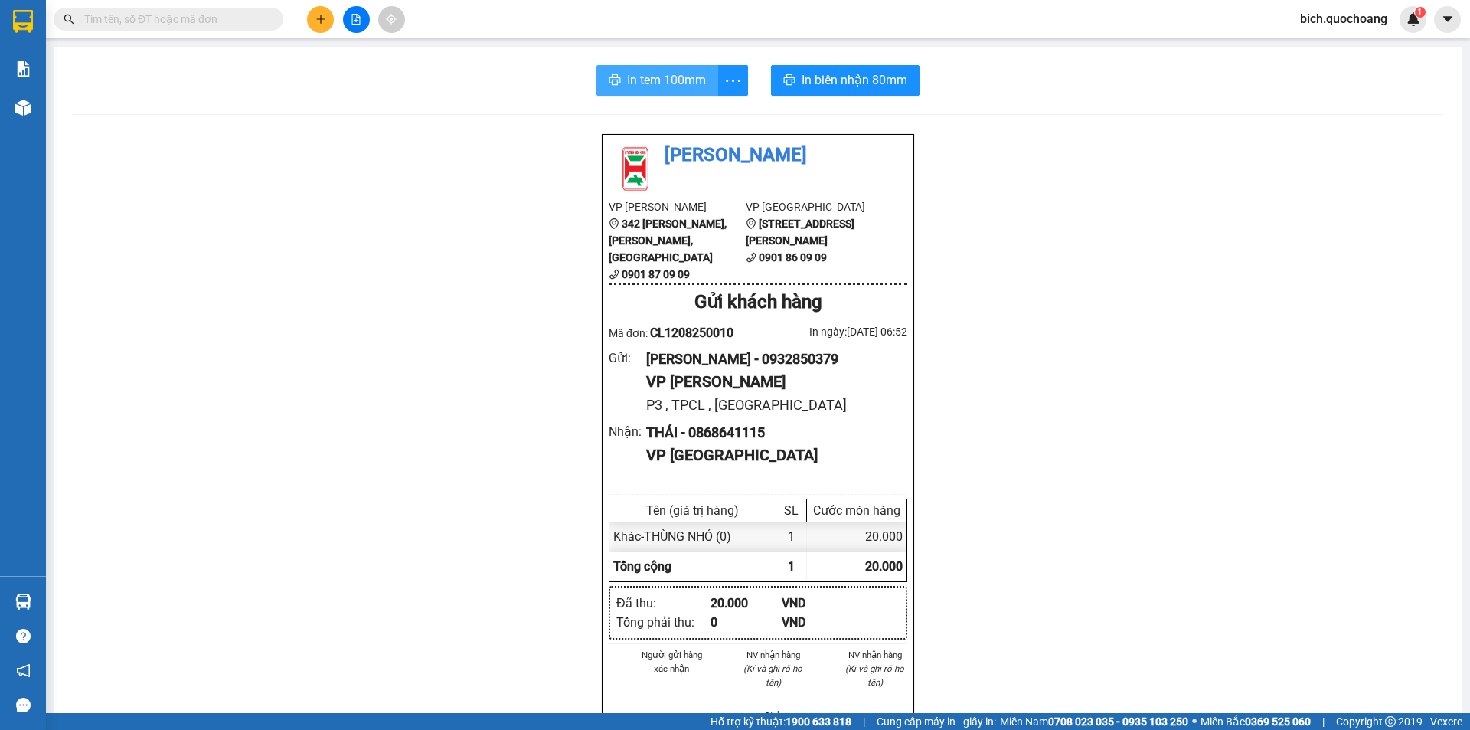
click at [628, 82] on span "In tem 100mm" at bounding box center [666, 79] width 79 height 19
click at [155, 18] on input "text" at bounding box center [174, 19] width 181 height 17
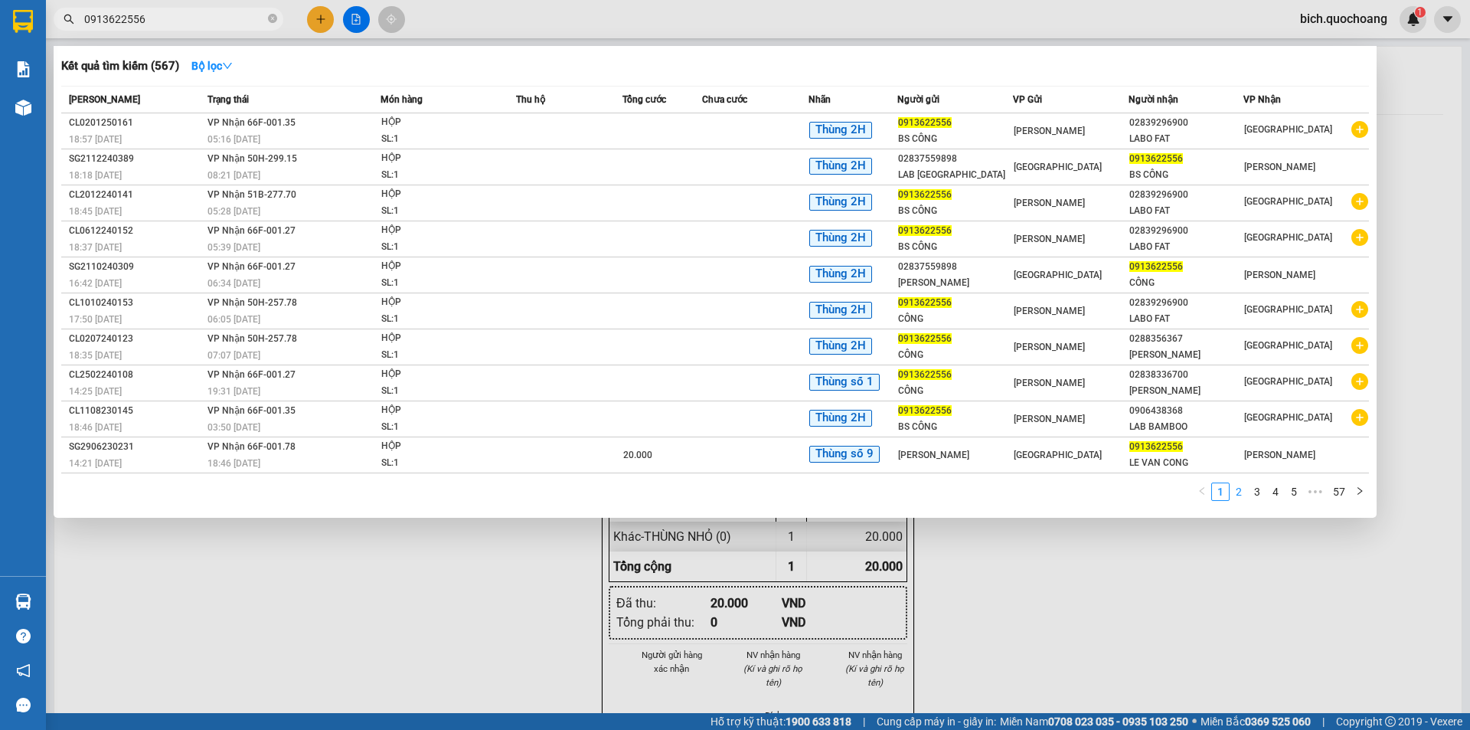
type input "0913622556"
click at [1239, 498] on link "2" at bounding box center [1238, 491] width 17 height 17
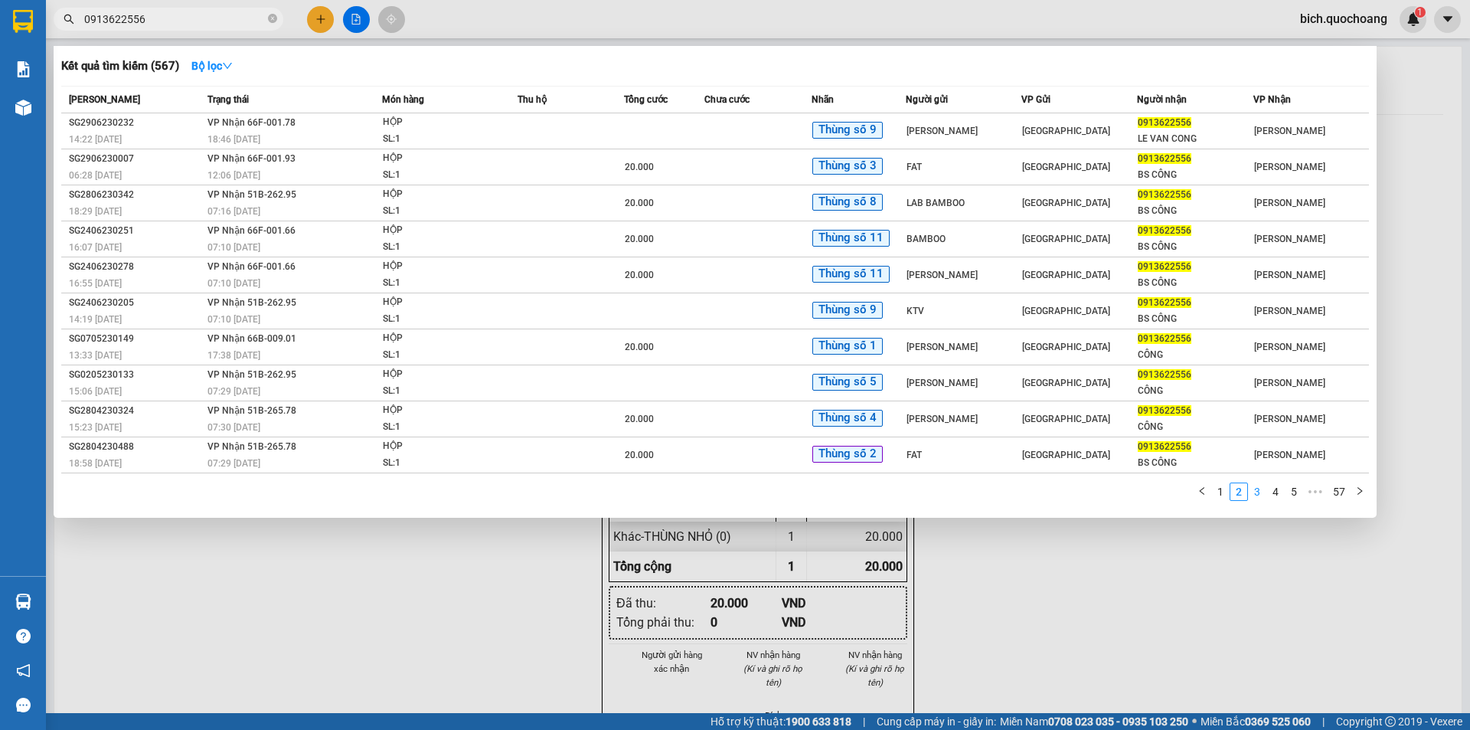
click at [1260, 486] on link "3" at bounding box center [1257, 491] width 17 height 17
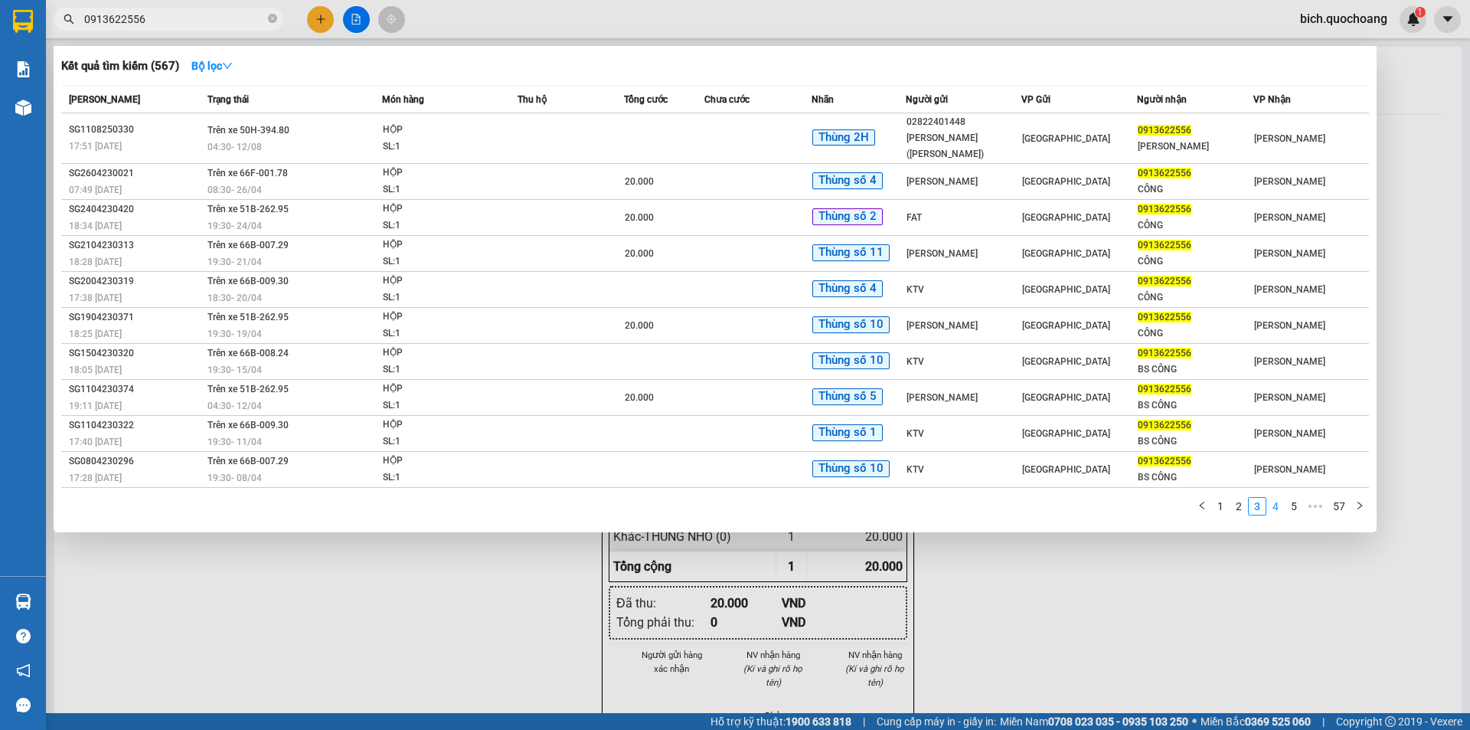
click at [1275, 501] on link "4" at bounding box center [1275, 506] width 17 height 17
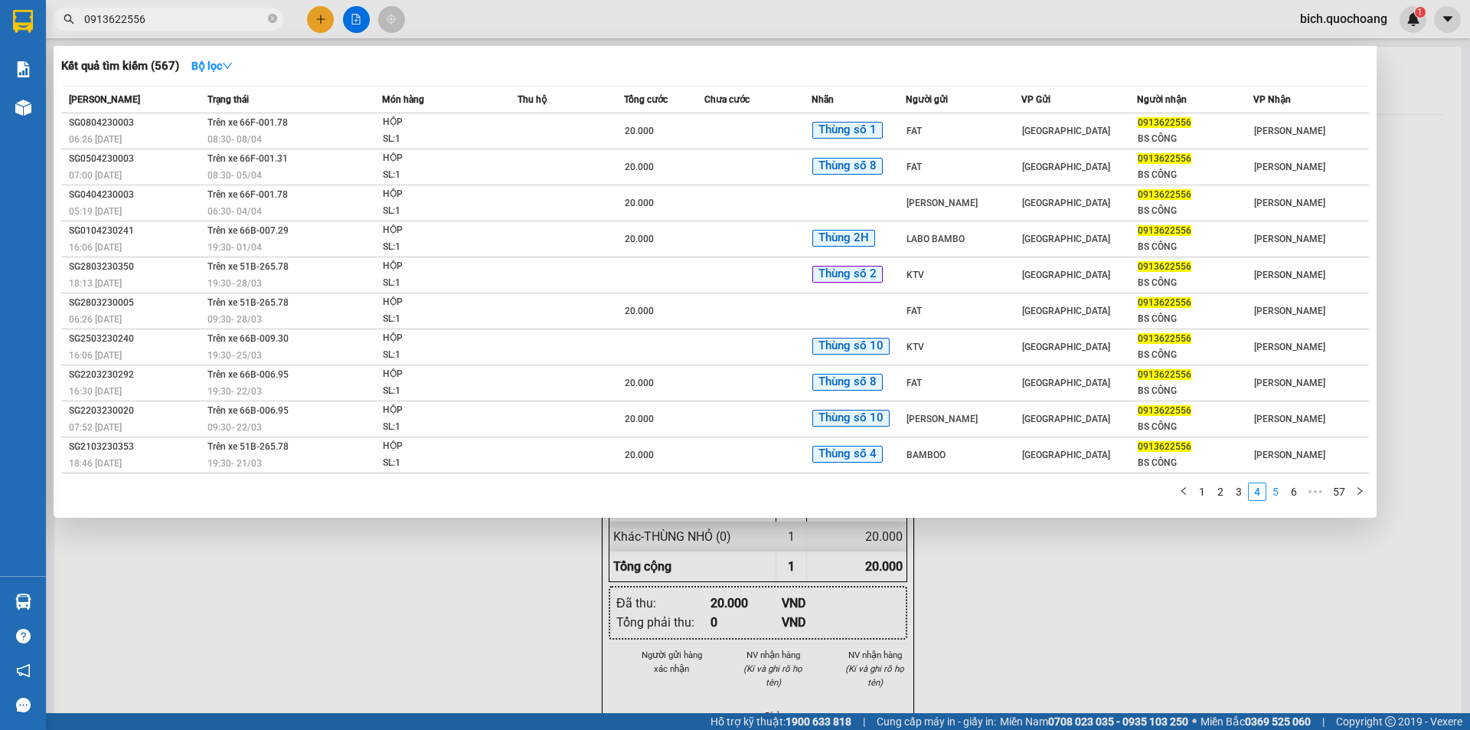
click at [1276, 493] on link "5" at bounding box center [1275, 491] width 17 height 17
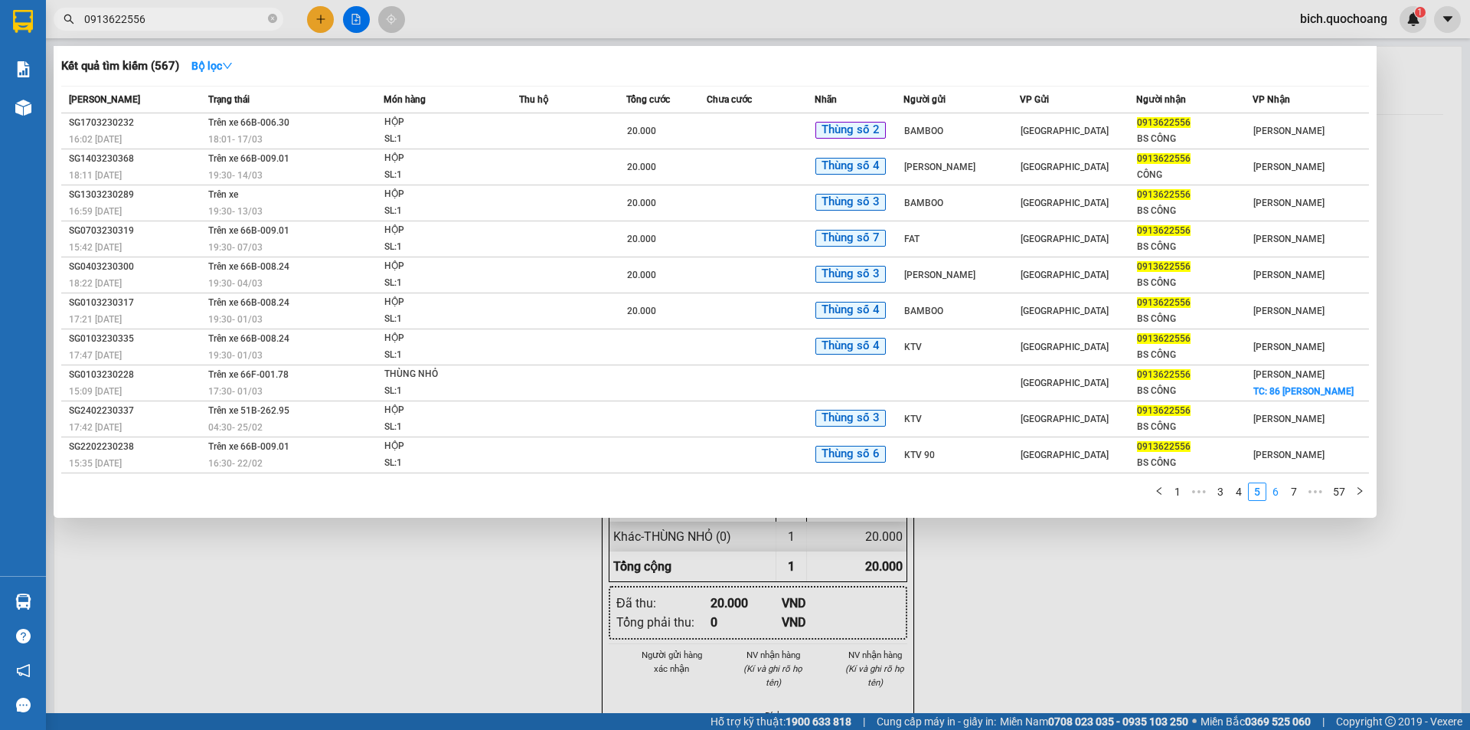
click at [1276, 493] on link "6" at bounding box center [1275, 491] width 17 height 17
click at [1276, 493] on link "7" at bounding box center [1275, 491] width 17 height 17
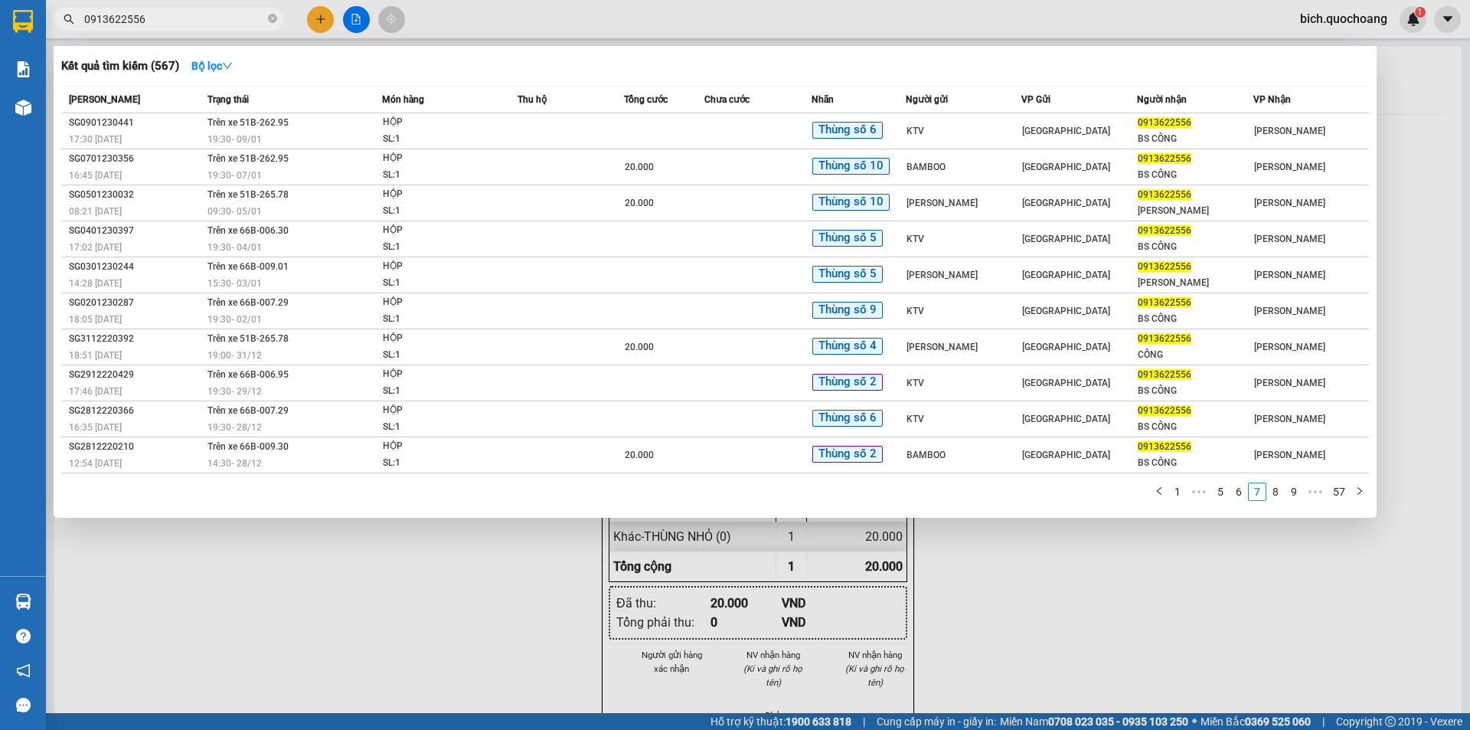
click at [1276, 492] on link "8" at bounding box center [1275, 491] width 17 height 17
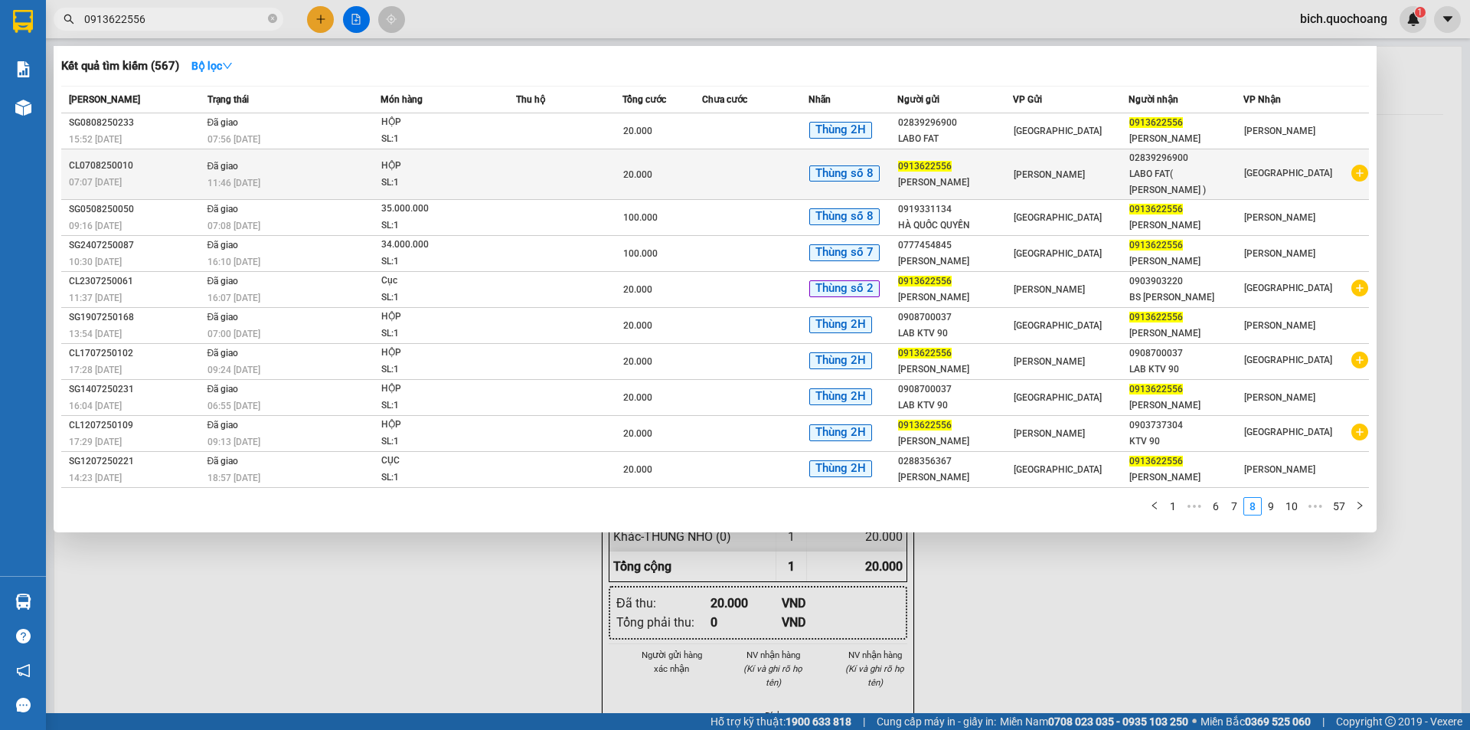
click at [764, 161] on td at bounding box center [755, 174] width 106 height 51
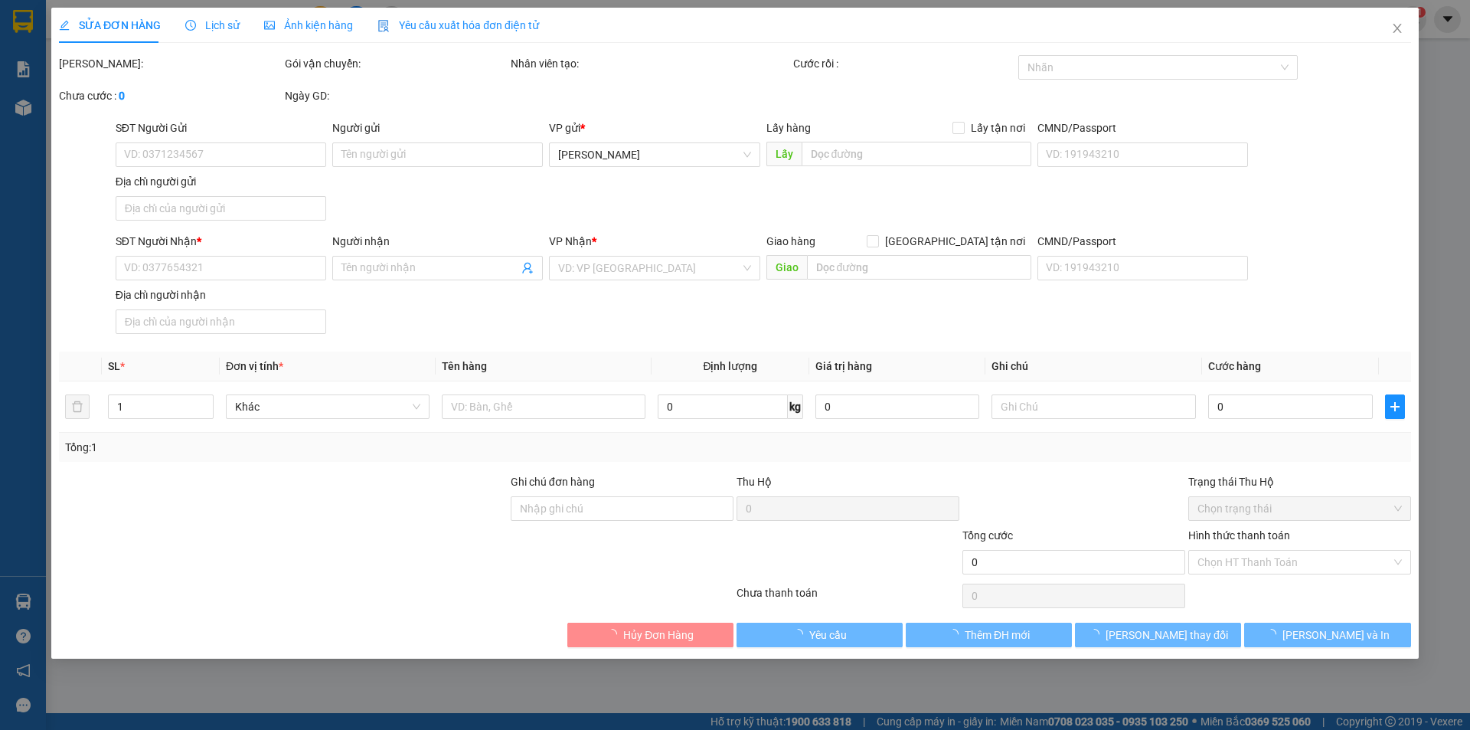
type input "0913622556"
type input "[PERSON_NAME]"
type input "[PERSON_NAME],[PERSON_NAME],[GEOGRAPHIC_DATA]"
type input "02839296900"
type input "LABO FAT( [PERSON_NAME] )"
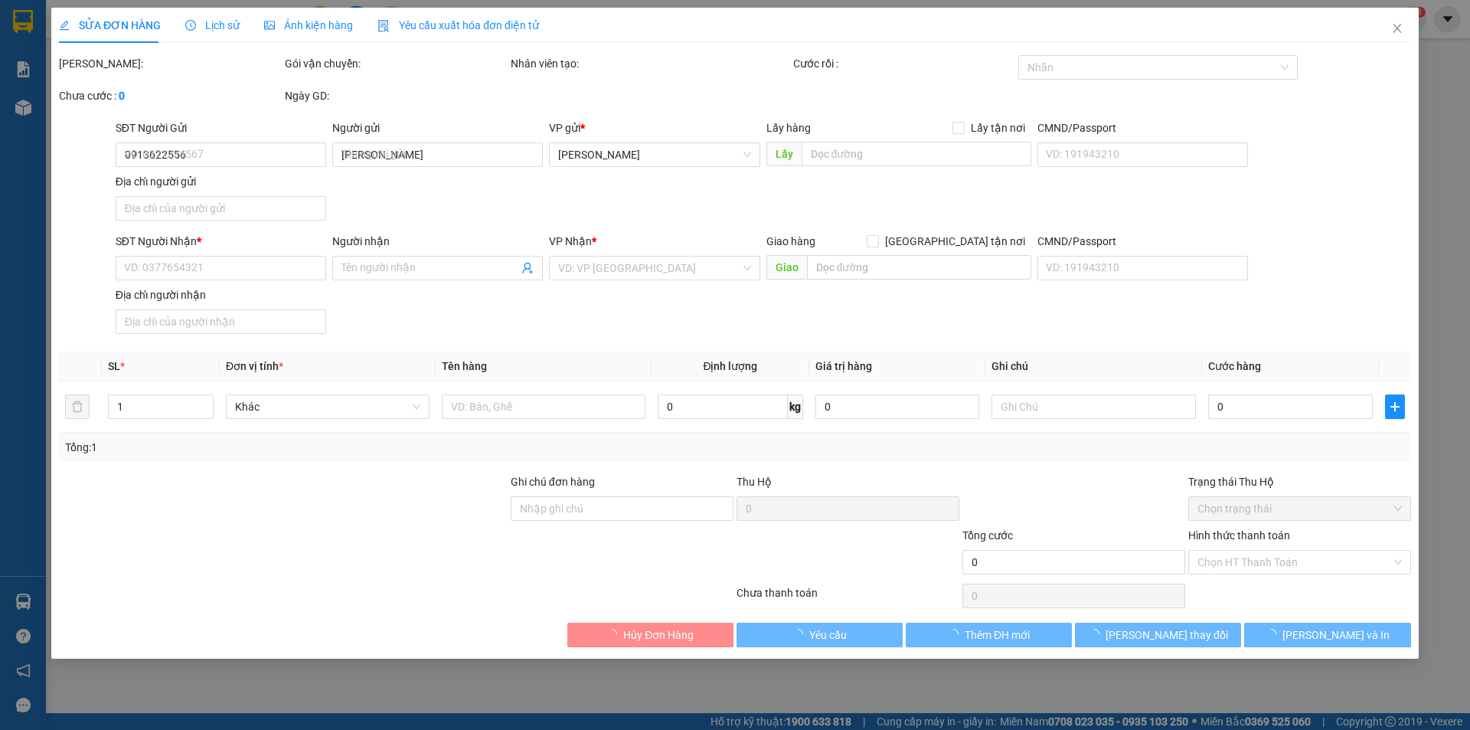
type input "20.000"
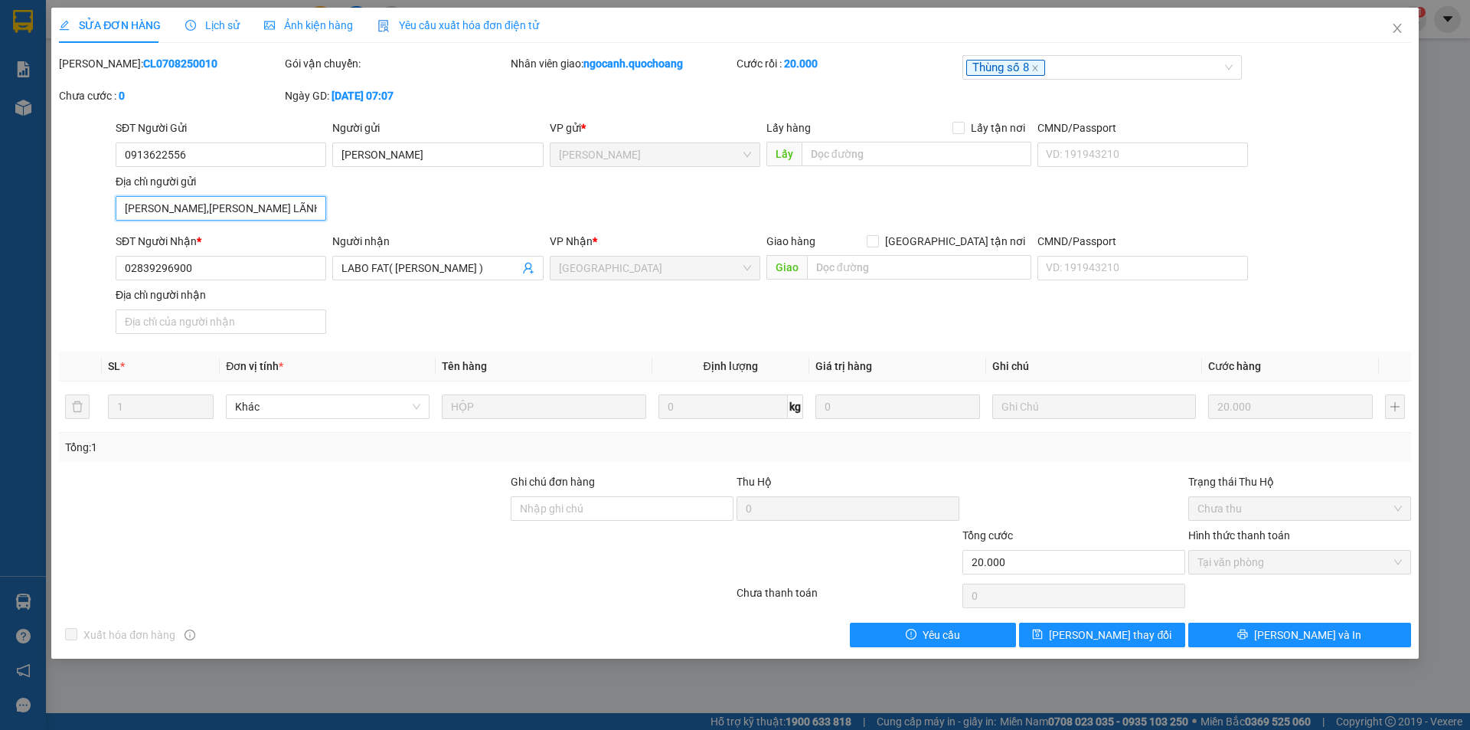
click at [301, 209] on input "[PERSON_NAME],[PERSON_NAME],[GEOGRAPHIC_DATA]" at bounding box center [221, 208] width 211 height 24
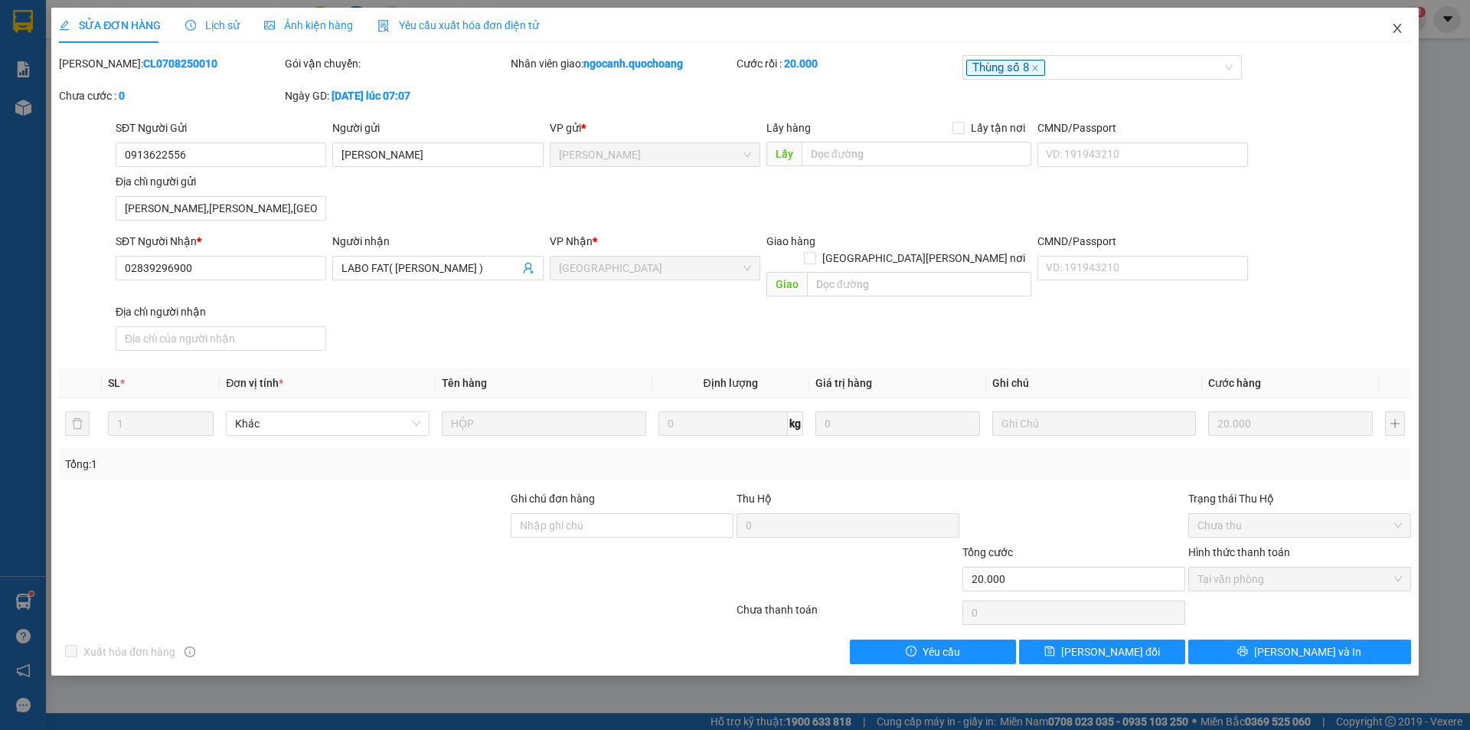
click at [1395, 27] on icon "close" at bounding box center [1397, 28] width 8 height 9
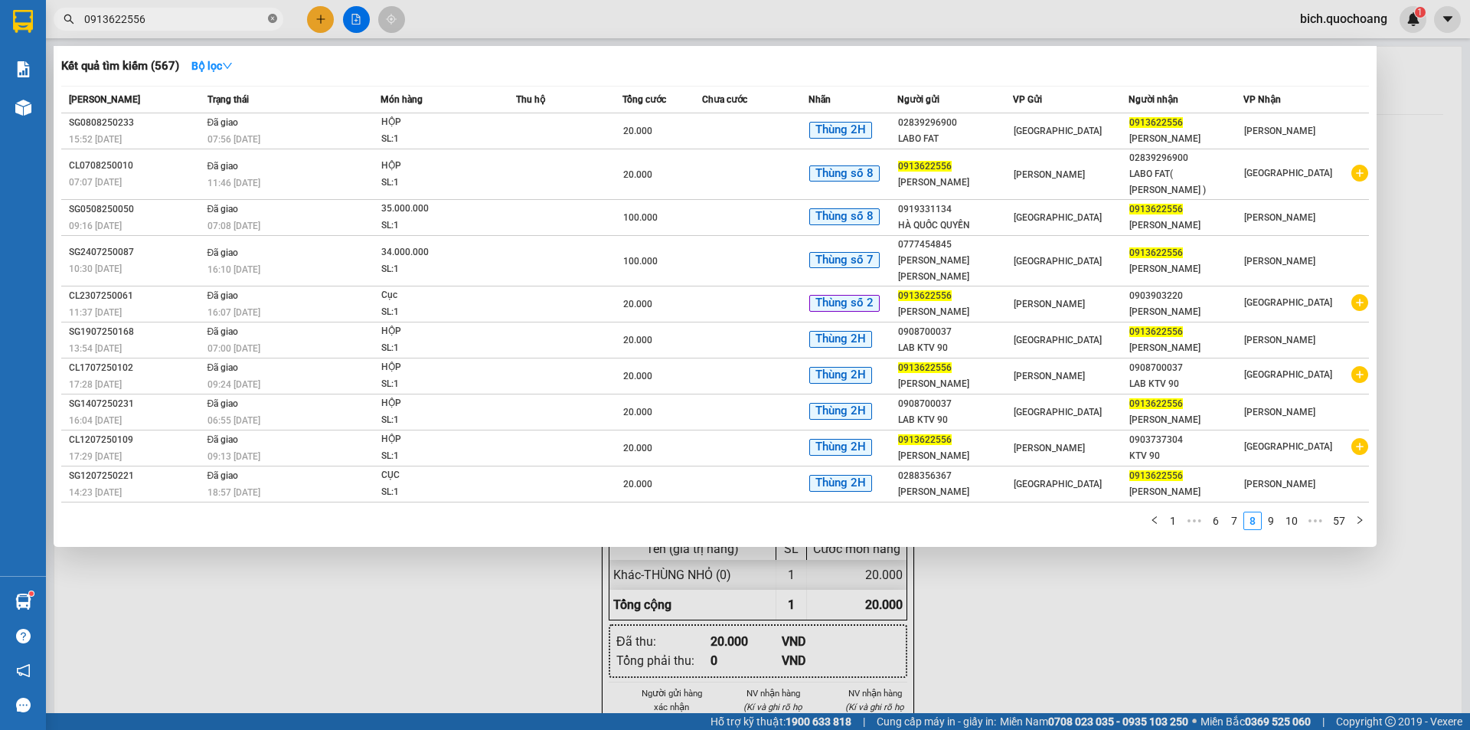
click at [273, 21] on icon "close-circle" at bounding box center [272, 18] width 9 height 9
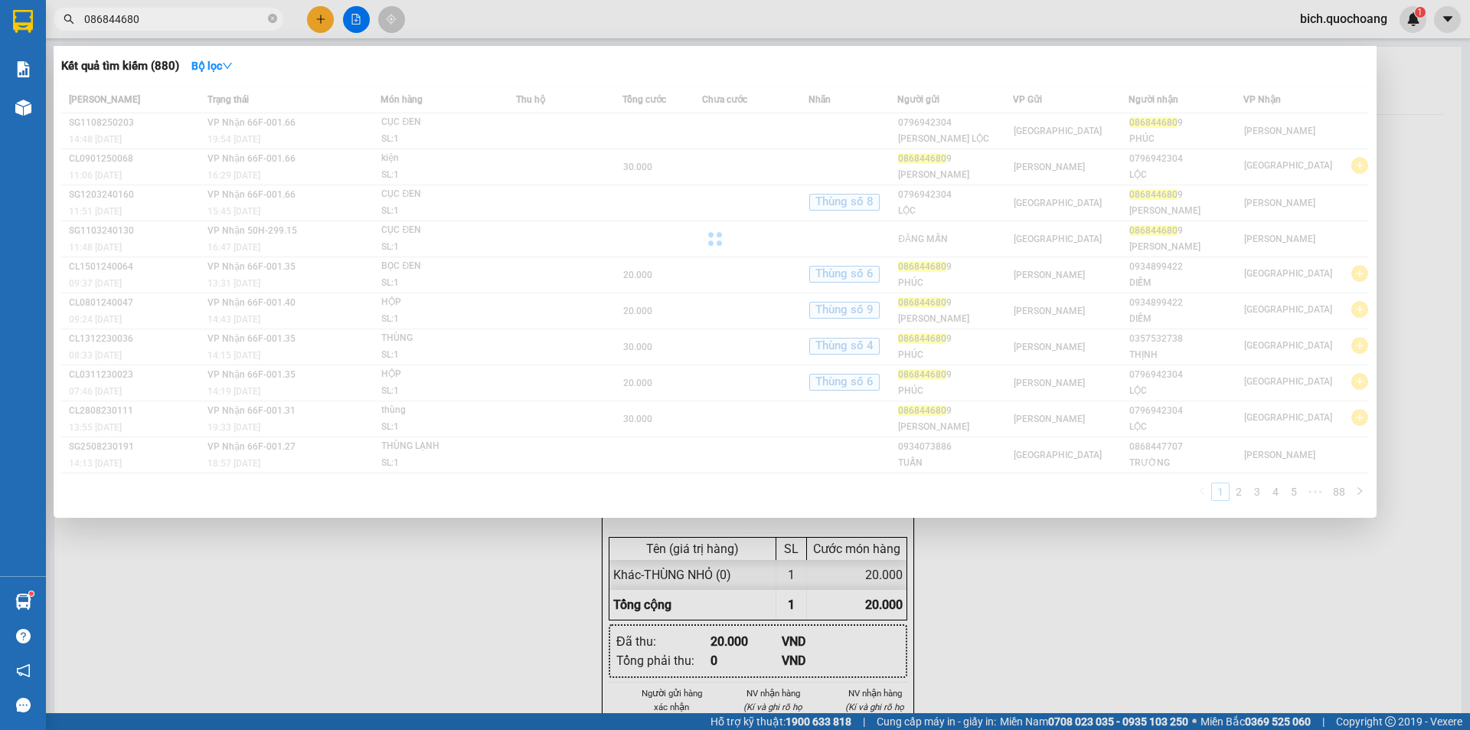
type input "0868446809"
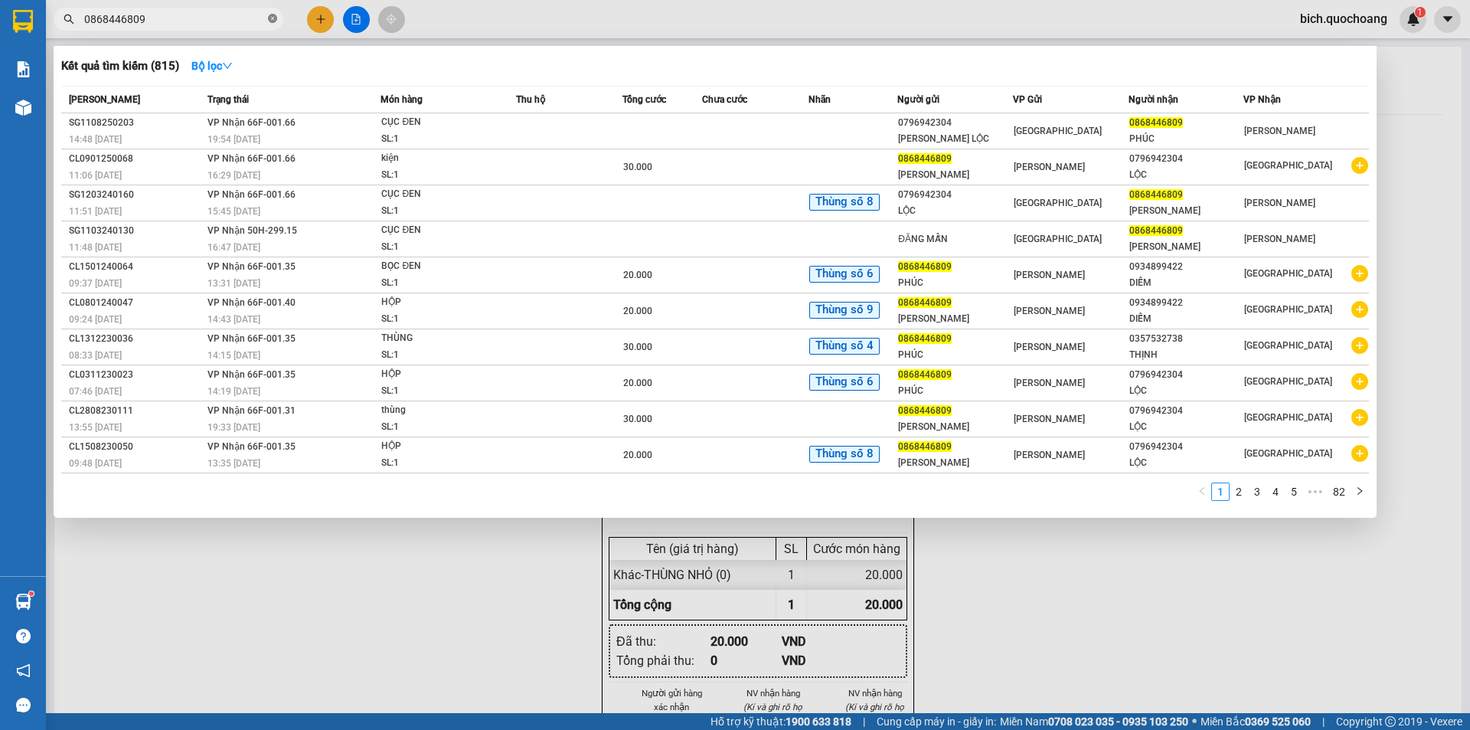
click at [269, 17] on icon "close-circle" at bounding box center [272, 18] width 9 height 9
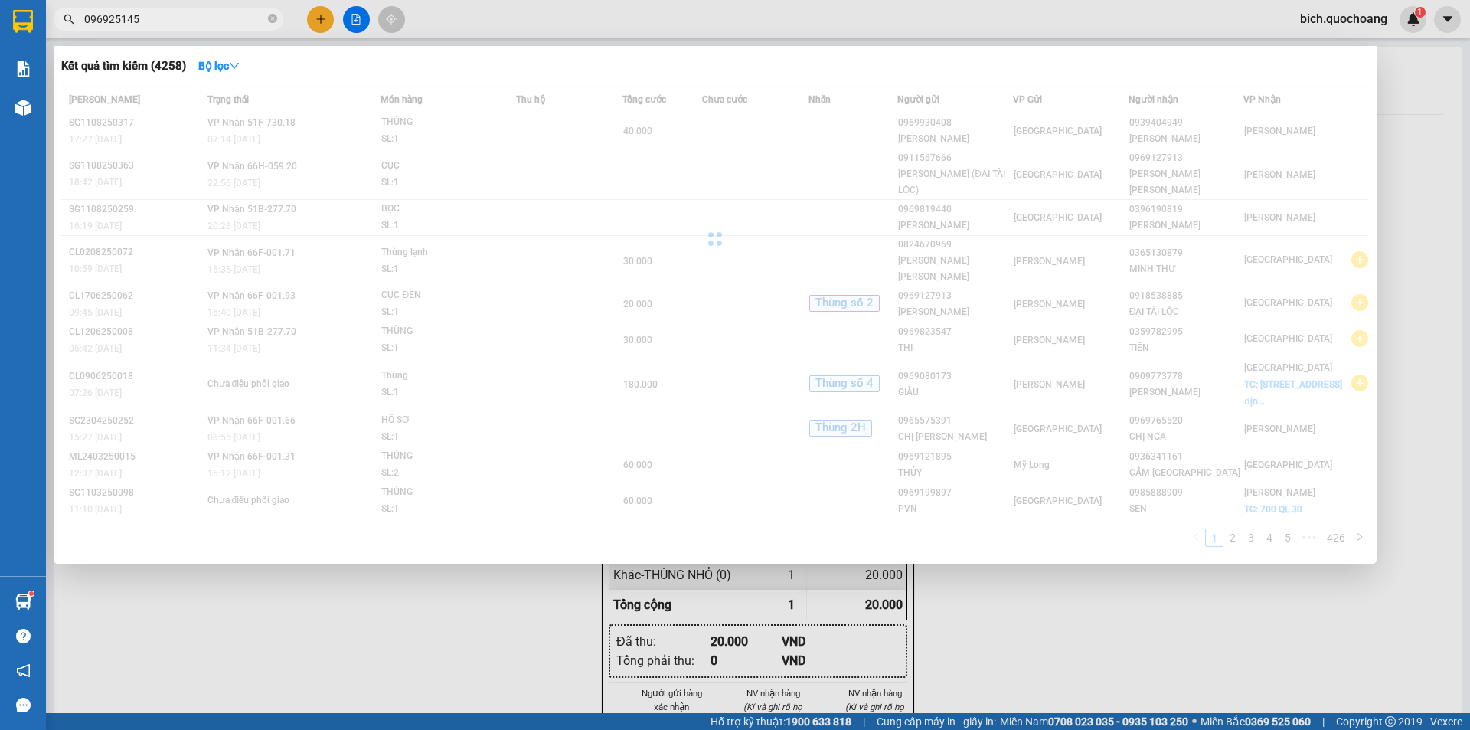
type input "0969251451"
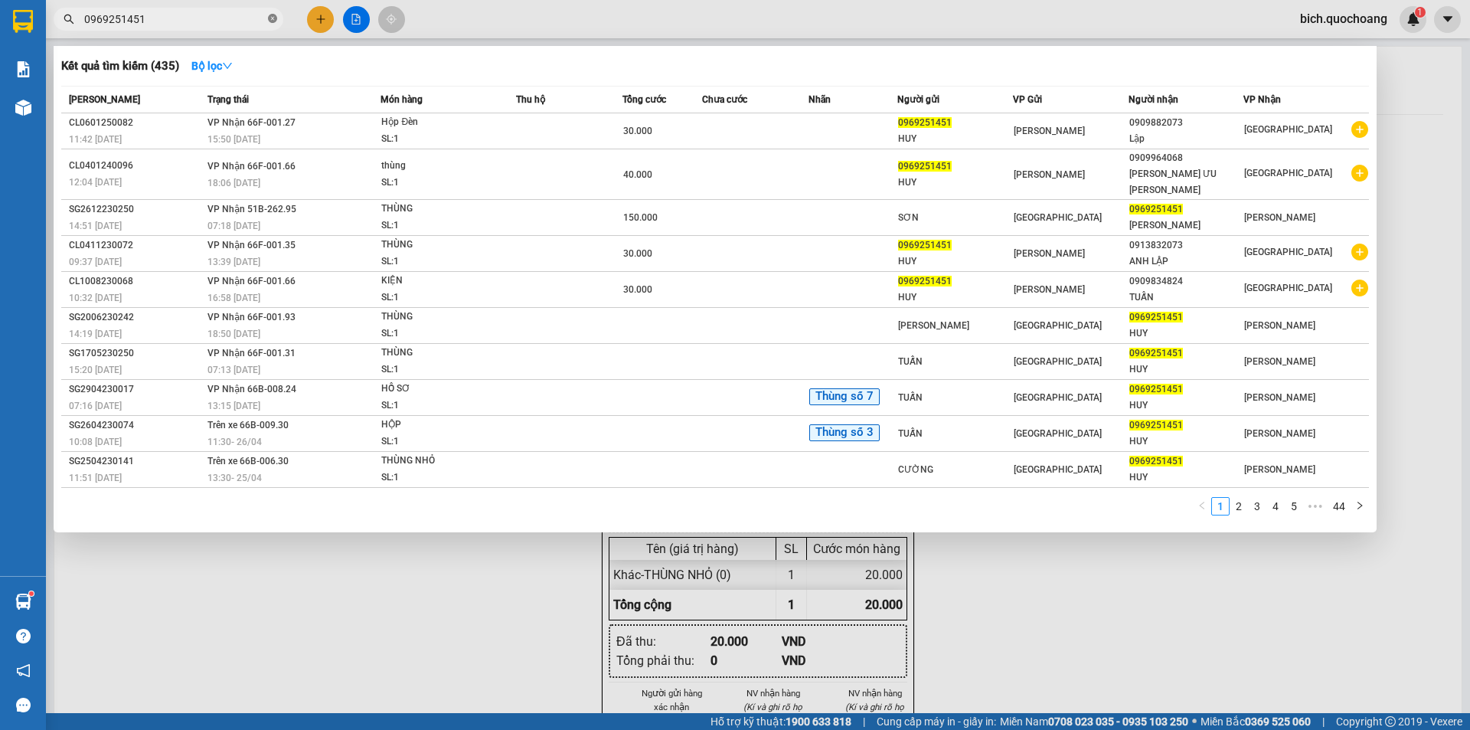
click at [273, 18] on icon "close-circle" at bounding box center [272, 18] width 9 height 9
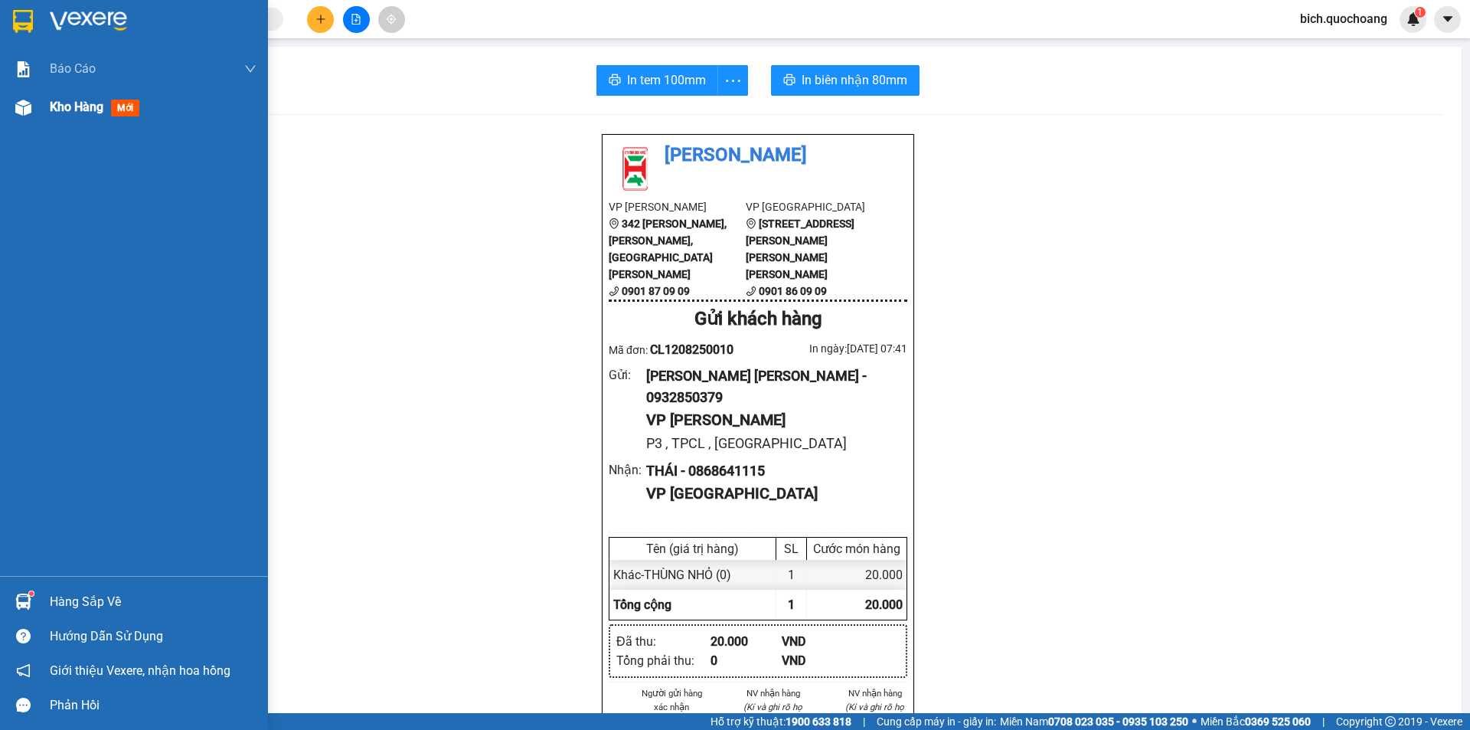
click at [64, 103] on span "Kho hàng" at bounding box center [77, 107] width 54 height 15
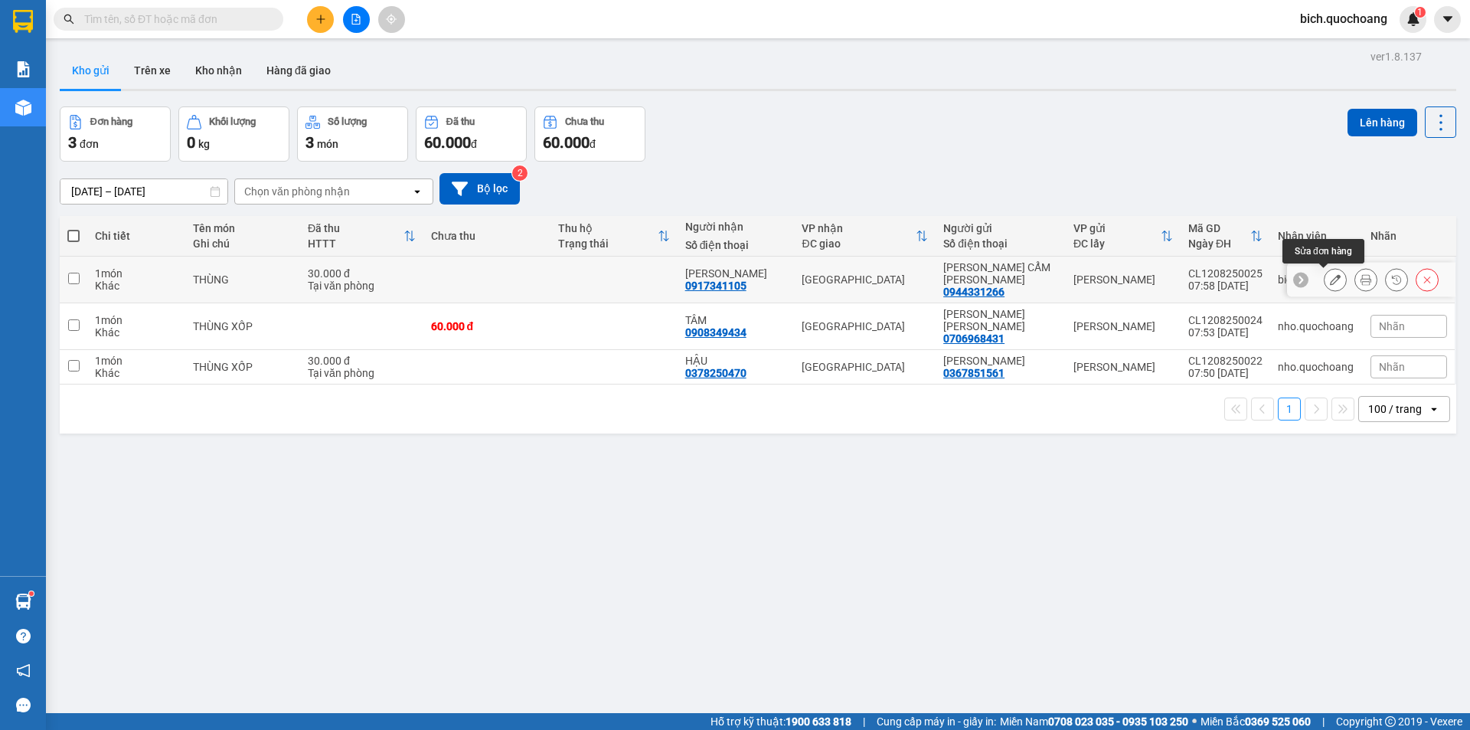
click at [1330, 281] on icon at bounding box center [1335, 279] width 11 height 11
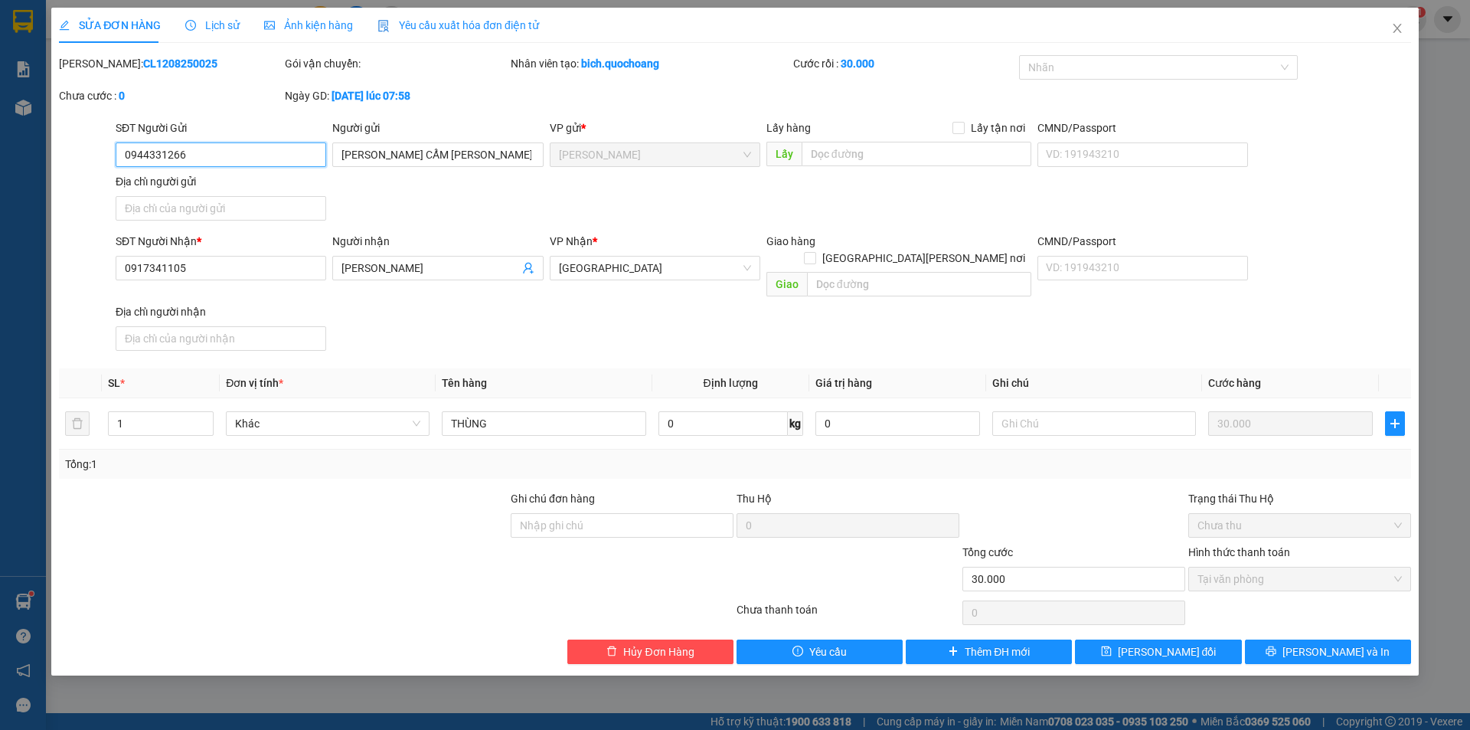
drag, startPoint x: 213, startPoint y: 155, endPoint x: 0, endPoint y: 165, distance: 213.0
click at [0, 165] on div "SỬA ĐƠN HÀNG Lịch sử [PERSON_NAME] hàng Yêu cầu xuất [PERSON_NAME] điện tử Tota…" at bounding box center [735, 365] width 1470 height 730
click at [1399, 34] on icon "close" at bounding box center [1397, 28] width 12 height 12
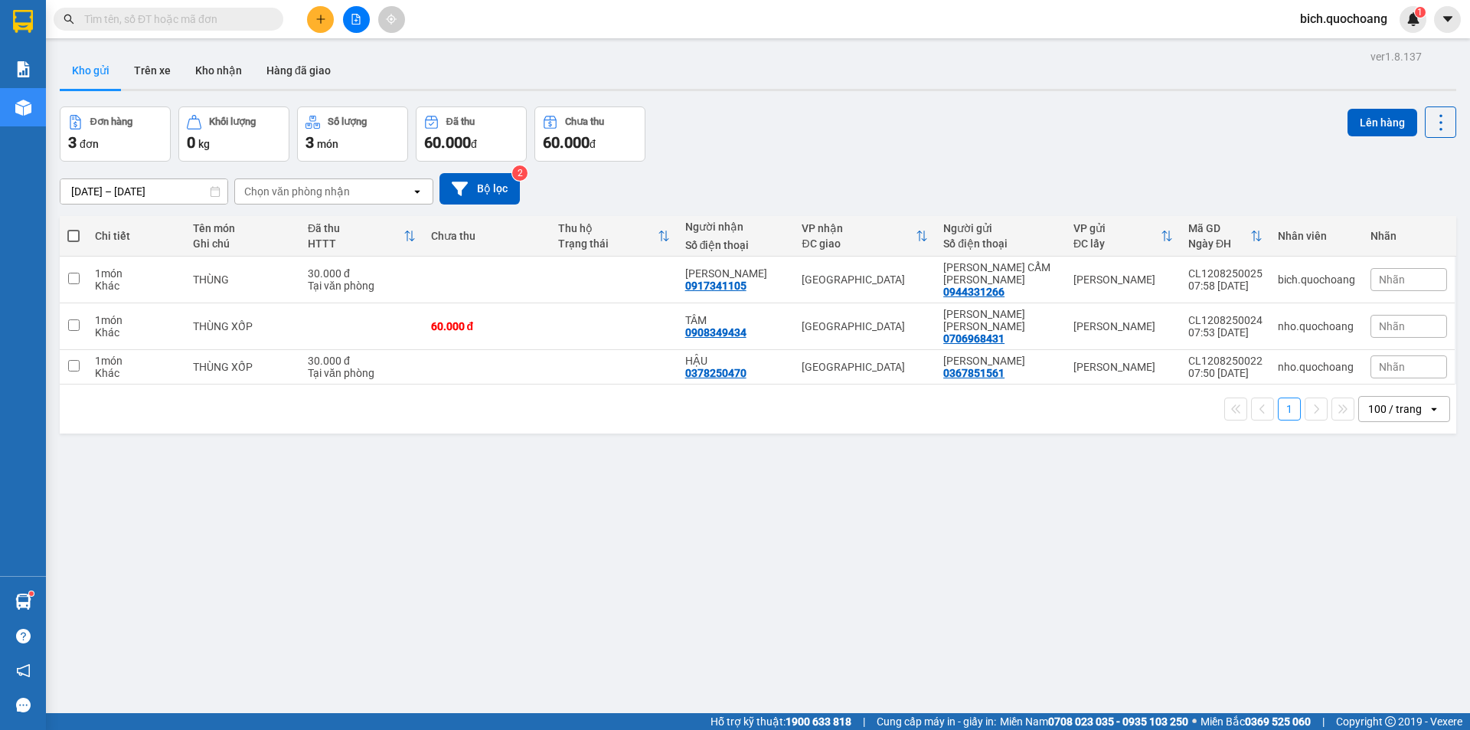
click at [200, 19] on input "text" at bounding box center [174, 19] width 181 height 17
paste input "0944331266"
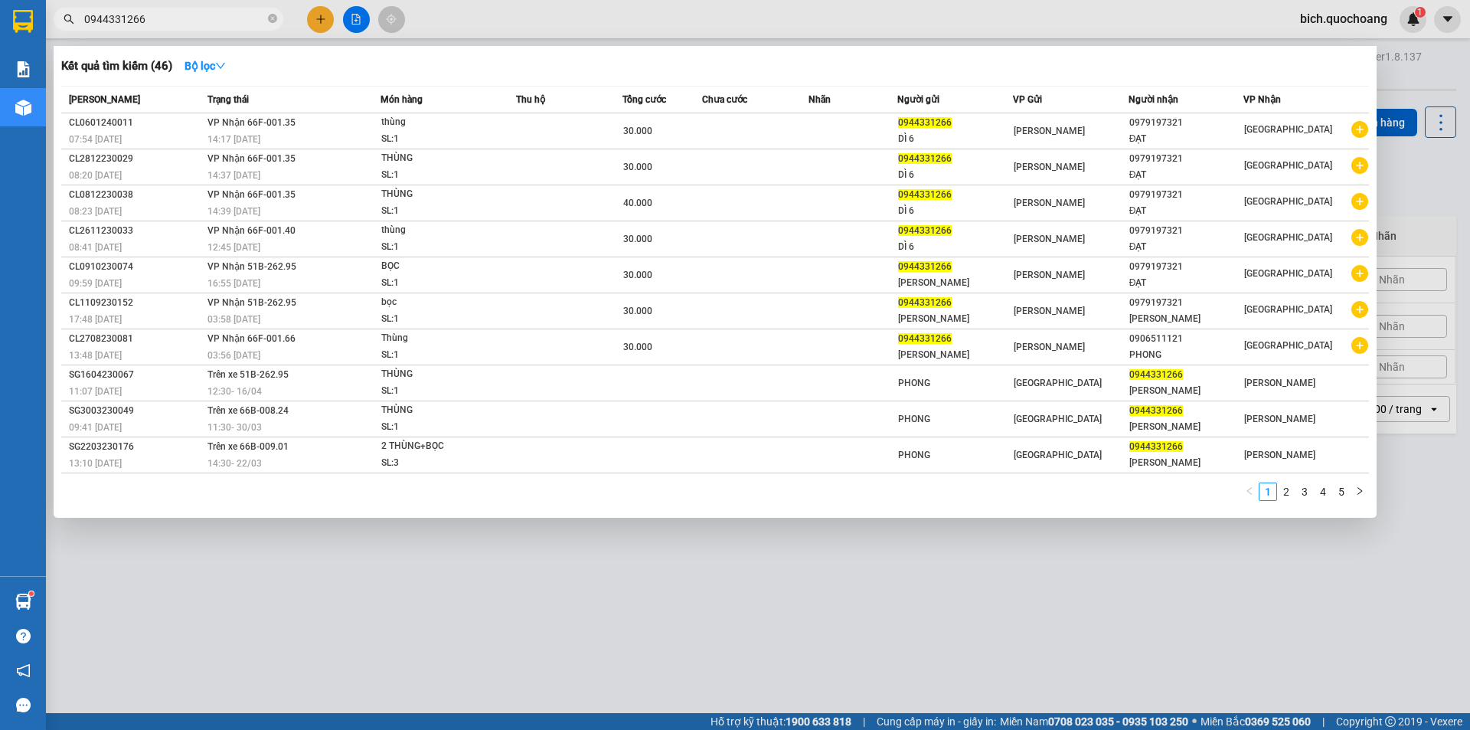
type input "0944331266"
drag, startPoint x: 1280, startPoint y: 506, endPoint x: 1277, endPoint y: 495, distance: 11.9
click at [1280, 504] on div "1 2 3 4 5" at bounding box center [715, 496] width 1308 height 28
click at [1278, 488] on link "2" at bounding box center [1286, 491] width 17 height 17
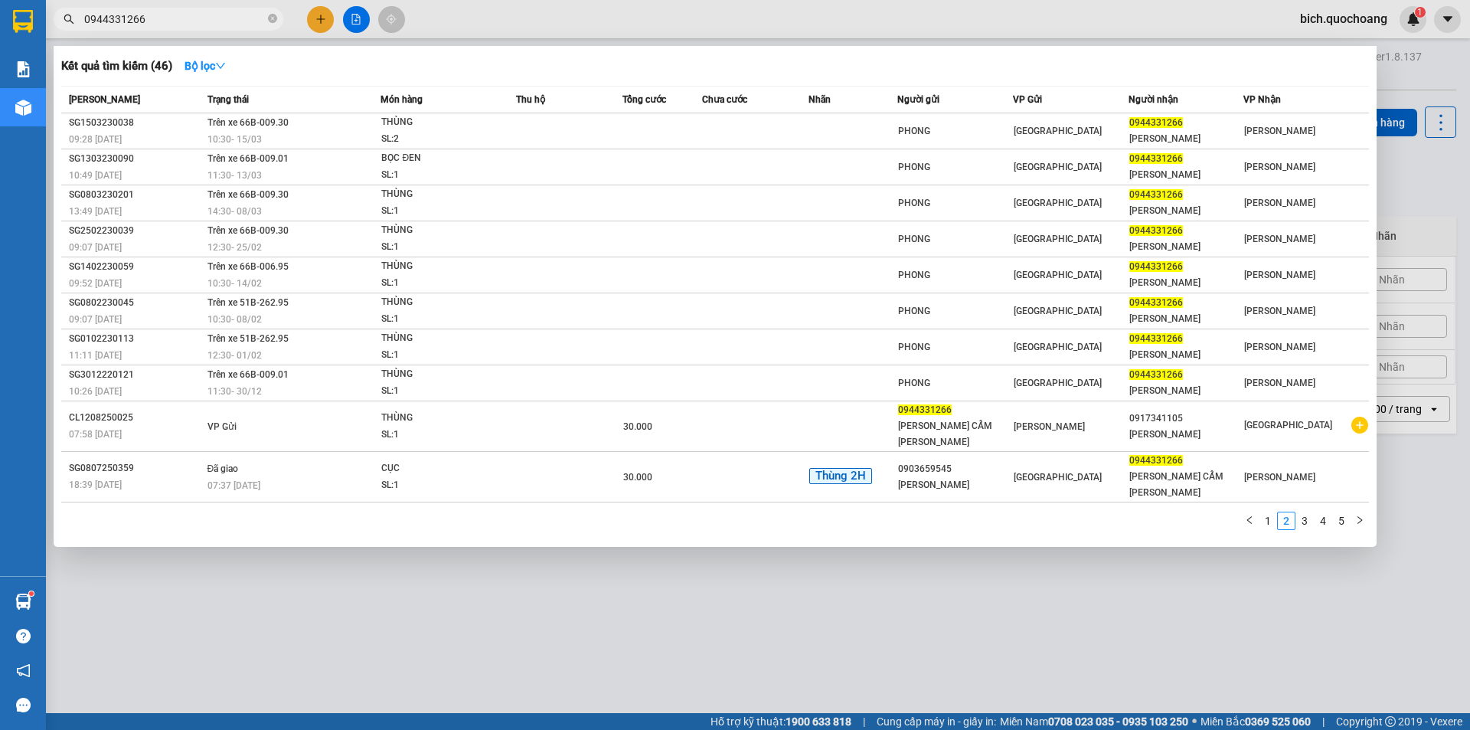
click at [1308, 512] on link "3" at bounding box center [1304, 520] width 17 height 17
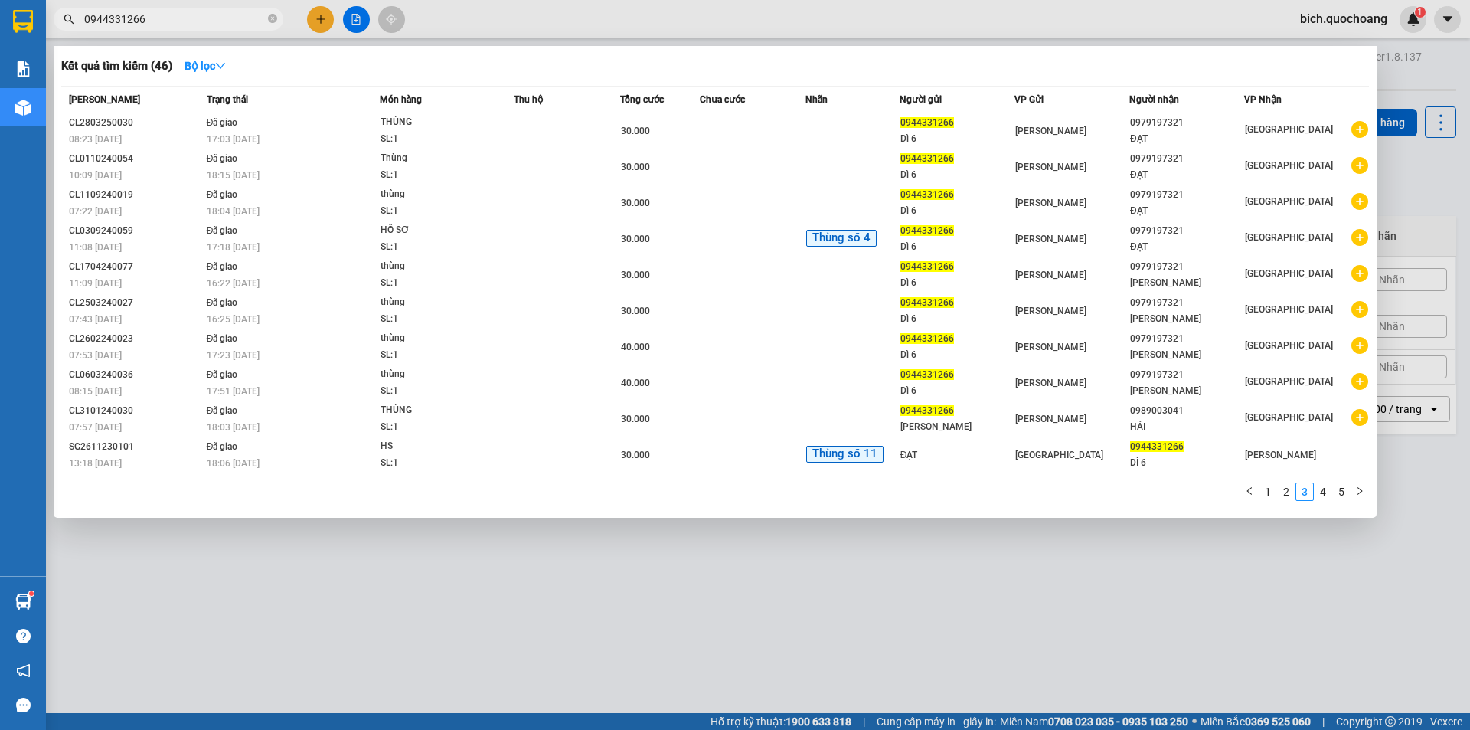
click at [1319, 488] on link "4" at bounding box center [1322, 491] width 17 height 17
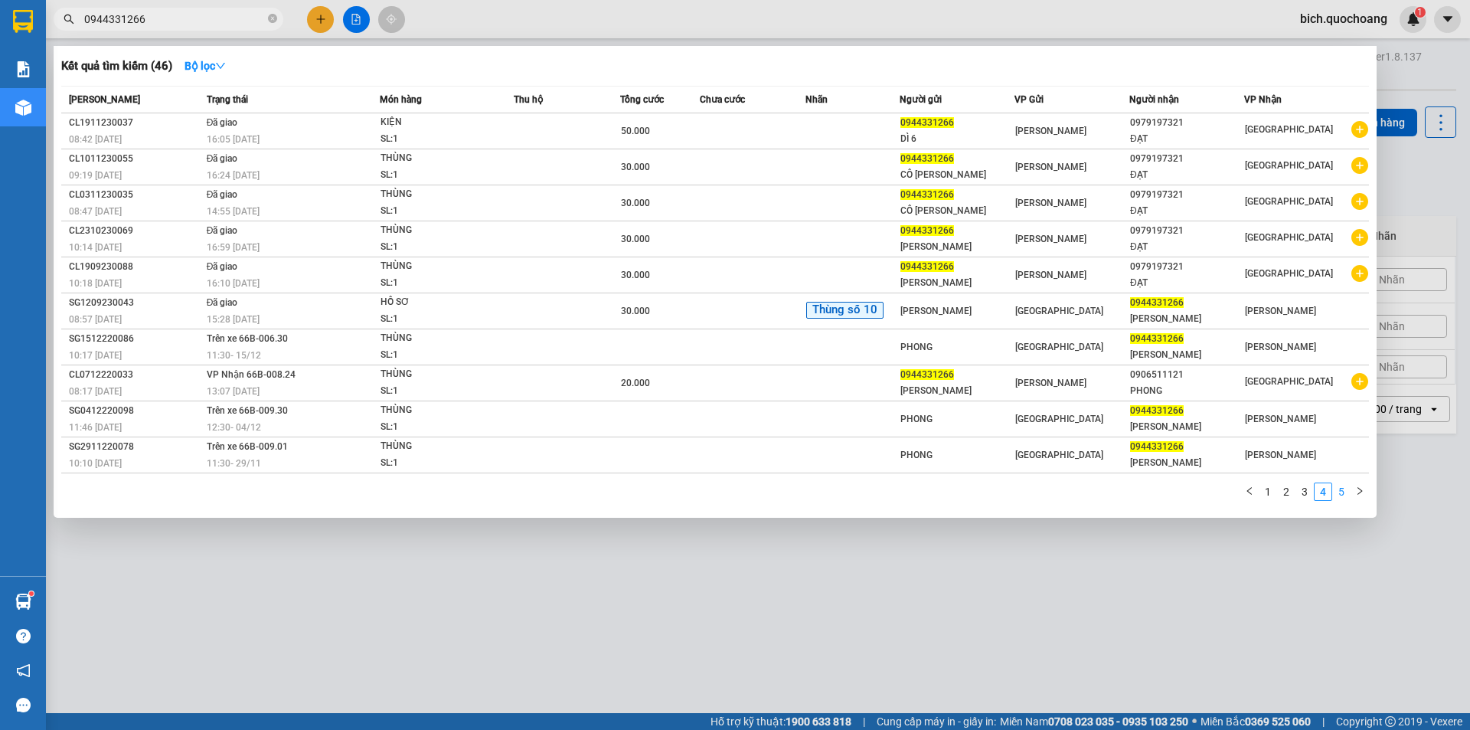
click at [1345, 491] on link "5" at bounding box center [1341, 491] width 17 height 17
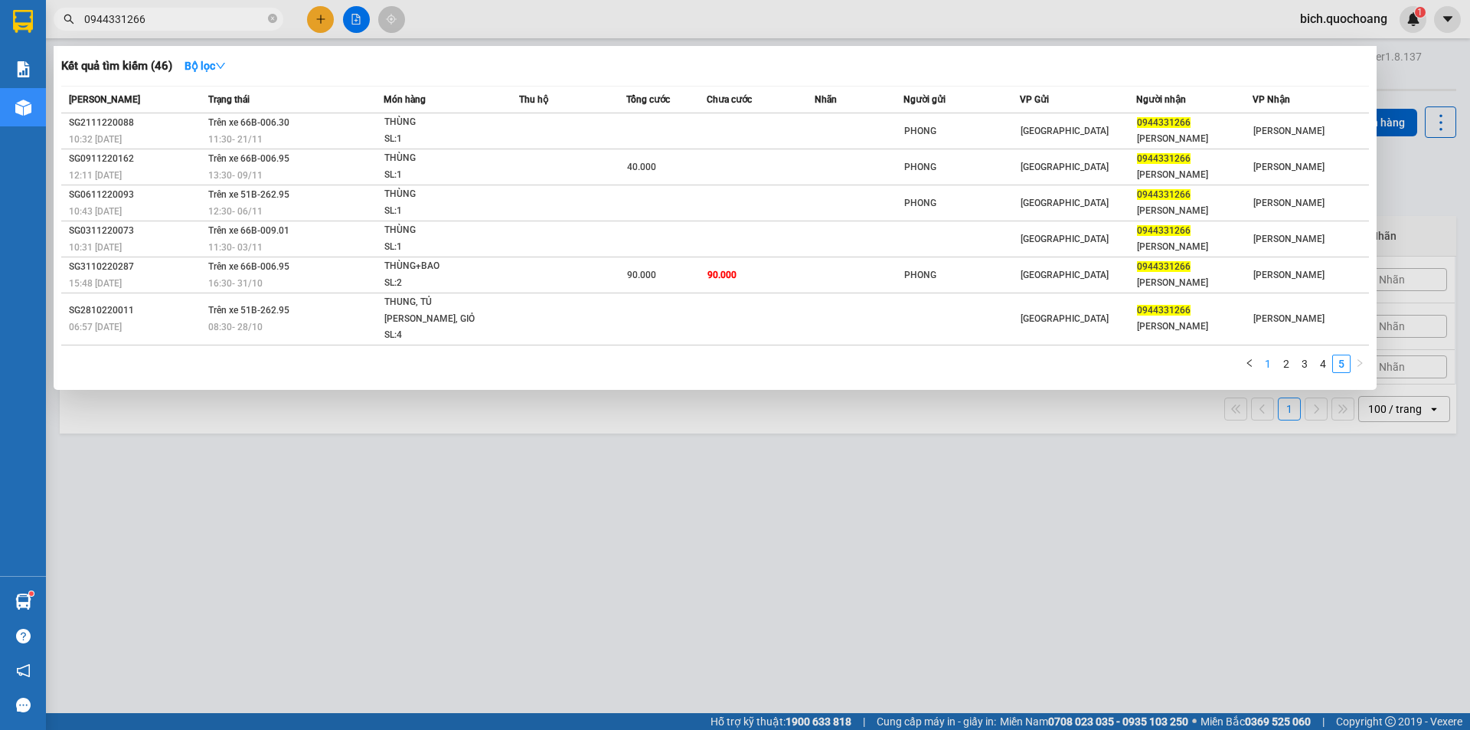
click at [1269, 355] on link "1" at bounding box center [1267, 363] width 17 height 17
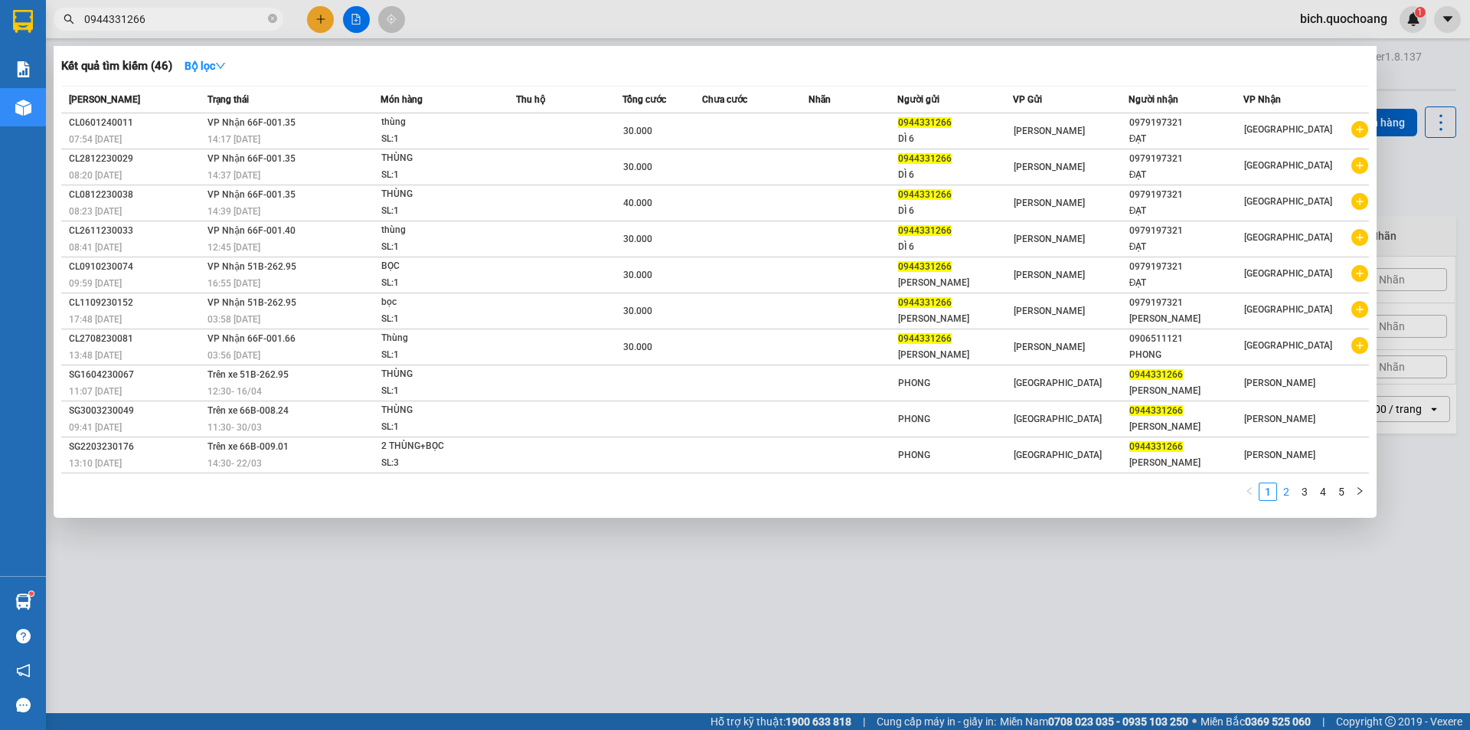
click at [1295, 492] on li "2" at bounding box center [1286, 491] width 18 height 18
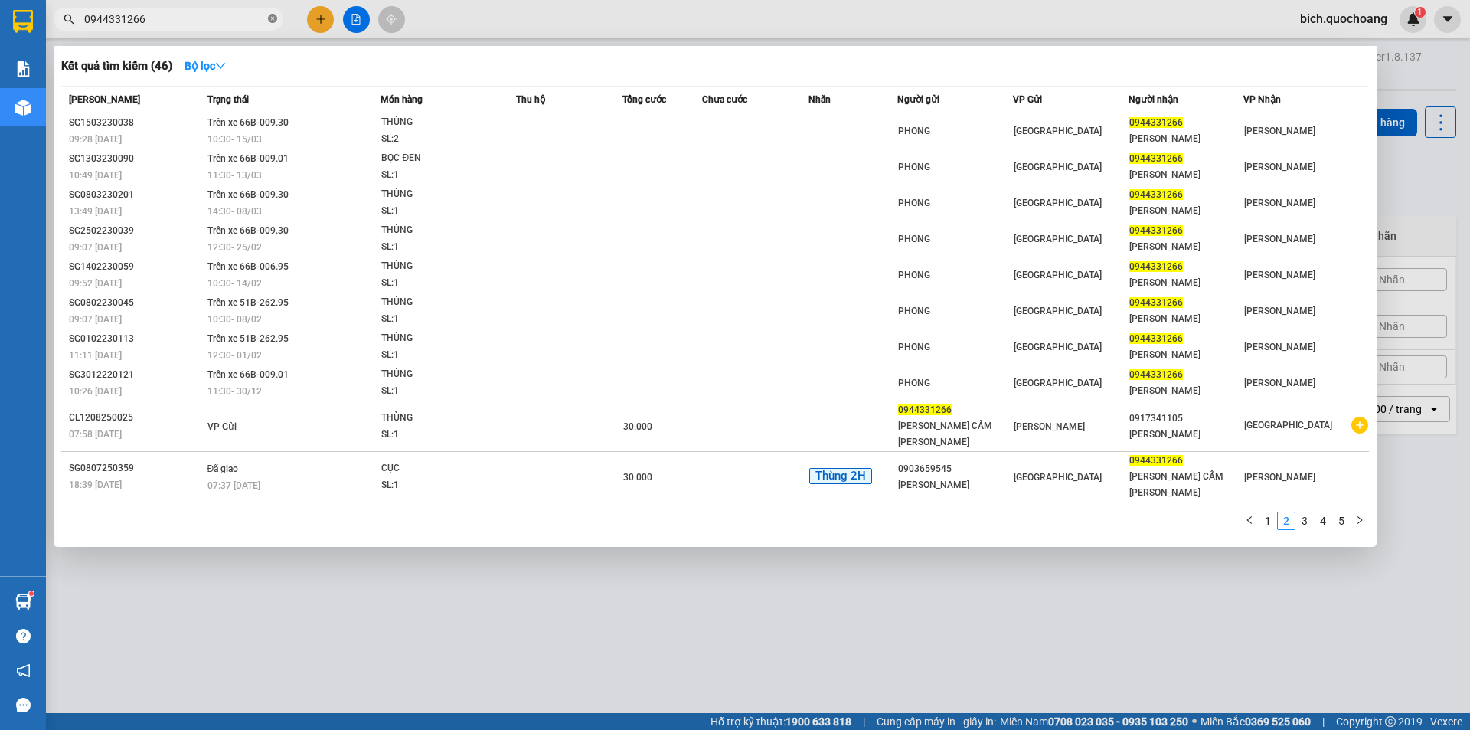
click at [273, 20] on icon "close-circle" at bounding box center [272, 18] width 9 height 9
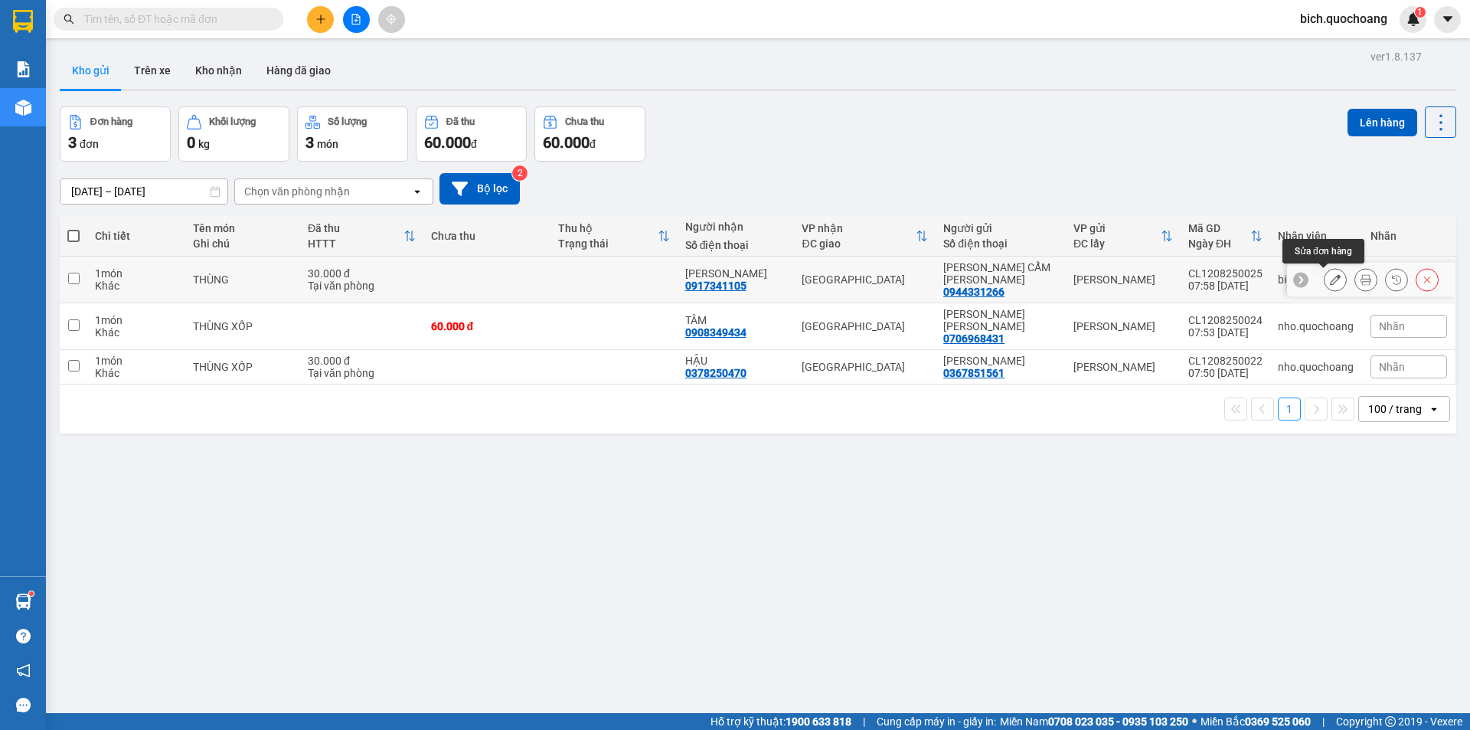
click at [1330, 280] on icon at bounding box center [1335, 279] width 11 height 11
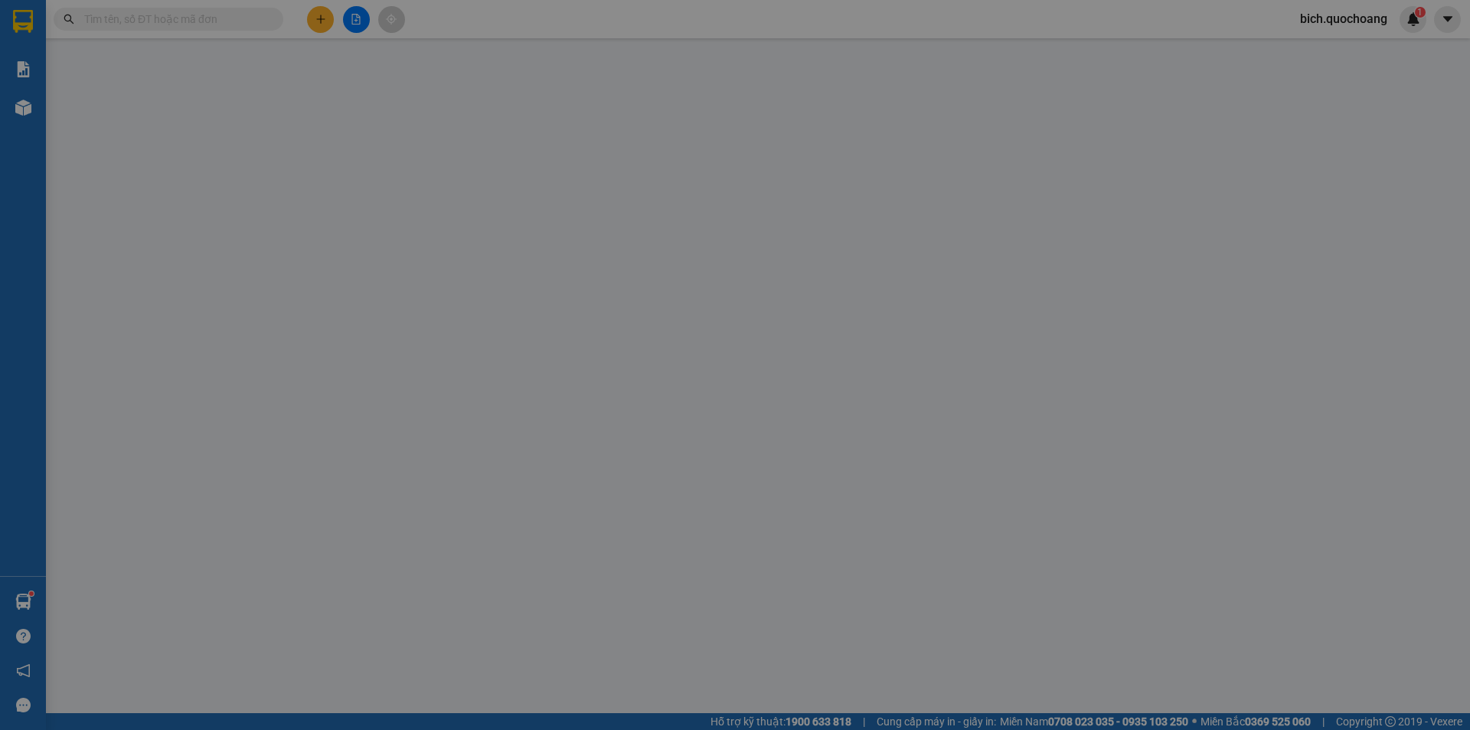
type input "0944331266"
type input "[PERSON_NAME] CẨM [PERSON_NAME]"
type input "0917341105"
type input "[PERSON_NAME]"
type input "30.000"
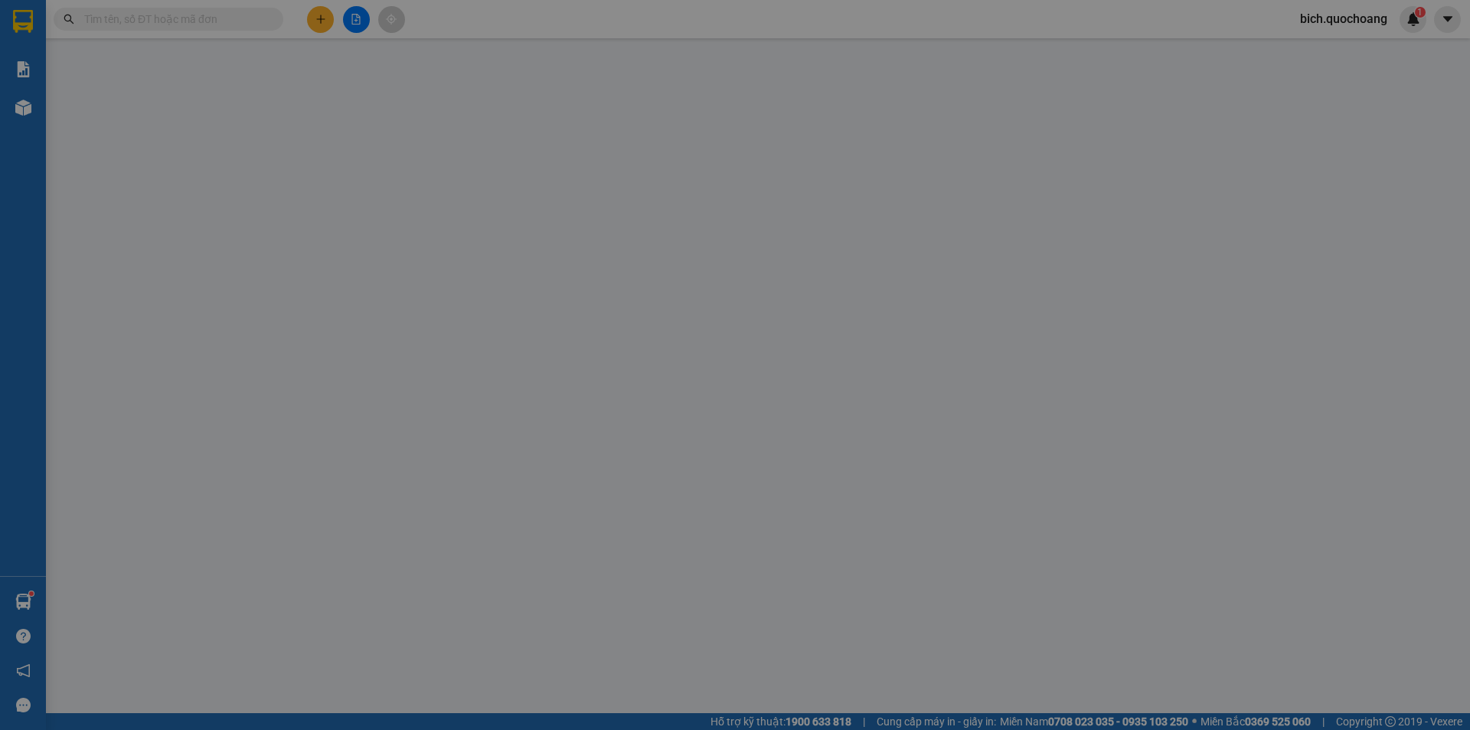
type input "0"
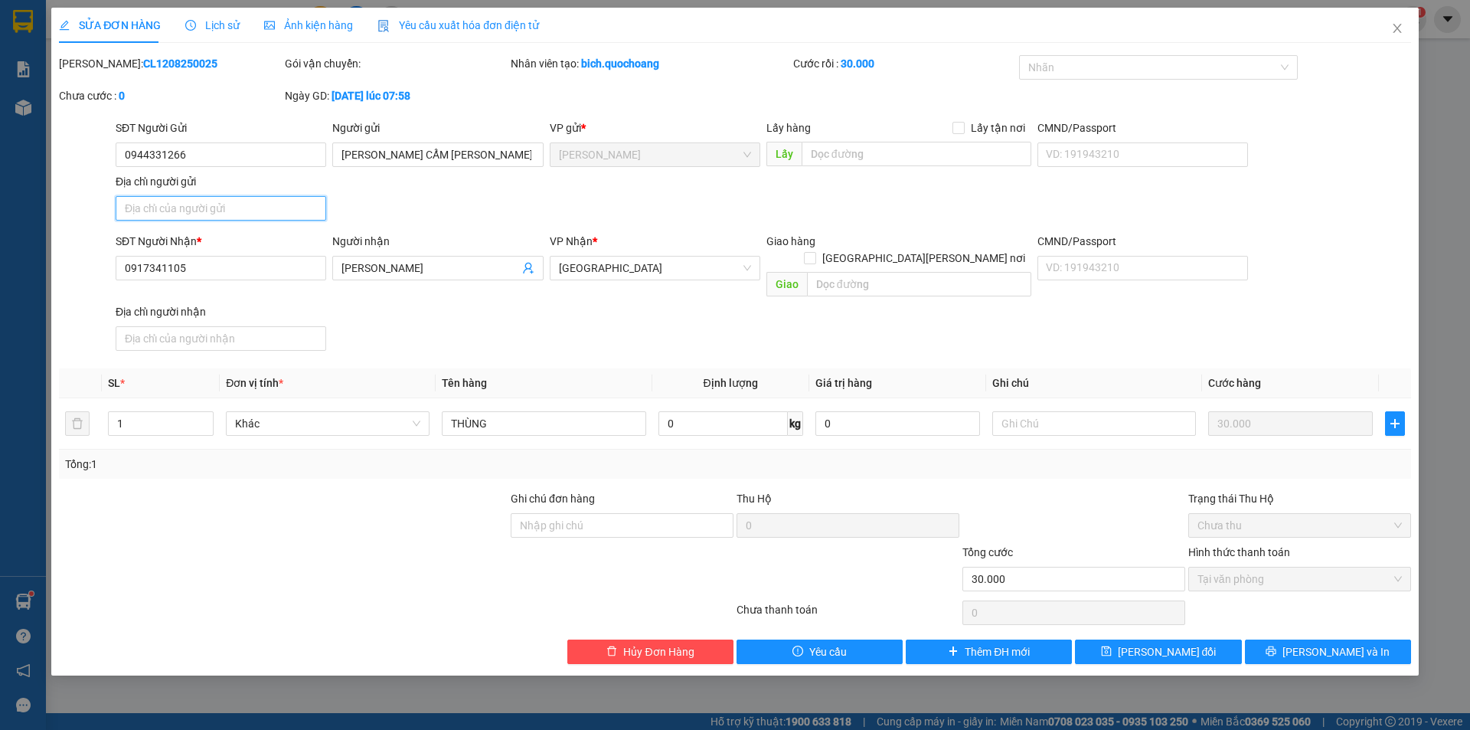
click at [214, 215] on input "Địa chỉ người gửi" at bounding box center [221, 208] width 211 height 24
type input "PHƯỜNG CAO LÃNH,TỈNH ĐỒNG THÁP"
click at [1311, 639] on button "[PERSON_NAME] và In" at bounding box center [1328, 651] width 166 height 24
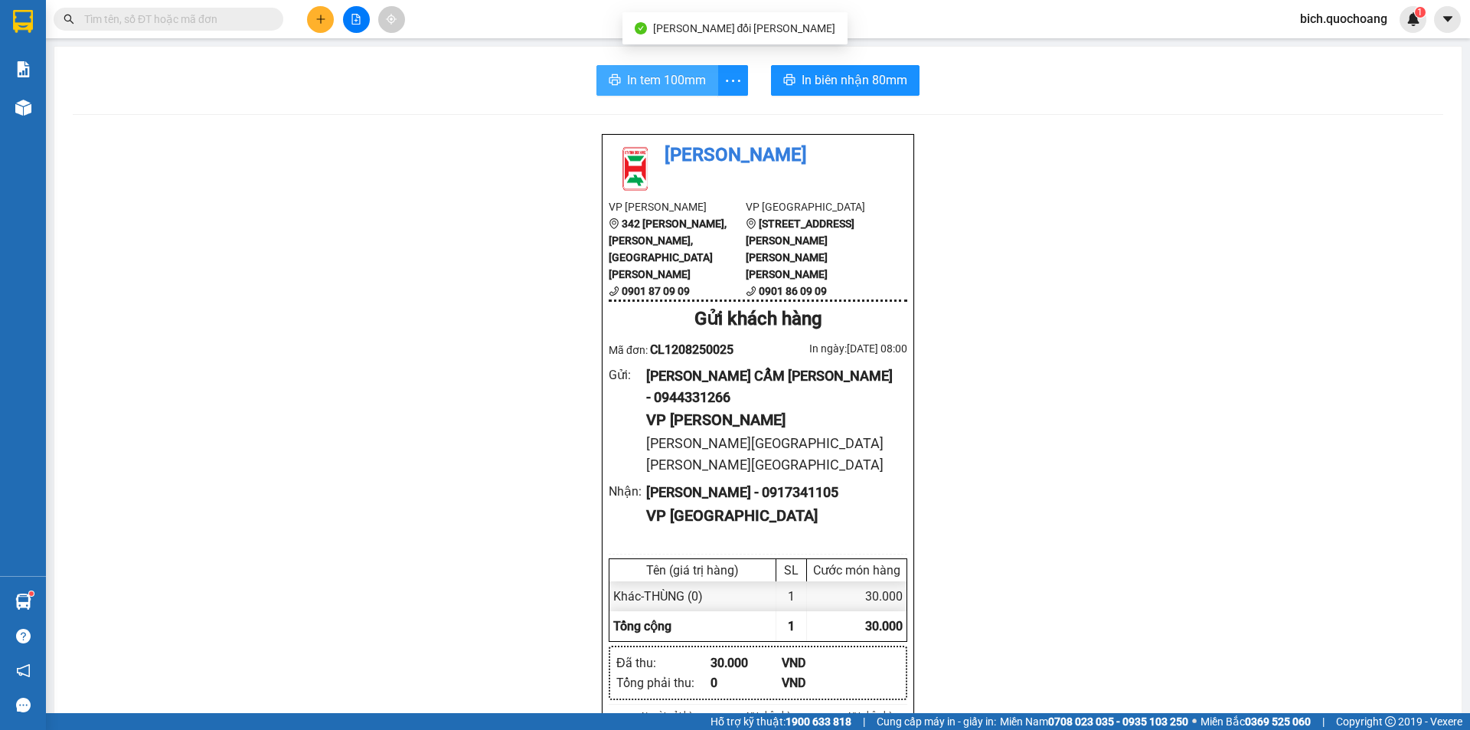
click at [635, 84] on span "In tem 100mm" at bounding box center [666, 79] width 79 height 19
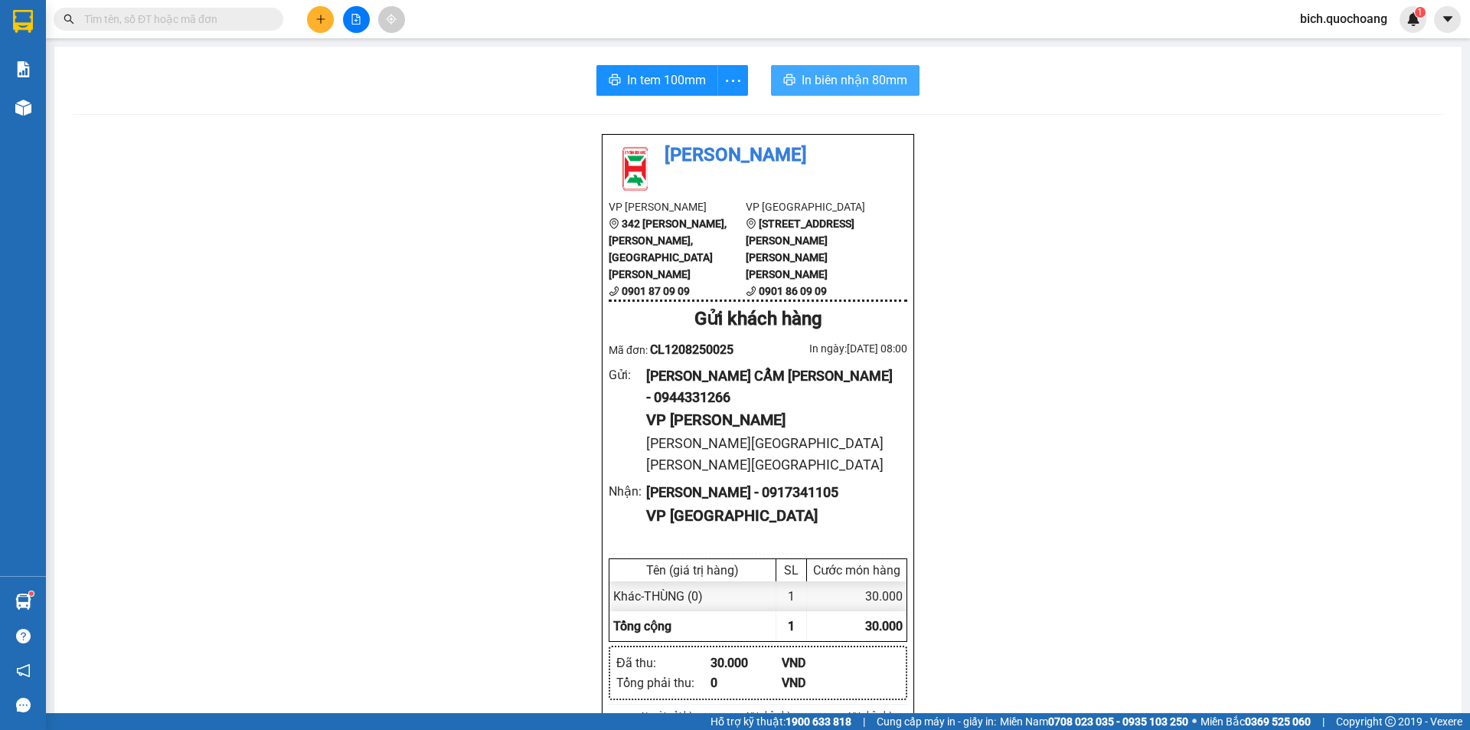
click at [837, 71] on span "In biên nhận 80mm" at bounding box center [855, 79] width 106 height 19
click at [163, 25] on input "text" at bounding box center [174, 19] width 181 height 17
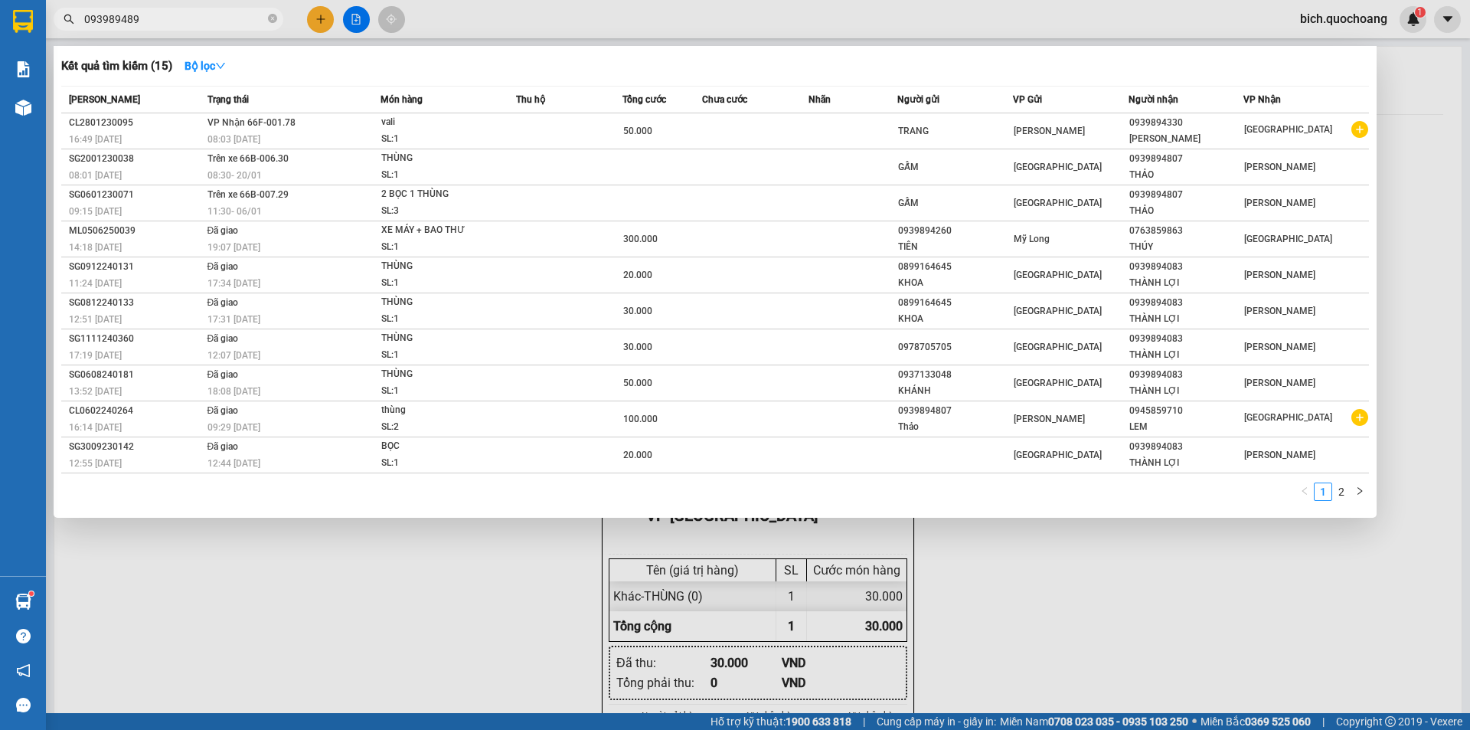
type input "0939894896"
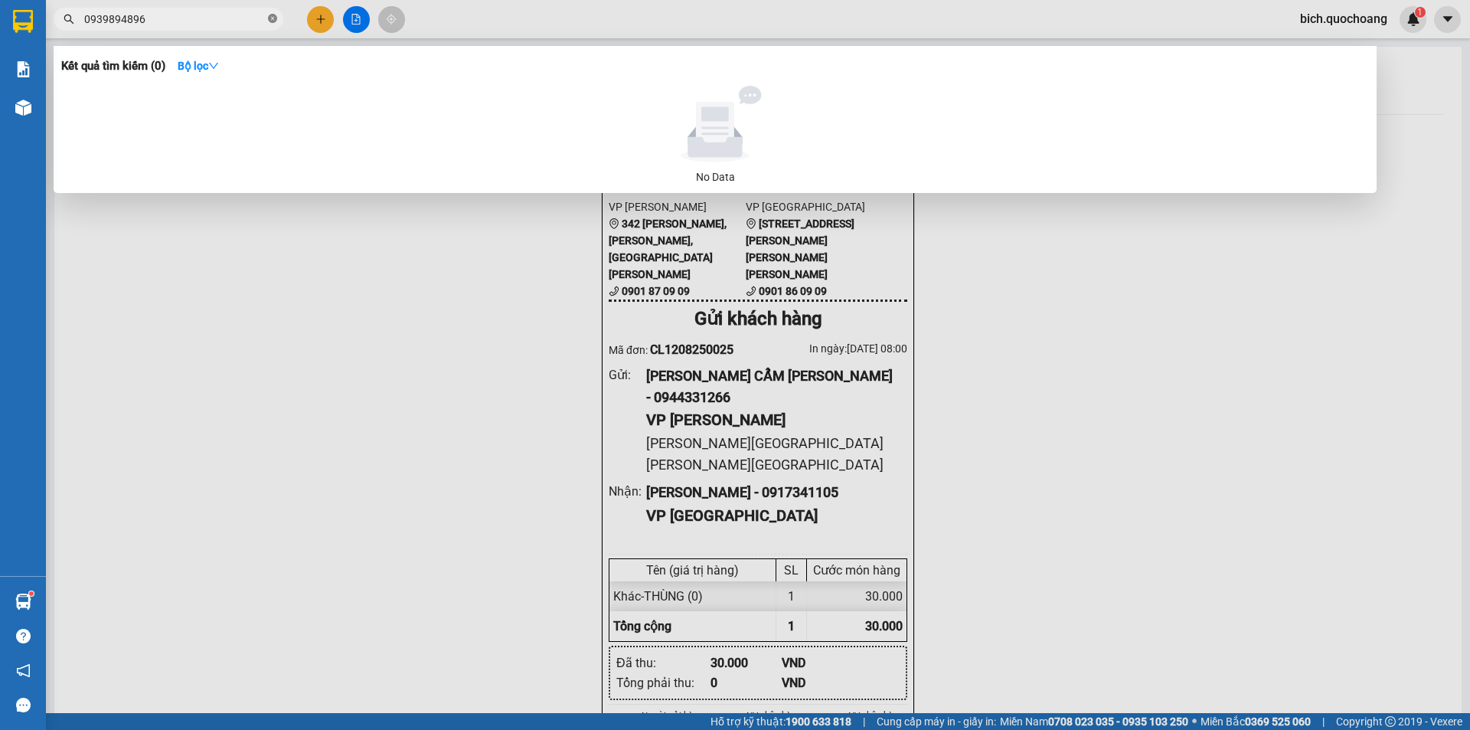
click at [275, 17] on icon "close-circle" at bounding box center [272, 18] width 9 height 9
click at [103, 18] on input "0909694696" at bounding box center [174, 19] width 181 height 17
type input "0939694696"
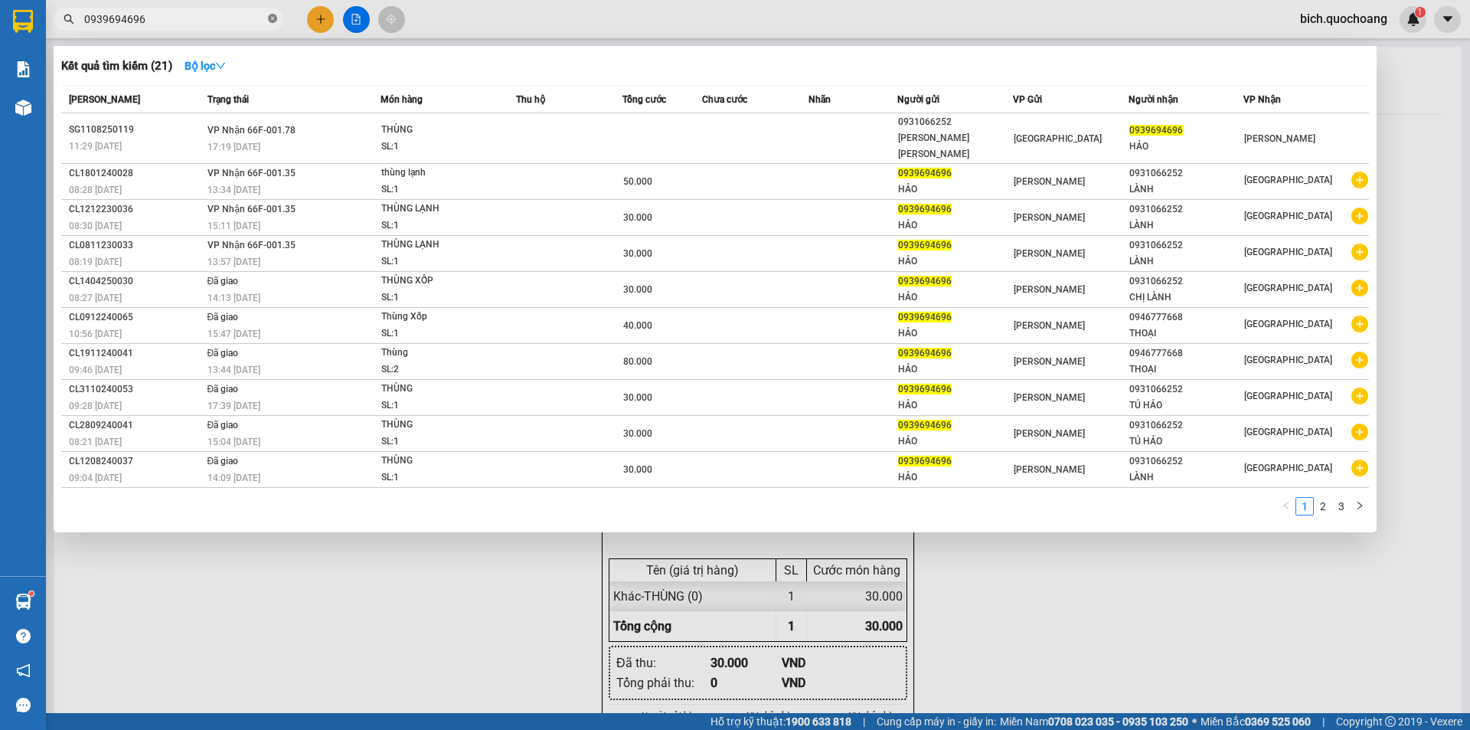
click at [273, 16] on icon "close-circle" at bounding box center [272, 18] width 9 height 9
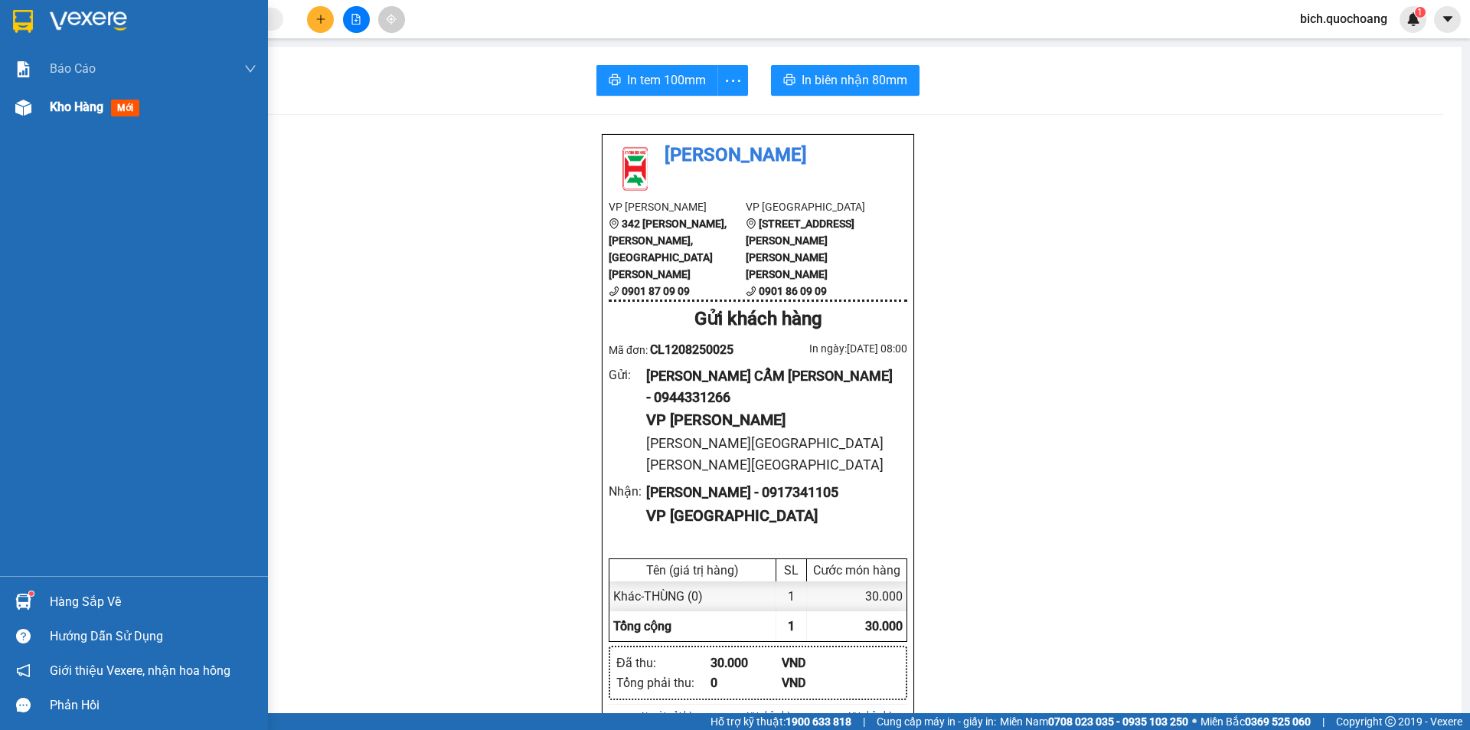
click at [73, 97] on div "Kho hàng mới" at bounding box center [98, 106] width 96 height 19
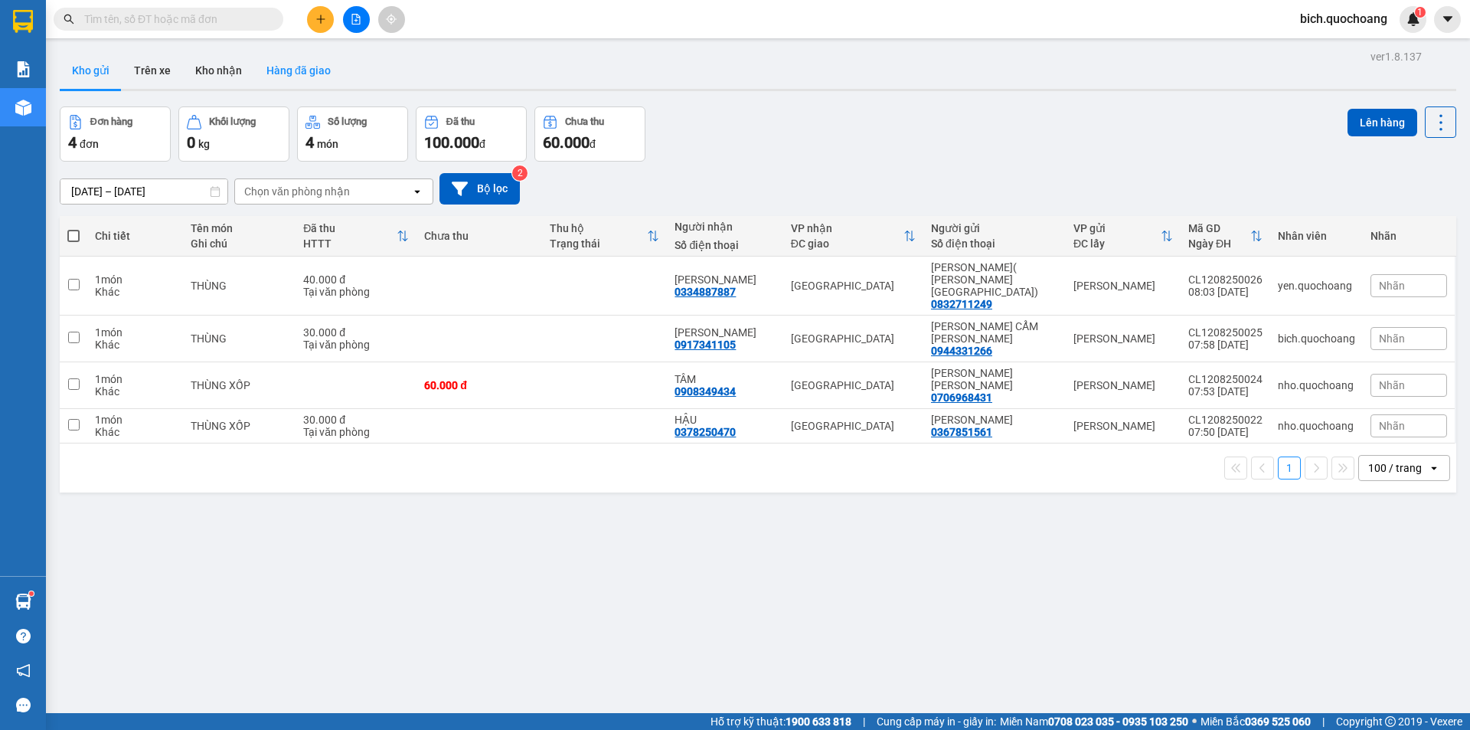
click at [316, 74] on button "Hàng đã giao" at bounding box center [298, 70] width 89 height 37
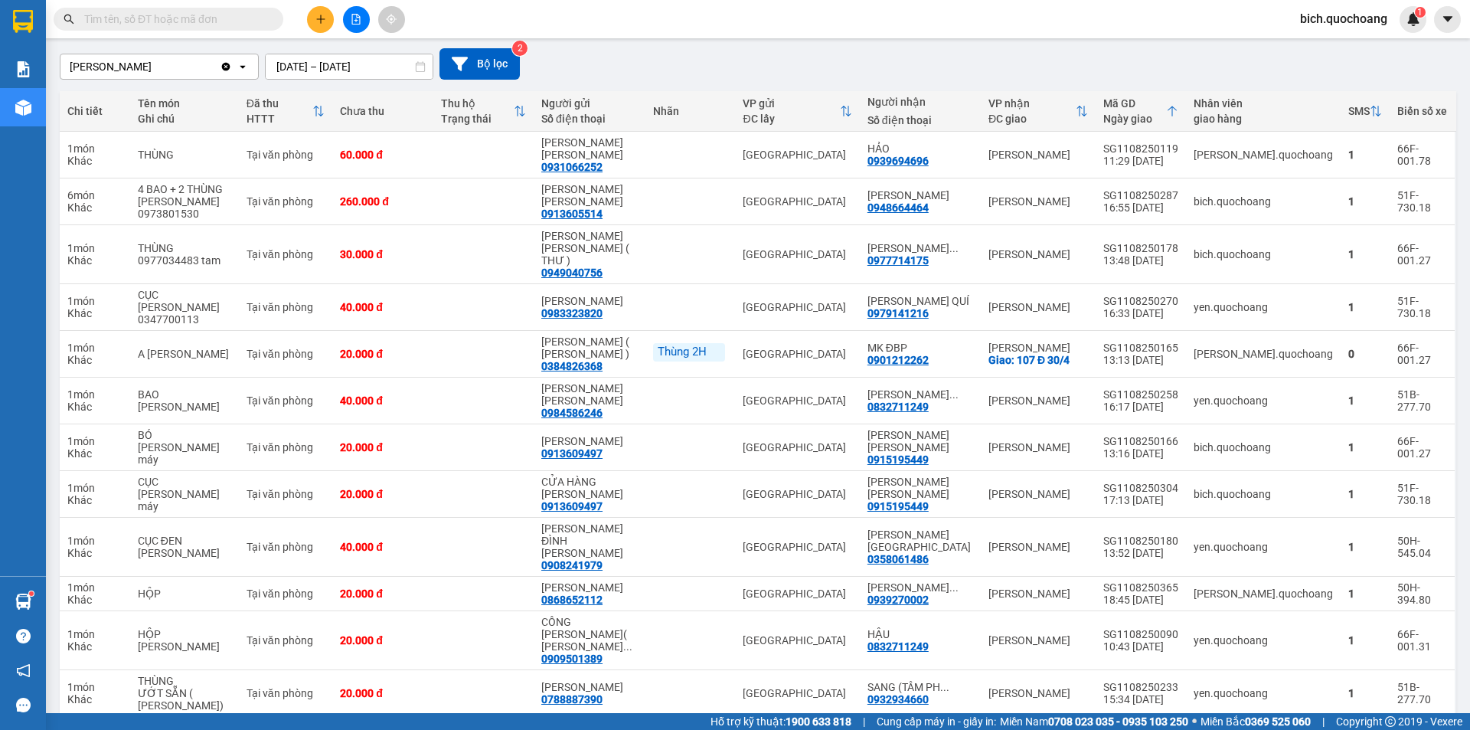
scroll to position [77, 0]
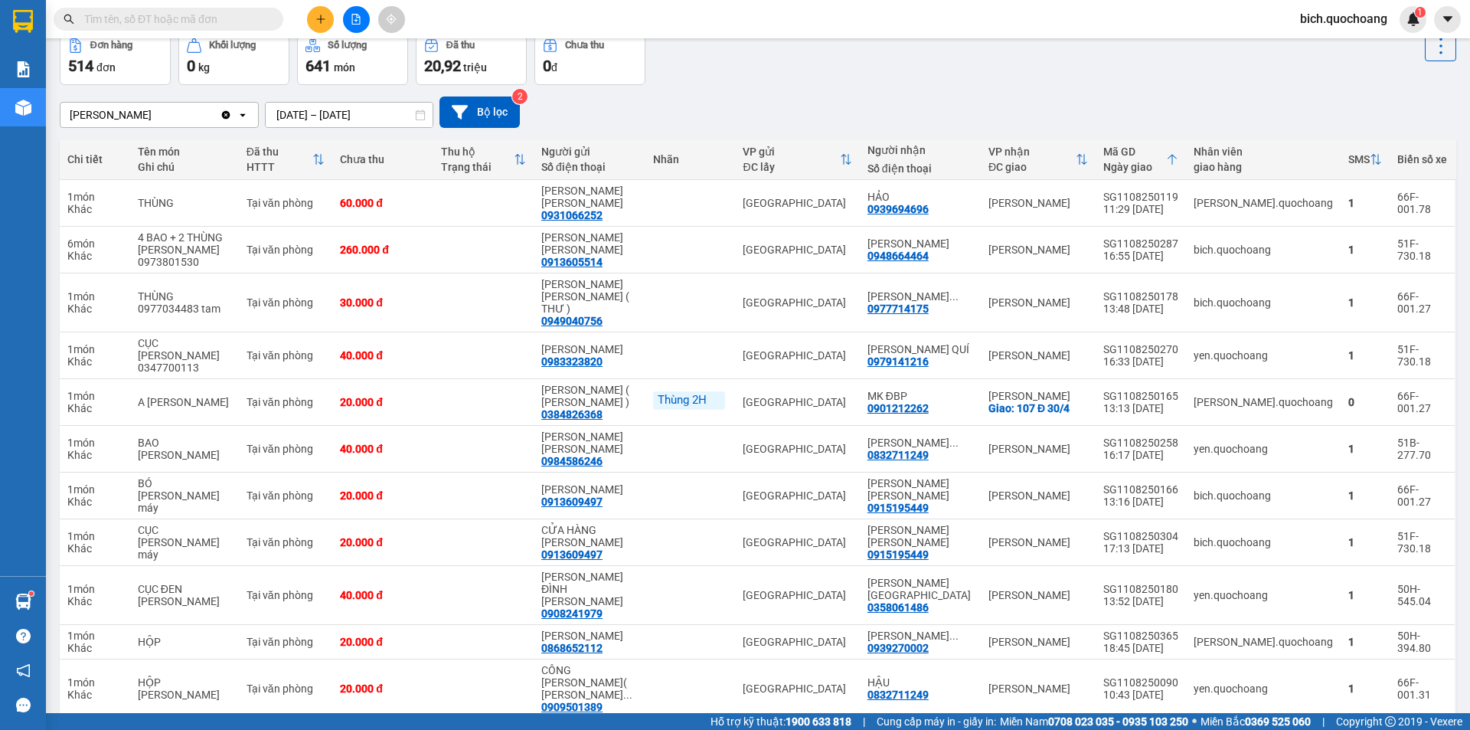
click at [245, 24] on input "text" at bounding box center [174, 19] width 181 height 17
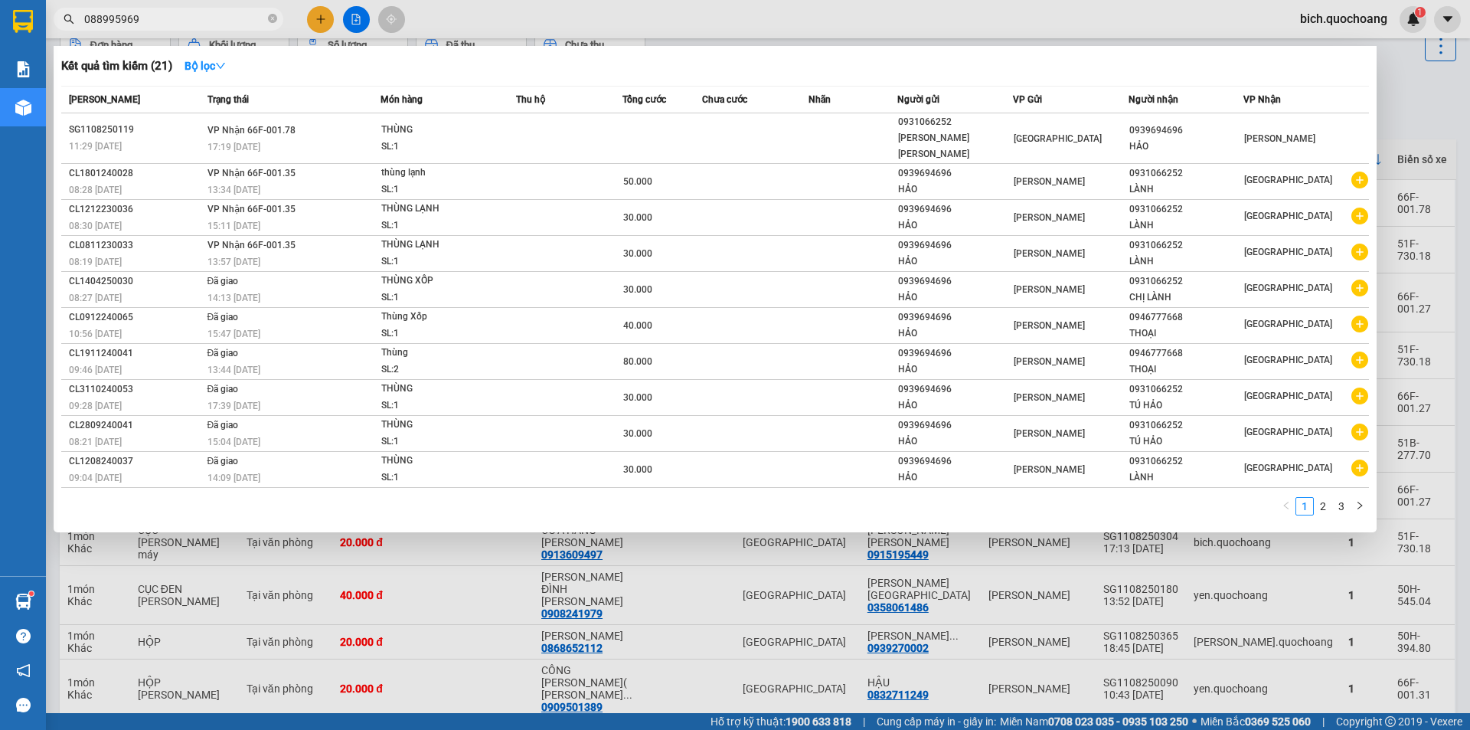
type input "0889959699"
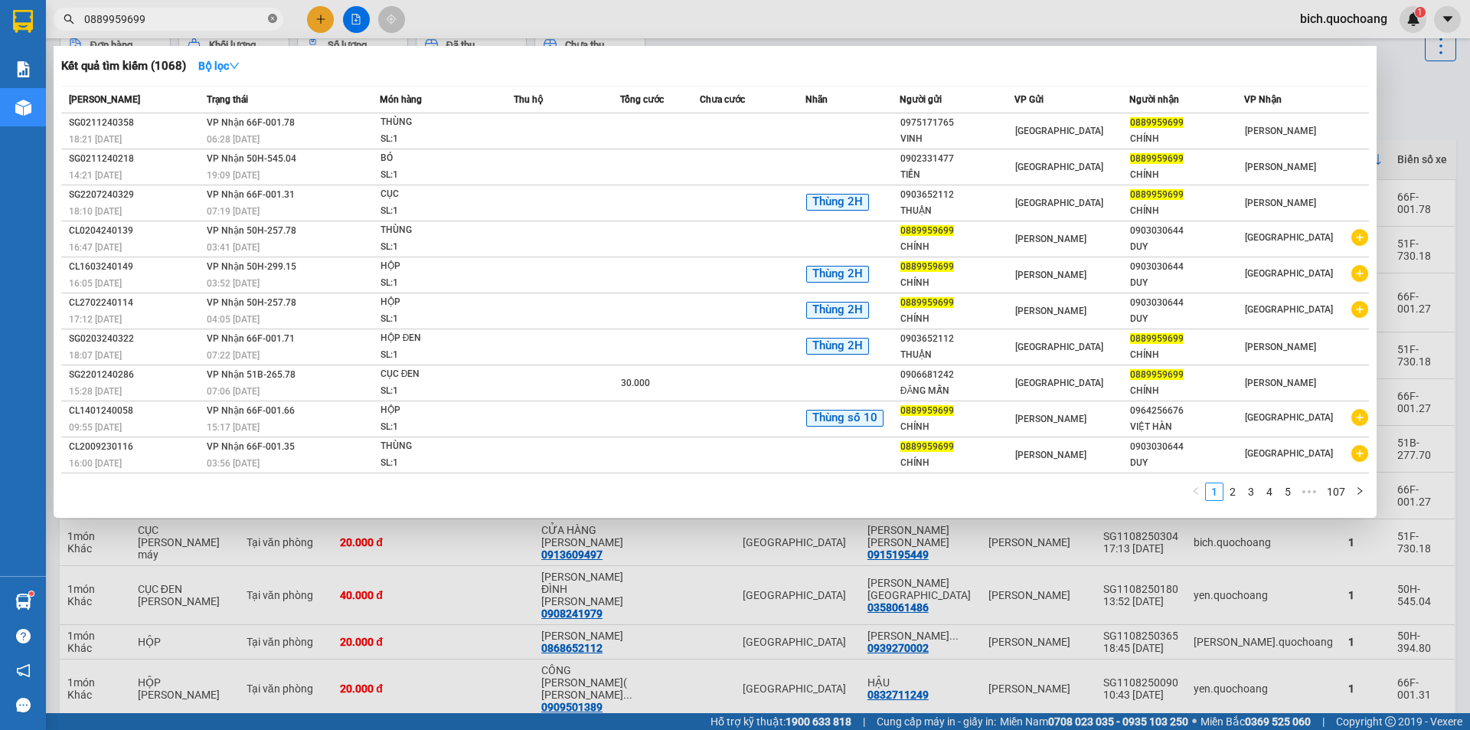
click at [275, 23] on icon "close-circle" at bounding box center [272, 18] width 9 height 9
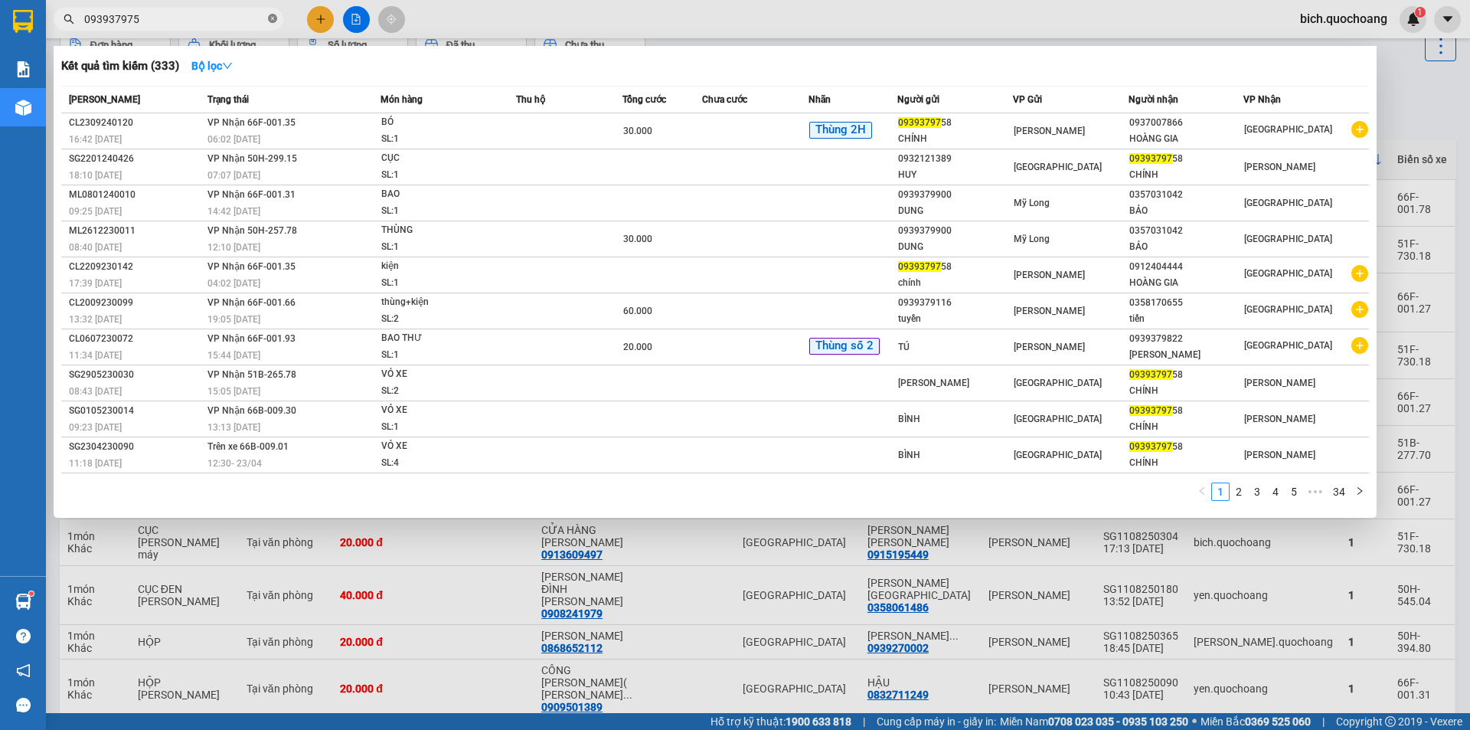
type input "0939379758"
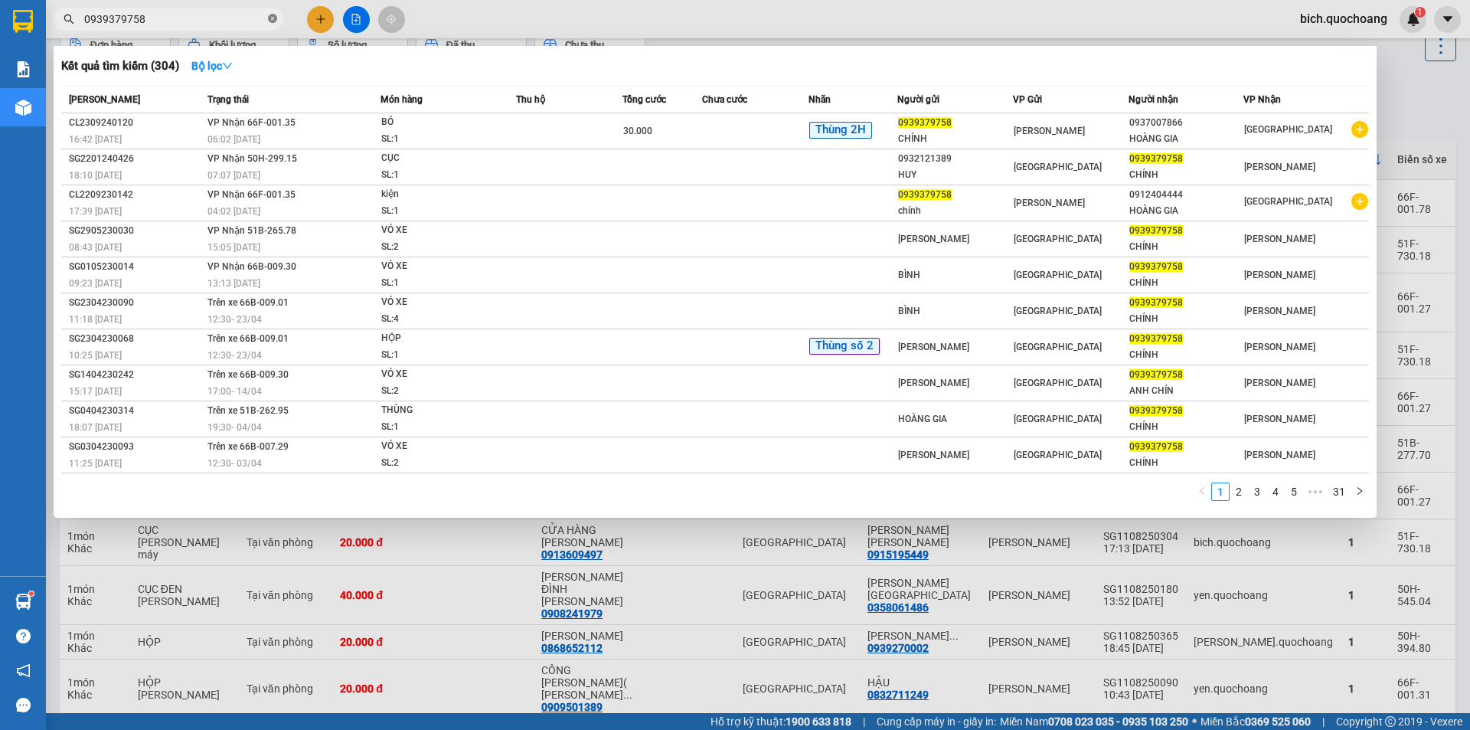
click at [274, 18] on icon "close-circle" at bounding box center [272, 18] width 9 height 9
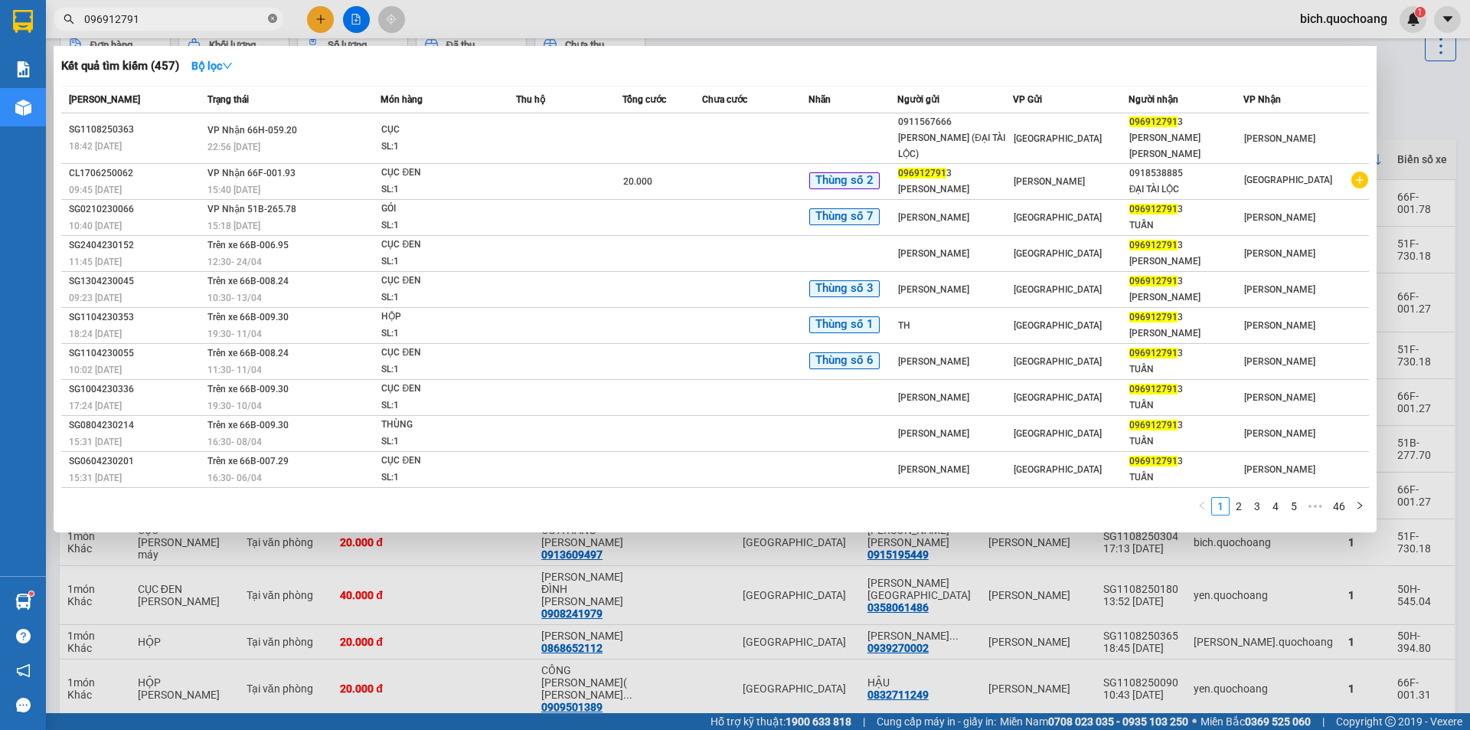
type input "0969127913"
click at [269, 14] on span at bounding box center [272, 19] width 9 height 15
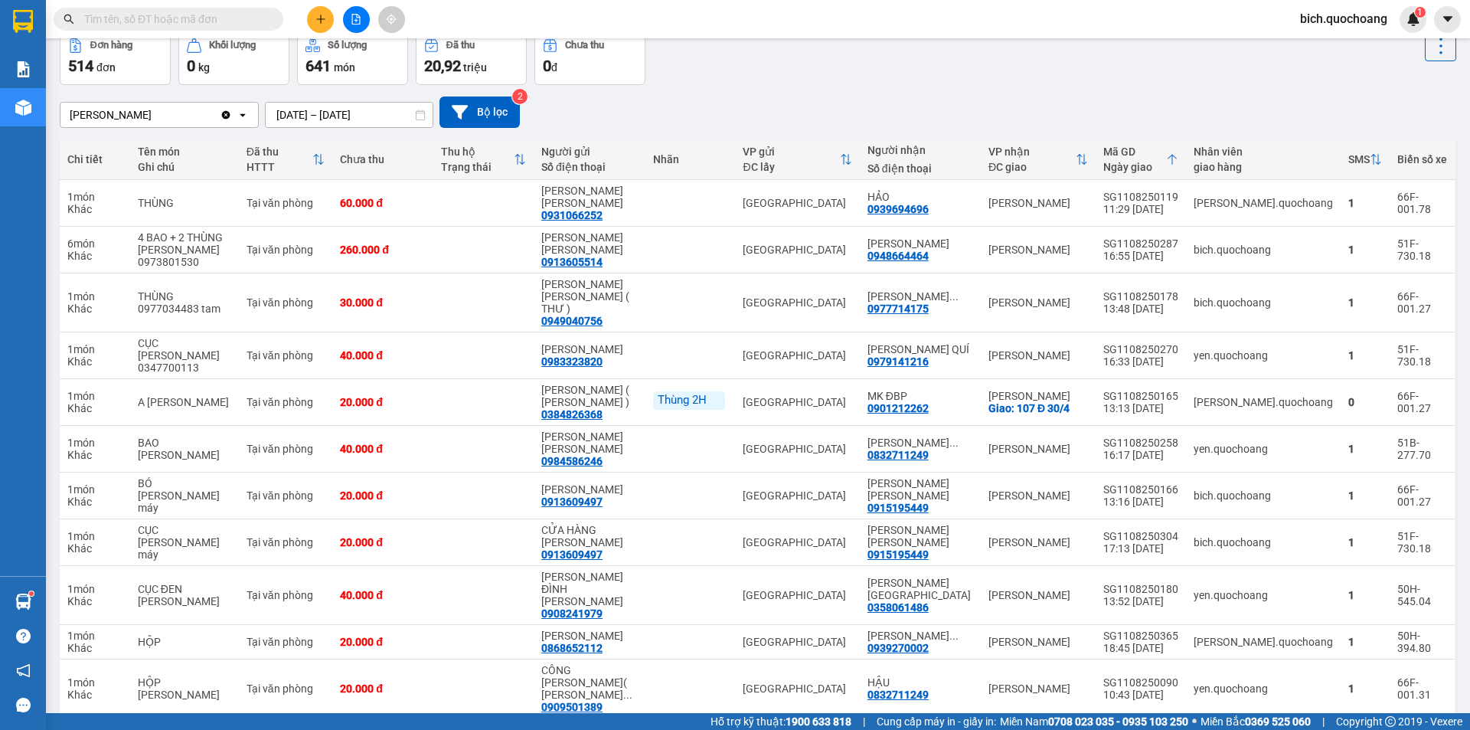
scroll to position [0, 0]
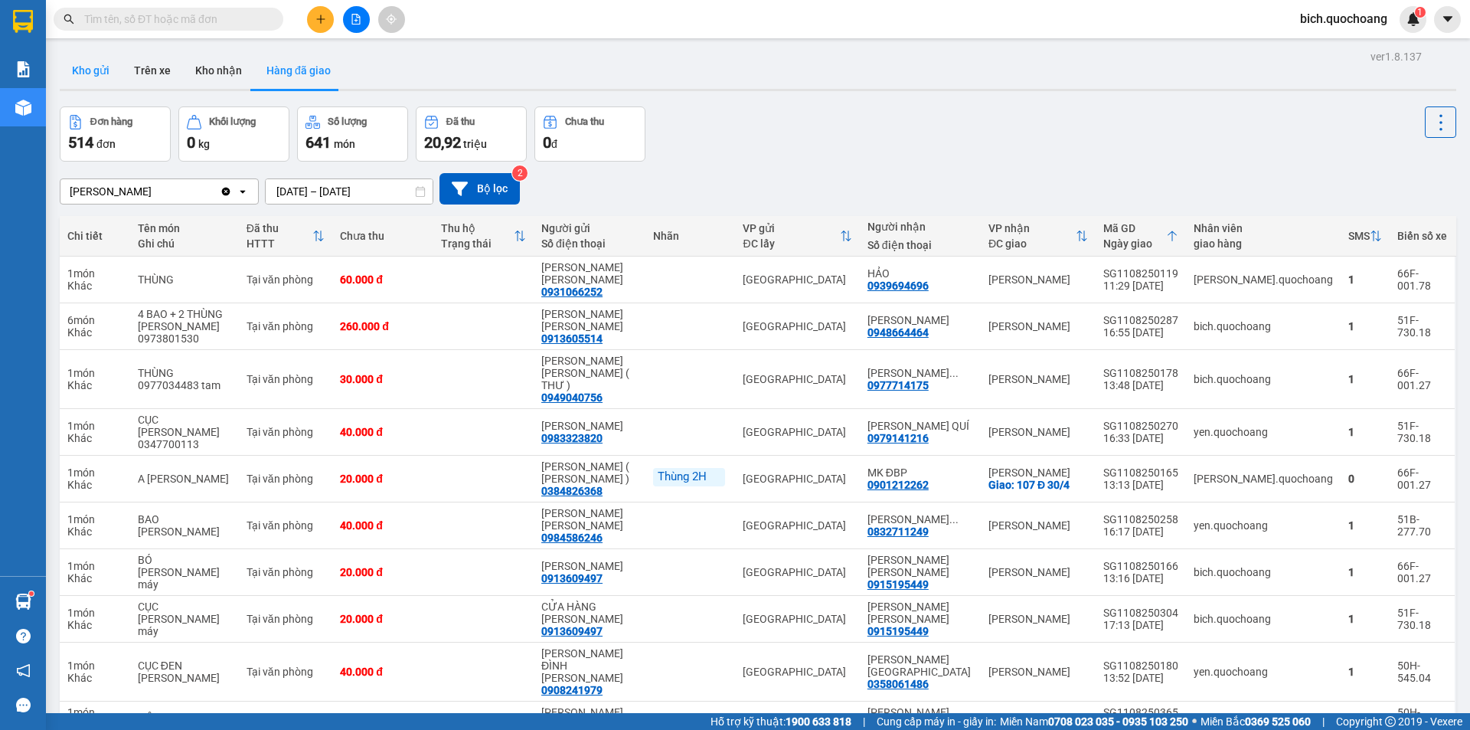
click at [87, 68] on button "Kho gửi" at bounding box center [91, 70] width 62 height 37
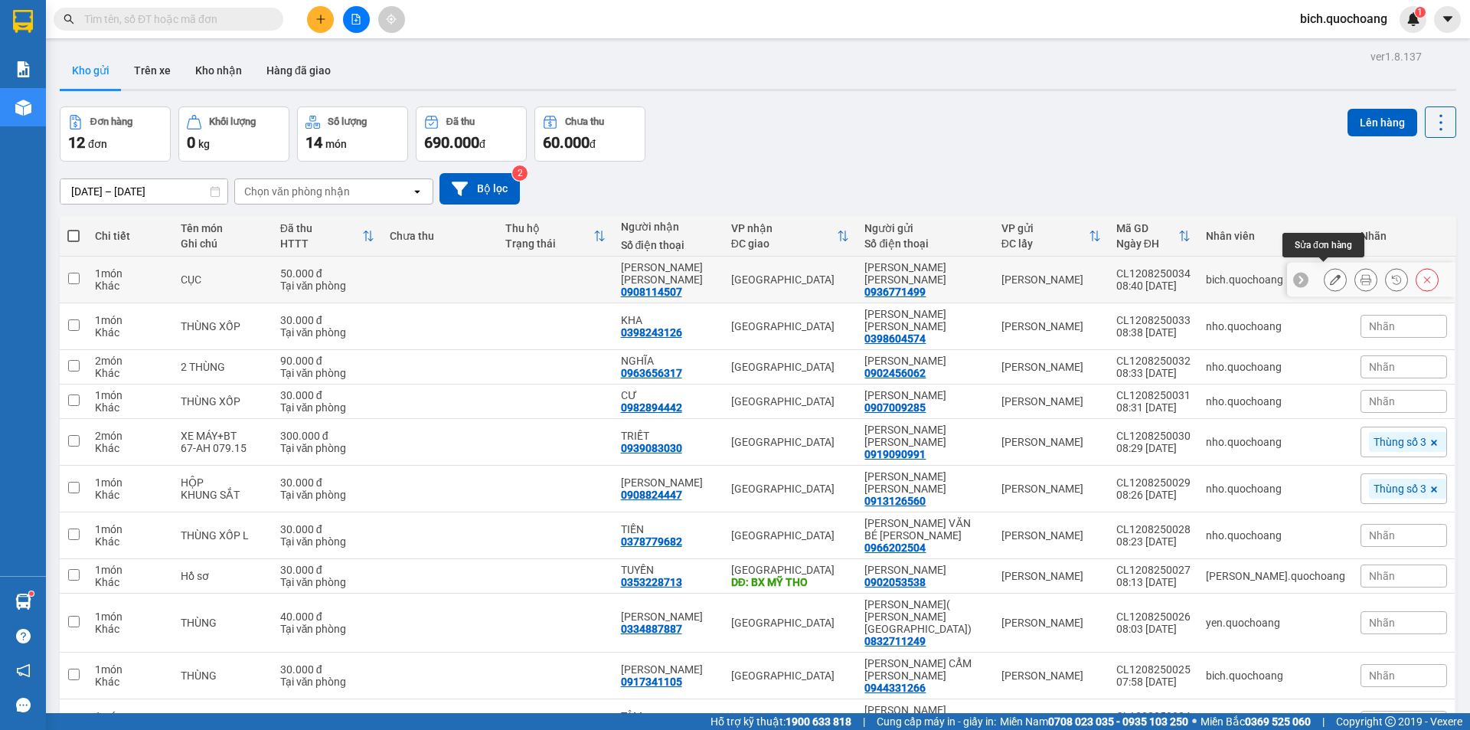
click at [1330, 274] on icon at bounding box center [1335, 279] width 11 height 11
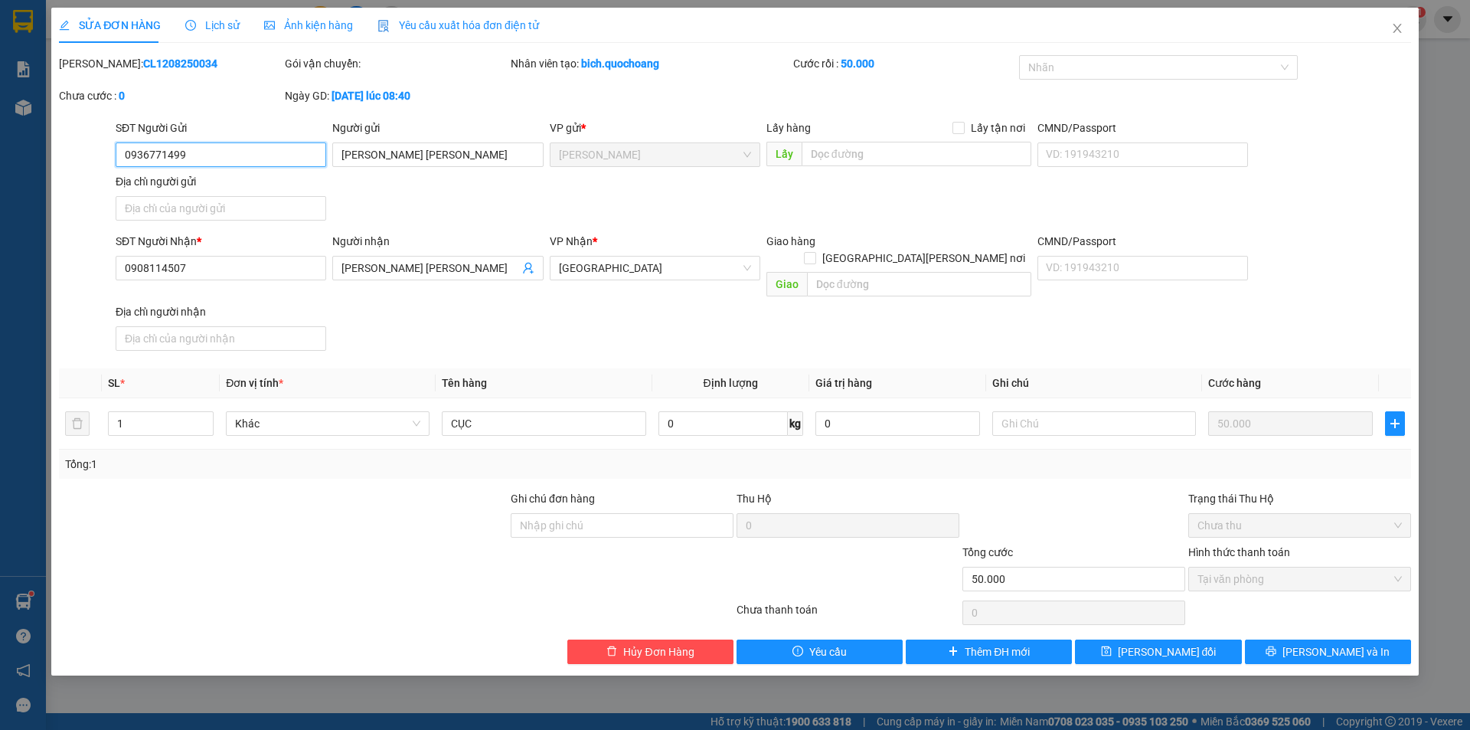
drag, startPoint x: 266, startPoint y: 162, endPoint x: 0, endPoint y: 175, distance: 266.0
click at [0, 175] on div "SỬA ĐƠN HÀNG Lịch sử Ảnh kiện hàng Yêu cầu xuất hóa đơn điện tử Total Paid Fee …" at bounding box center [735, 365] width 1470 height 730
click at [1404, 25] on span "Close" at bounding box center [1397, 29] width 43 height 43
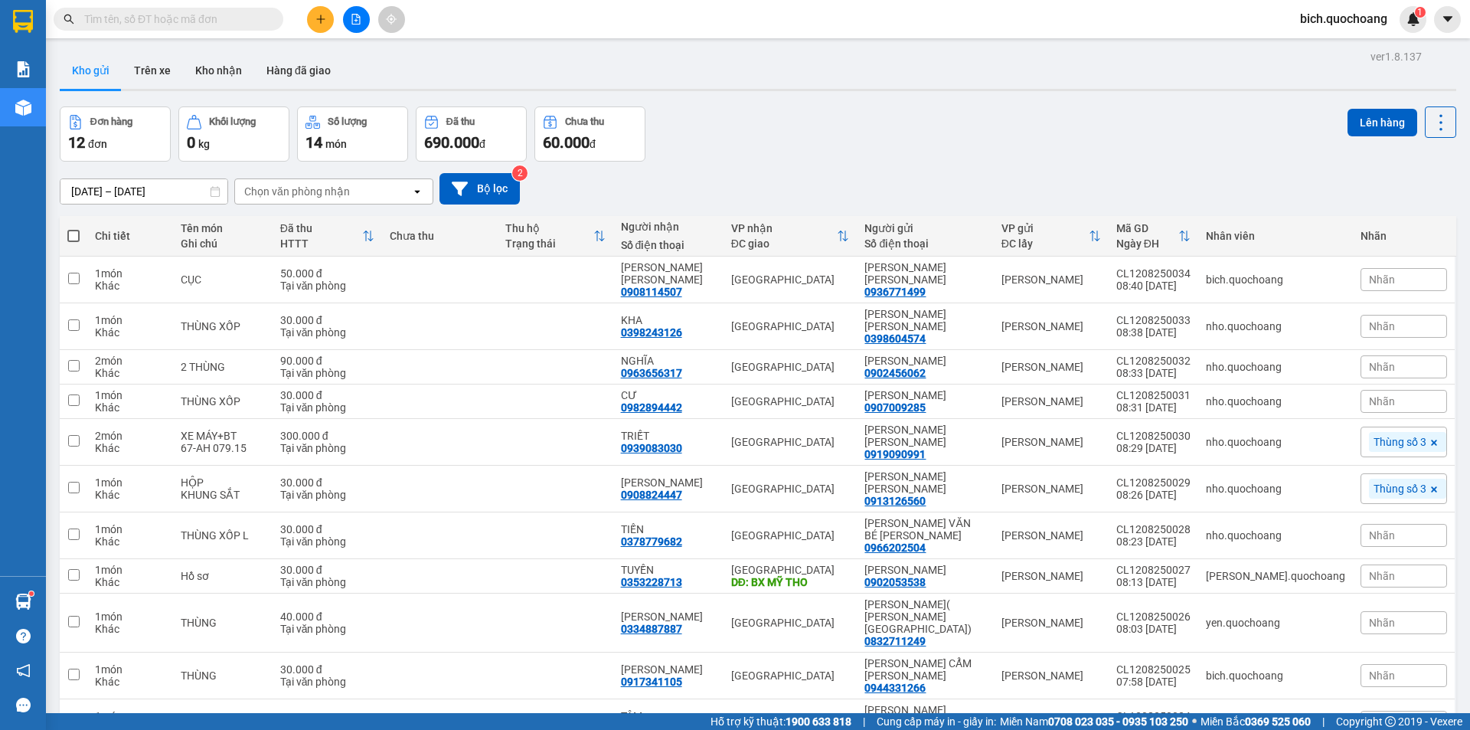
click at [178, 18] on input "text" at bounding box center [174, 19] width 181 height 17
paste input "0936771499"
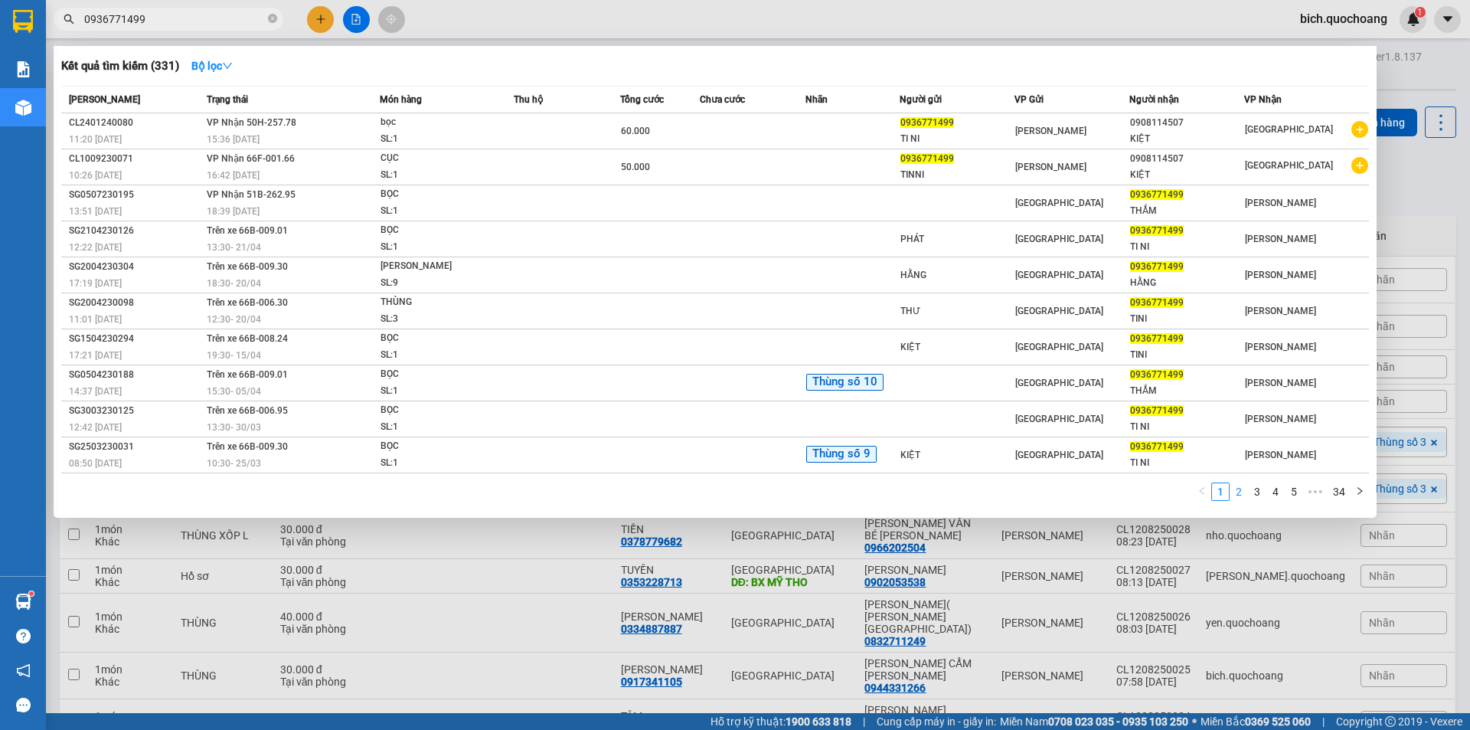
type input "0936771499"
click at [1241, 485] on link "2" at bounding box center [1238, 491] width 17 height 17
click at [1252, 487] on link "3" at bounding box center [1257, 491] width 17 height 17
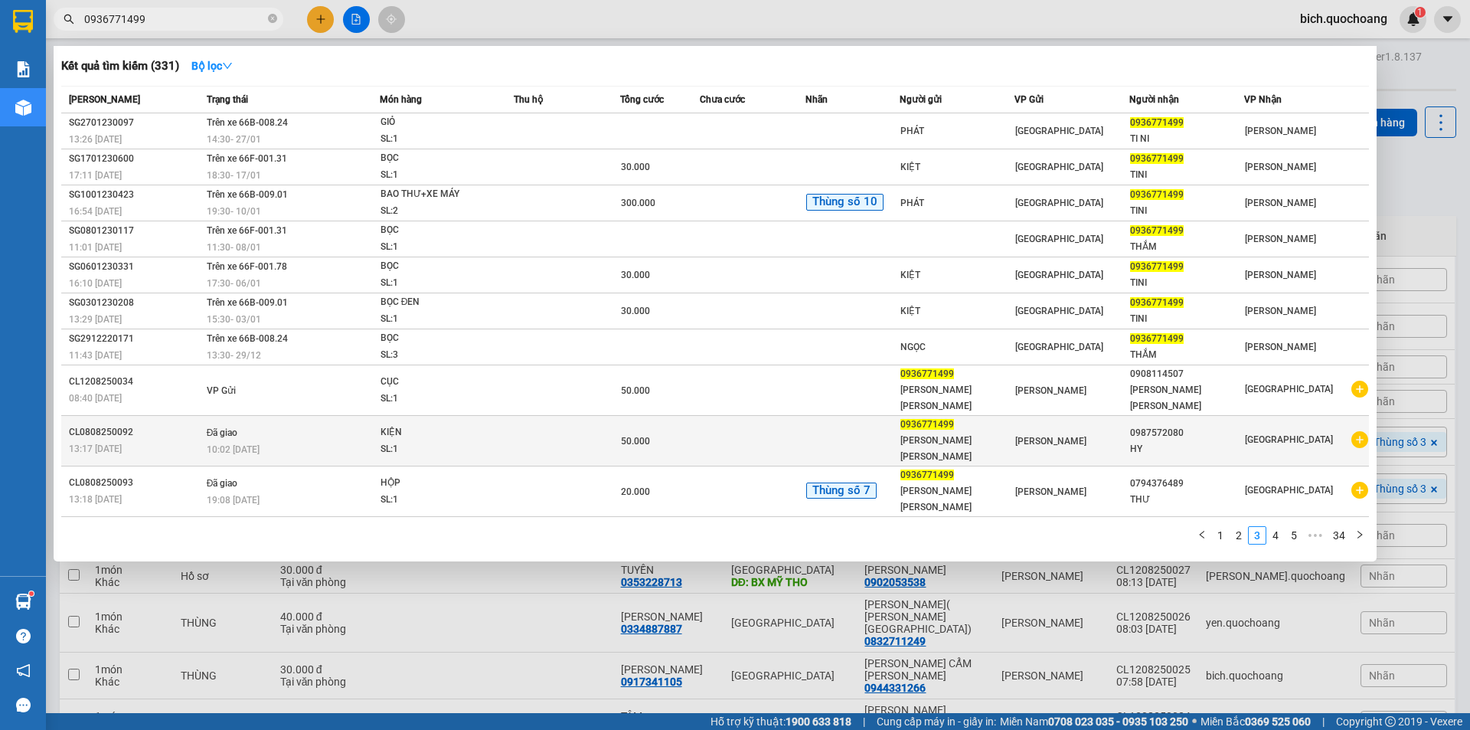
click at [778, 416] on td at bounding box center [753, 441] width 106 height 51
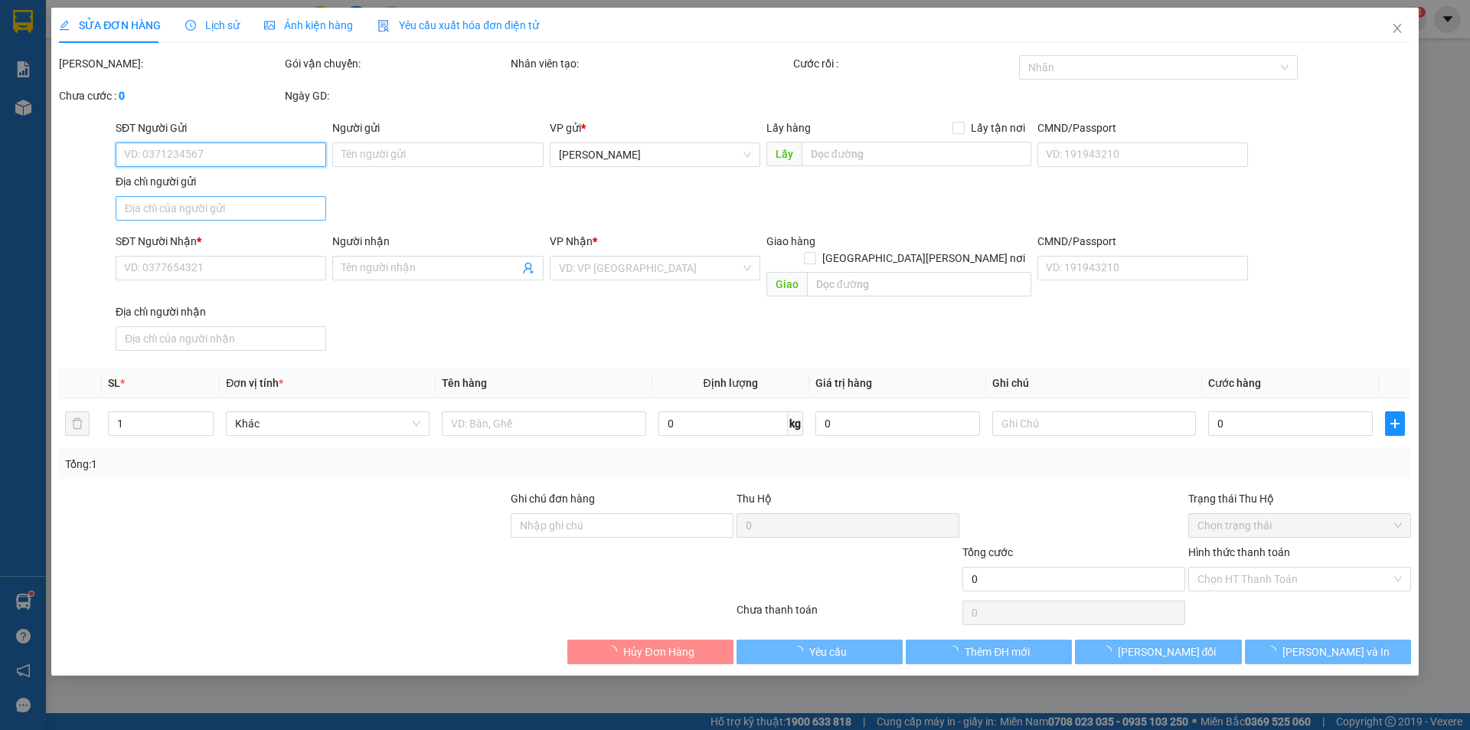
type input "0936771499"
type input "[PERSON_NAME]"
type input "ÔNG CẢ,ẤP 1,P MỸ NGÃI,ĐỒNG THÁP"
type input "0987572080"
type input "HY"
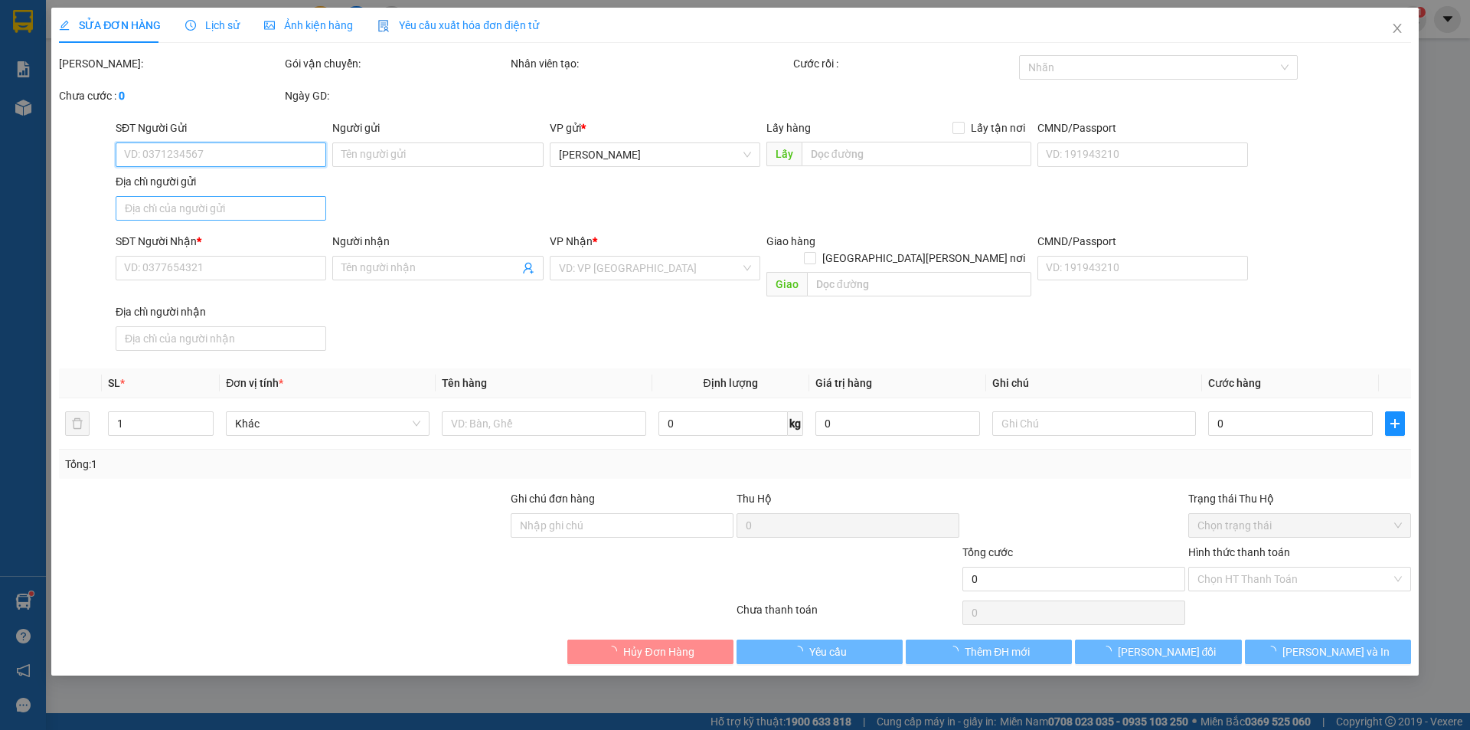
type input "50.000"
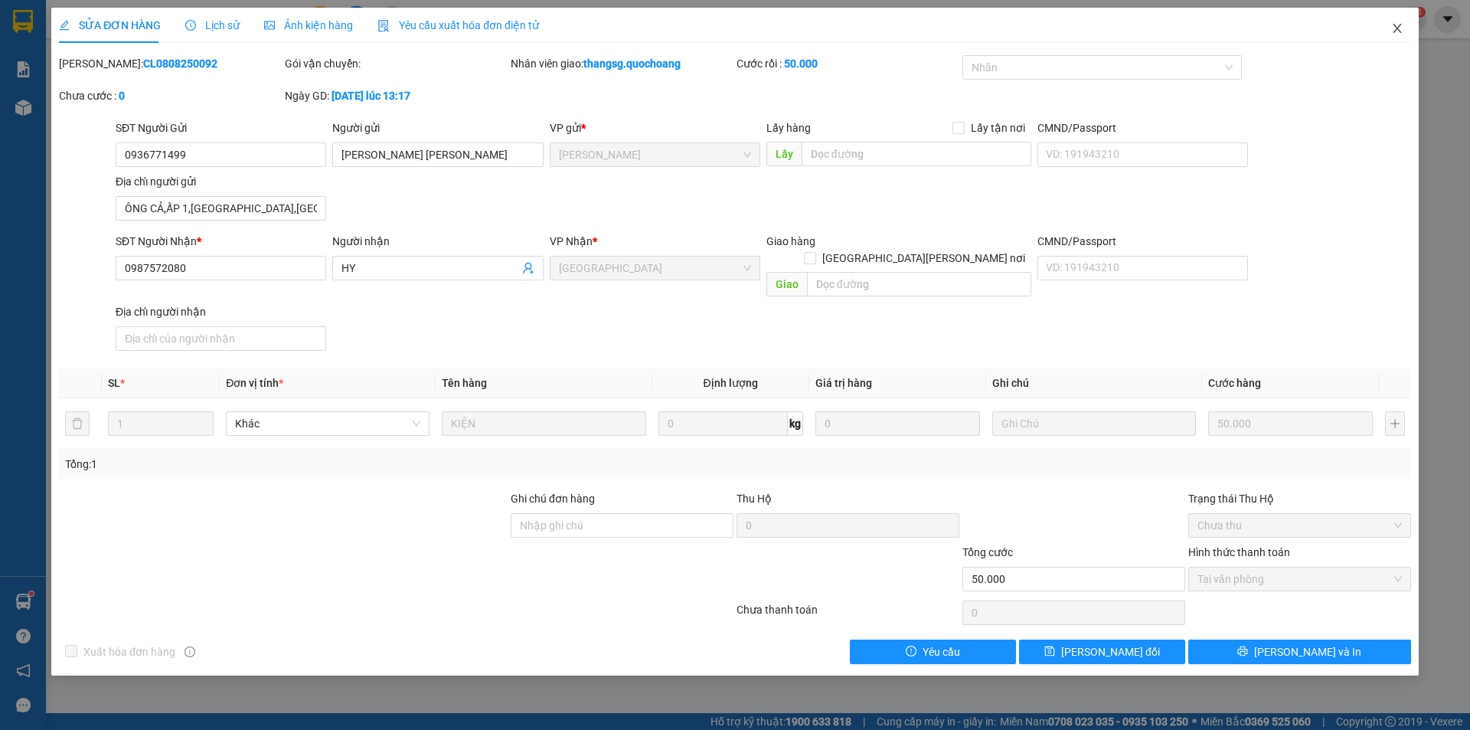
click at [1402, 37] on span "Close" at bounding box center [1397, 29] width 43 height 43
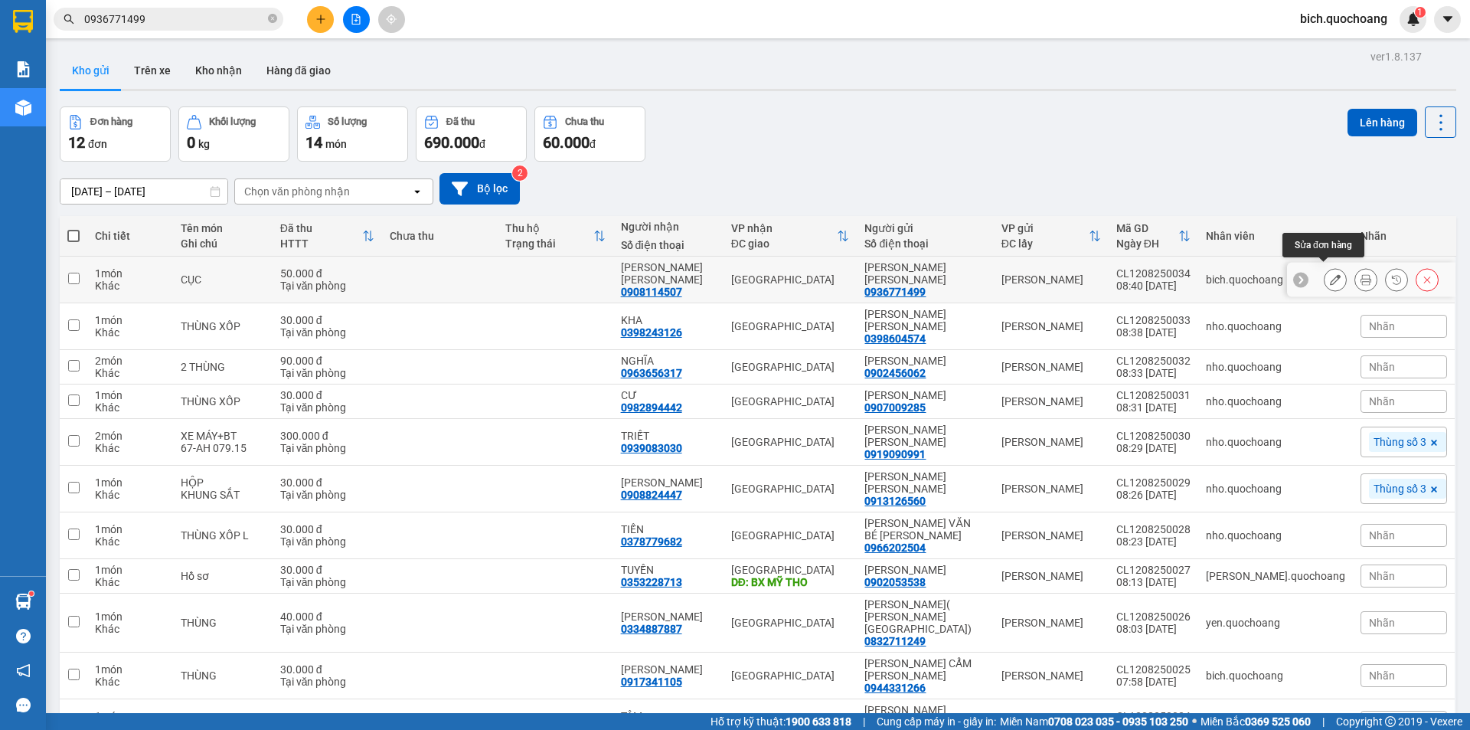
click at [1324, 266] on button at bounding box center [1334, 279] width 21 height 27
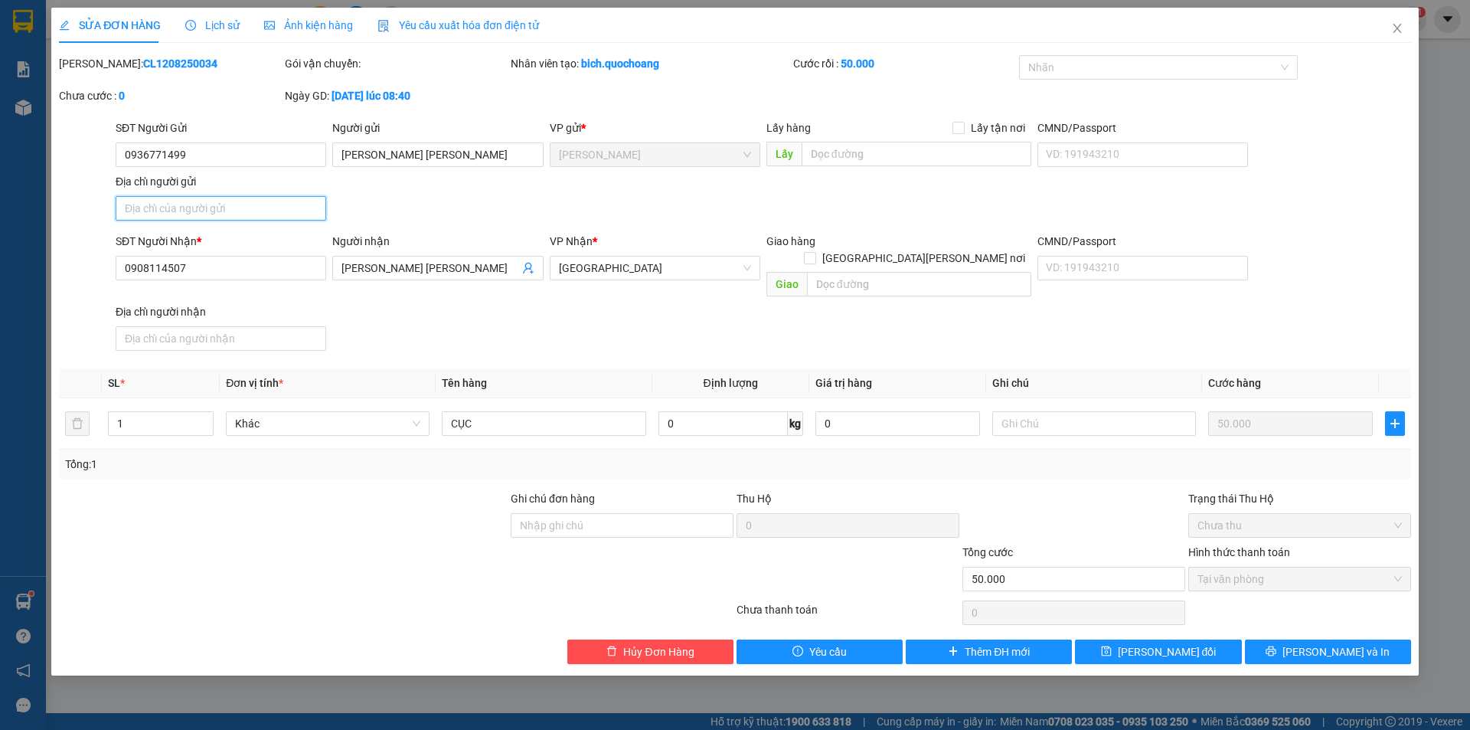
click at [273, 212] on input "Địa chỉ người gửi" at bounding box center [221, 208] width 211 height 24
paste input "ÔNG CẢ,ẤP 1,P MỸ NGÃI,ĐỒNG THÁP"
type input "ÔNG CẢ,ẤP 1,P MỸ NGÃI,ĐỒNG THÁP"
click at [1322, 643] on span "[PERSON_NAME] và In" at bounding box center [1335, 651] width 107 height 17
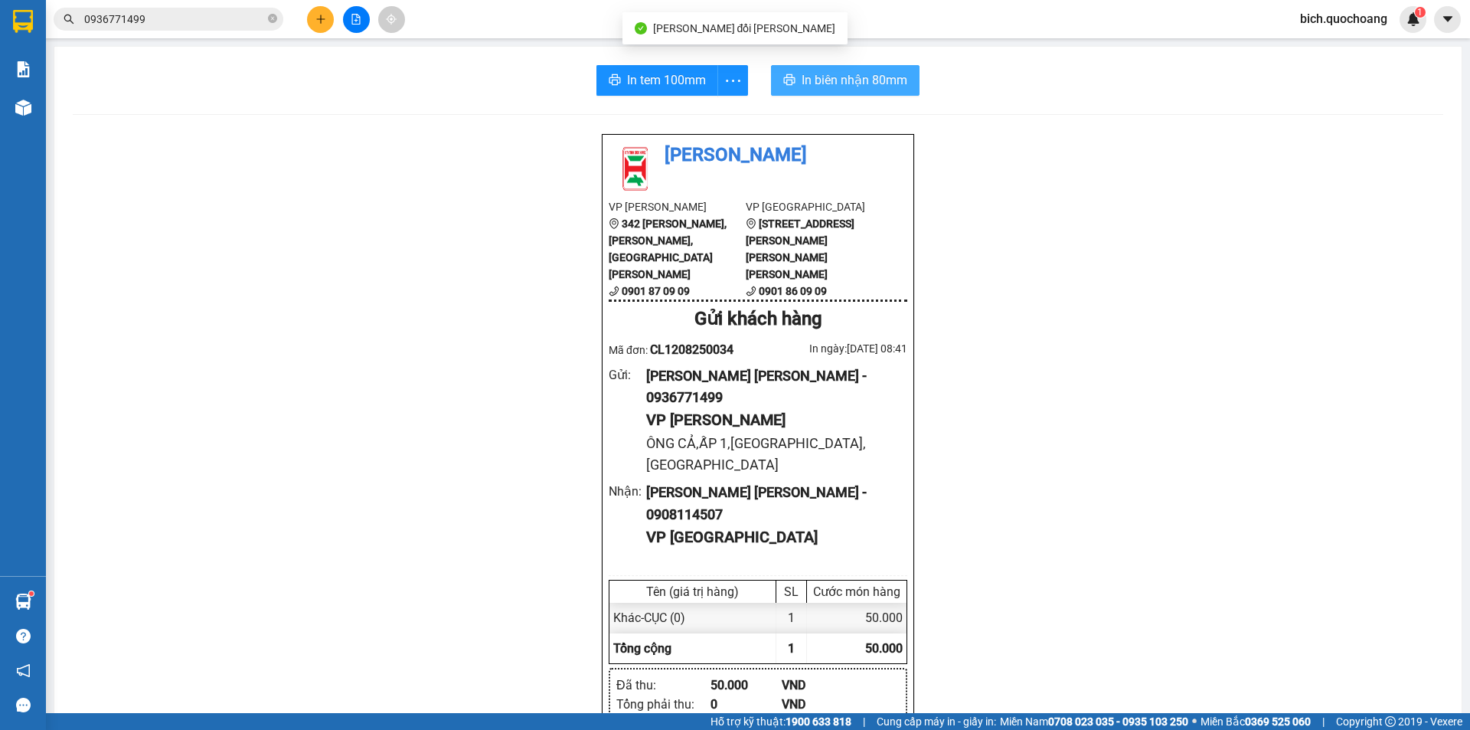
click at [828, 81] on span "In biên nhận 80mm" at bounding box center [855, 79] width 106 height 19
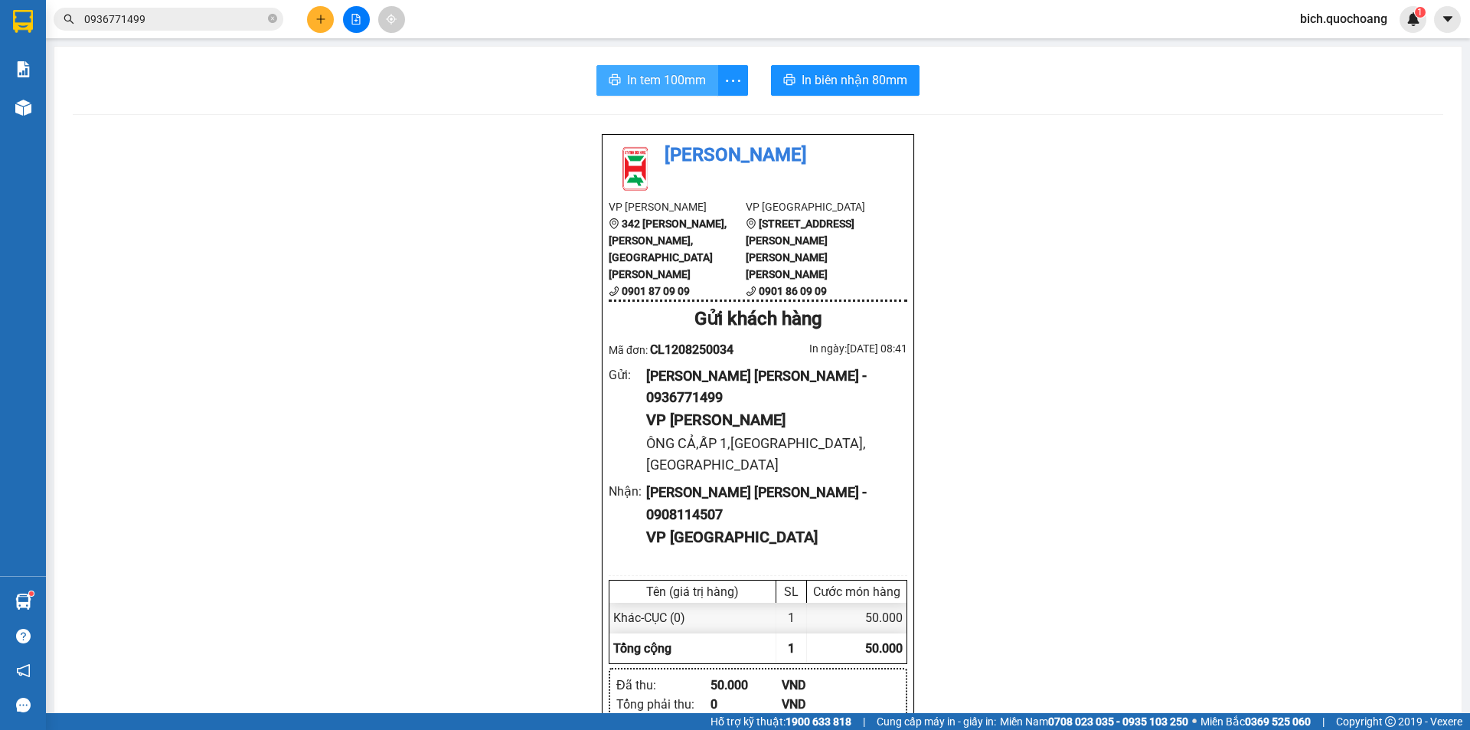
click at [689, 90] on span "In tem 100mm" at bounding box center [666, 79] width 79 height 19
click at [269, 21] on icon "close-circle" at bounding box center [272, 18] width 9 height 9
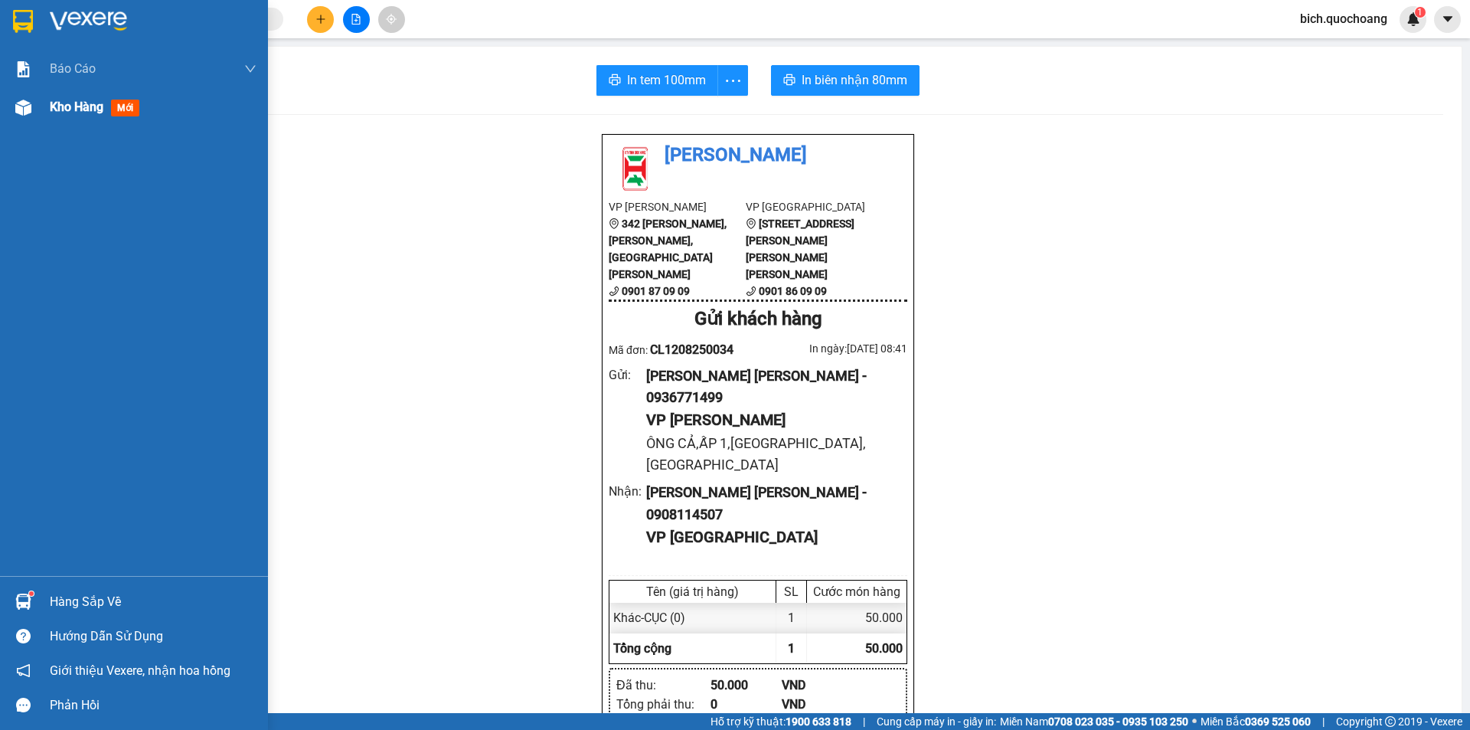
click at [66, 100] on span "Kho hàng" at bounding box center [77, 107] width 54 height 15
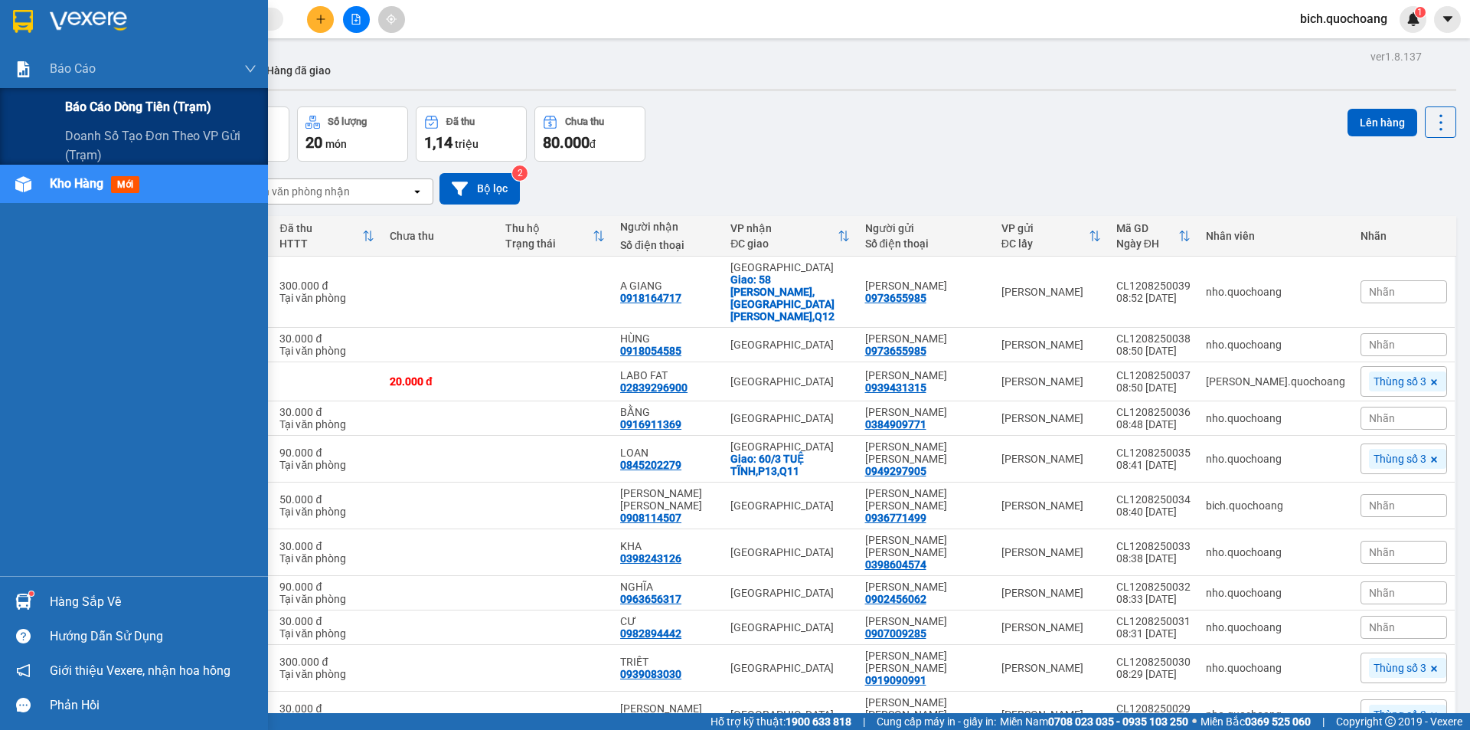
click at [80, 99] on span "Báo cáo dòng tiền (trạm)" at bounding box center [138, 106] width 146 height 19
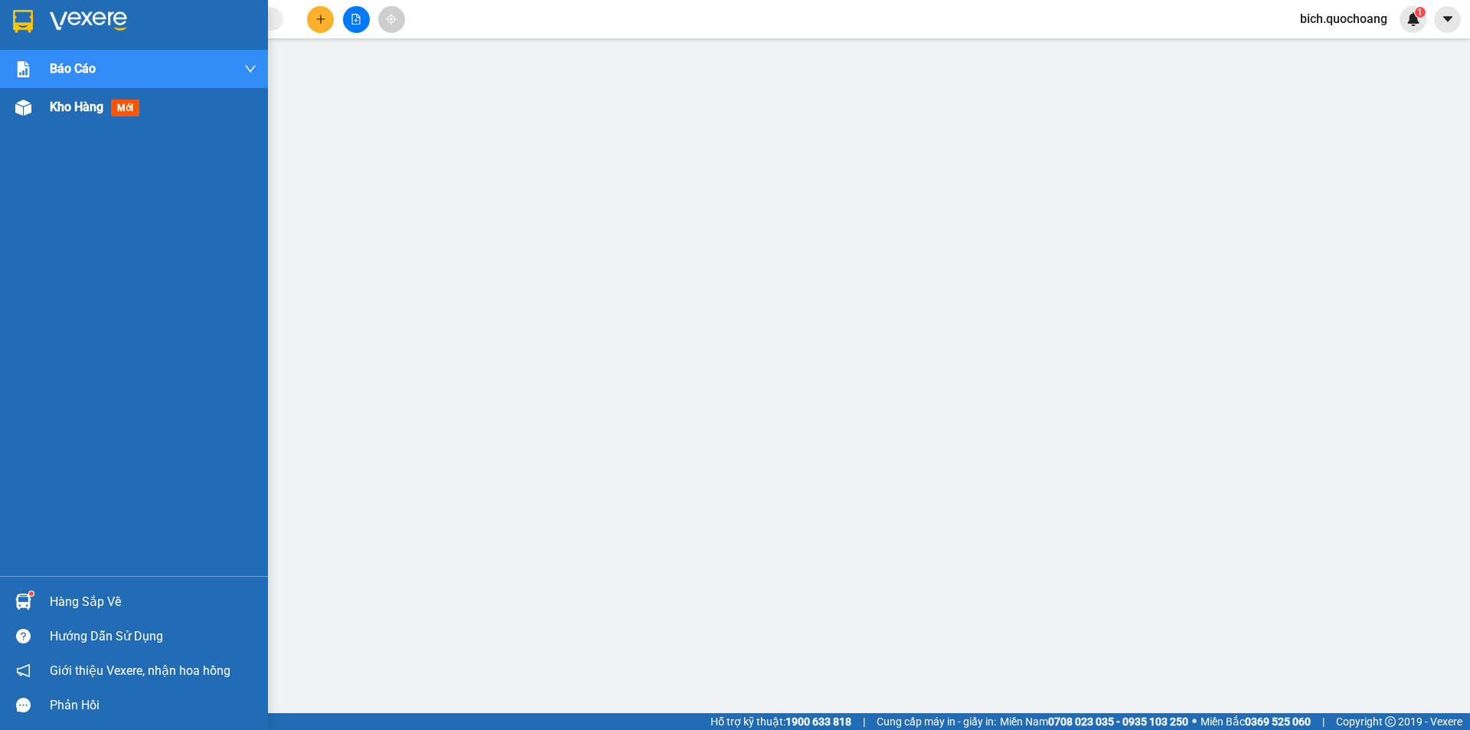
click at [64, 105] on span "Kho hàng" at bounding box center [77, 107] width 54 height 15
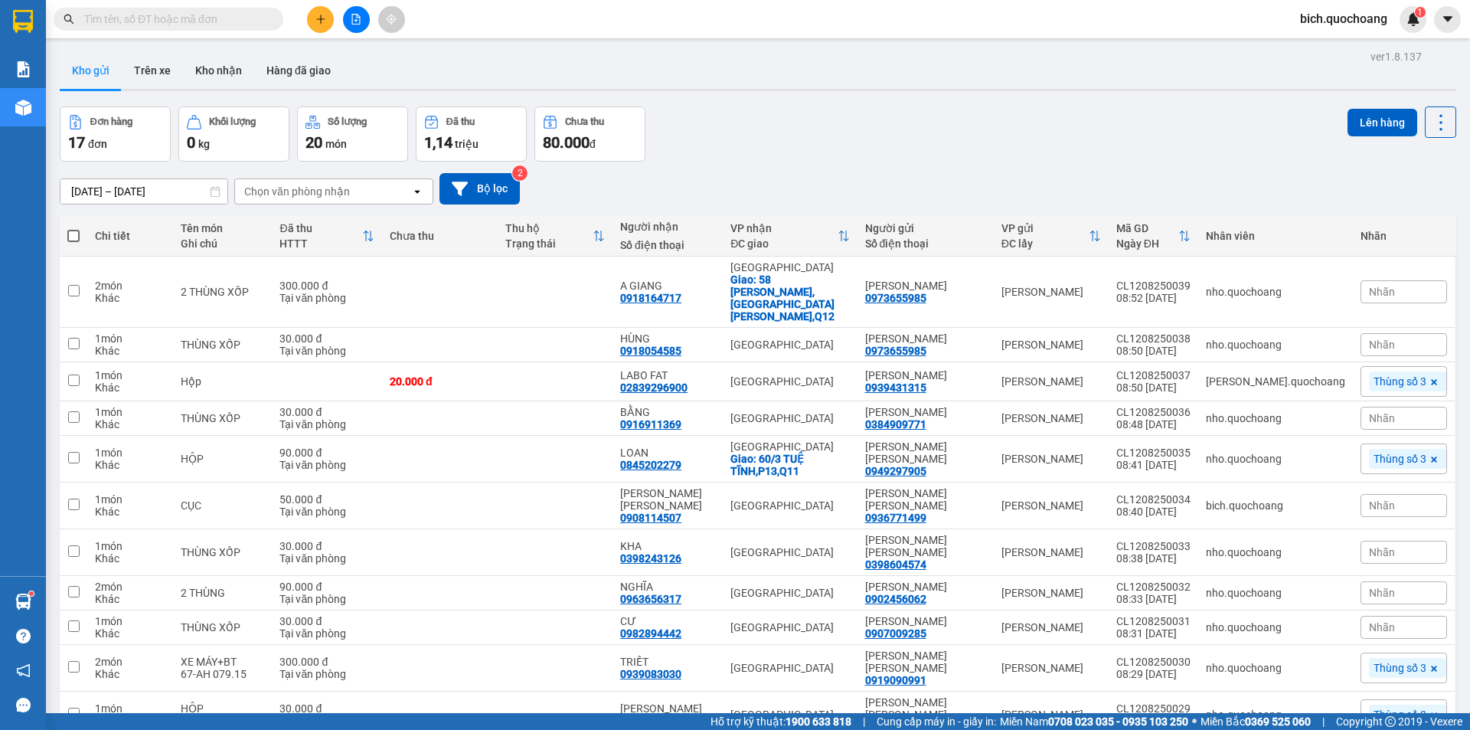
click at [315, 18] on icon "plus" at bounding box center [320, 19] width 11 height 11
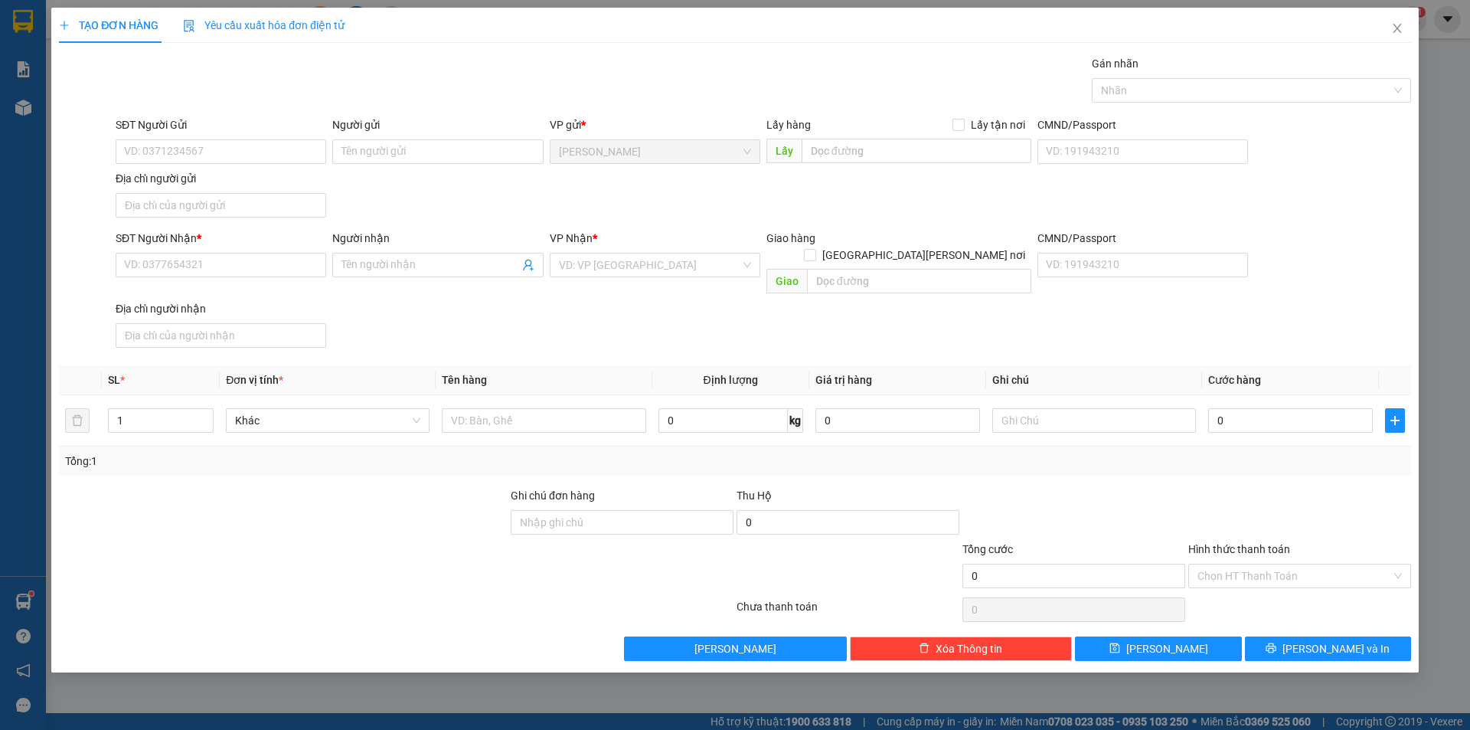
drag, startPoint x: 1132, startPoint y: 72, endPoint x: 1133, endPoint y: 80, distance: 8.5
click at [1133, 73] on div "Gán nhãn" at bounding box center [1251, 66] width 319 height 23
click at [1134, 85] on div at bounding box center [1244, 90] width 296 height 18
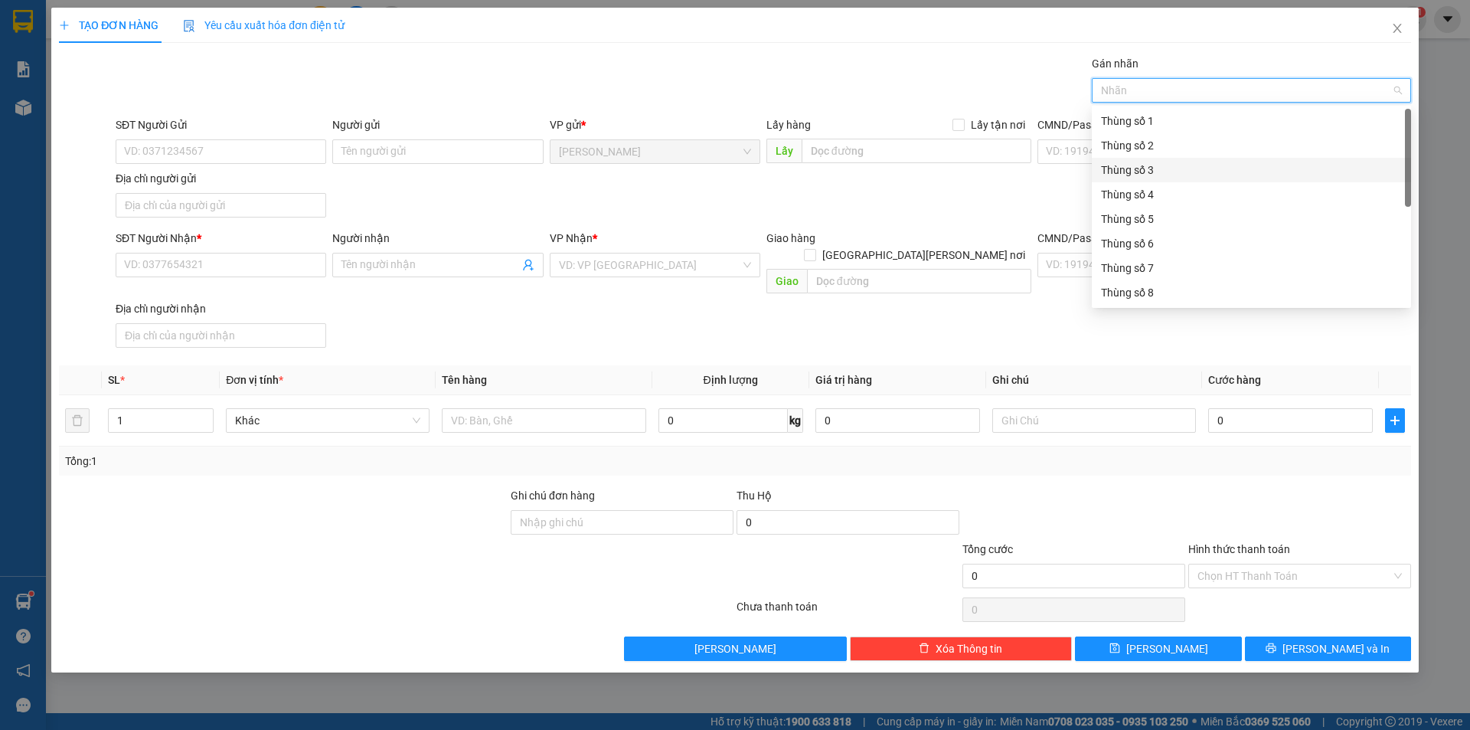
click at [1164, 169] on div "Thùng số 3" at bounding box center [1251, 170] width 301 height 17
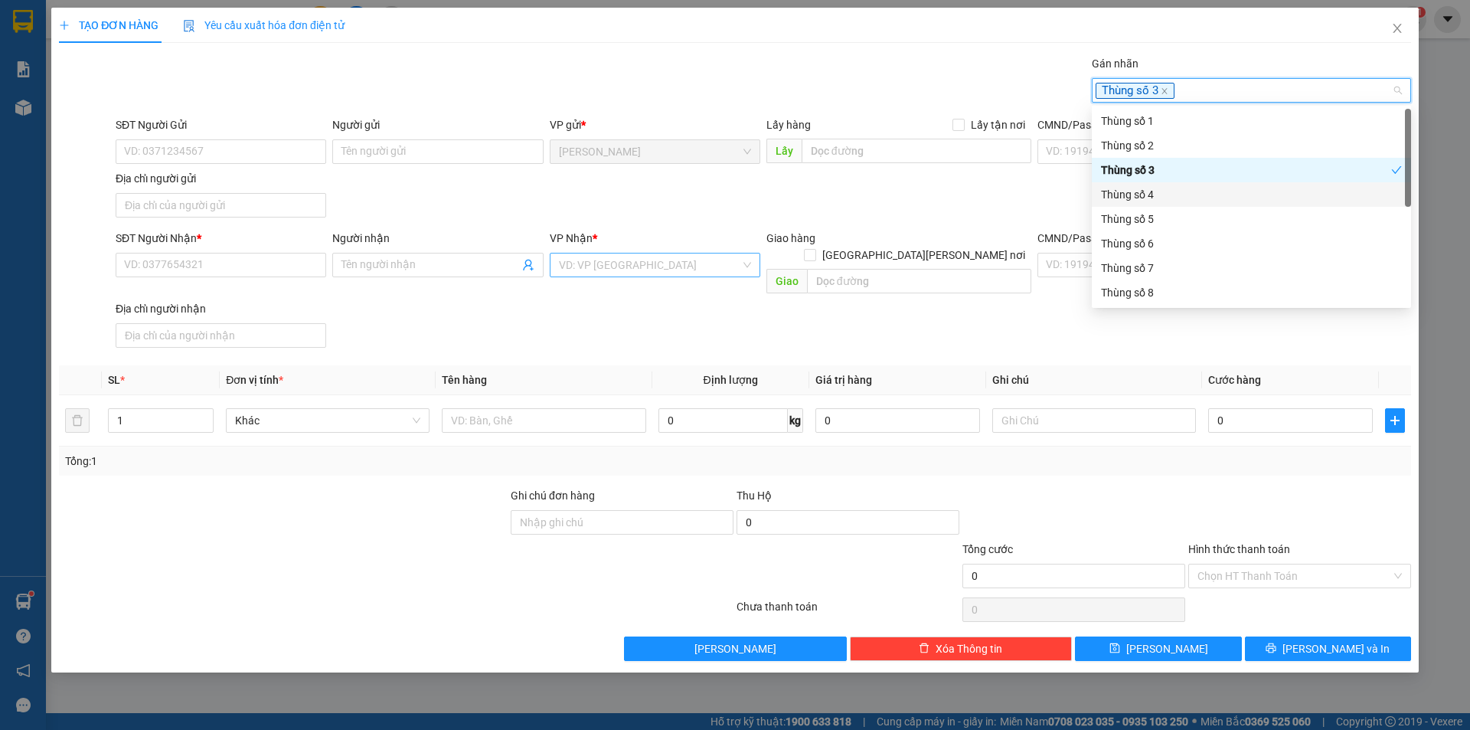
click at [638, 264] on input "search" at bounding box center [649, 264] width 181 height 23
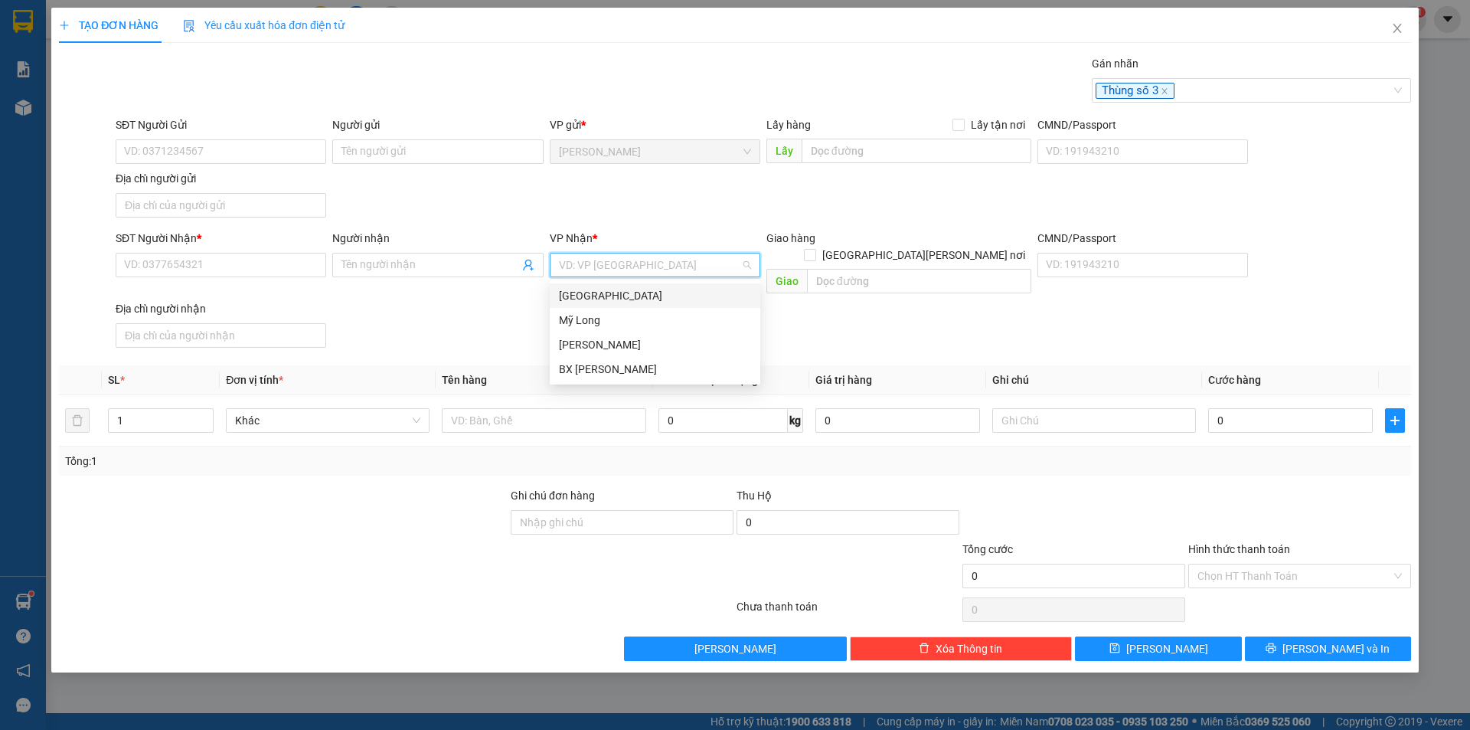
click at [592, 305] on div "[GEOGRAPHIC_DATA]" at bounding box center [655, 295] width 211 height 24
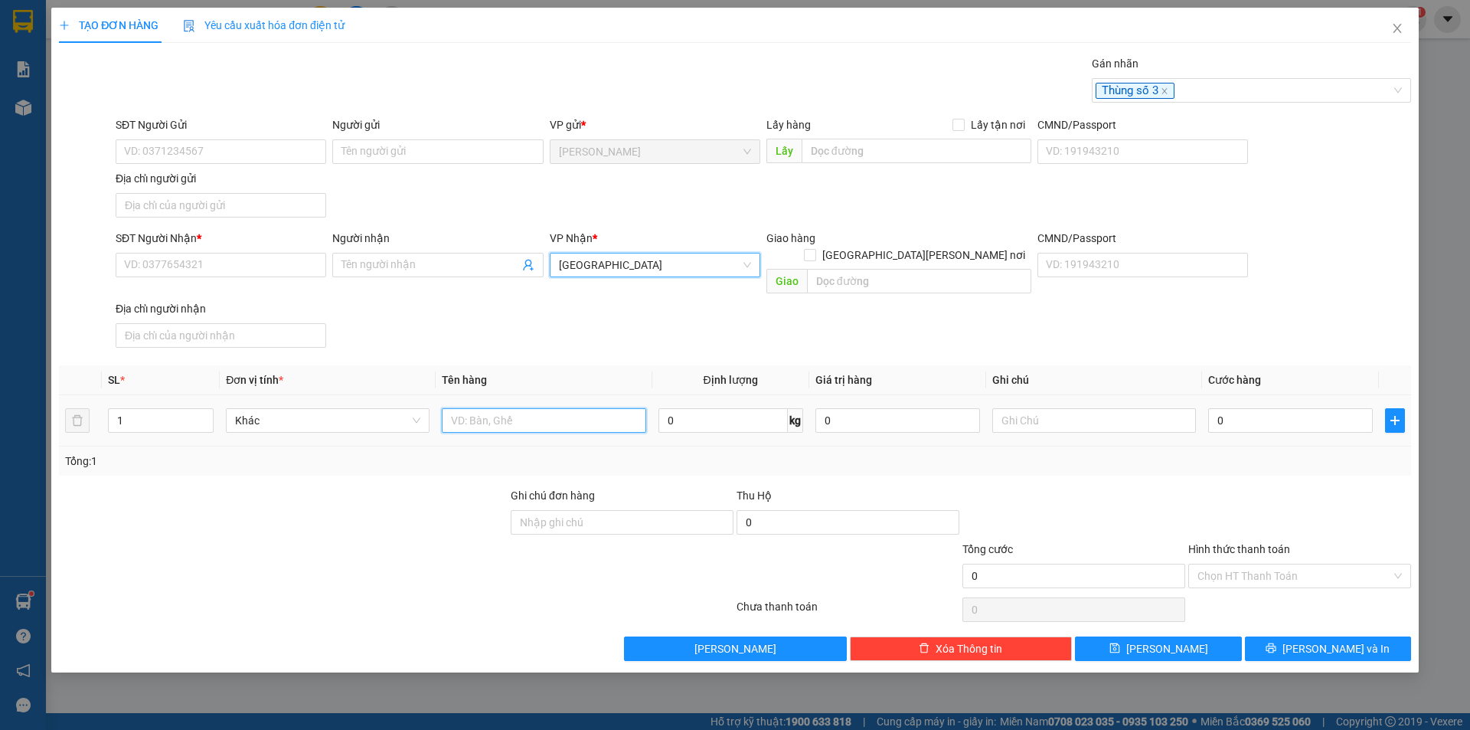
click at [508, 408] on input "text" at bounding box center [544, 420] width 204 height 24
type input "BỌC THIỆP"
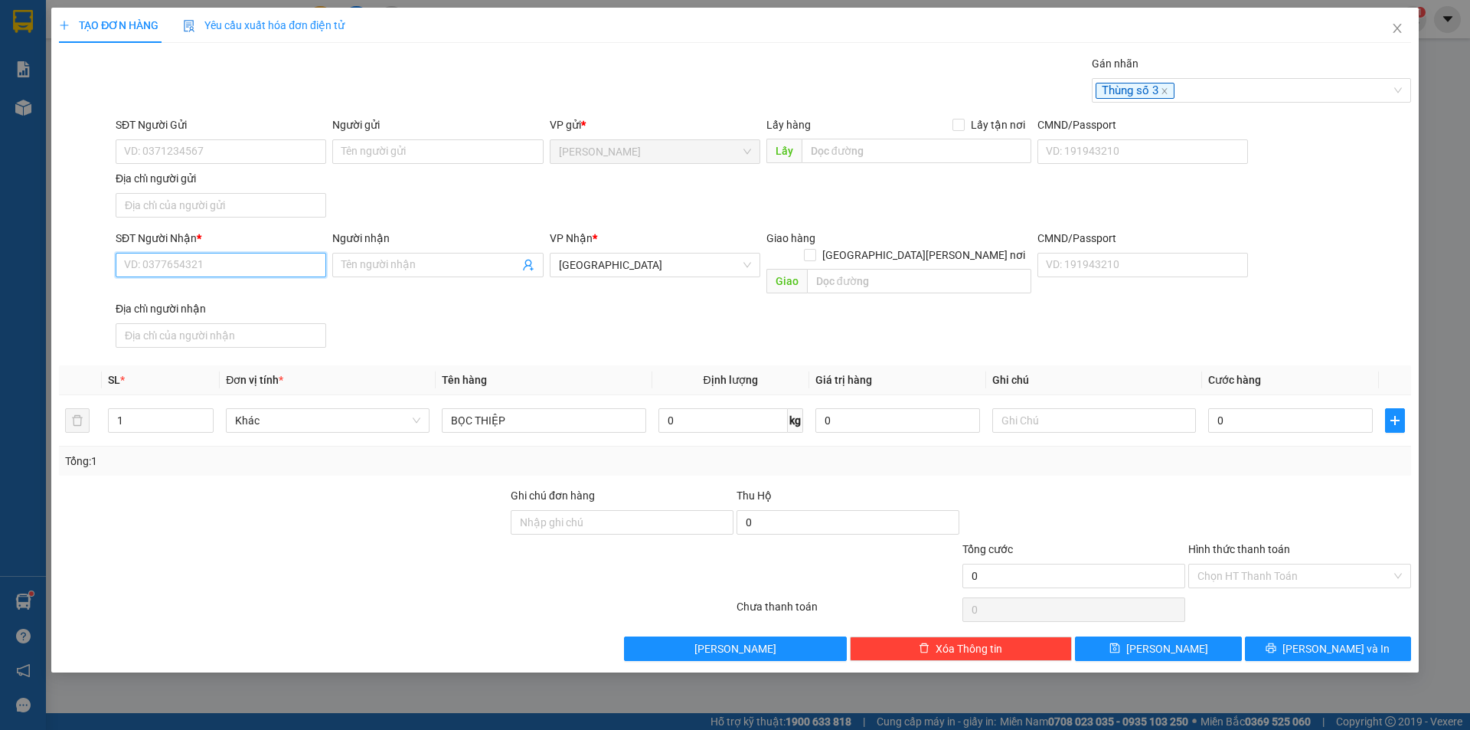
click at [242, 262] on input "SĐT Người Nhận *" at bounding box center [221, 265] width 211 height 24
type input "0942387927"
click at [222, 298] on div "0942387927 - TRUNG VĨNH" at bounding box center [221, 295] width 192 height 17
type input "TRUNG VĨNH"
type input "0942387927"
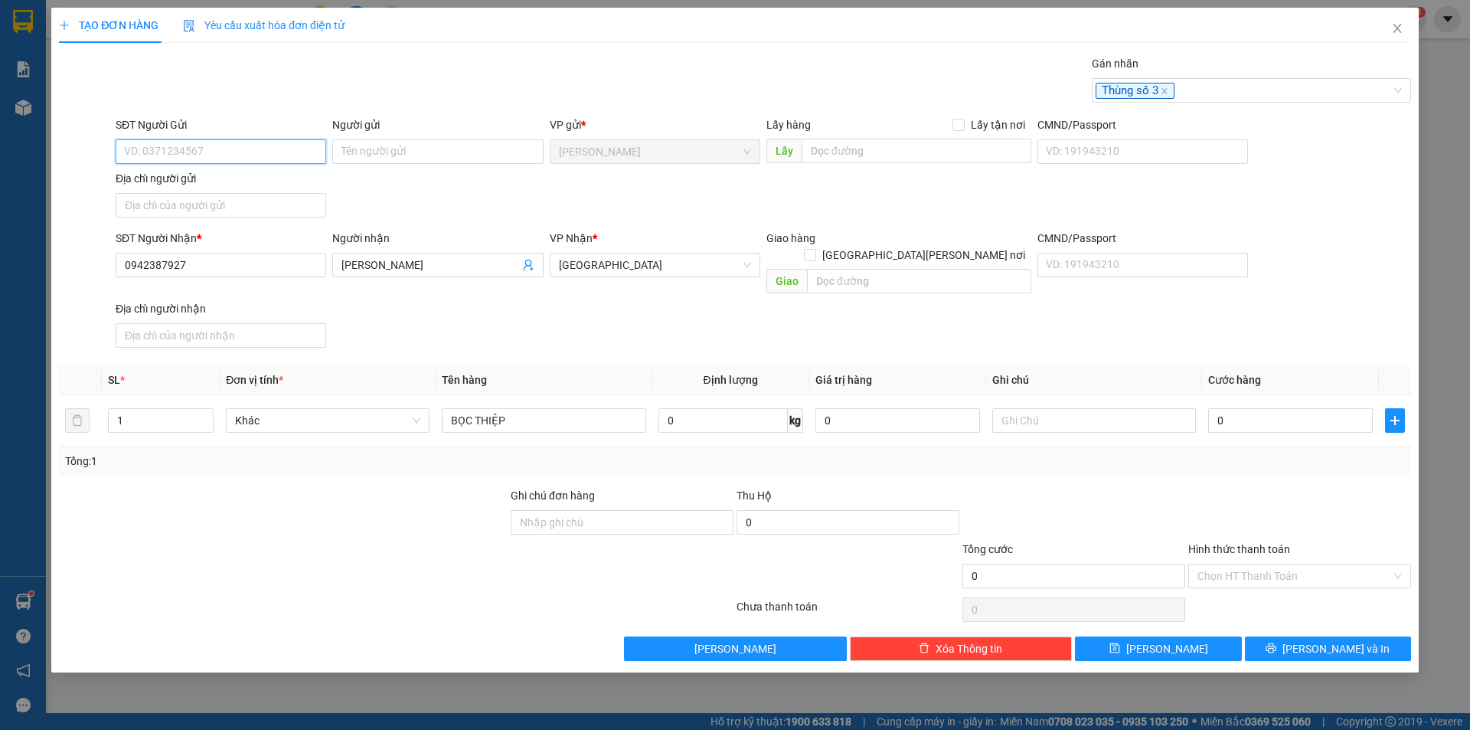
click at [282, 147] on input "SĐT Người Gửi" at bounding box center [221, 151] width 211 height 24
type input "0354799979"
click at [256, 184] on div "0354799979 - LÊ THỊ KIM NGÂN" at bounding box center [221, 182] width 192 height 17
type input "[PERSON_NAME]"
type input "0354799979"
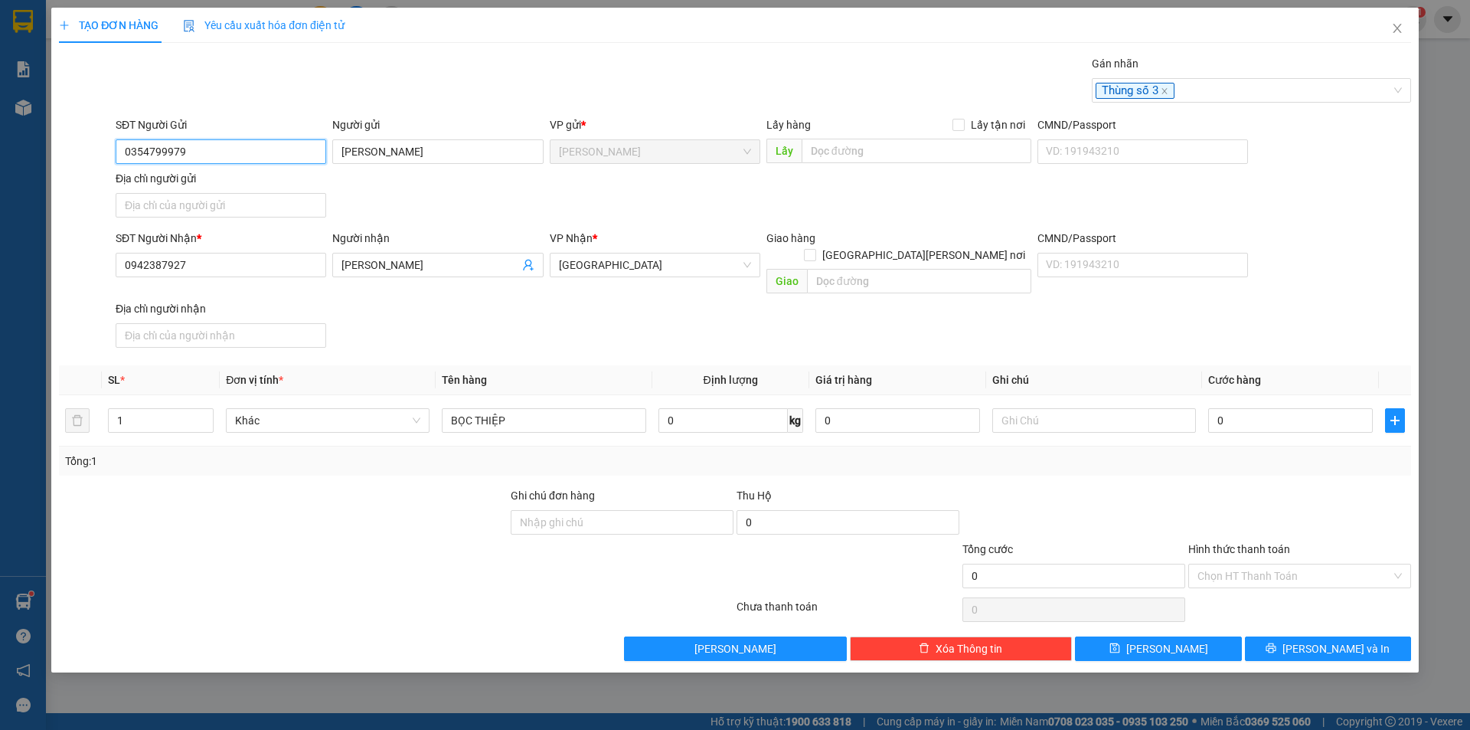
drag, startPoint x: 219, startPoint y: 152, endPoint x: 23, endPoint y: 155, distance: 196.0
click at [23, 155] on div "TẠO ĐƠN HÀNG Yêu cầu xuất hóa đơn điện tử Transit Pickup Surcharge Ids Transit …" at bounding box center [735, 365] width 1470 height 730
click at [188, 205] on input "Địa chỉ người gửi" at bounding box center [221, 205] width 211 height 24
paste input "P MỸ TRÀ CAO LÃNH [GEOGRAPHIC_DATA]"
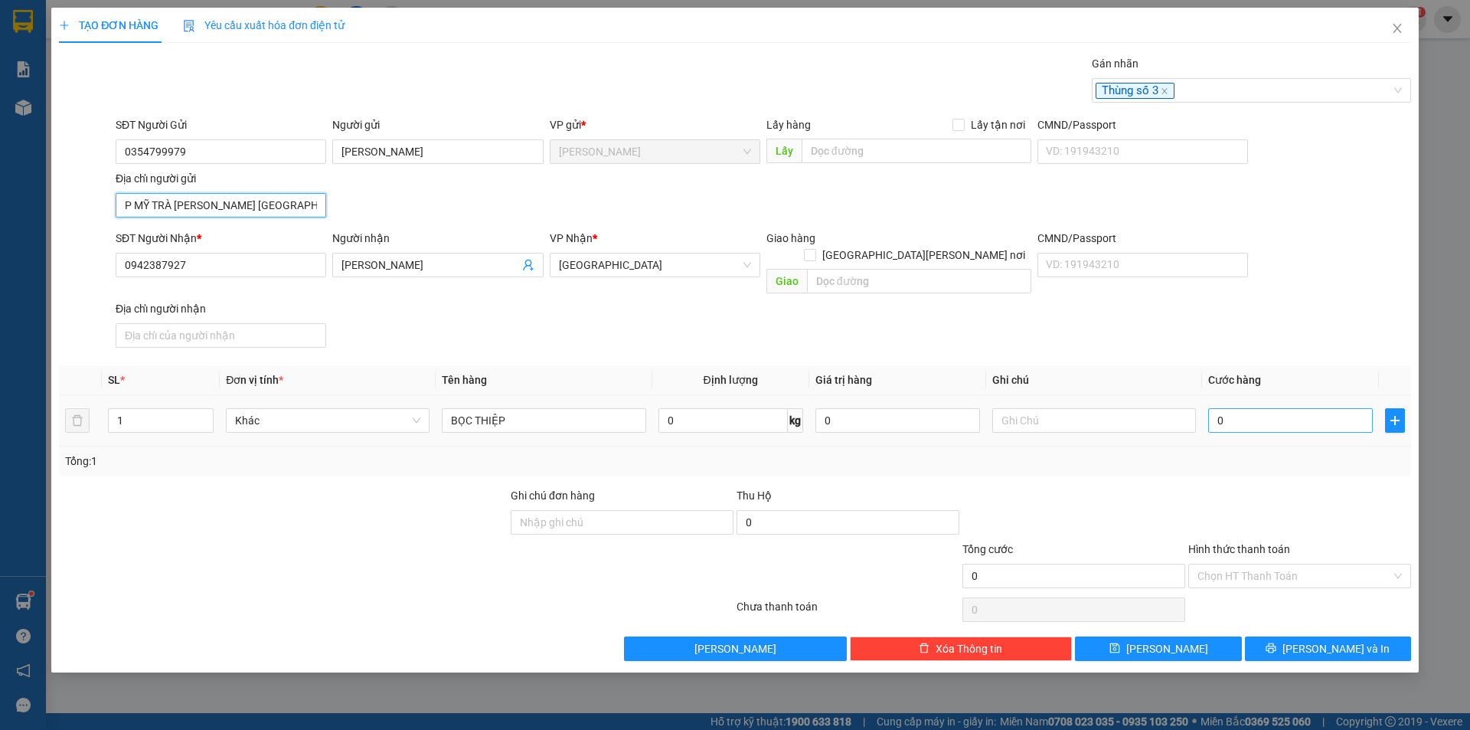
type input "P MỸ TRÀ CAO LÃNH [GEOGRAPHIC_DATA]"
click at [1260, 408] on input "0" at bounding box center [1290, 420] width 165 height 24
type input "2"
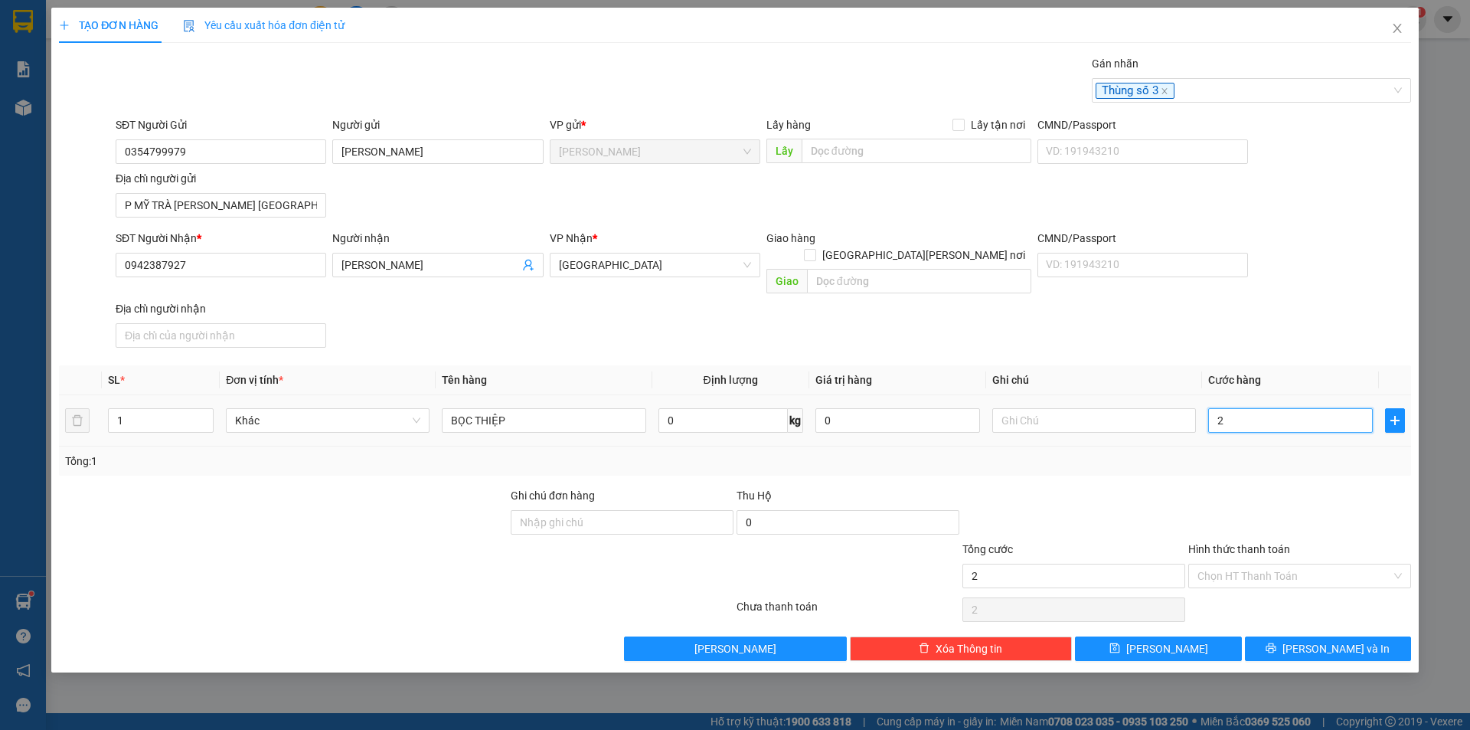
type input "20"
type input "20.000"
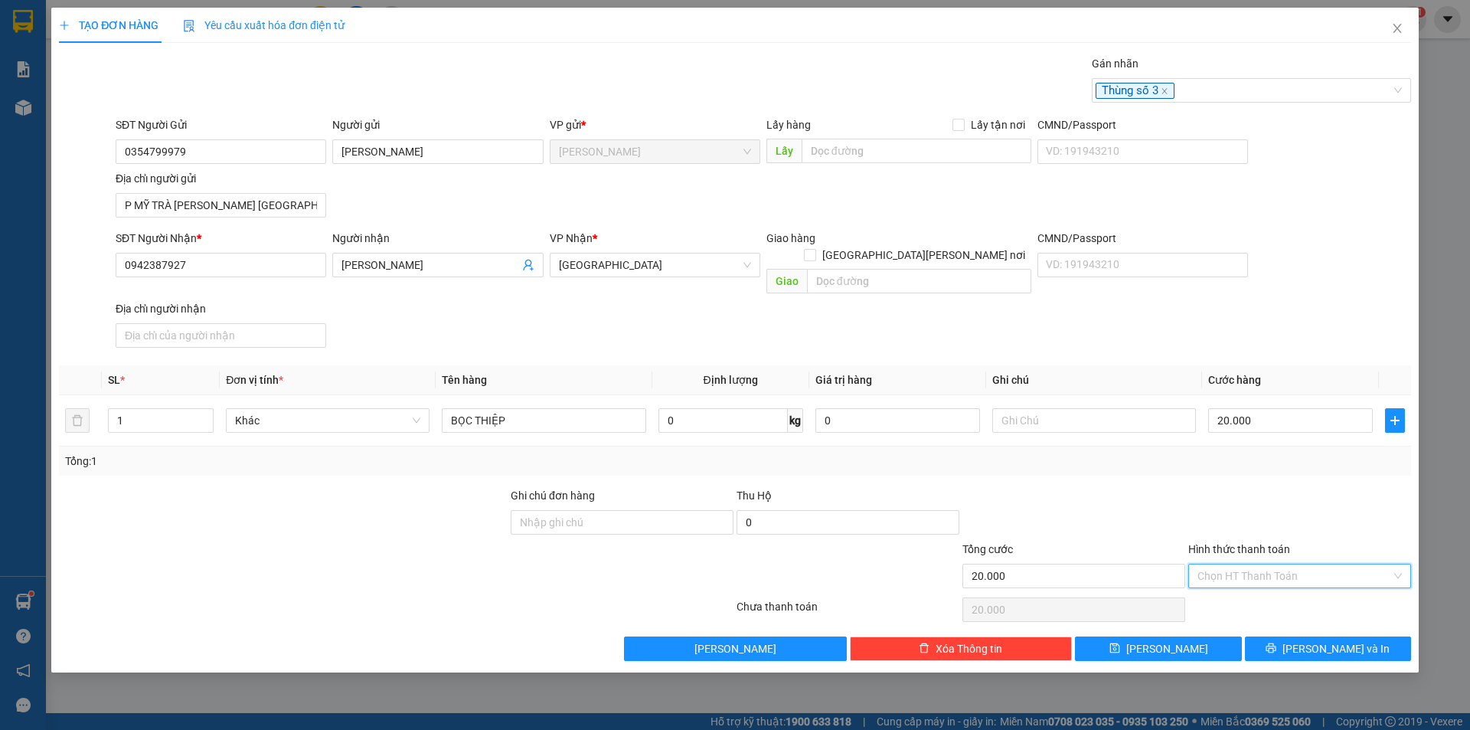
click at [1240, 564] on input "Hình thức thanh toán" at bounding box center [1294, 575] width 194 height 23
click at [1253, 593] on div "Tại văn phòng" at bounding box center [1299, 589] width 204 height 17
type input "0"
click at [1368, 641] on button "[PERSON_NAME] và In" at bounding box center [1328, 648] width 166 height 24
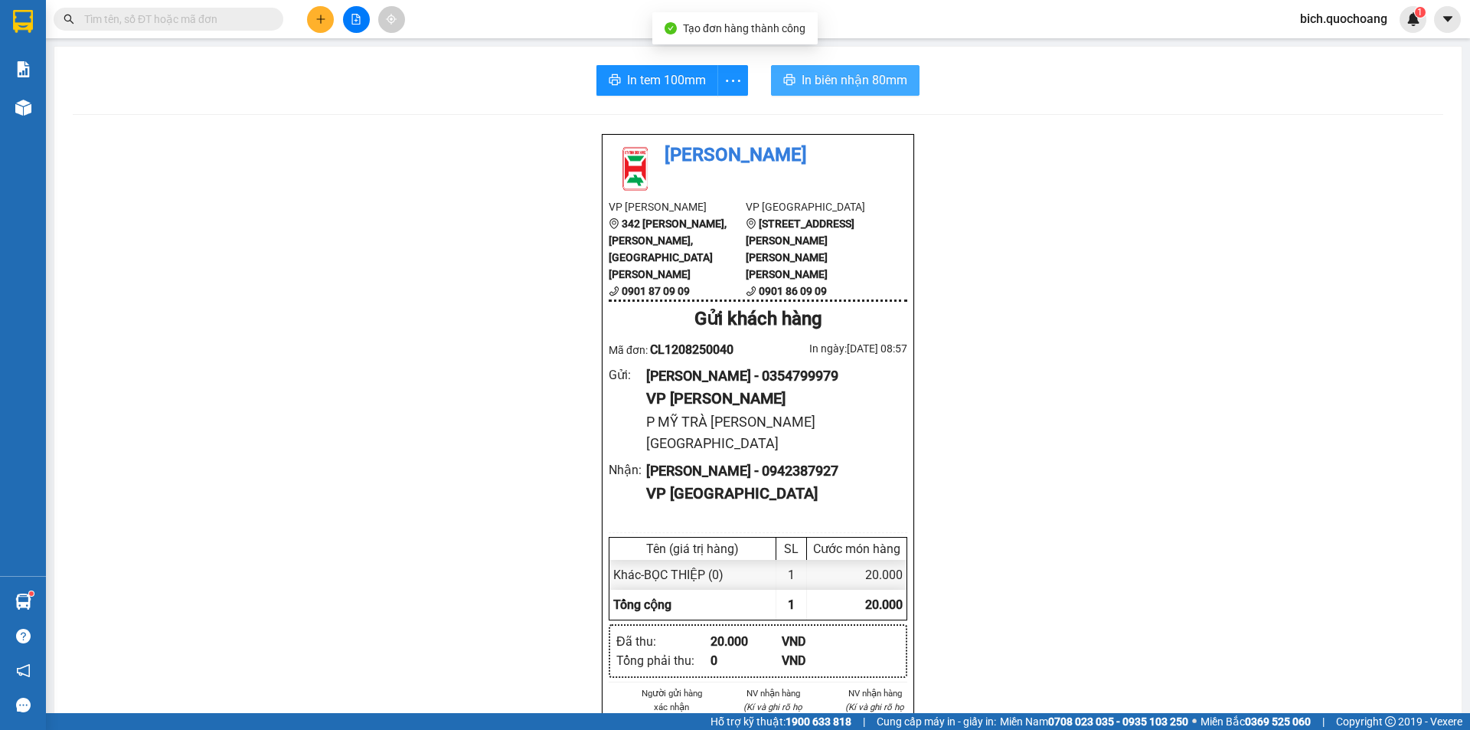
click at [824, 72] on span "In biên nhận 80mm" at bounding box center [855, 79] width 106 height 19
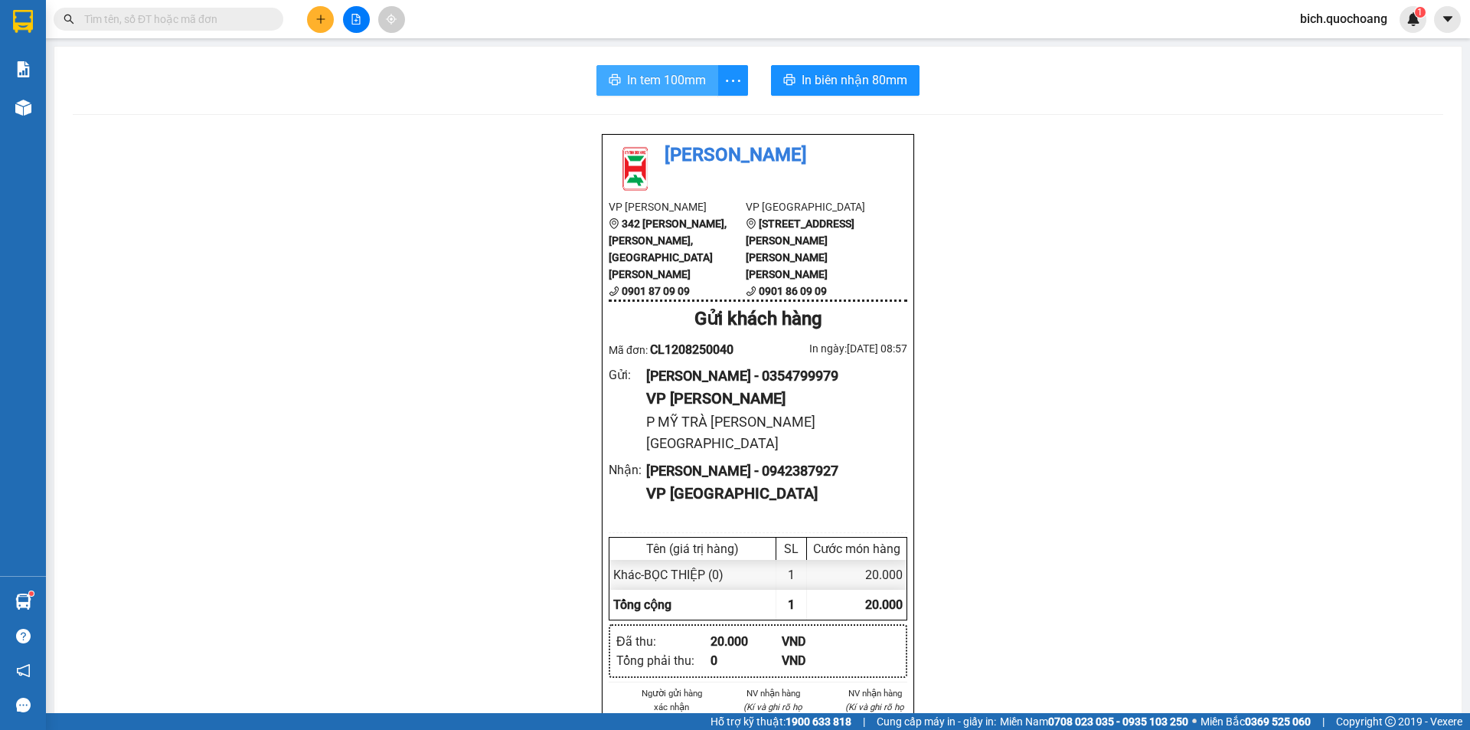
click at [661, 80] on span "In tem 100mm" at bounding box center [666, 79] width 79 height 19
click at [171, 21] on input "text" at bounding box center [174, 19] width 181 height 17
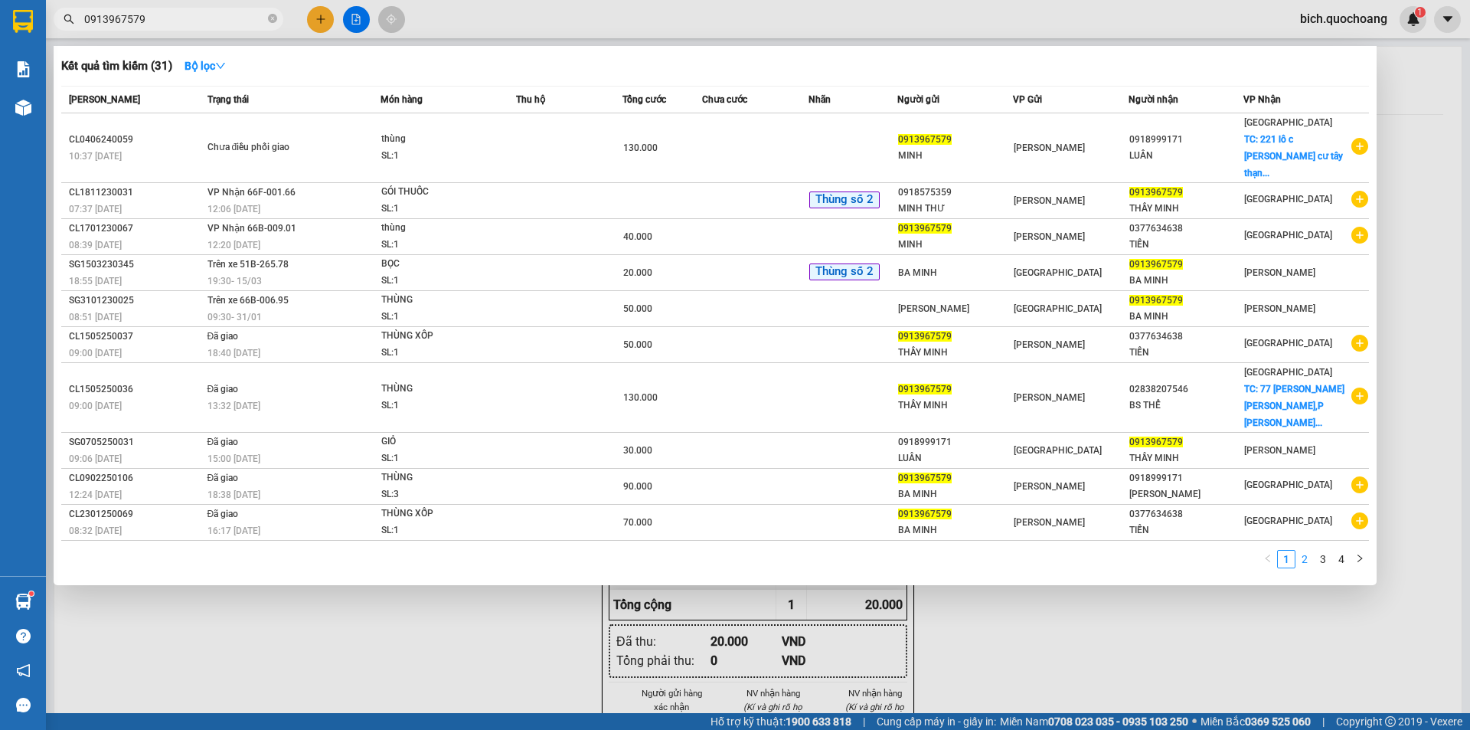
type input "0913967579"
click at [1304, 550] on link "2" at bounding box center [1304, 558] width 17 height 17
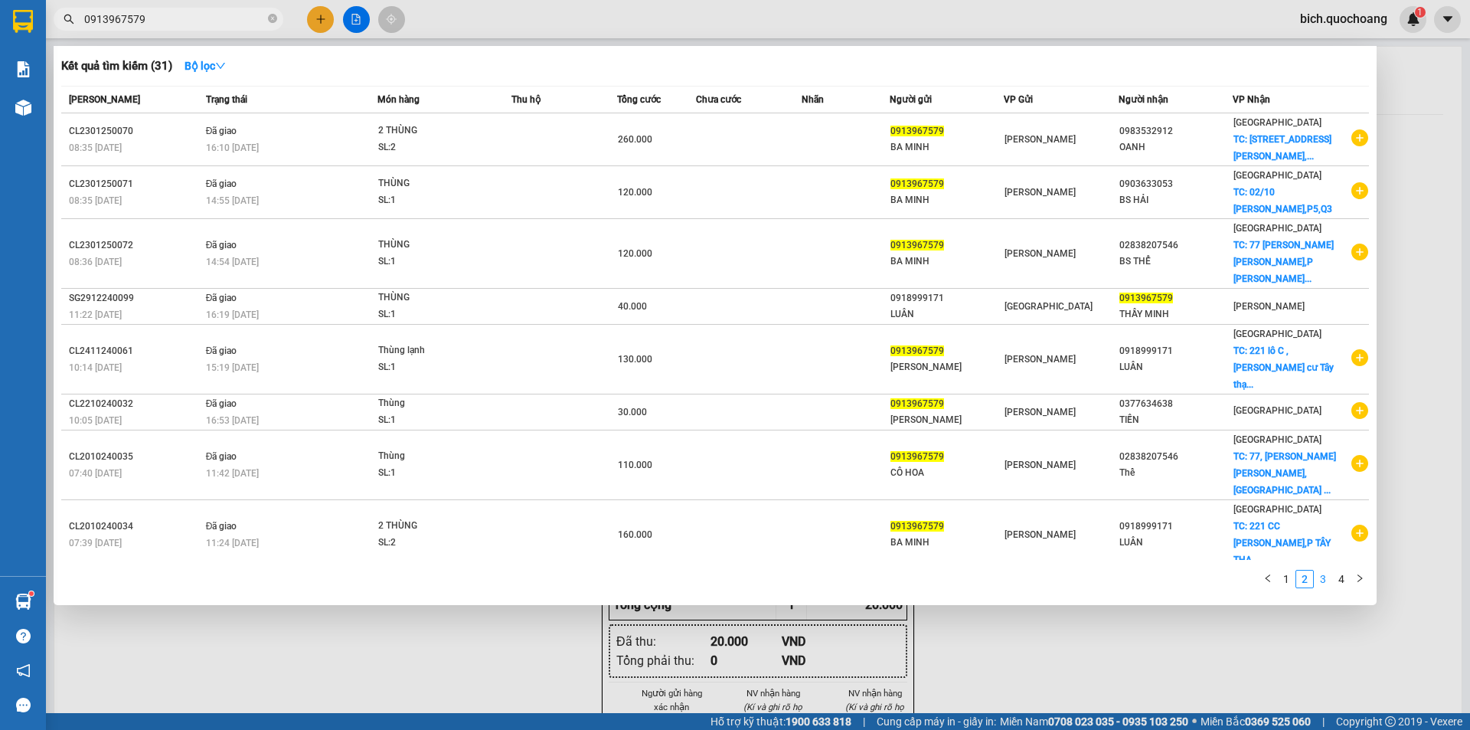
click at [1319, 581] on link "3" at bounding box center [1322, 578] width 17 height 17
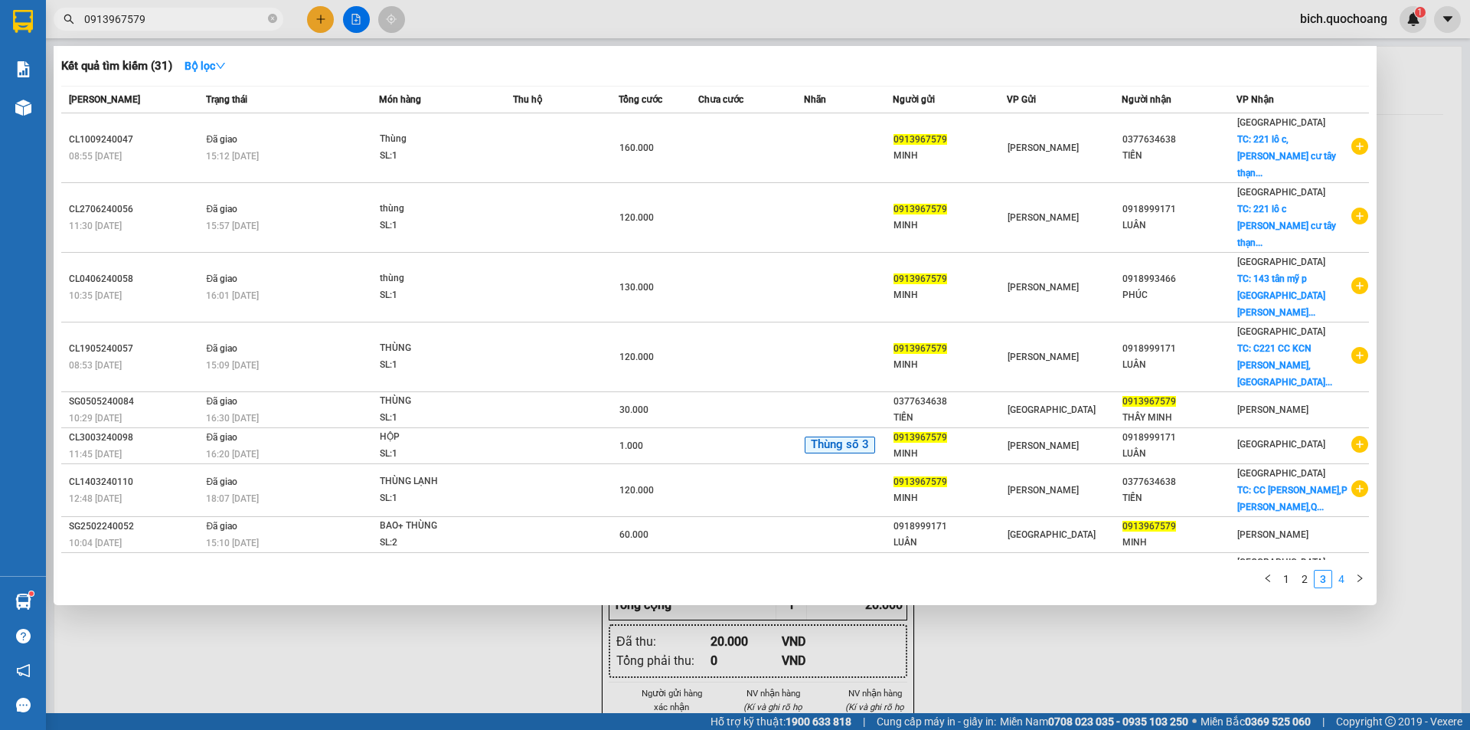
click at [1347, 580] on link "4" at bounding box center [1341, 578] width 17 height 17
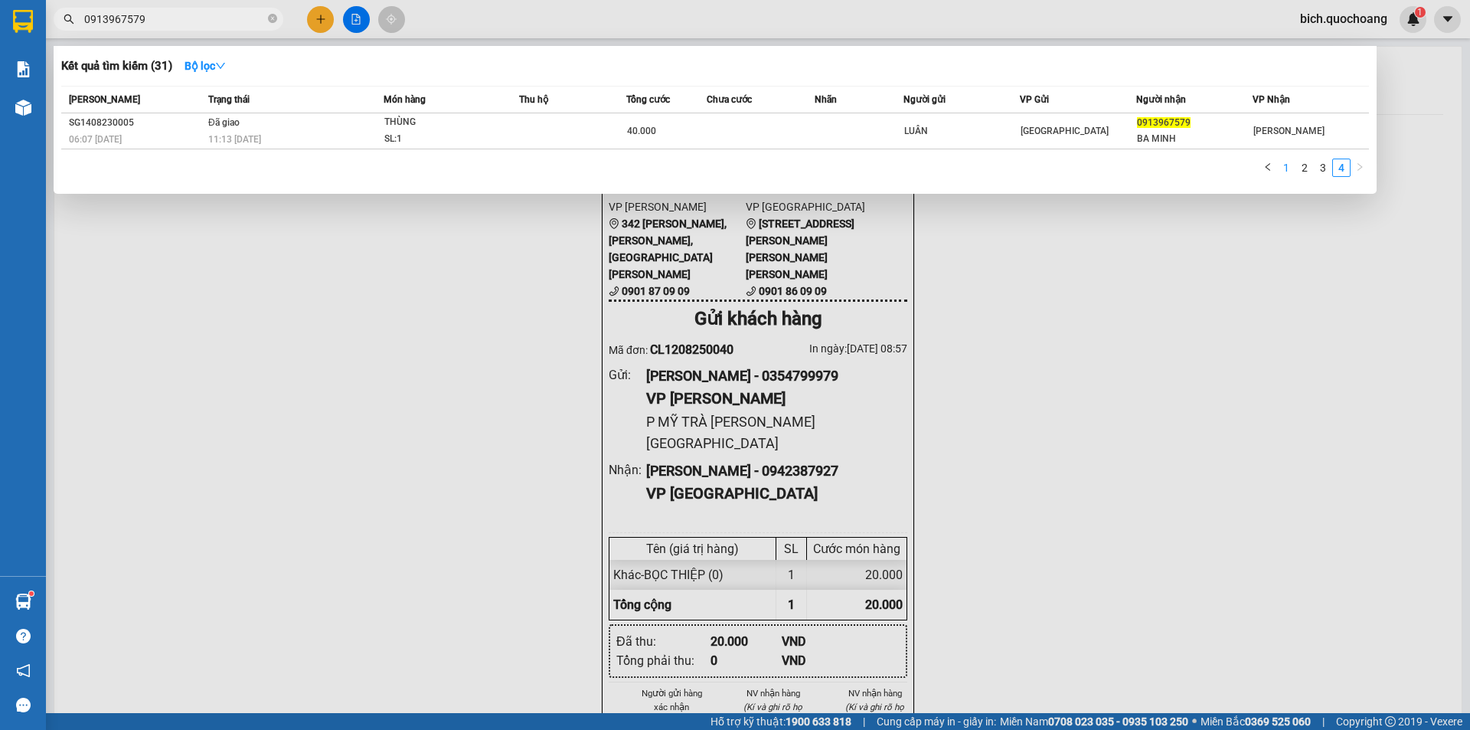
click at [1290, 167] on link "1" at bounding box center [1286, 167] width 17 height 17
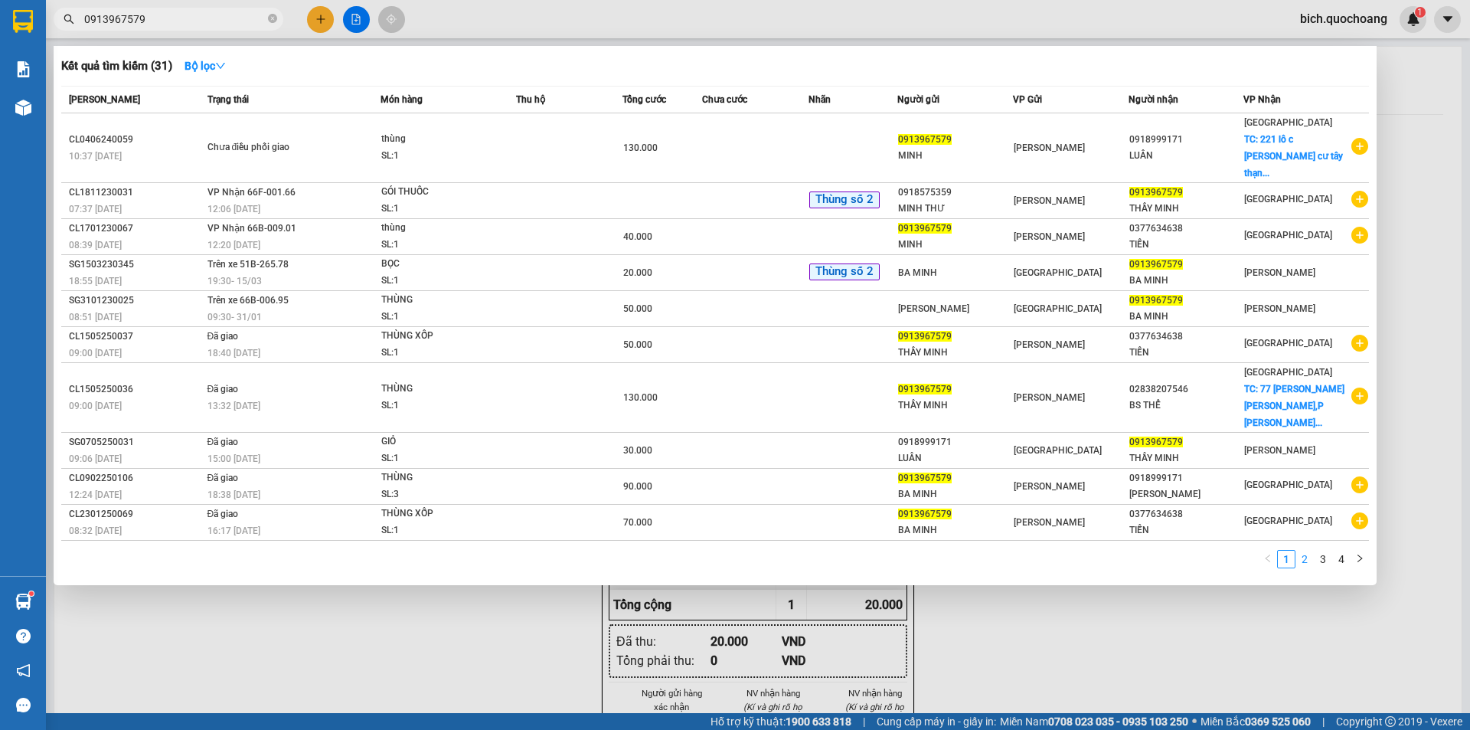
click at [1299, 550] on link "2" at bounding box center [1304, 558] width 17 height 17
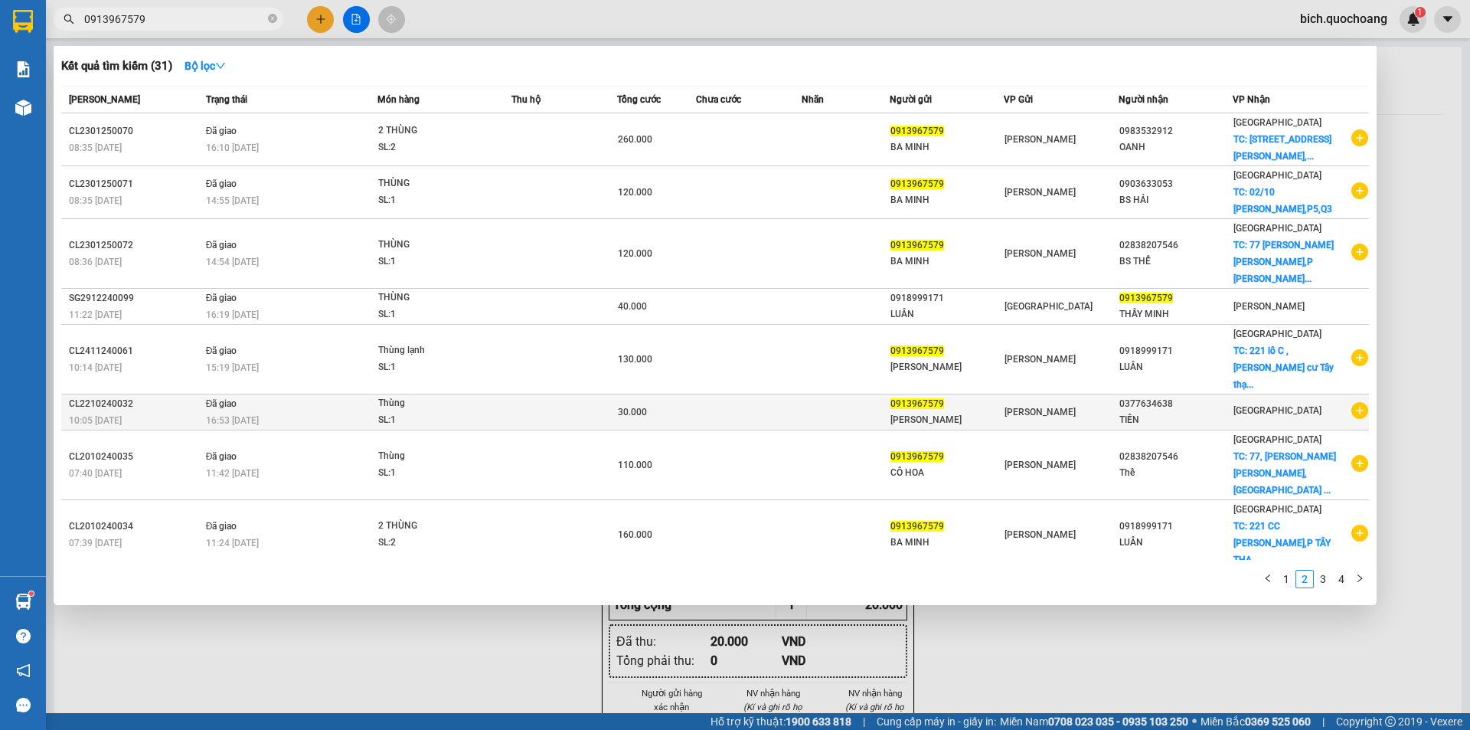
scroll to position [48, 0]
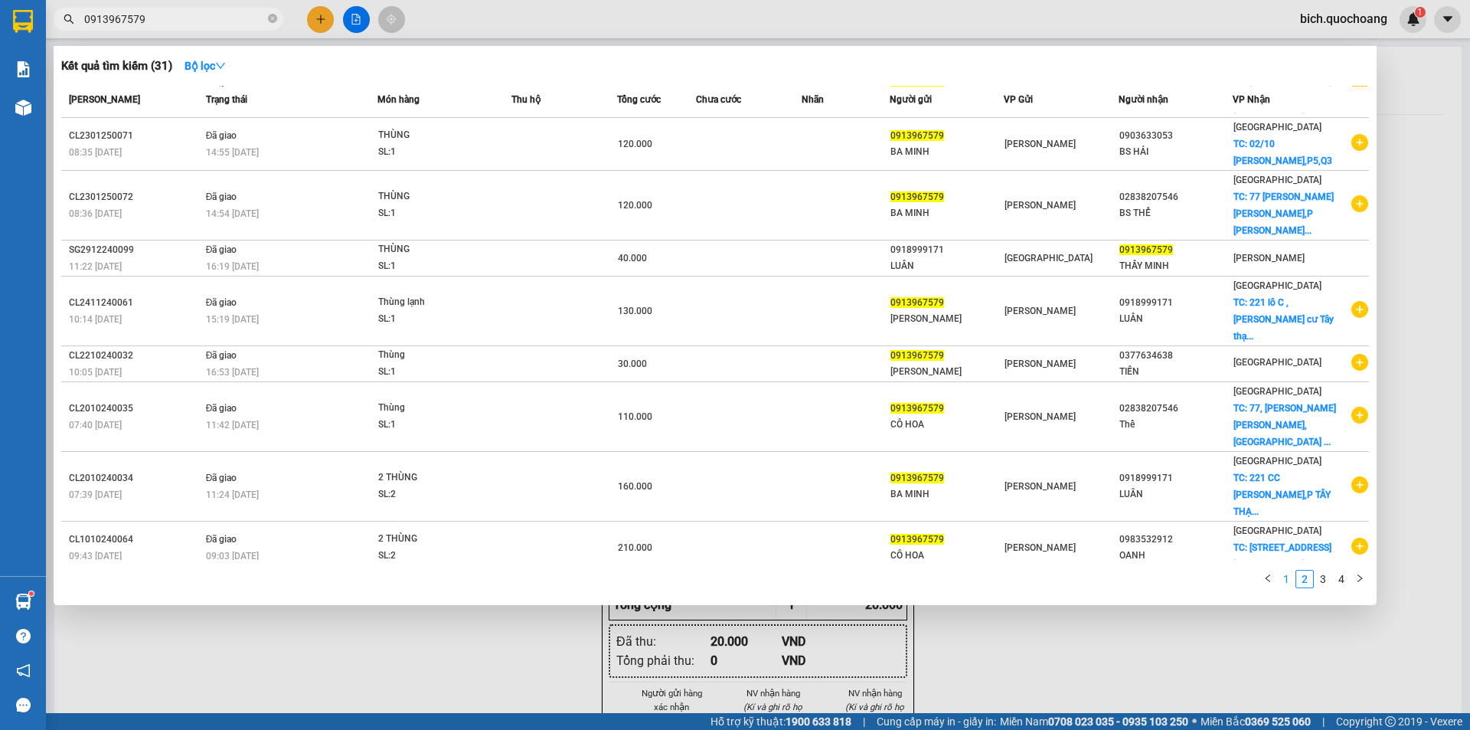
click at [1282, 573] on link "1" at bounding box center [1286, 578] width 17 height 17
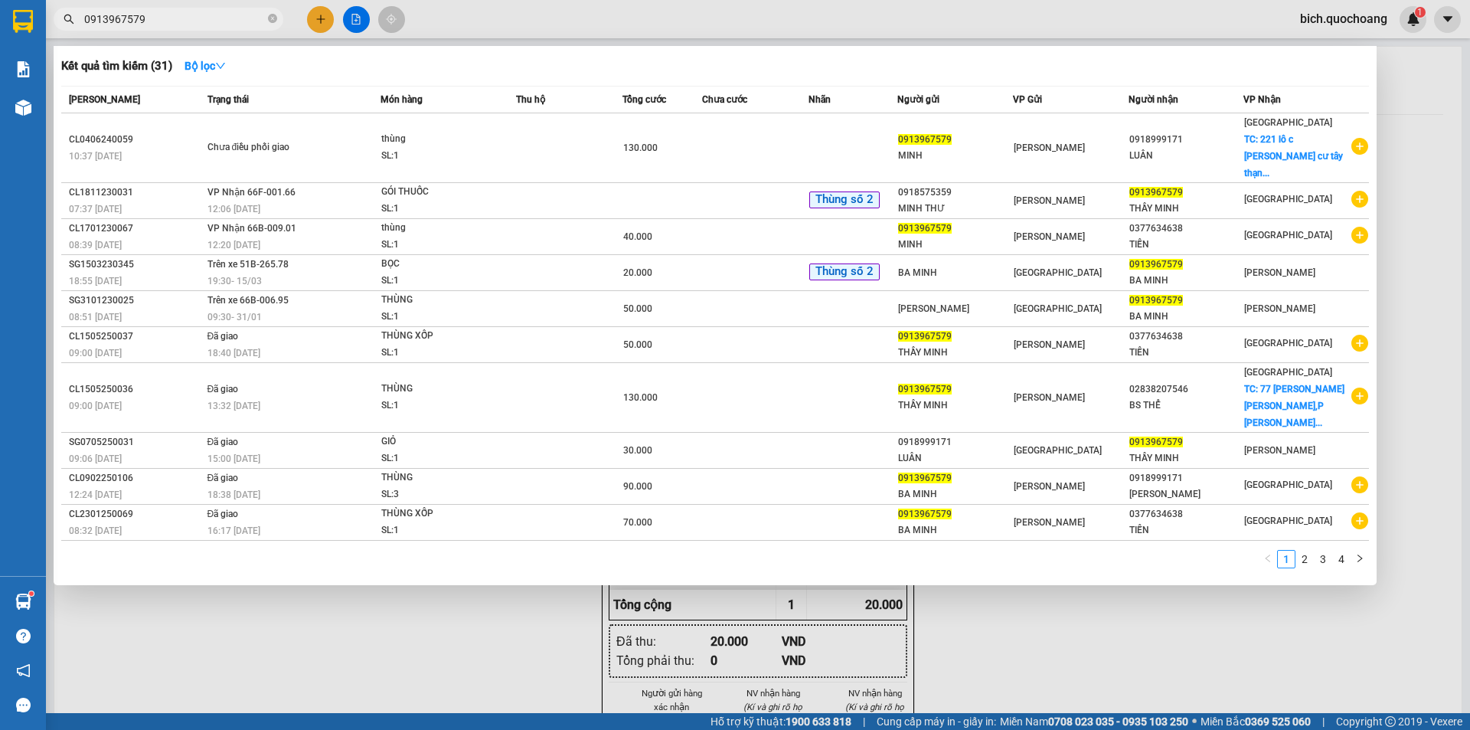
scroll to position [0, 0]
click at [274, 21] on icon "close-circle" at bounding box center [272, 18] width 9 height 9
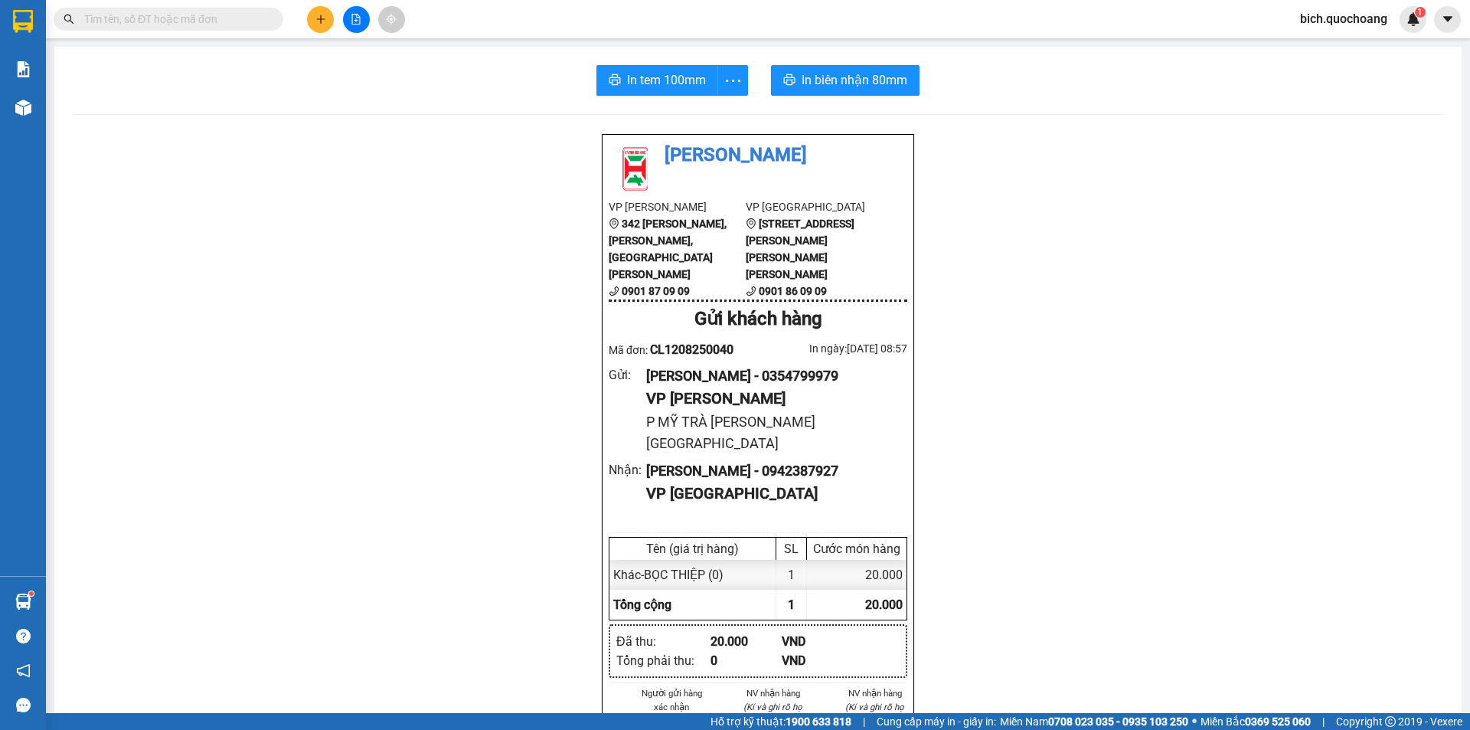
click at [256, 21] on input "text" at bounding box center [174, 19] width 181 height 17
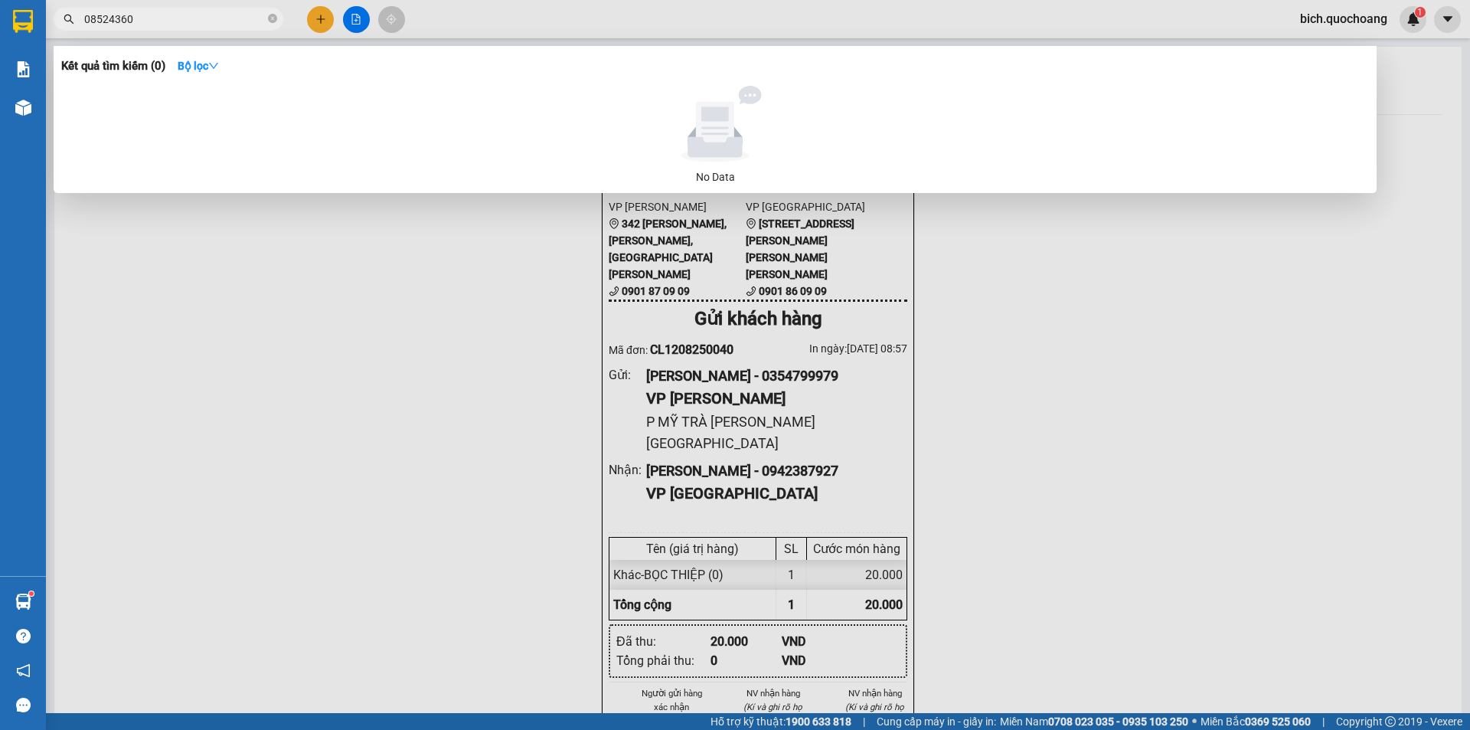
type input "0852436"
click at [275, 20] on icon "close-circle" at bounding box center [272, 18] width 9 height 9
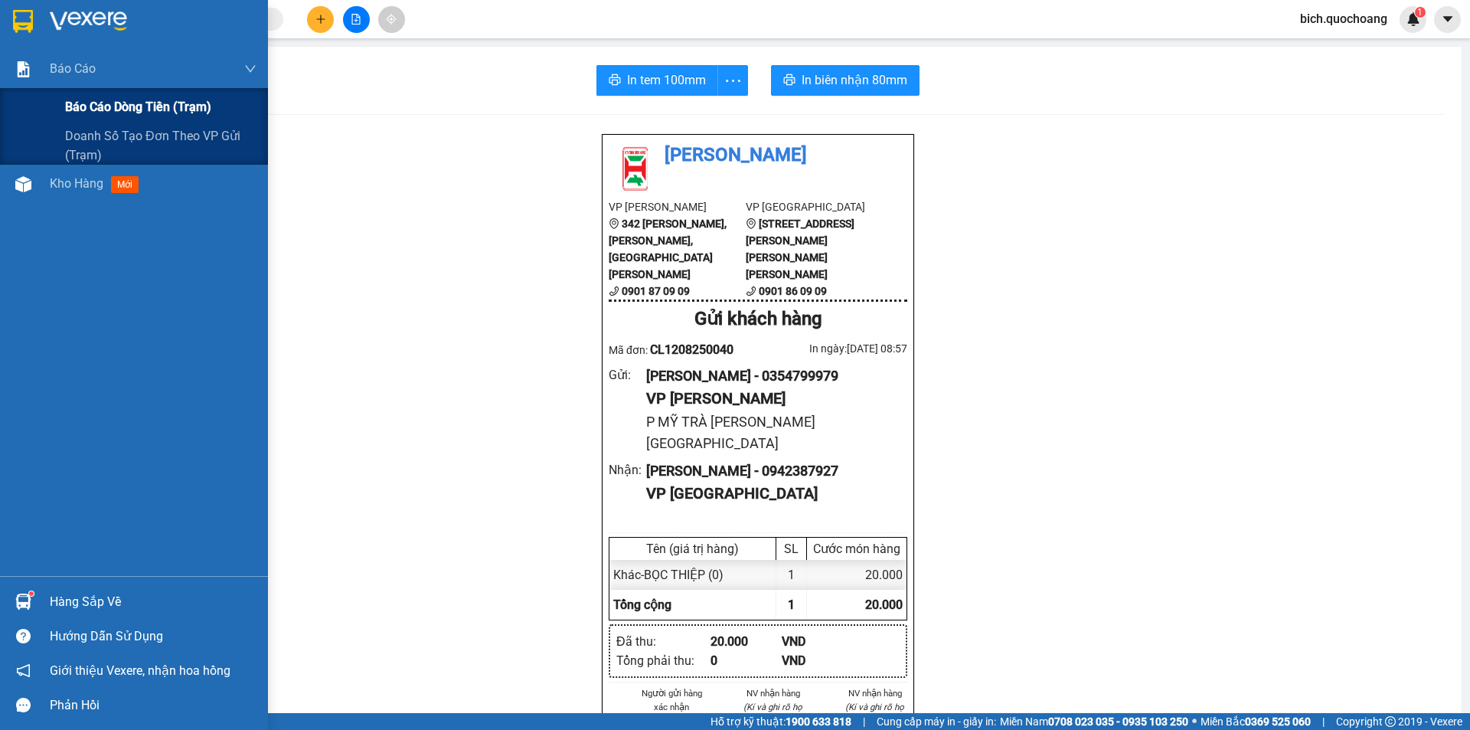
click at [85, 103] on span "Báo cáo dòng tiền (trạm)" at bounding box center [138, 106] width 146 height 19
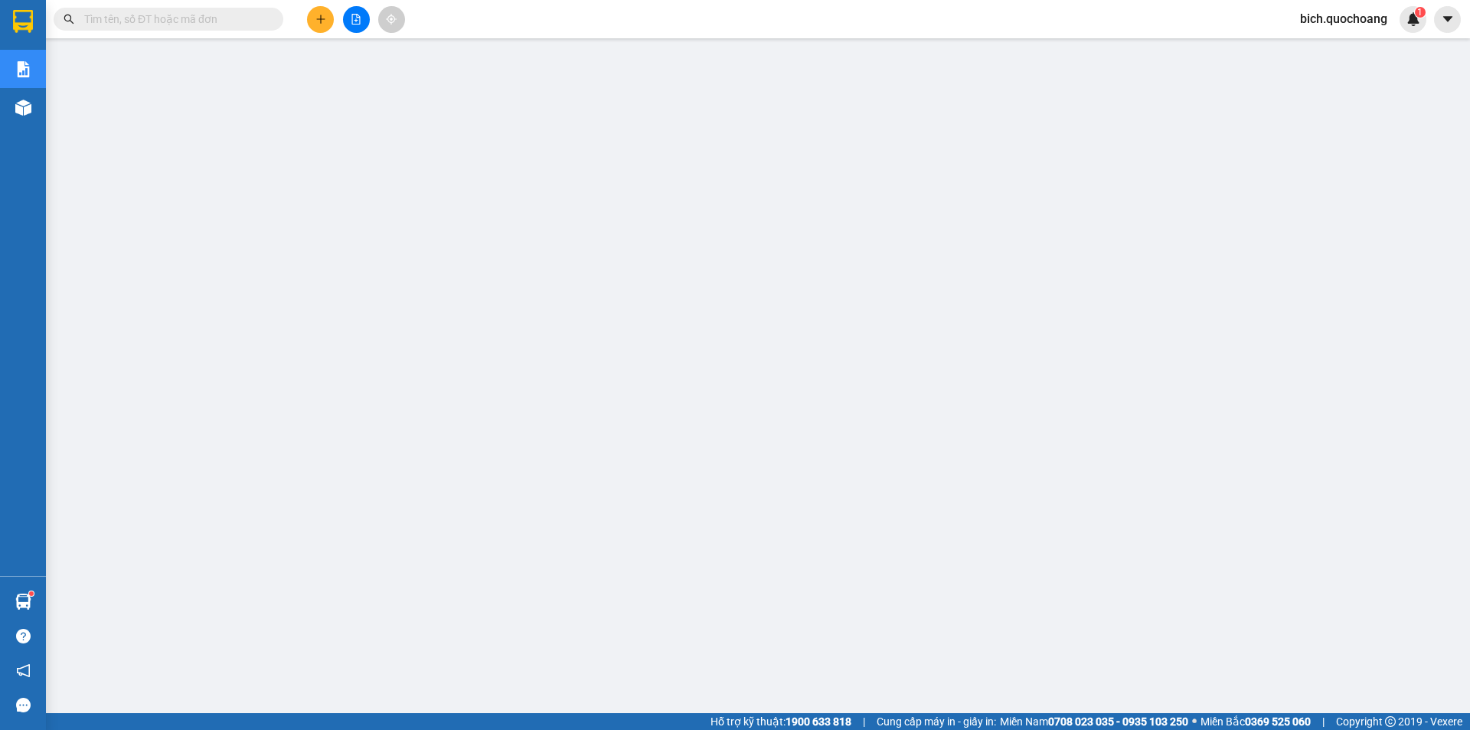
click at [234, 18] on input "text" at bounding box center [174, 19] width 181 height 17
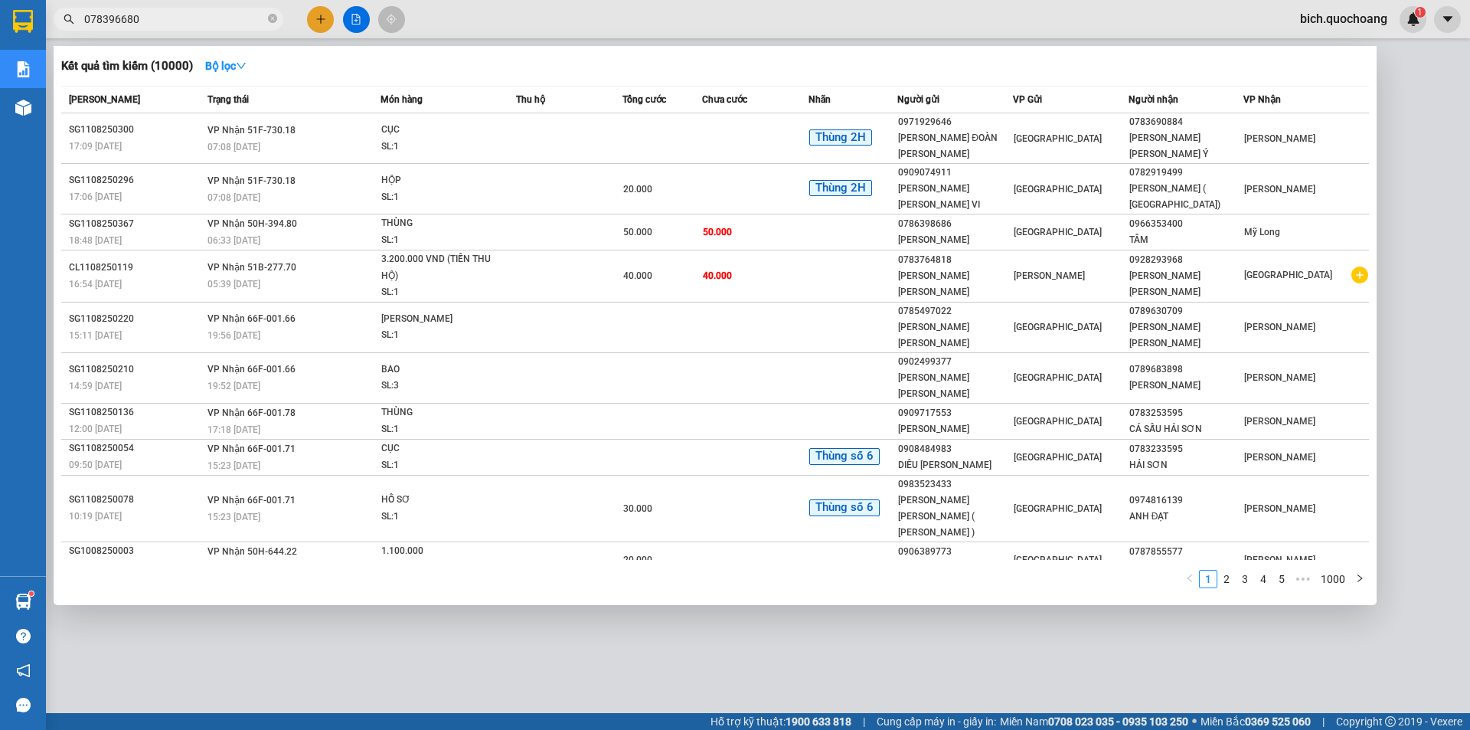
type input "0783966800"
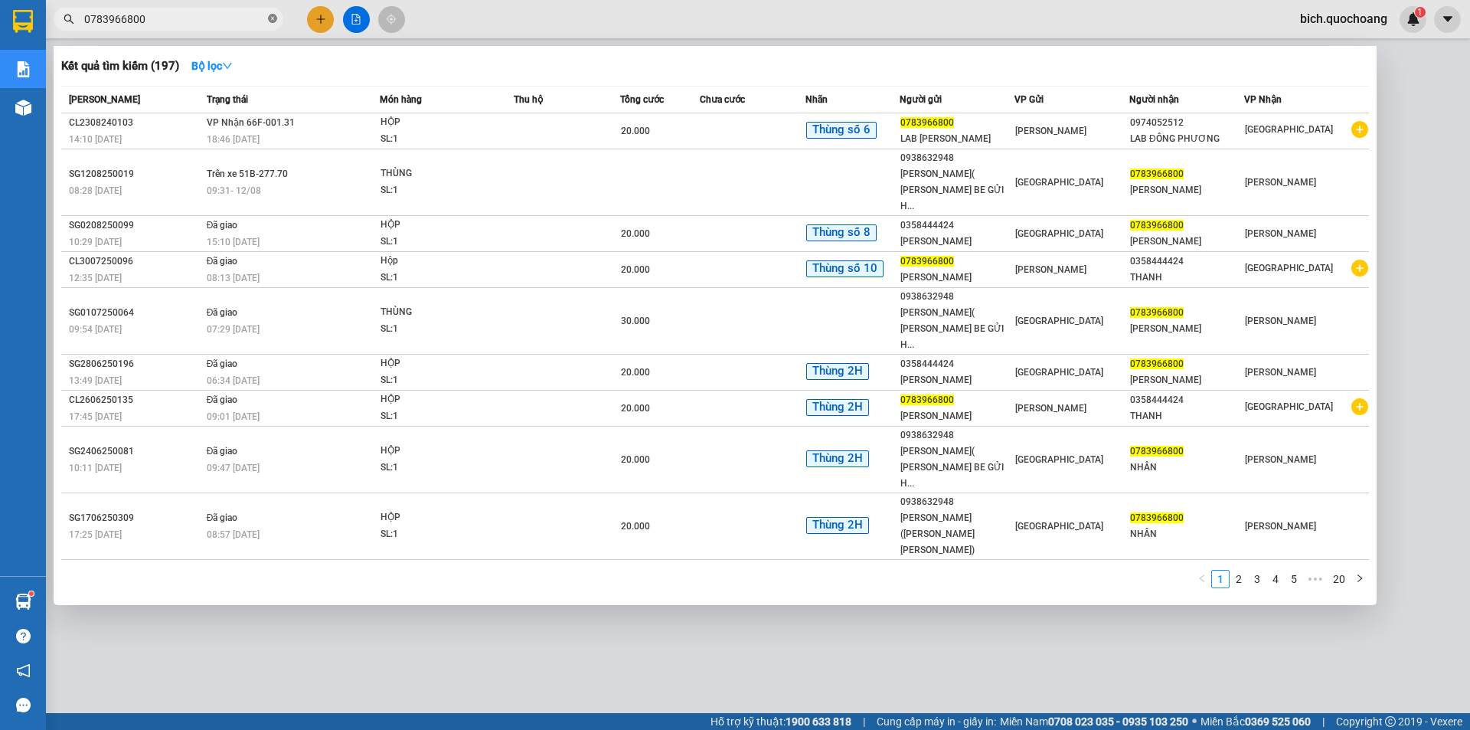
click at [273, 18] on icon "close-circle" at bounding box center [272, 18] width 9 height 9
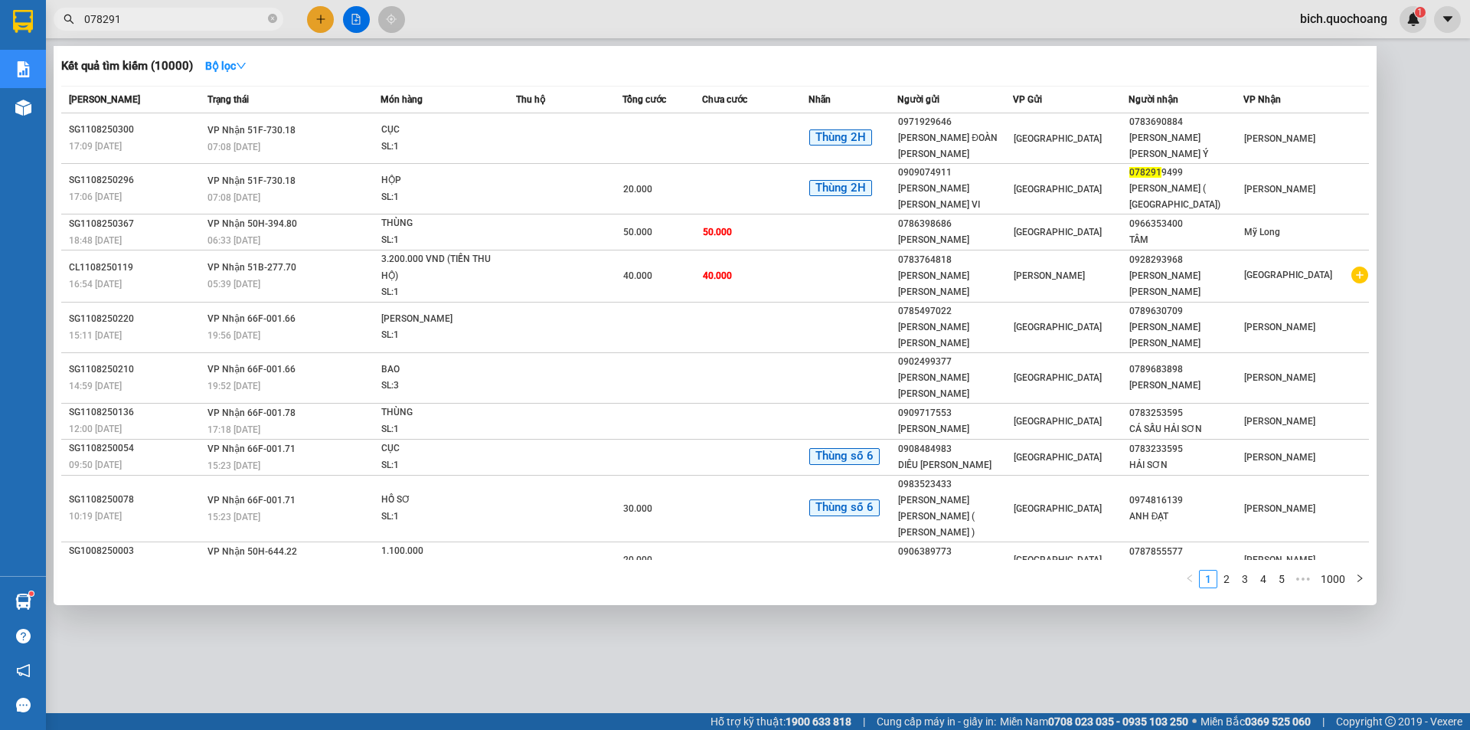
type input "0782919"
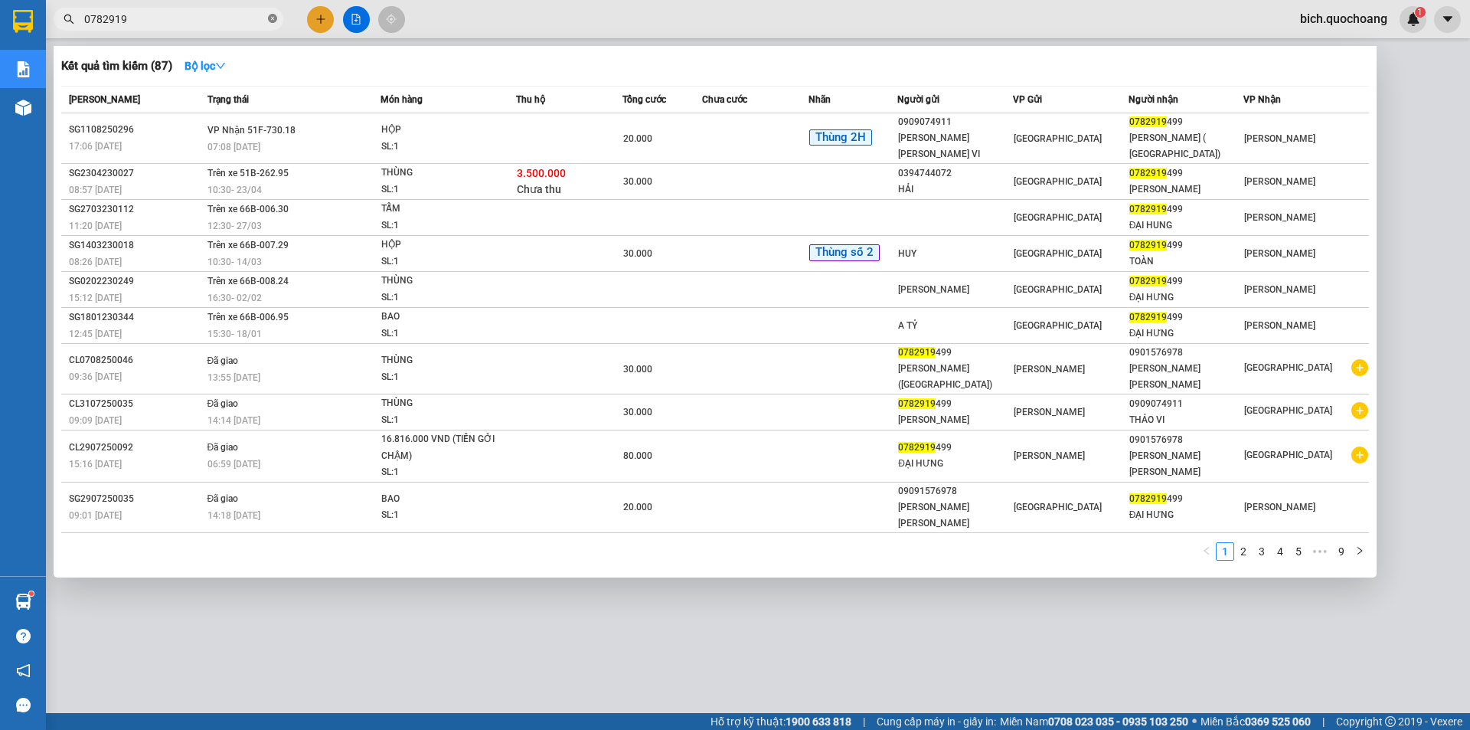
click at [273, 18] on icon "close-circle" at bounding box center [272, 18] width 9 height 9
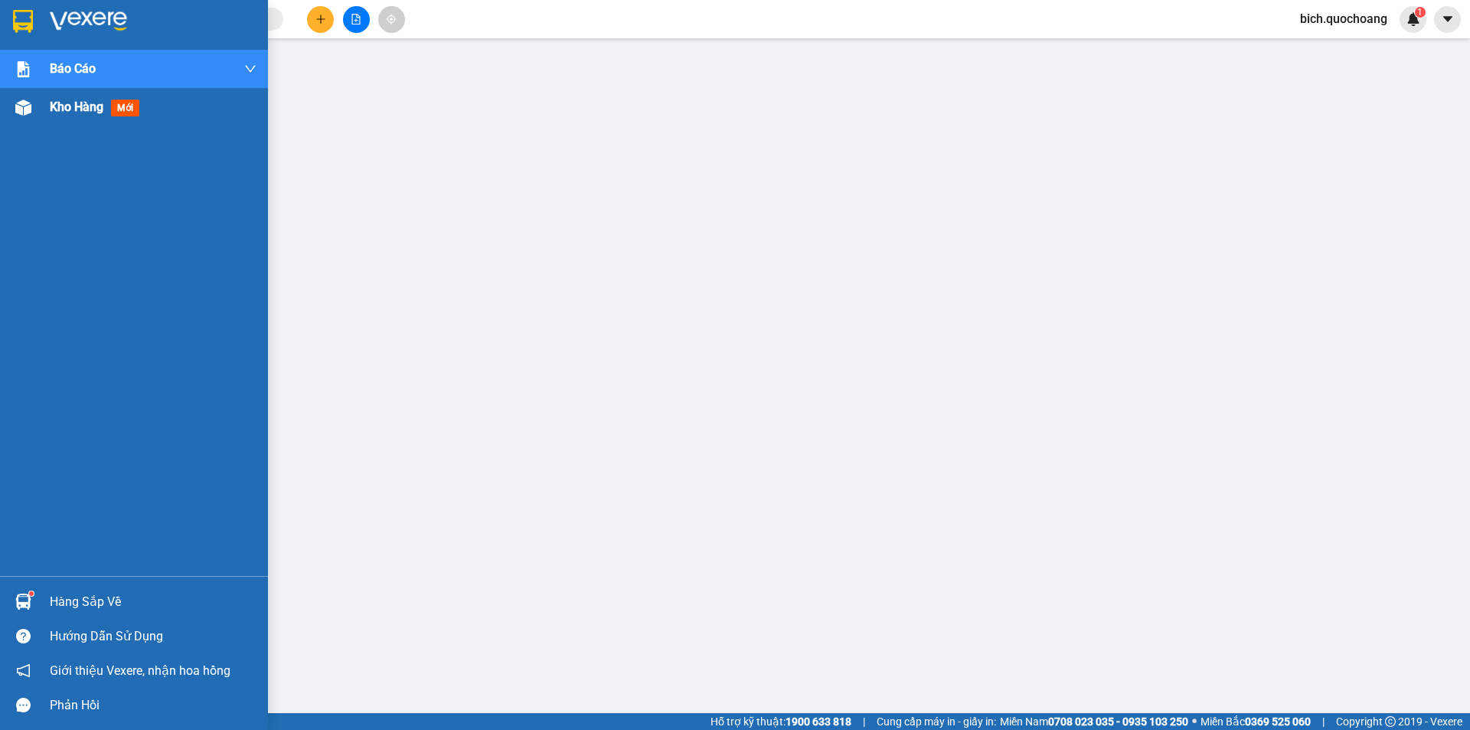
click at [56, 107] on span "Kho hàng" at bounding box center [77, 107] width 54 height 15
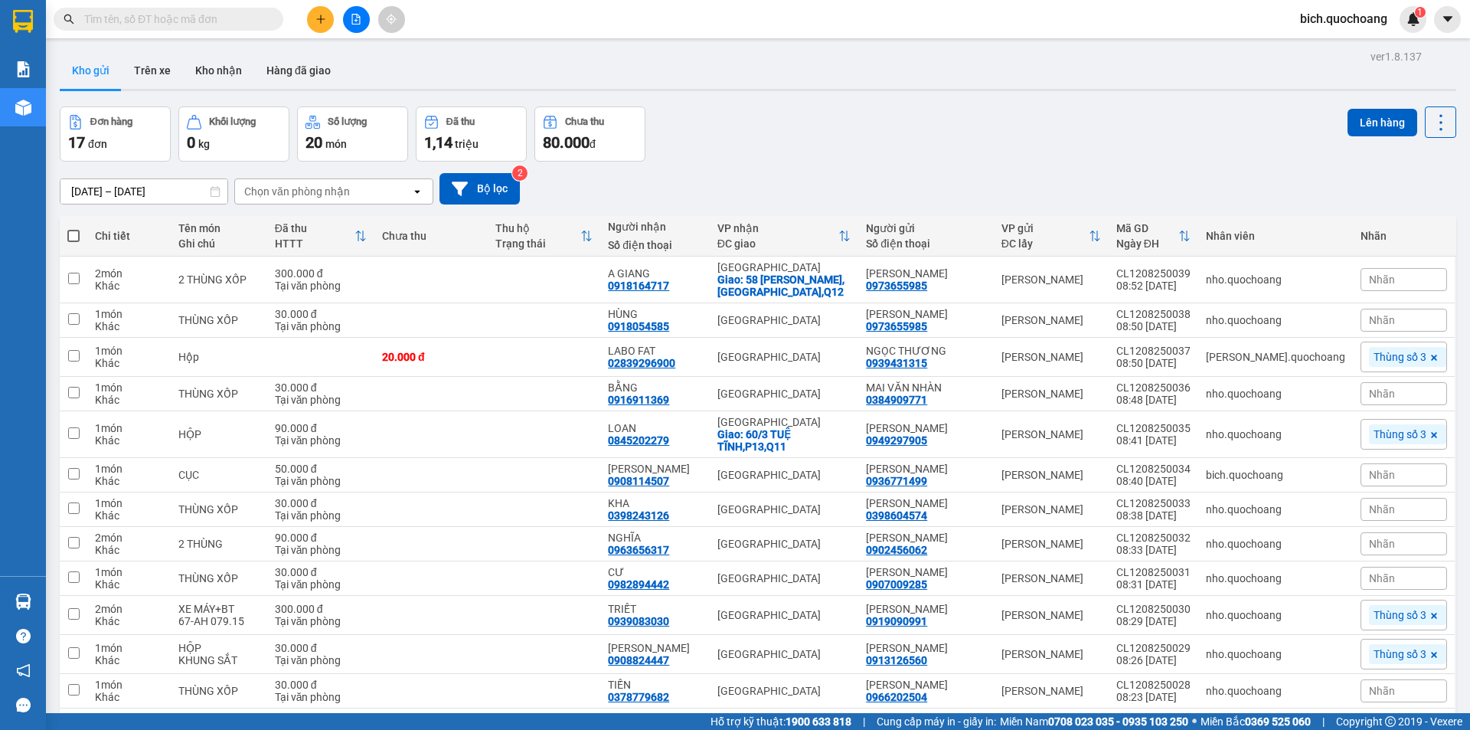
click at [239, 20] on input "text" at bounding box center [174, 19] width 181 height 17
paste input "0354799979"
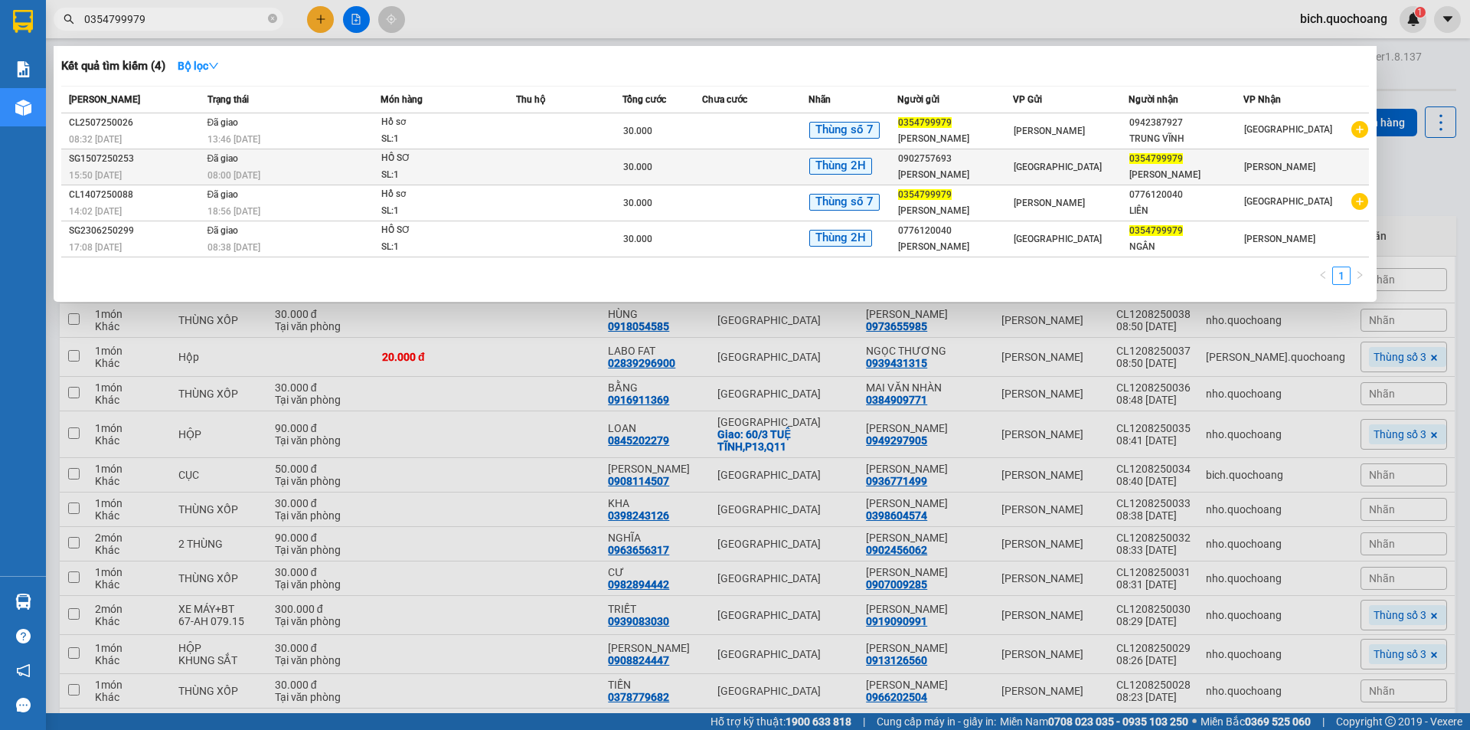
type input "0354799979"
click at [681, 178] on td "30.000" at bounding box center [662, 167] width 80 height 36
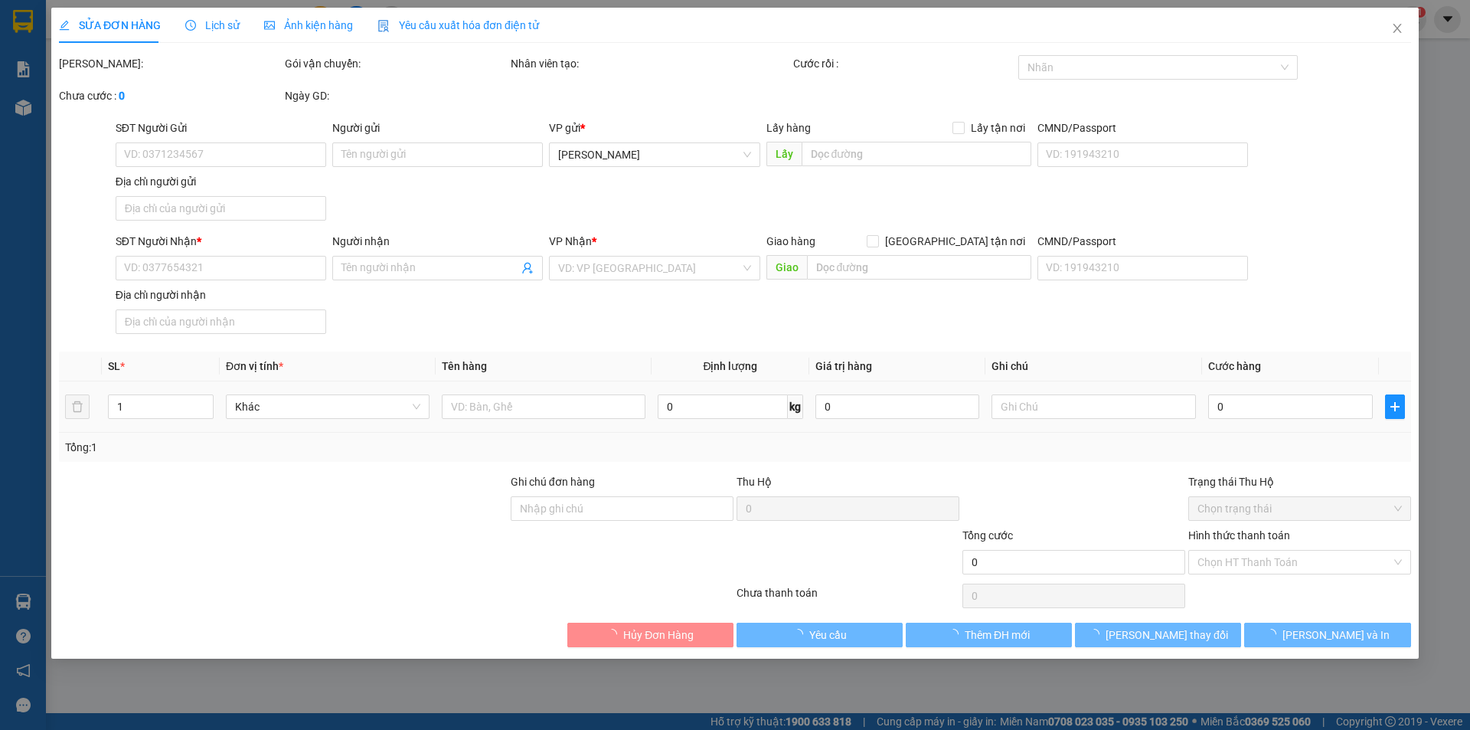
type input "0902757693"
type input "[PERSON_NAME]"
type input "12/12 [PERSON_NAME]TÂN PHÚ HCM"
type input "0354799979"
type input "[PERSON_NAME]"
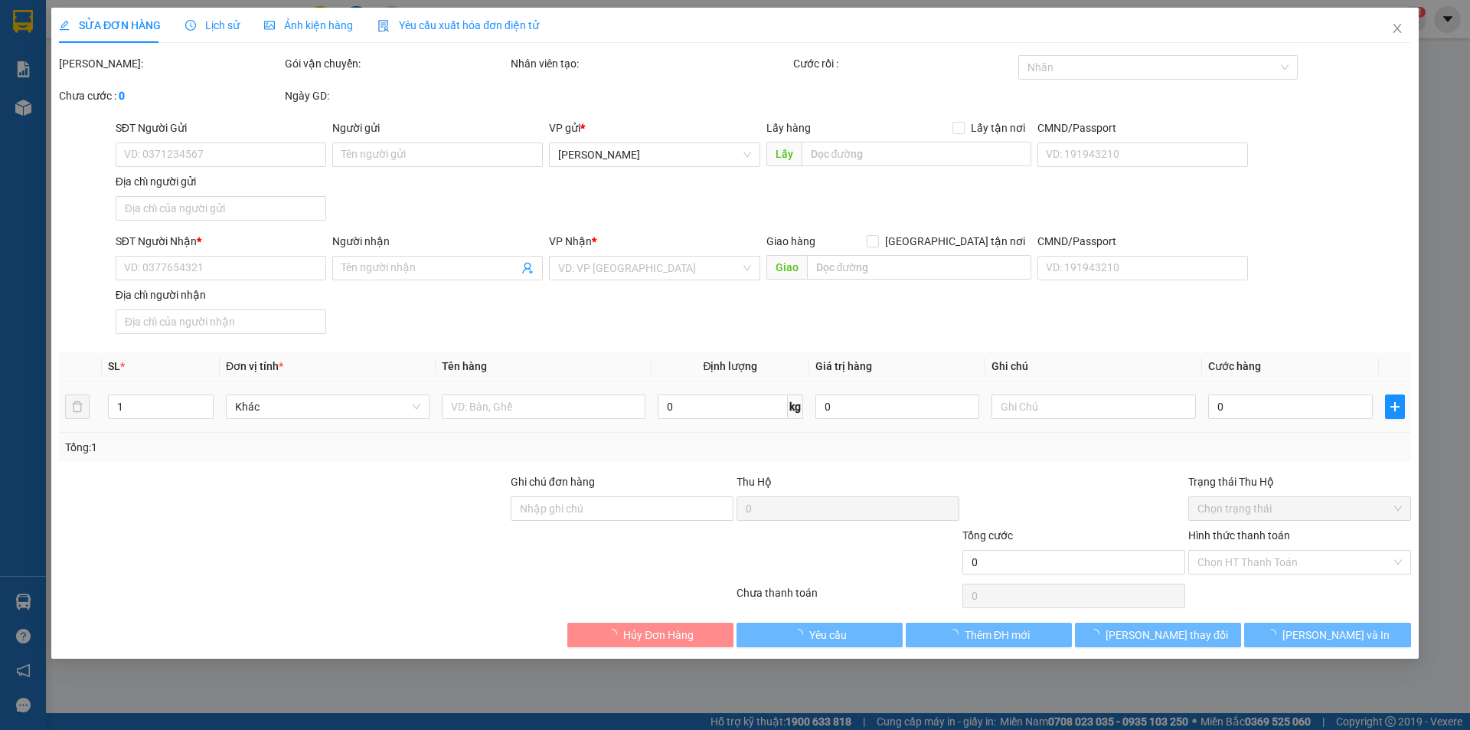
type input "30.000"
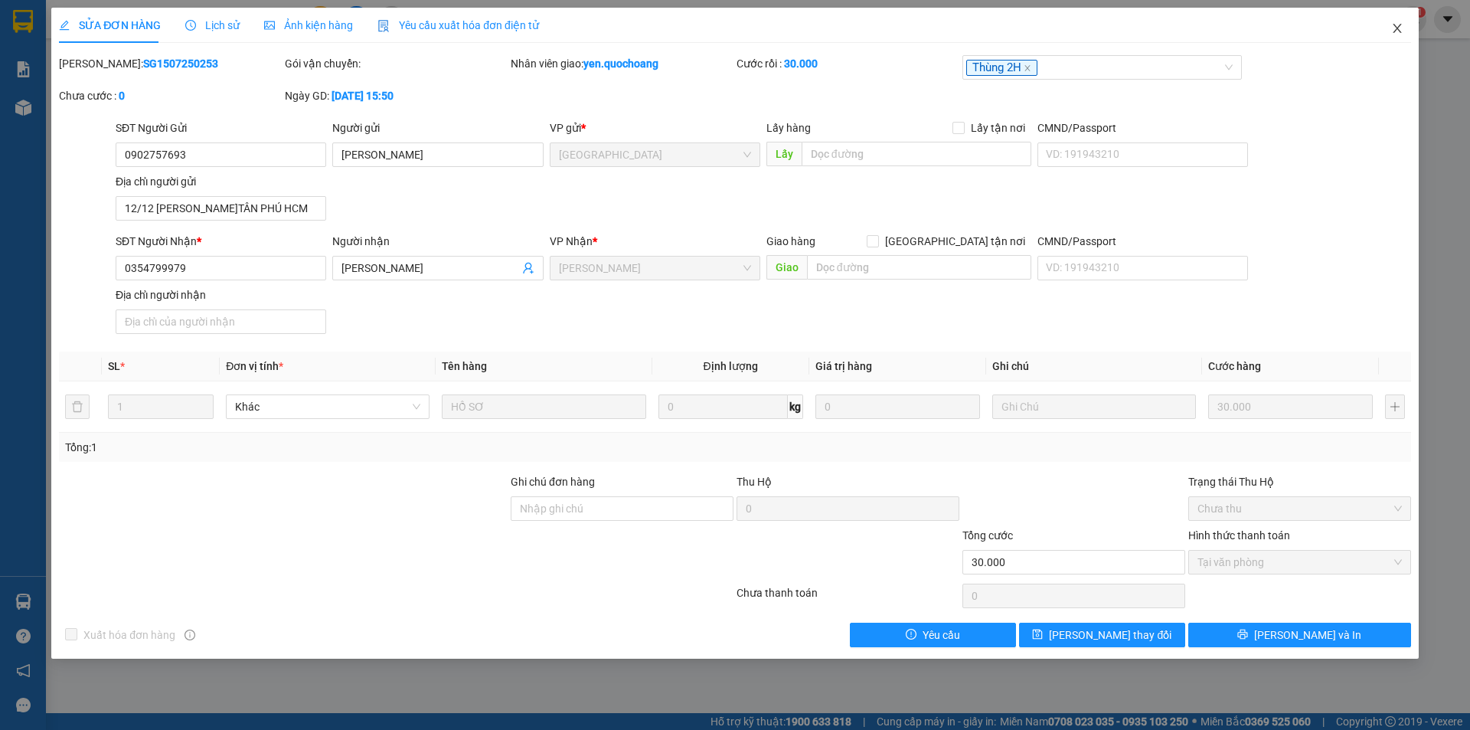
click at [1399, 34] on icon "close" at bounding box center [1397, 28] width 12 height 12
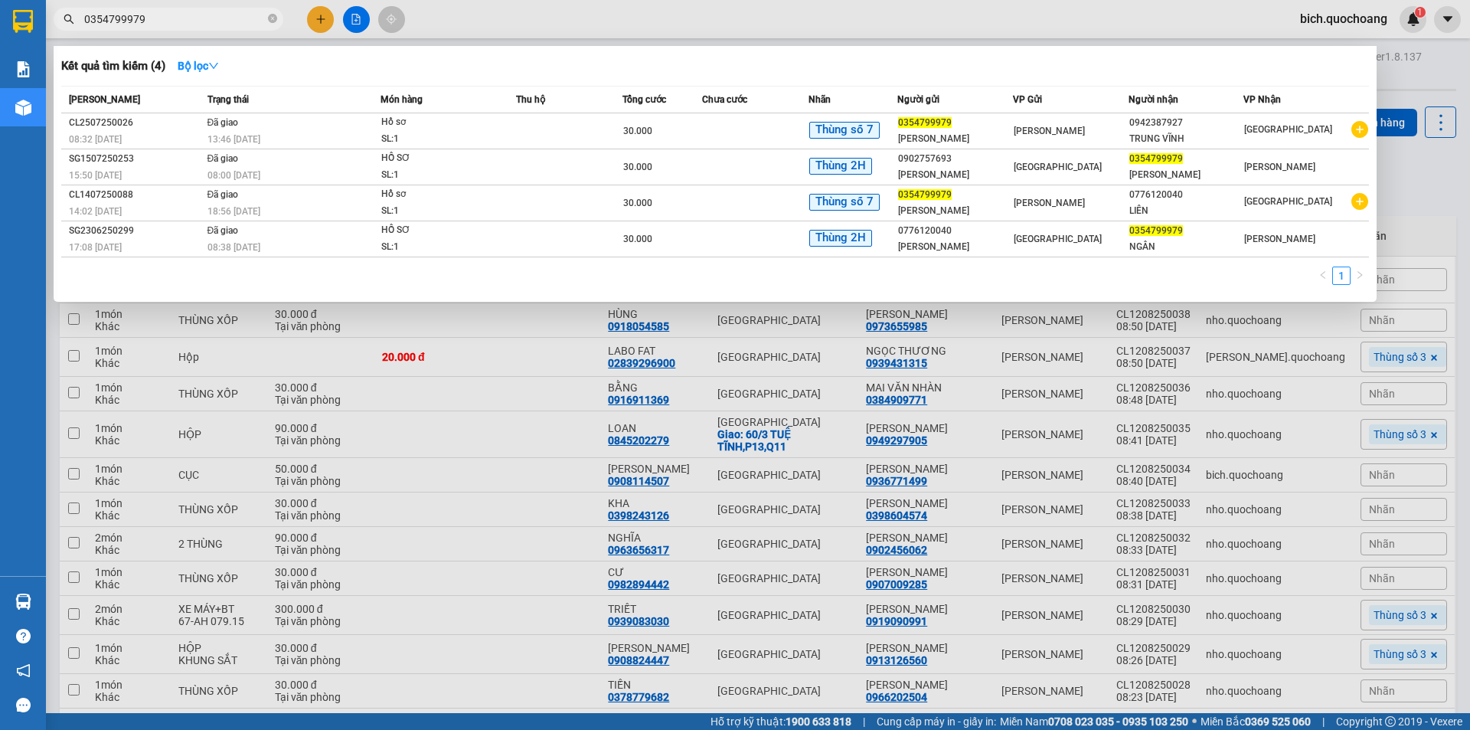
click at [204, 8] on span "0354799979" at bounding box center [169, 19] width 230 height 23
click at [198, 17] on input "0354799979" at bounding box center [174, 19] width 181 height 17
click at [748, 209] on td at bounding box center [755, 203] width 106 height 36
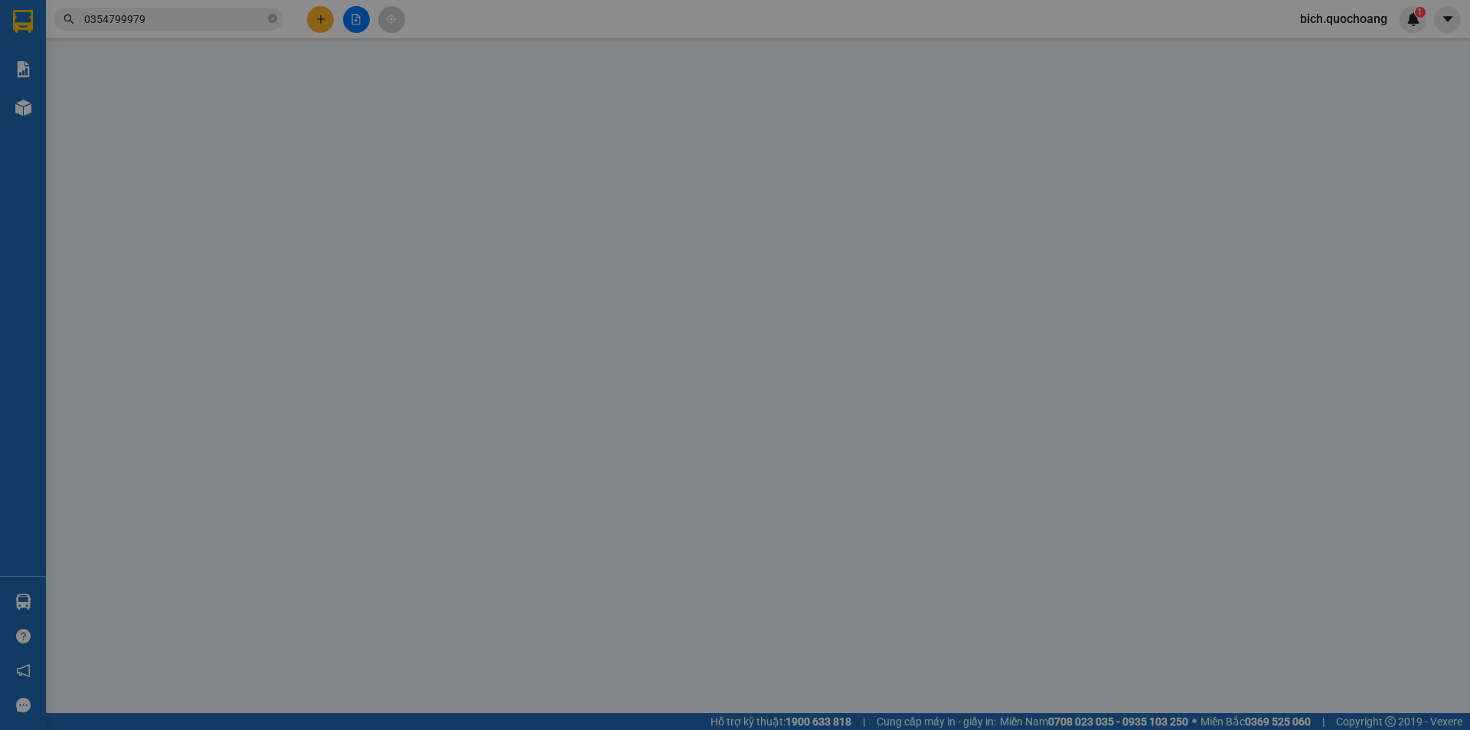
type input "0354799979"
type input "[PERSON_NAME]"
type input "P MỸ TRÀ CAO LÃNH [GEOGRAPHIC_DATA]"
type input "0776120040"
type input "LIÊN"
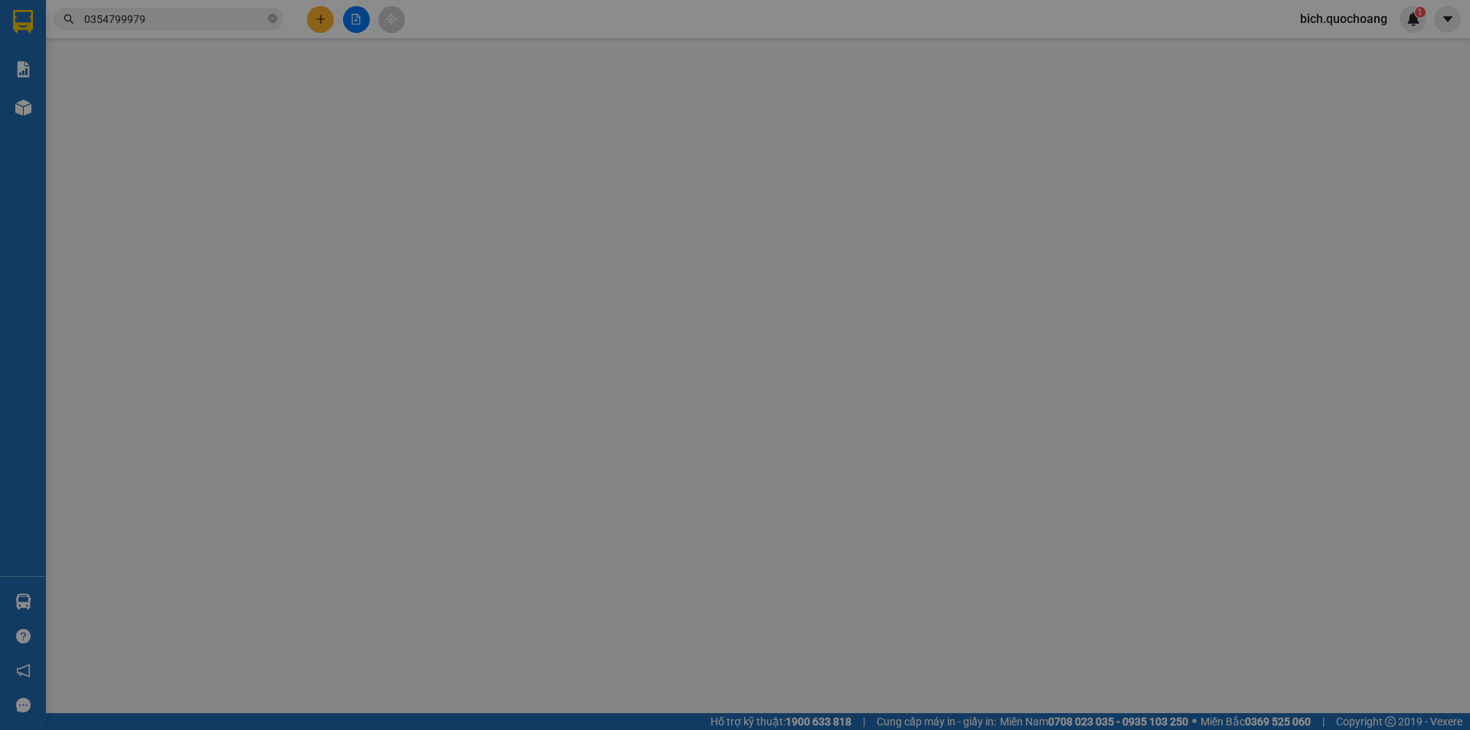
type input "30.000"
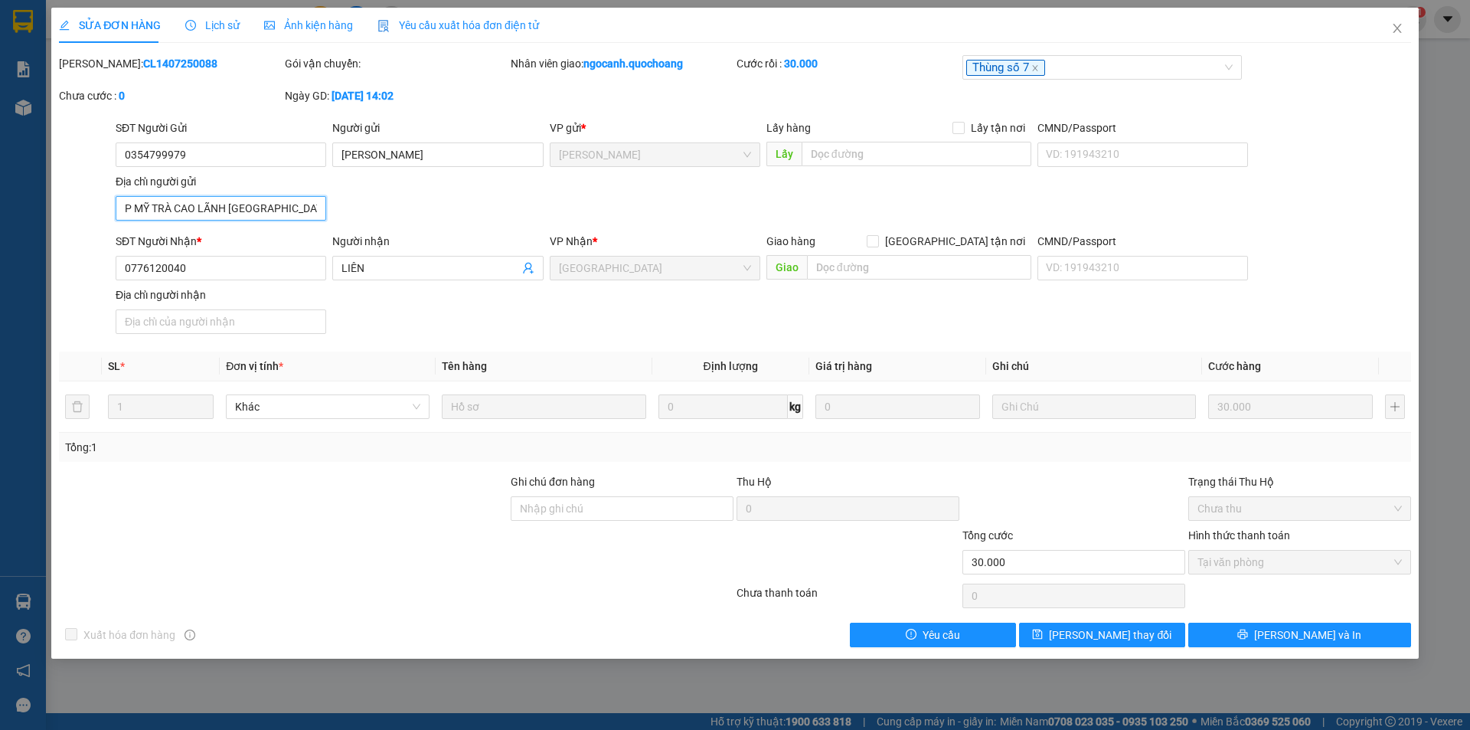
click at [301, 213] on input "P MỸ TRÀ CAO LÃNH [GEOGRAPHIC_DATA]" at bounding box center [221, 208] width 211 height 24
